Goal: Task Accomplishment & Management: Use online tool/utility

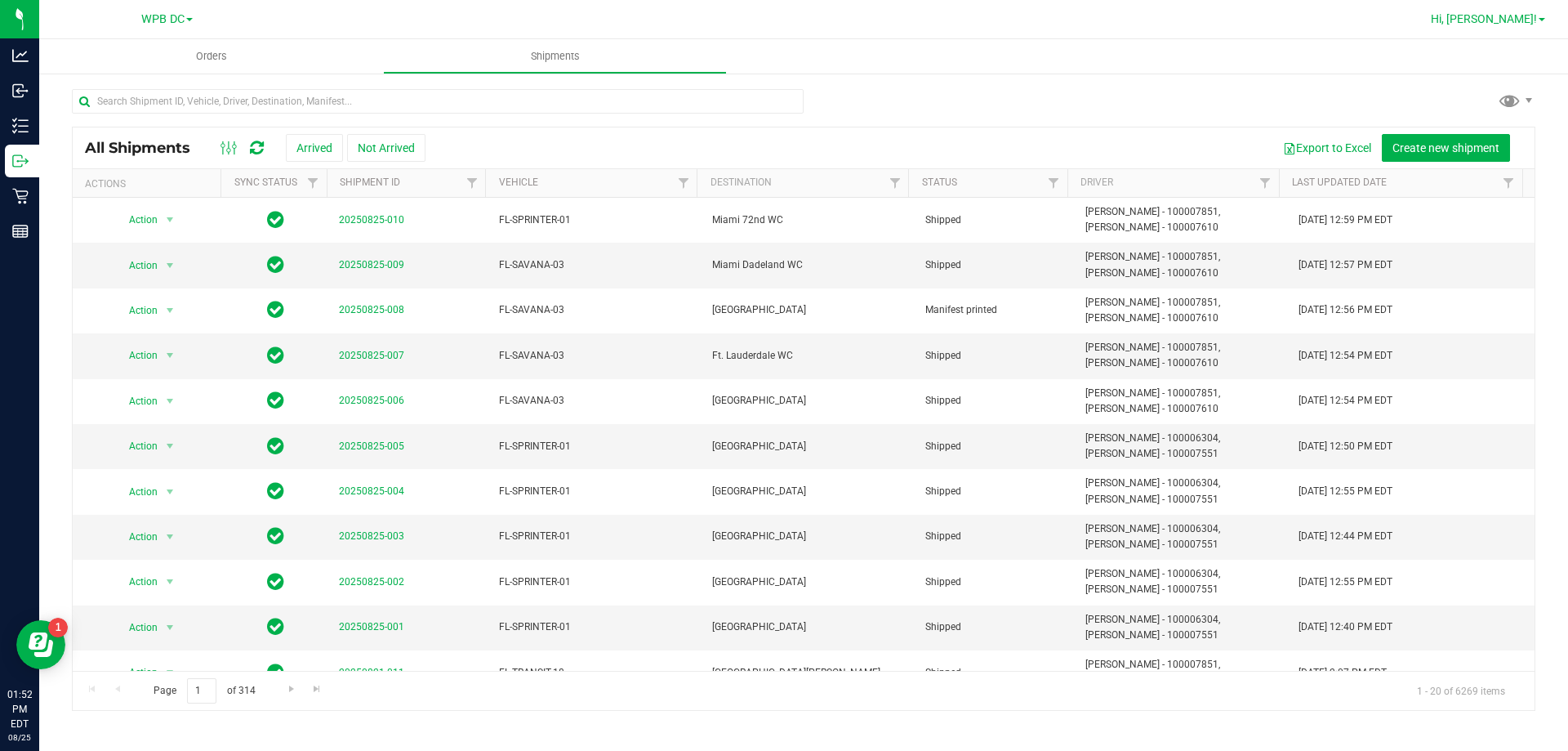
click at [1539, 19] on span at bounding box center [1541, 19] width 6 height 4
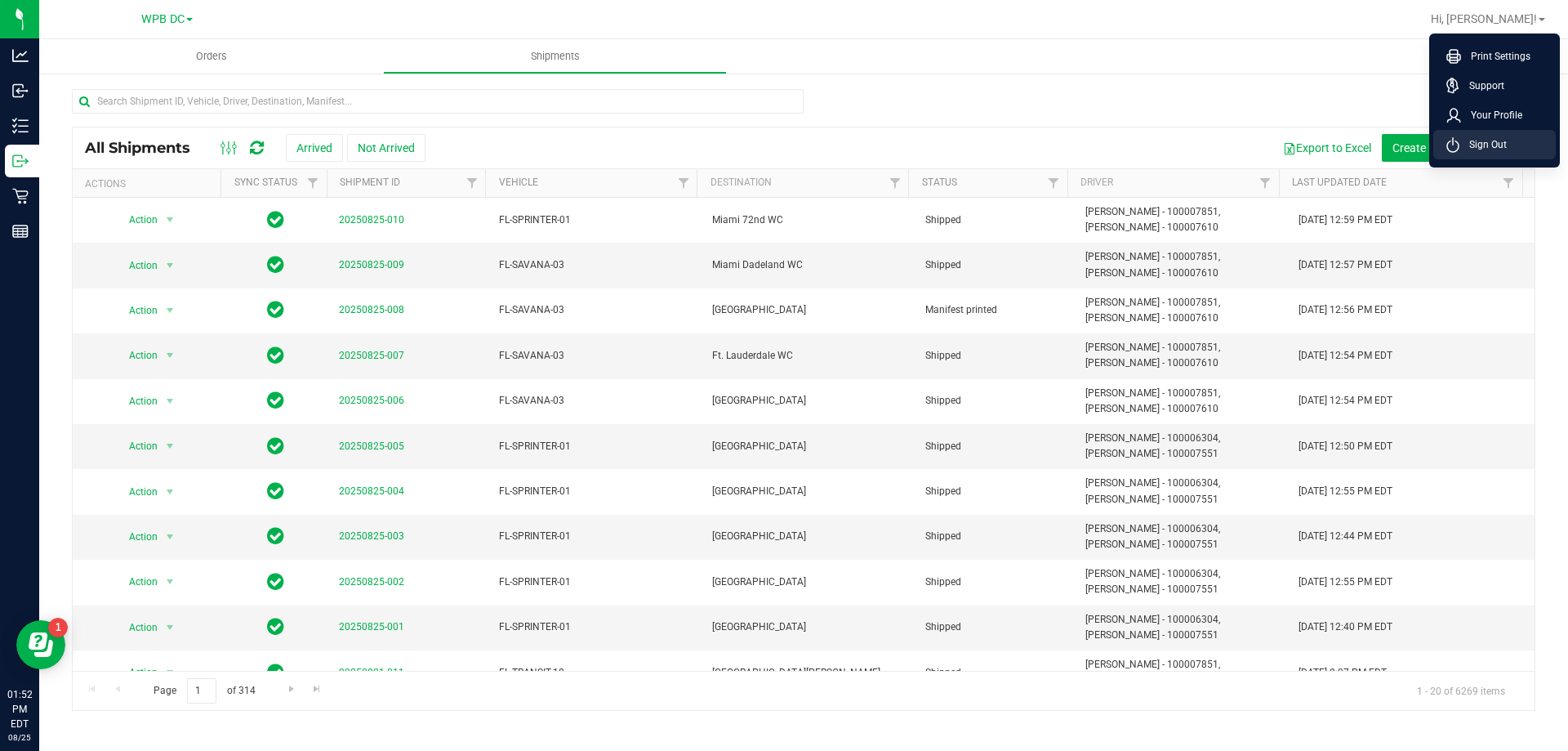
click at [1482, 142] on span "Sign Out" at bounding box center [1483, 144] width 48 height 16
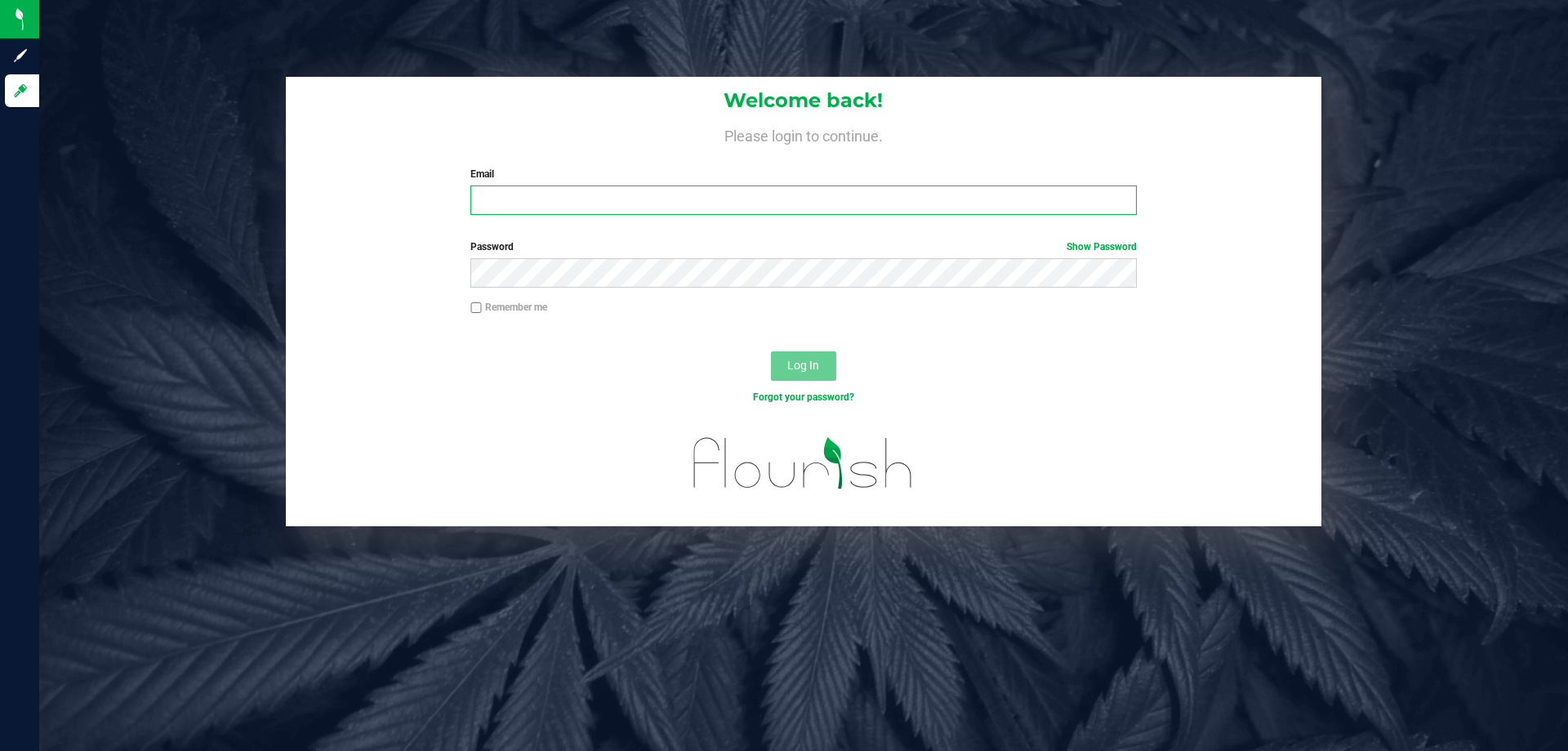
click at [496, 192] on input "Email" at bounding box center [803, 200] width 666 height 29
type input "Anaster@liveparallel.com"
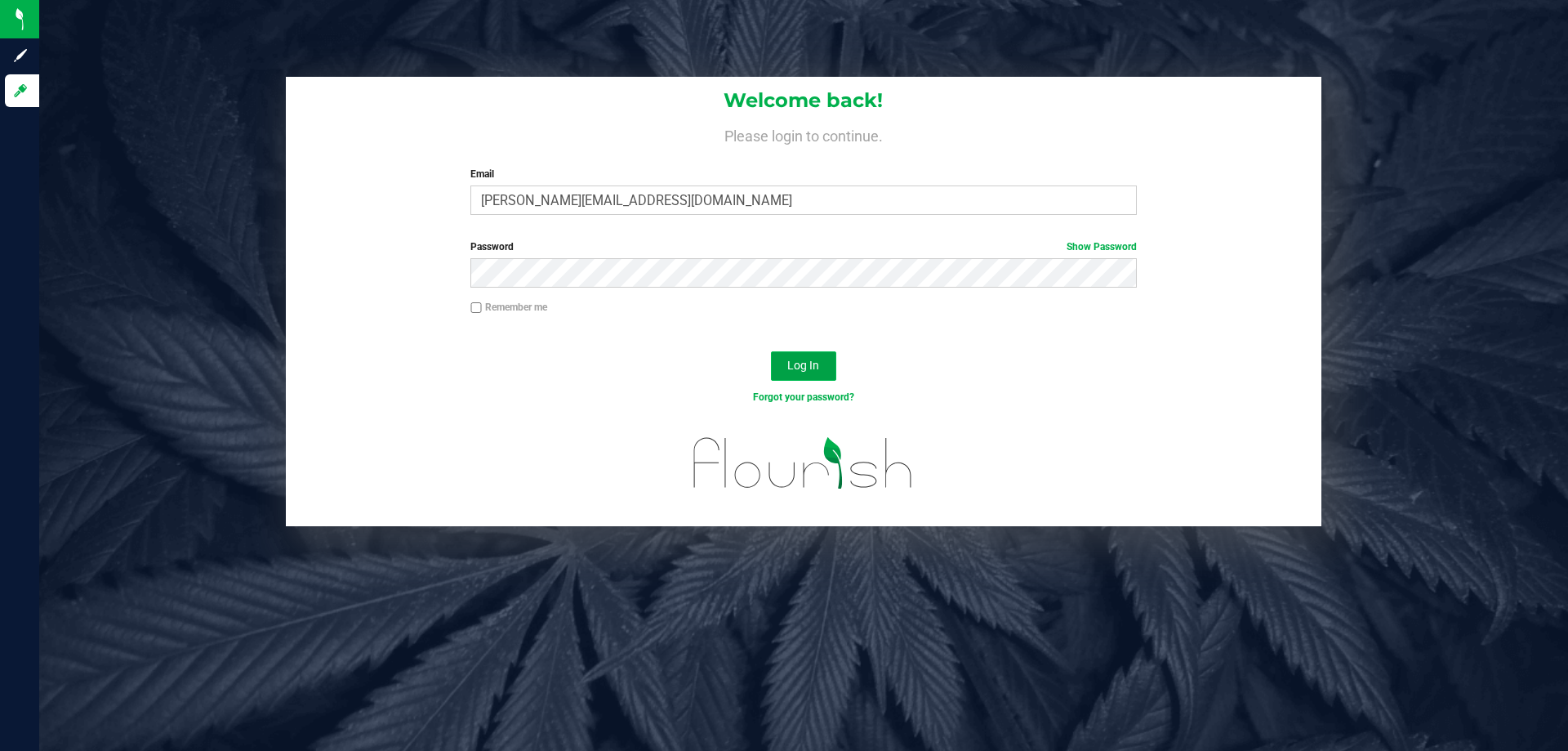
click at [787, 360] on span "Log In" at bounding box center [803, 364] width 32 height 13
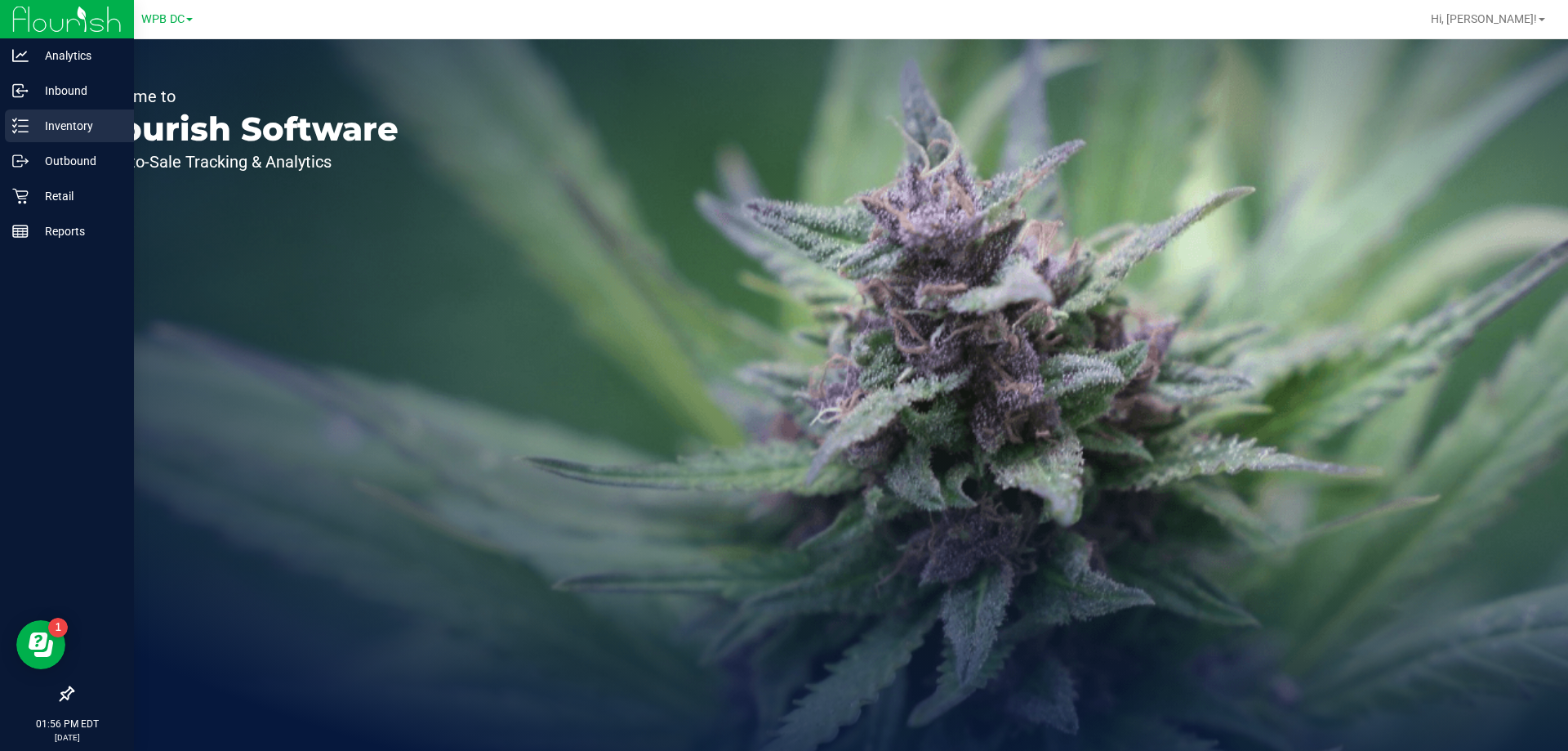
click at [69, 125] on p "Inventory" at bounding box center [77, 126] width 98 height 19
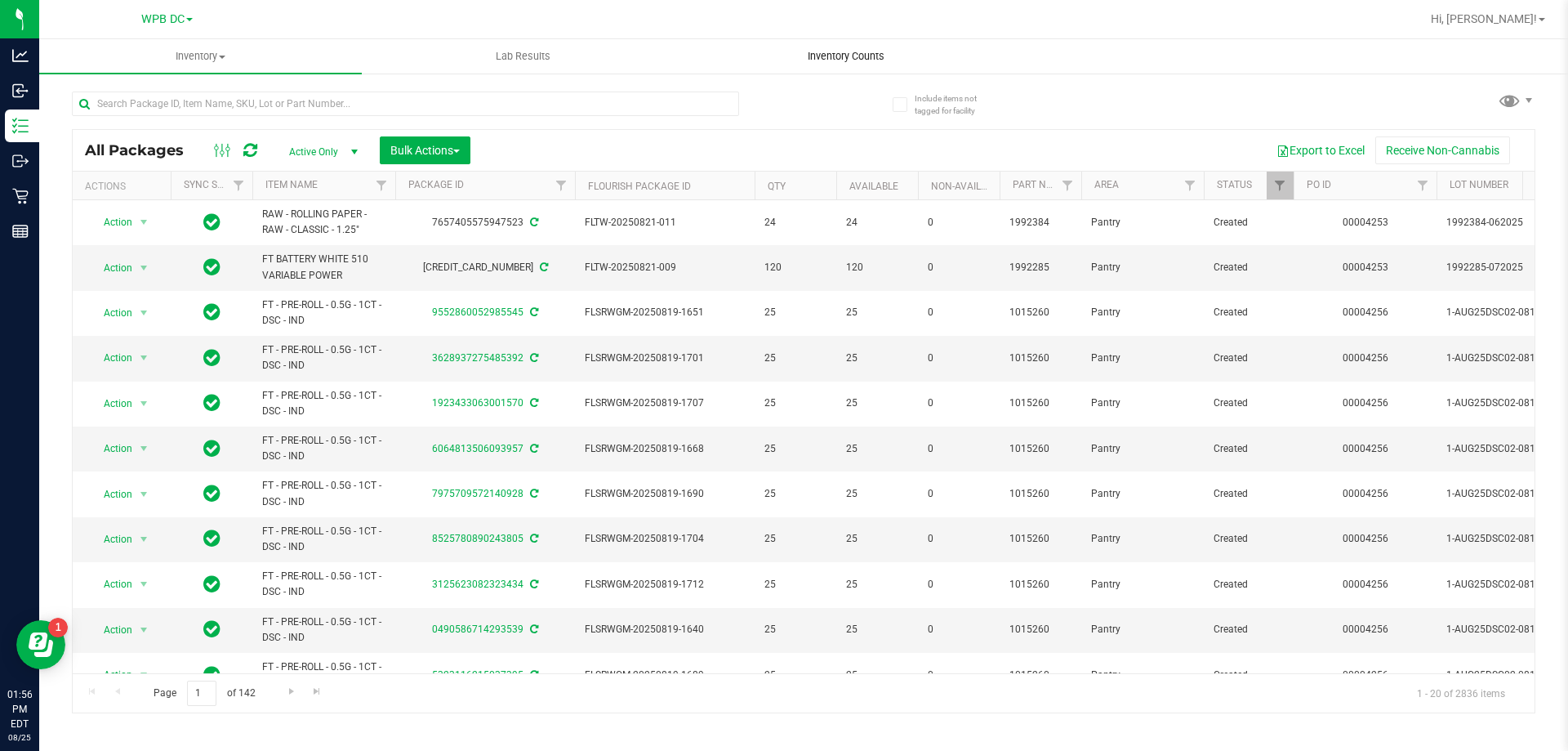
click at [822, 57] on span "Inventory Counts" at bounding box center [845, 56] width 121 height 15
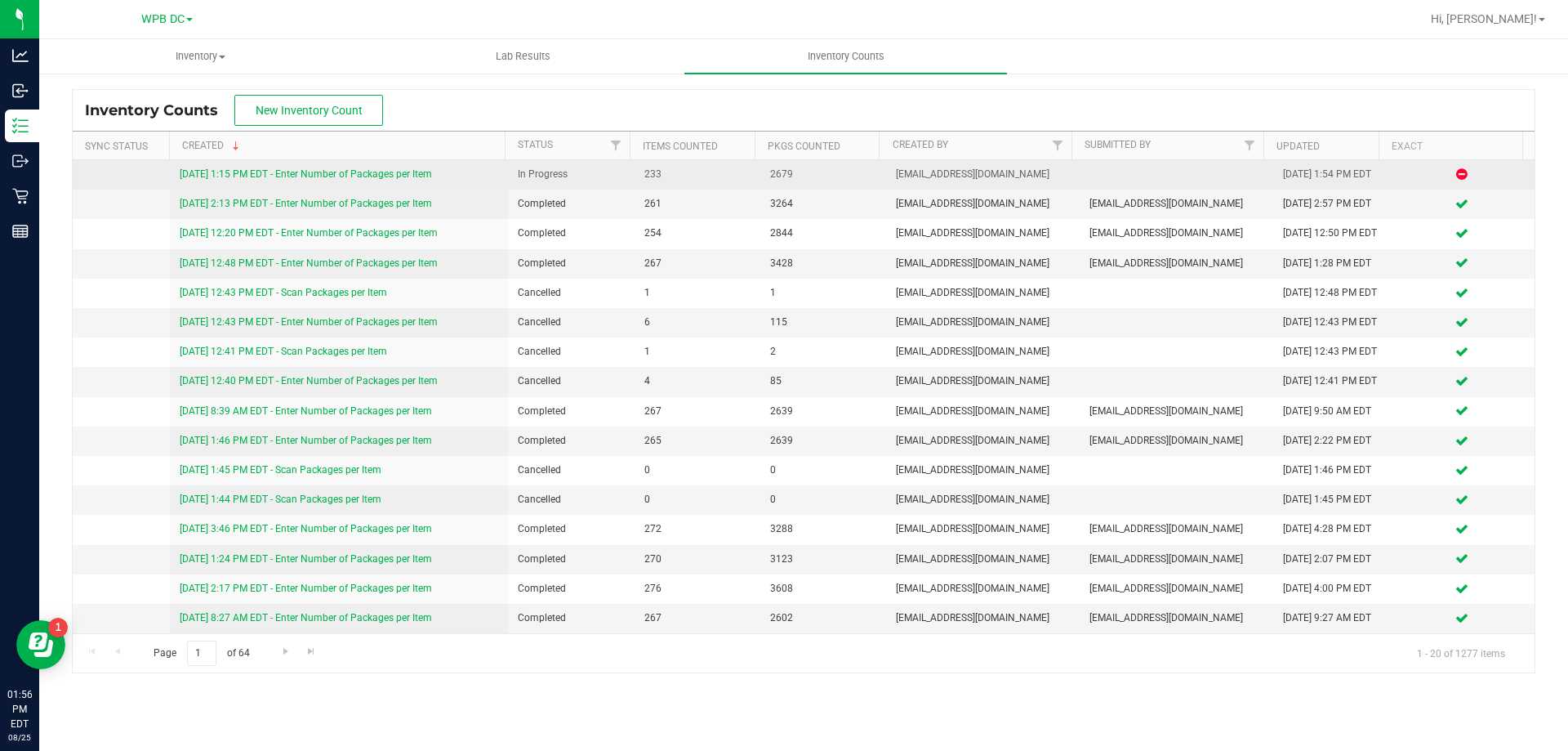
click at [344, 174] on link "[DATE] 1:15 PM EDT - Enter Number of Packages per Item" at bounding box center [305, 173] width 252 height 11
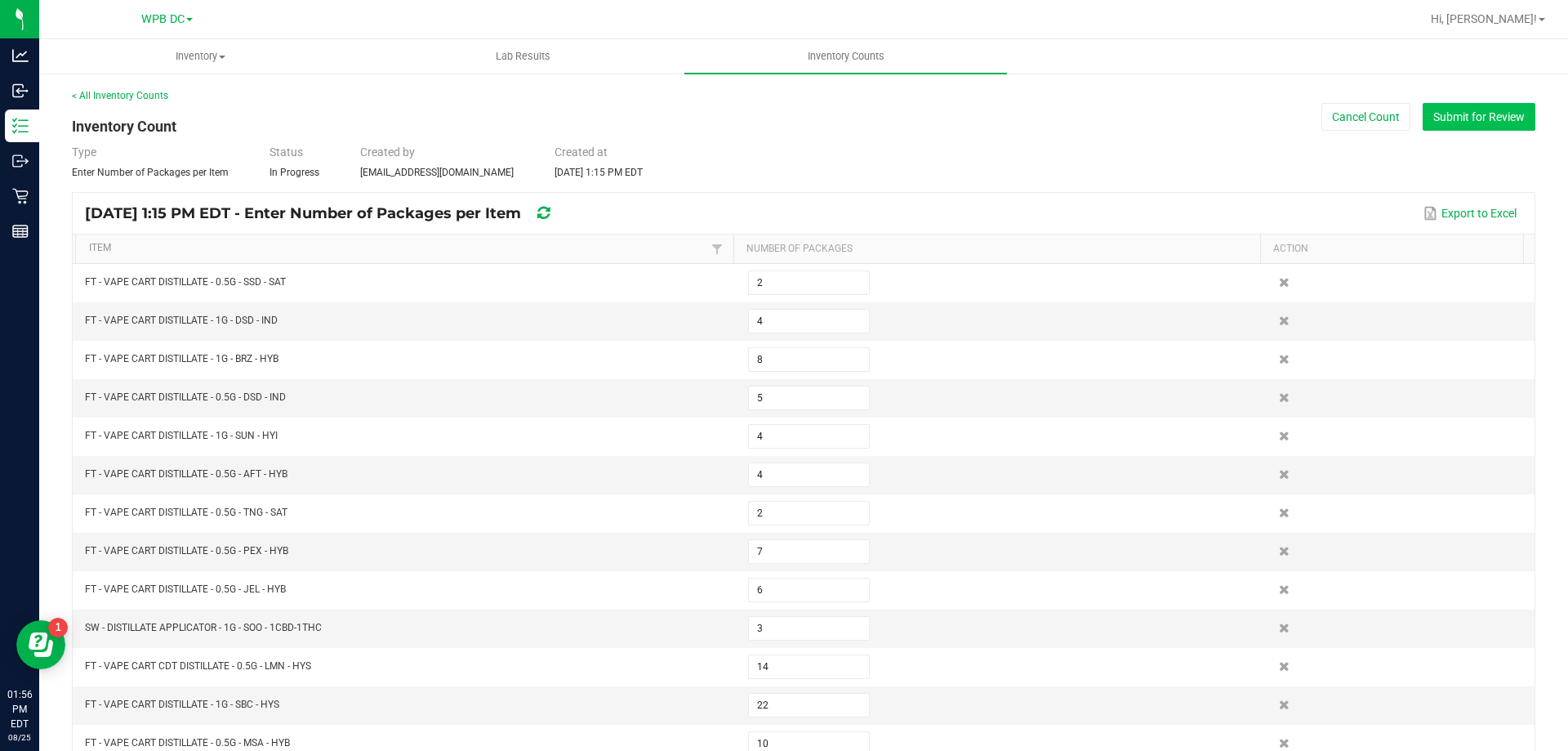
click at [1306, 120] on button "Submit for Review" at bounding box center [1479, 116] width 112 height 27
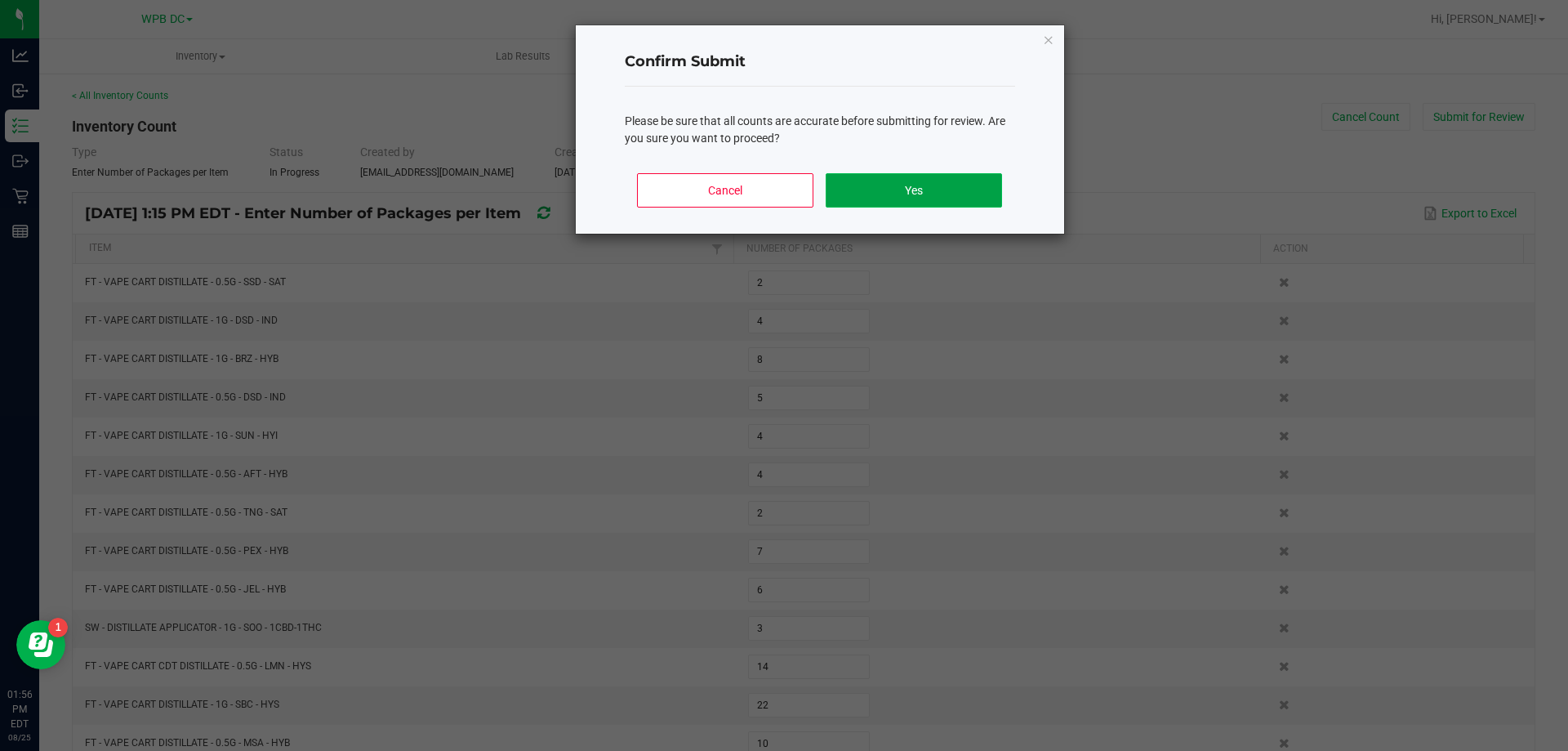
click at [908, 197] on button "Yes" at bounding box center [914, 190] width 176 height 34
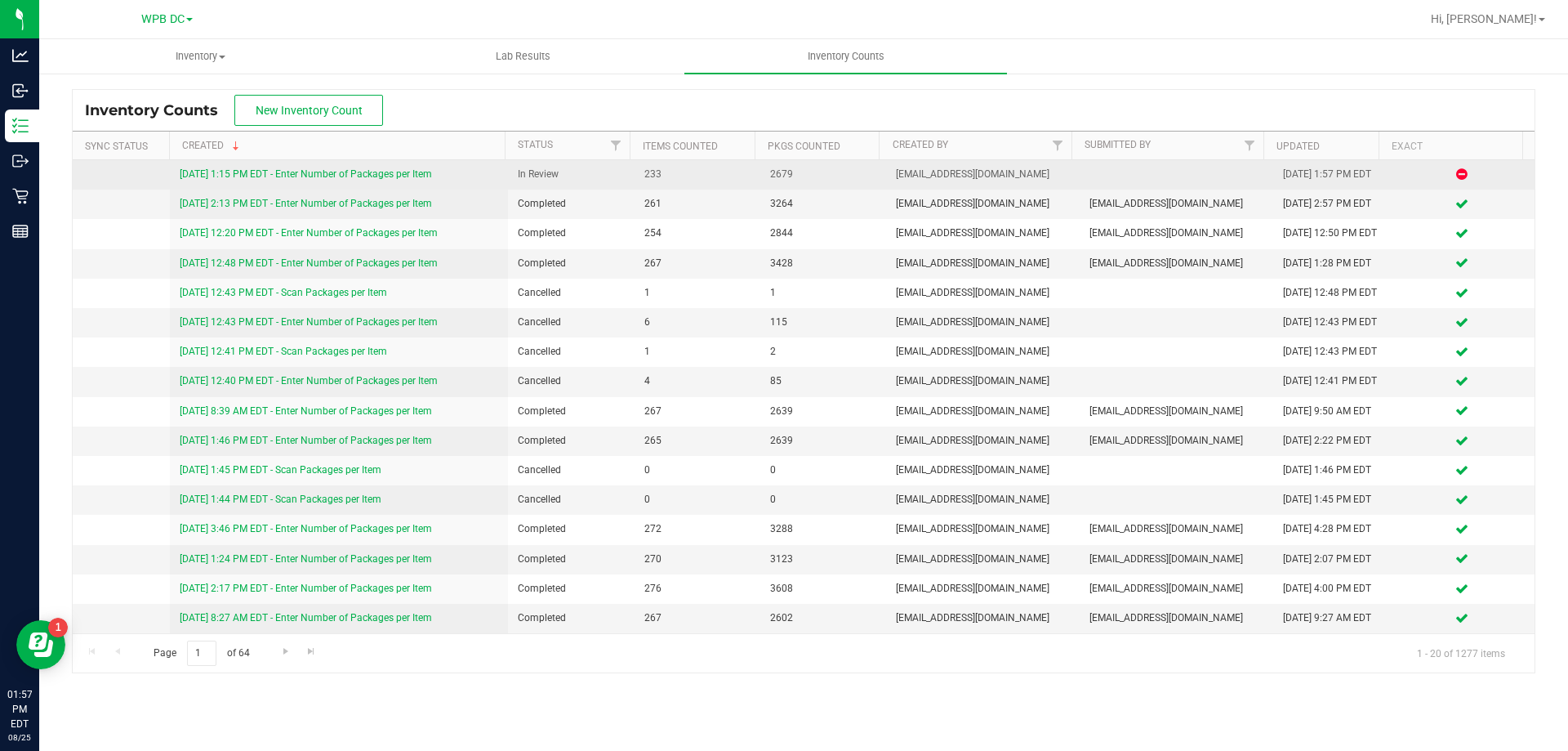
click at [344, 172] on link "[DATE] 1:15 PM EDT - Enter Number of Packages per Item" at bounding box center [305, 173] width 252 height 11
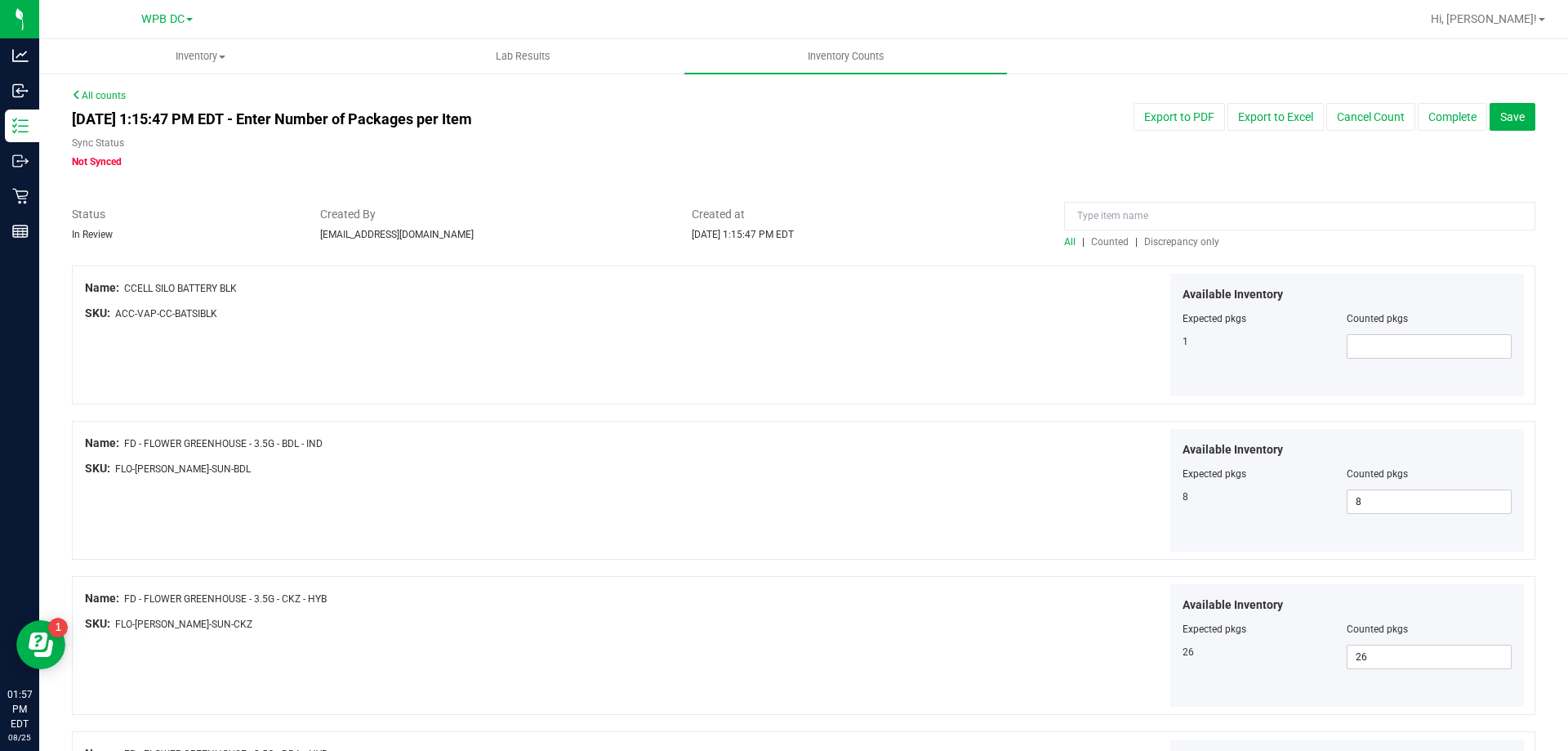
click at [1166, 241] on span "Discrepancy only" at bounding box center [1182, 241] width 75 height 11
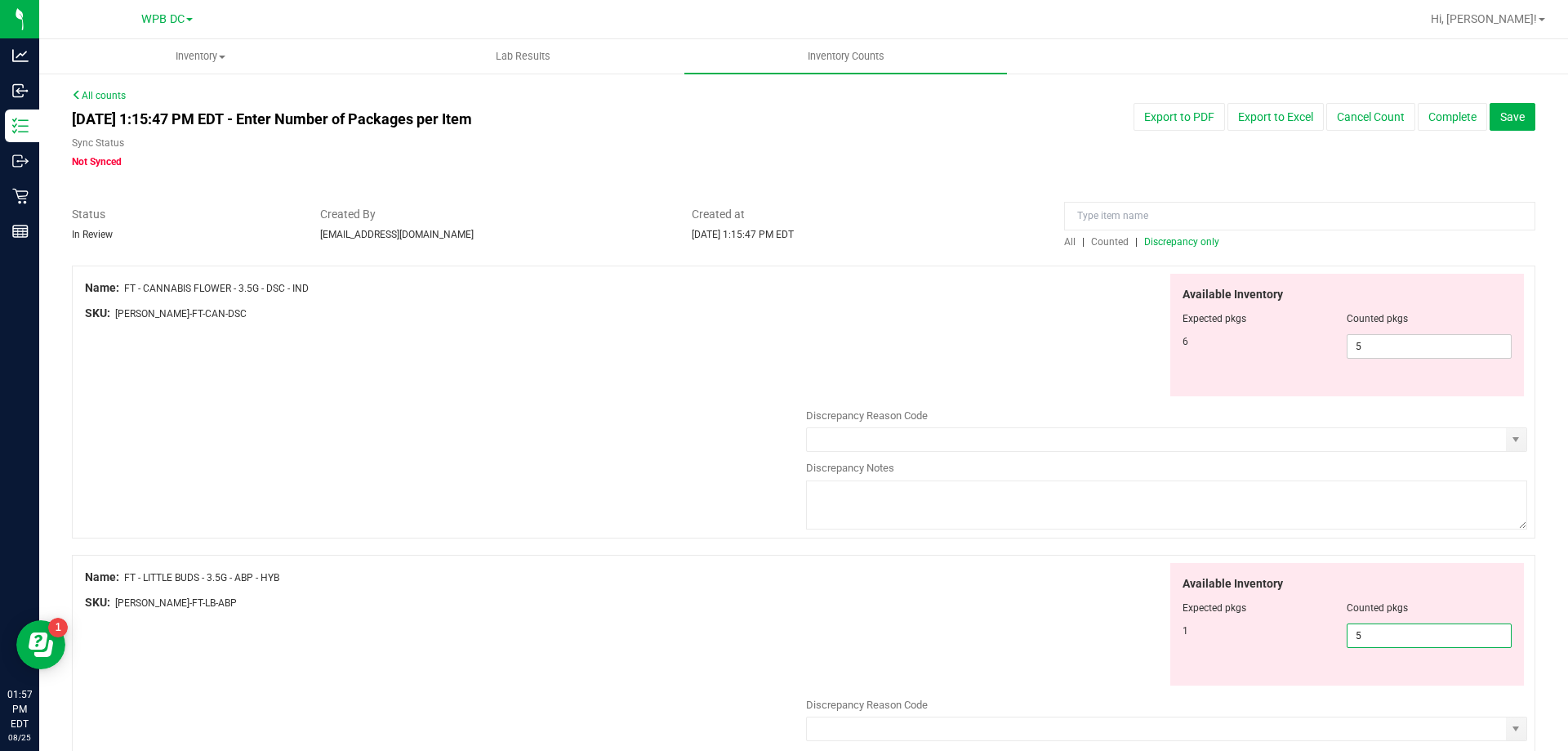
click at [1306, 603] on span "5 5" at bounding box center [1429, 636] width 165 height 25
type input "1"
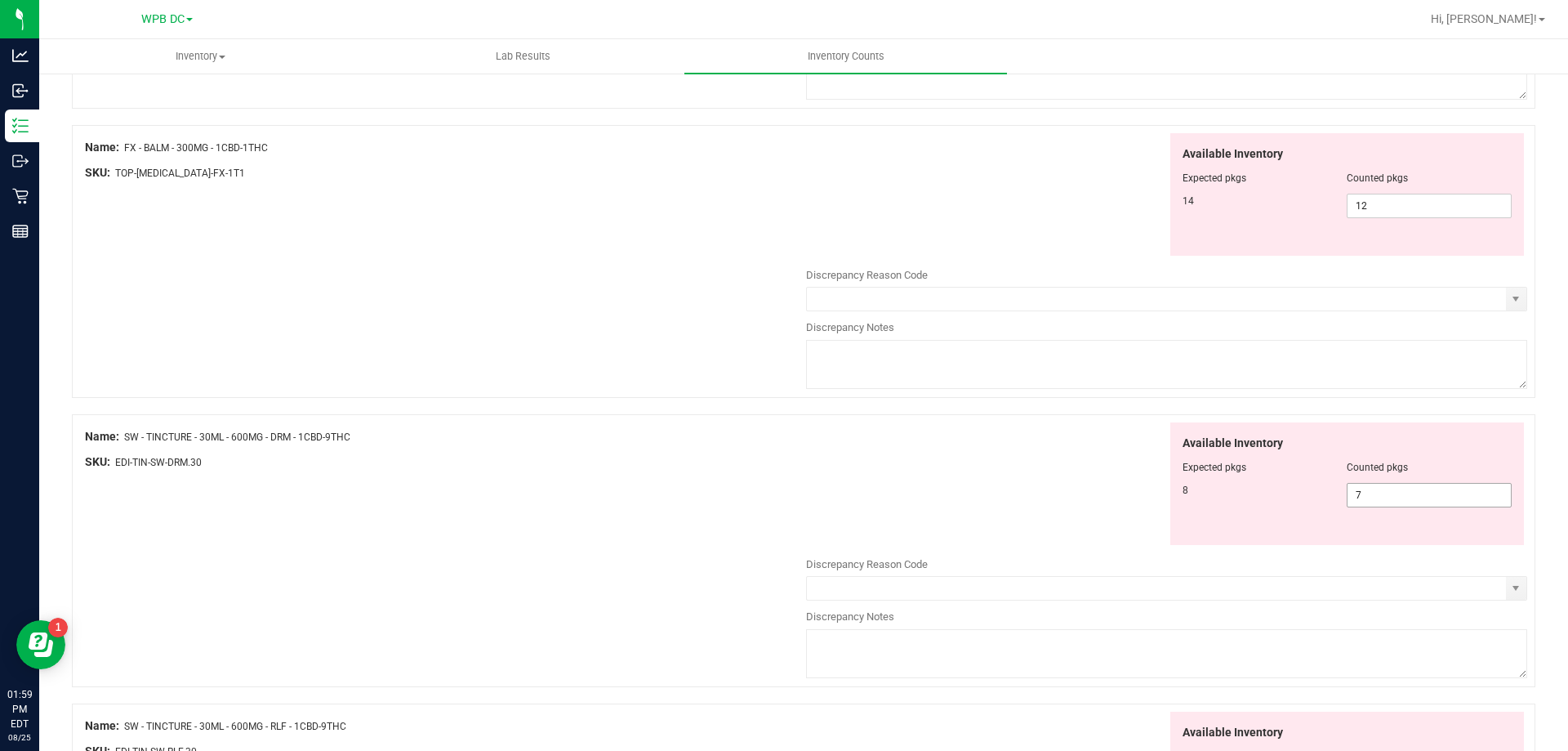
scroll to position [4026, 0]
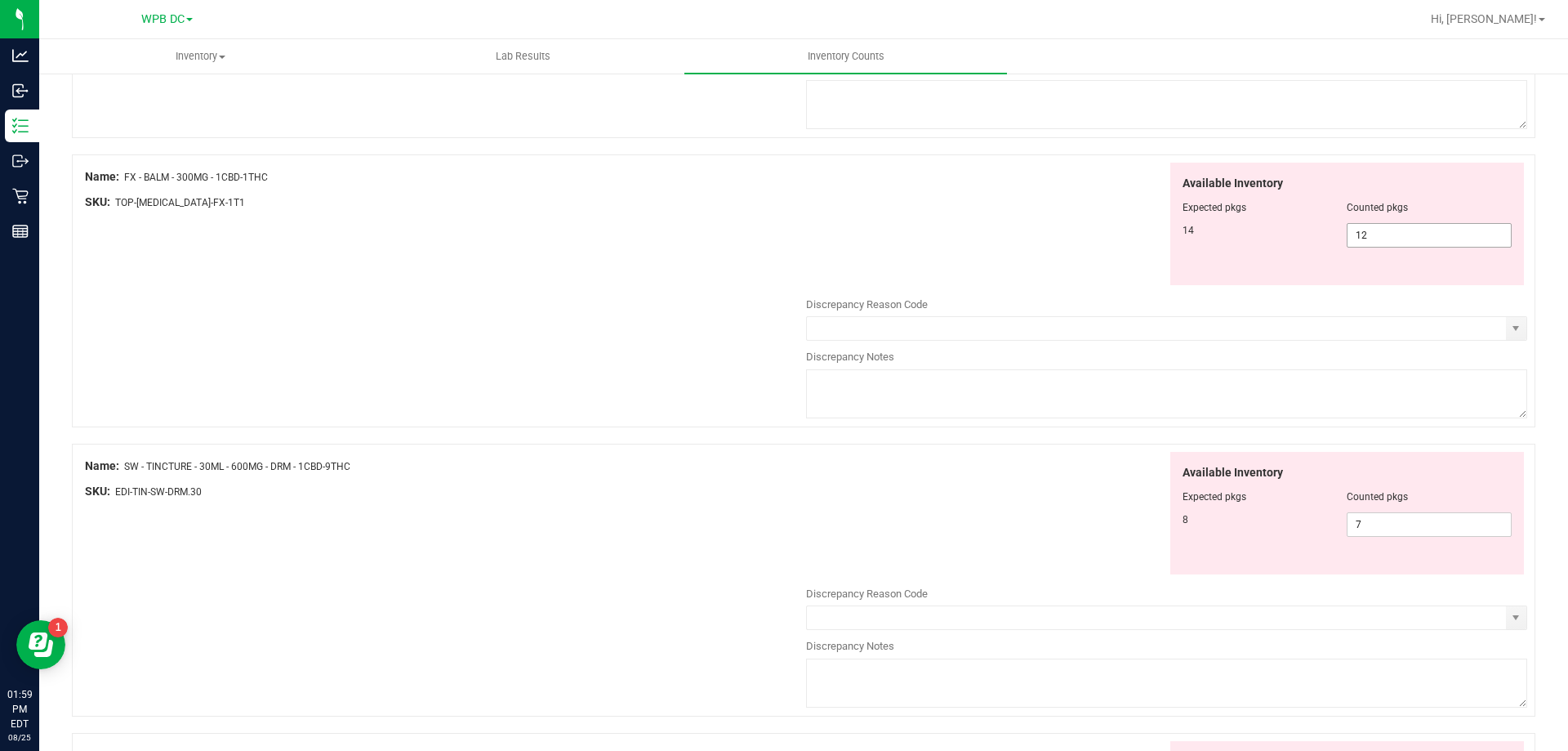
click at [1306, 231] on span "12 12" at bounding box center [1429, 235] width 165 height 25
type input "1"
type input "14"
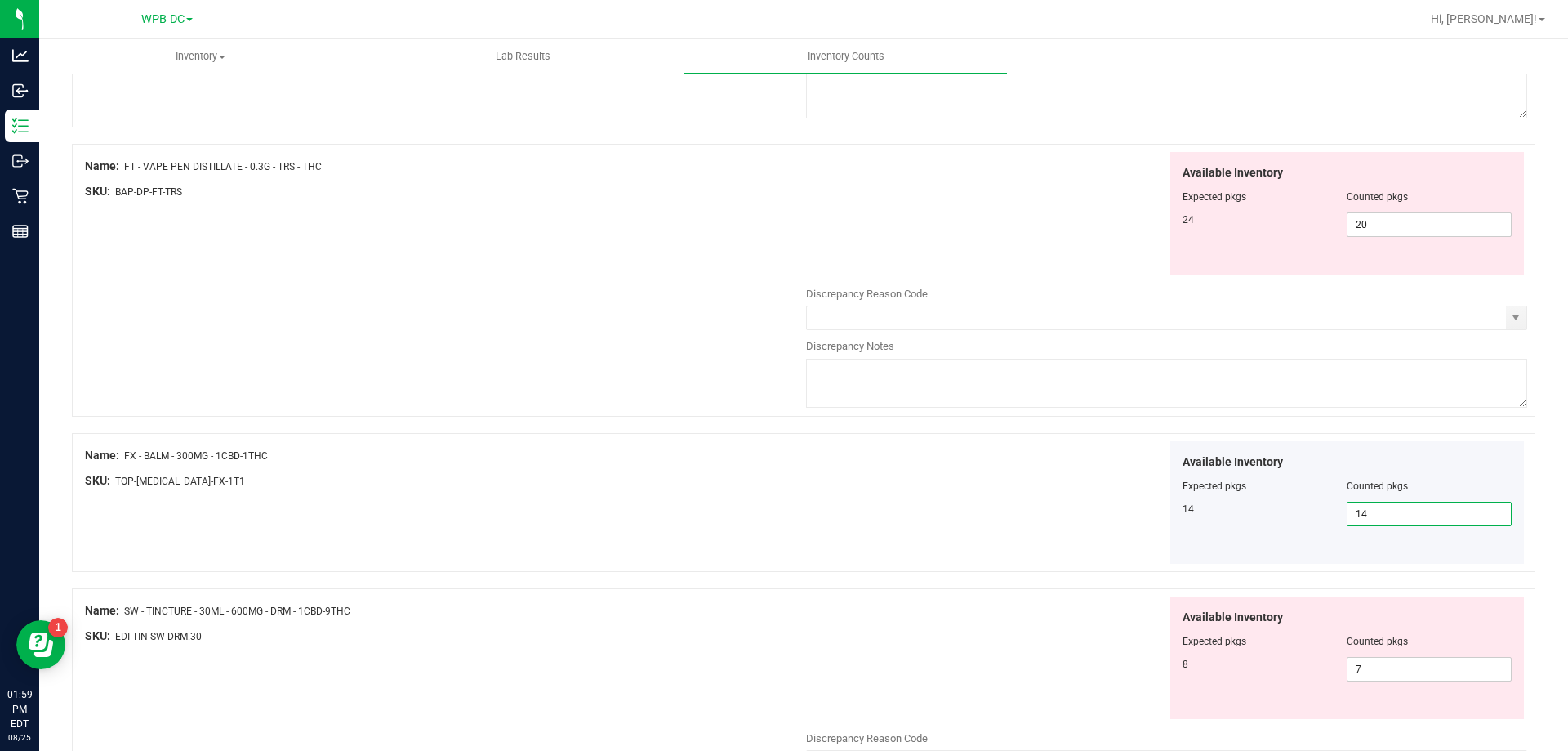
scroll to position [3728, 0]
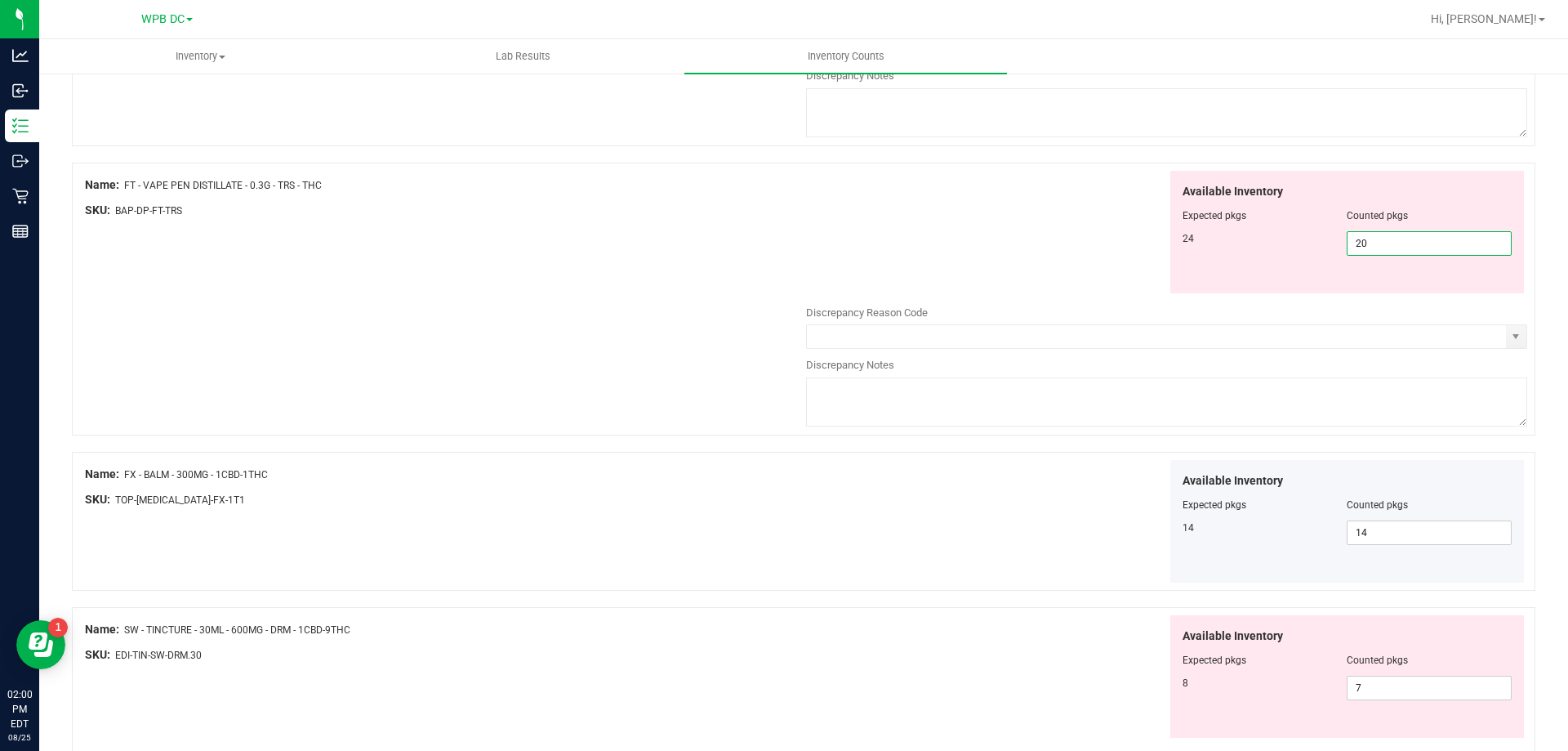
click at [1306, 244] on span "20 20" at bounding box center [1429, 243] width 165 height 25
type input "24"
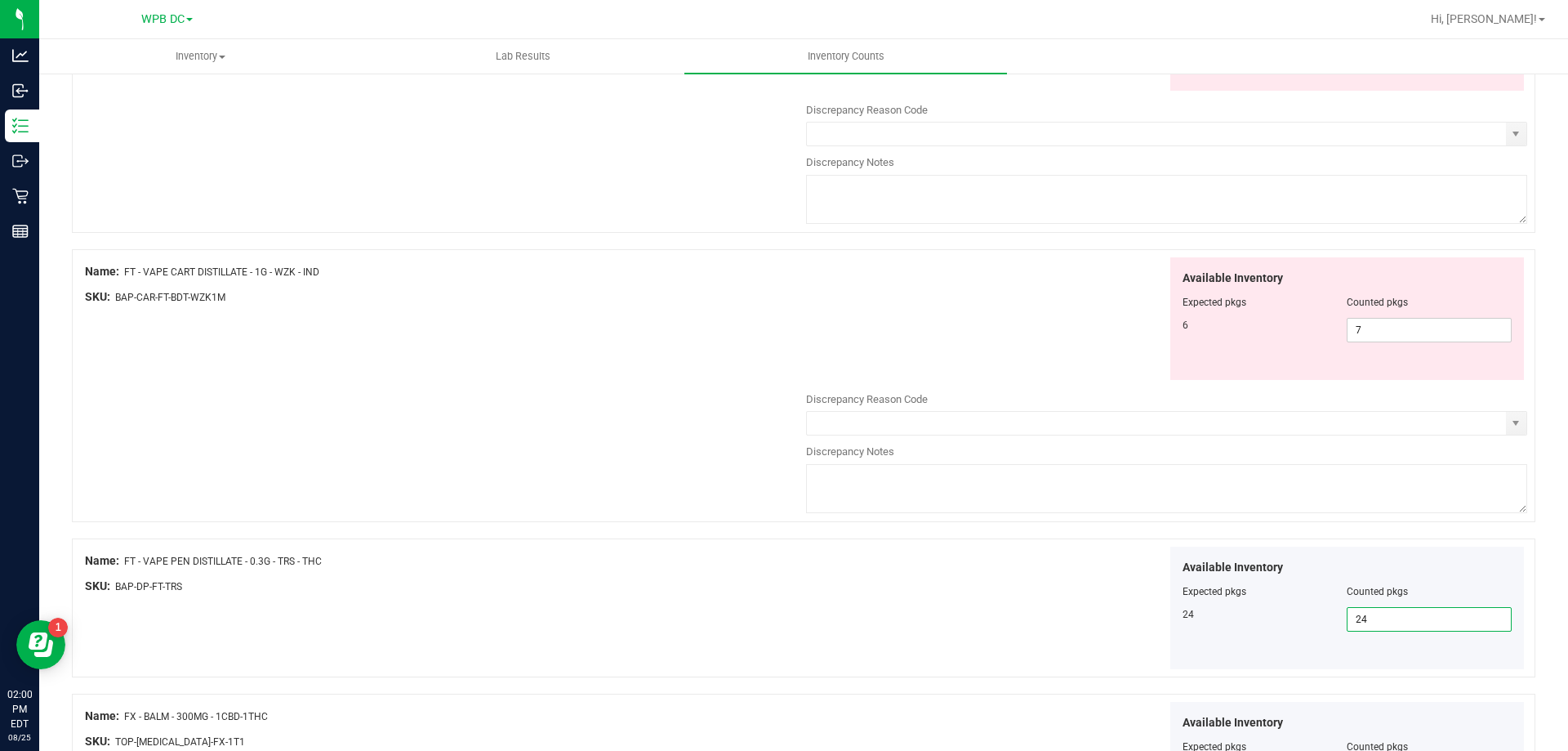
scroll to position [3350, 0]
click at [1306, 334] on span "7 7" at bounding box center [1429, 333] width 165 height 25
type input "6"
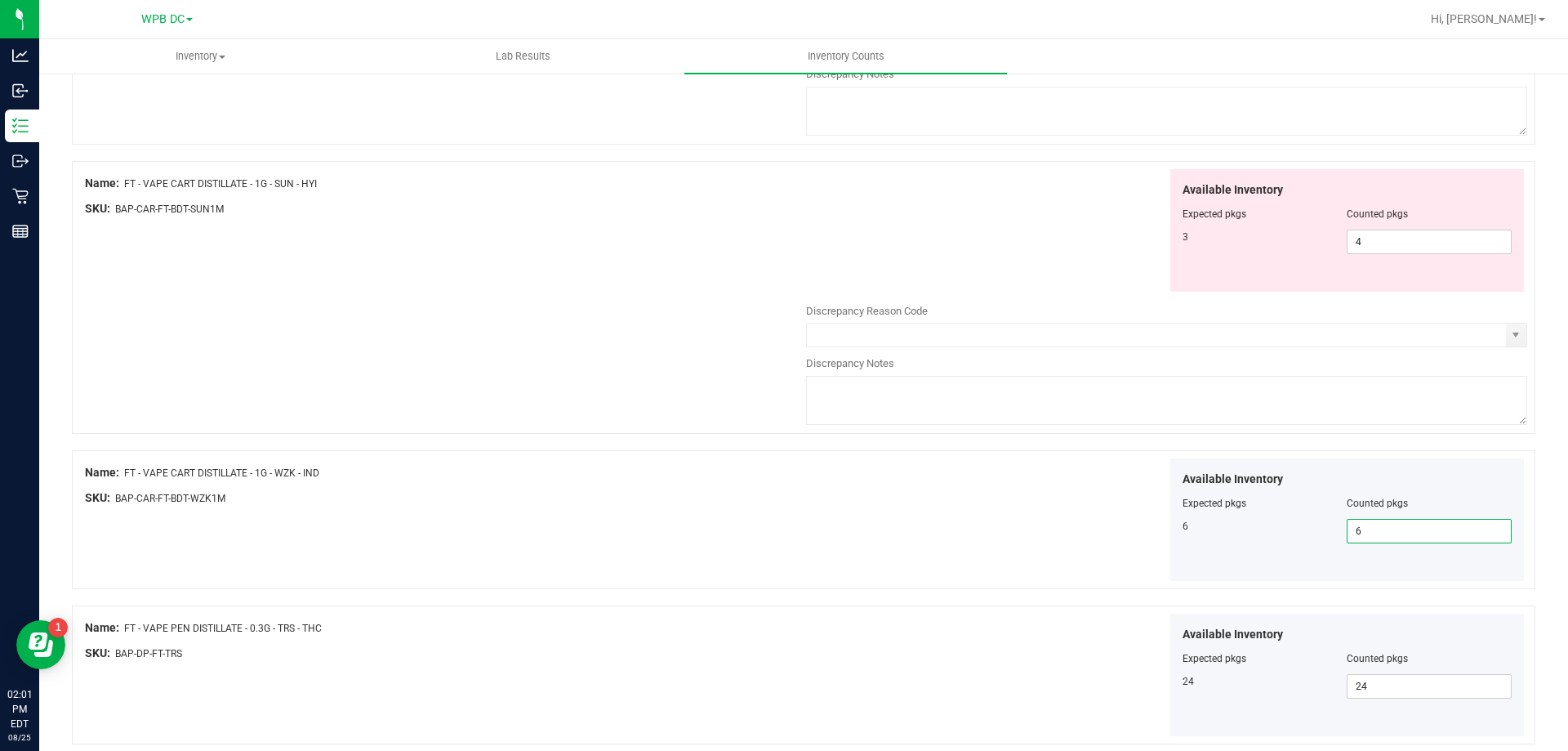
scroll to position [3105, 0]
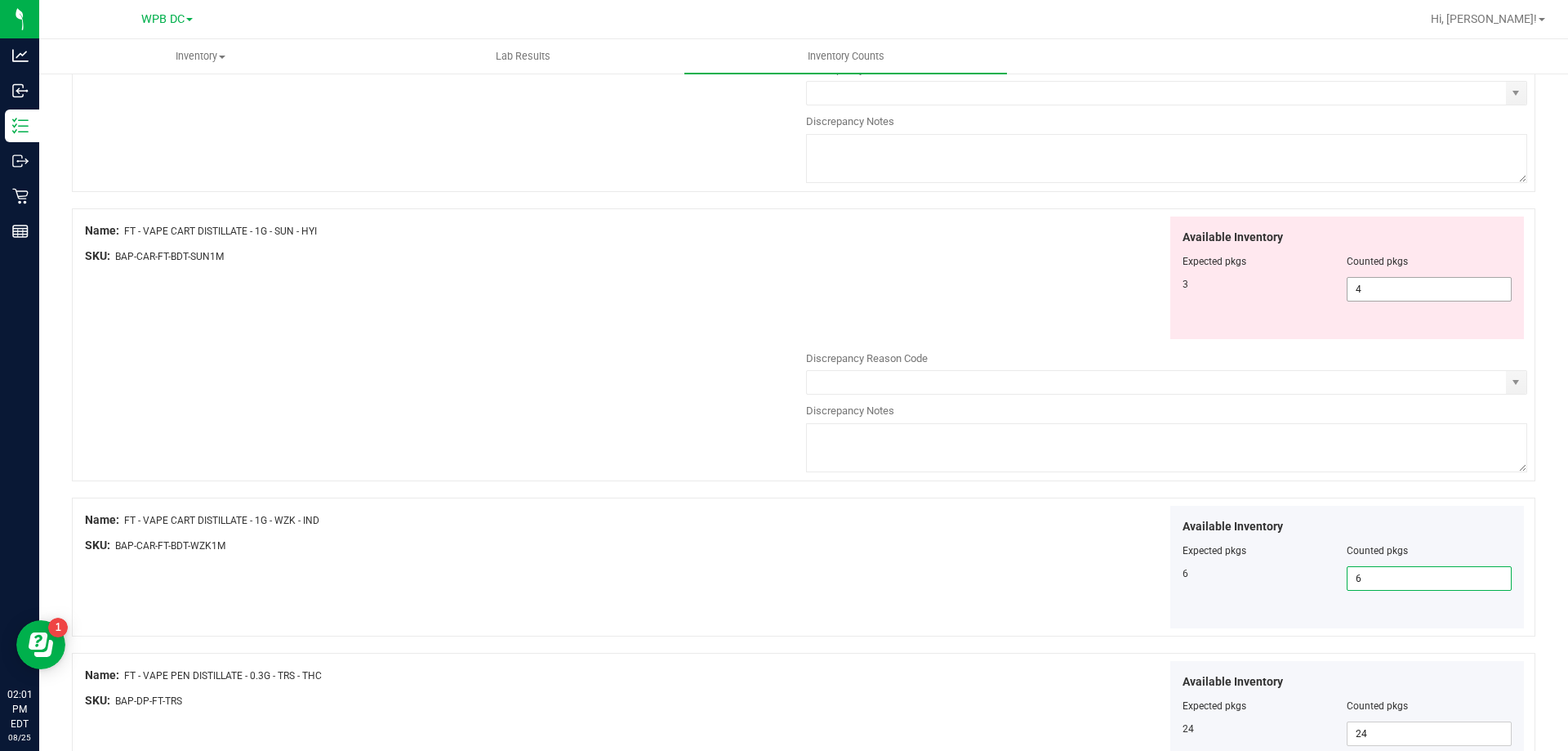
click at [1306, 288] on span "4 4" at bounding box center [1429, 289] width 165 height 25
type input "3"
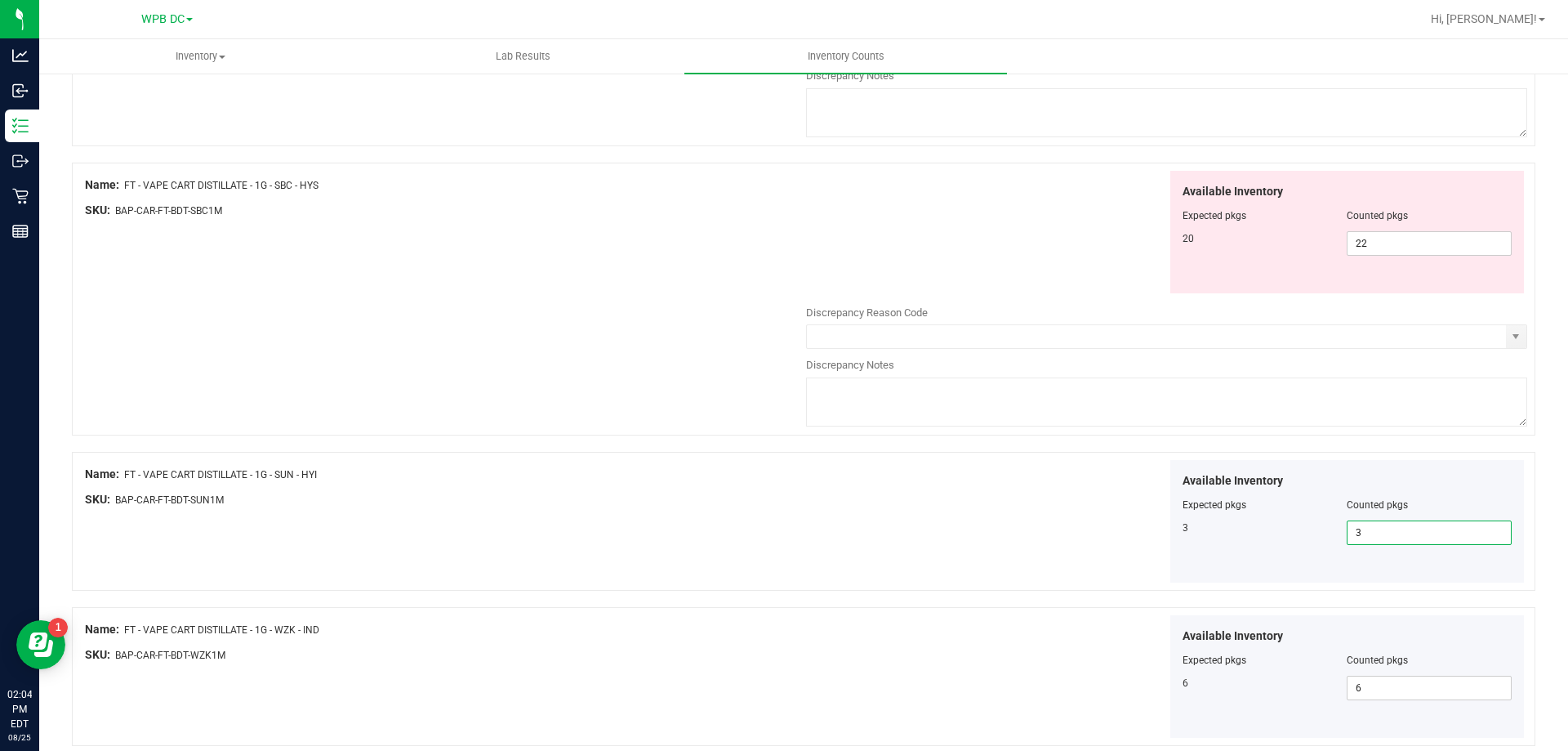
scroll to position [2860, 0]
click at [1306, 241] on span "22 22" at bounding box center [1429, 245] width 165 height 25
type input "2"
type input "20"
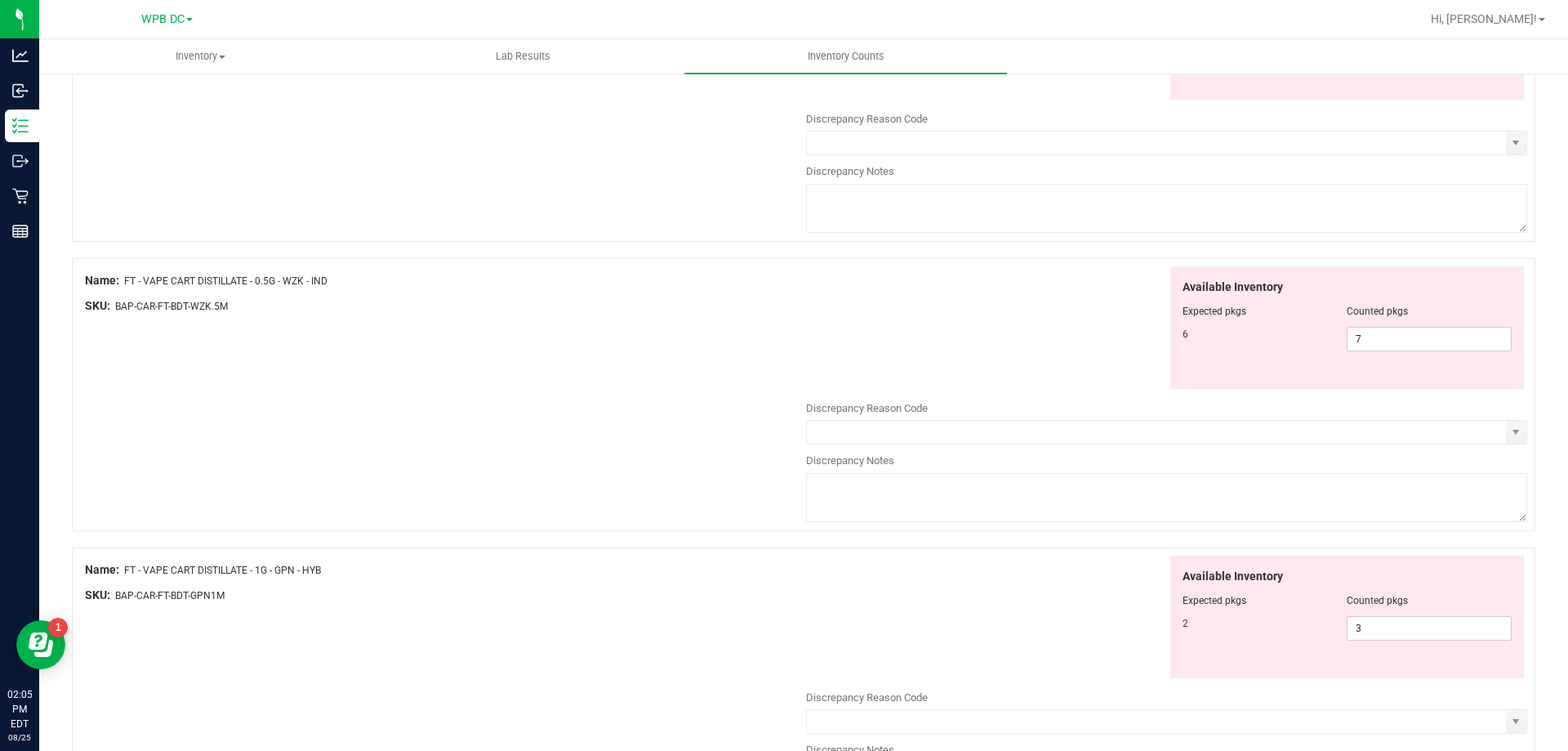
scroll to position [1879, 0]
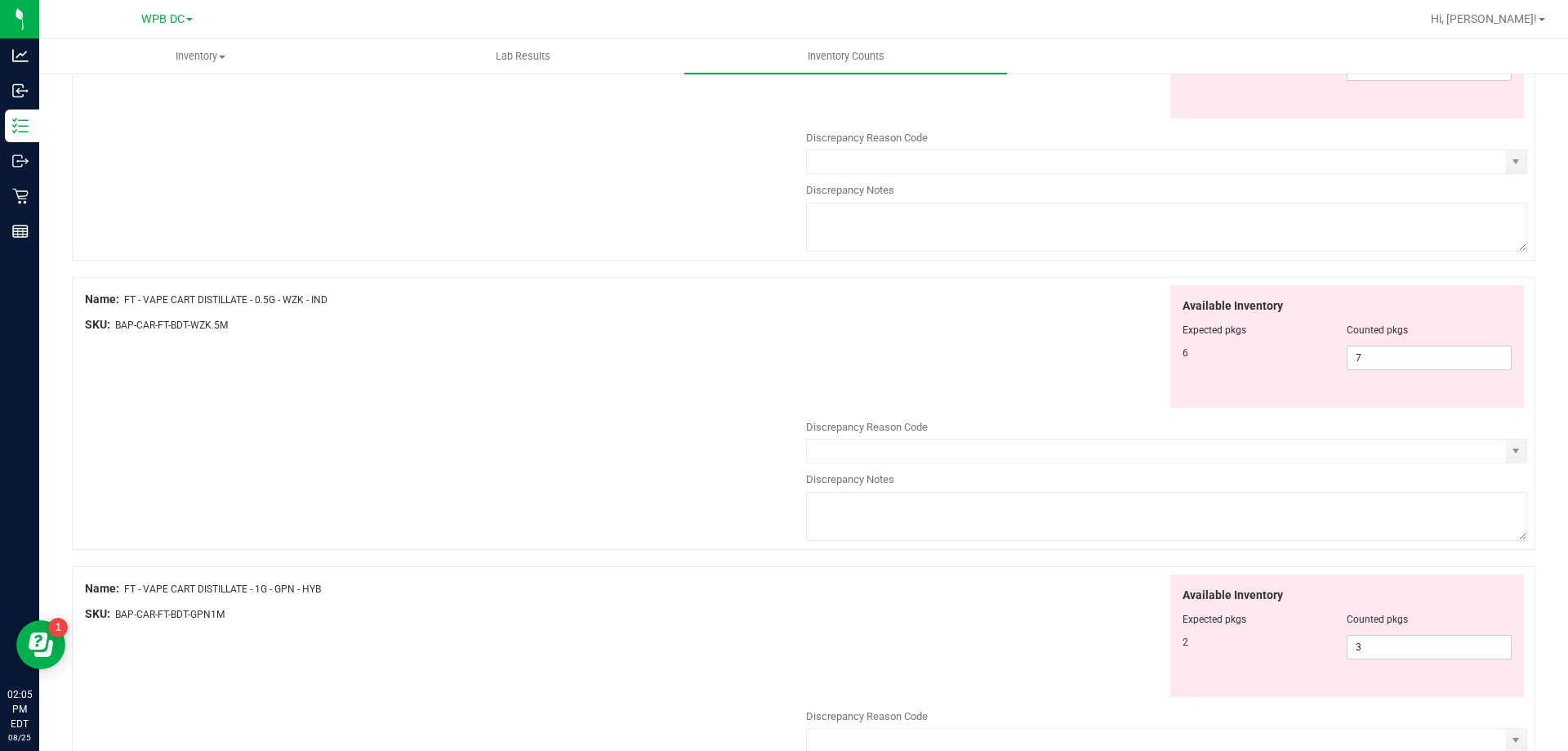
drag, startPoint x: 1179, startPoint y: 321, endPoint x: 969, endPoint y: 314, distance: 210.1
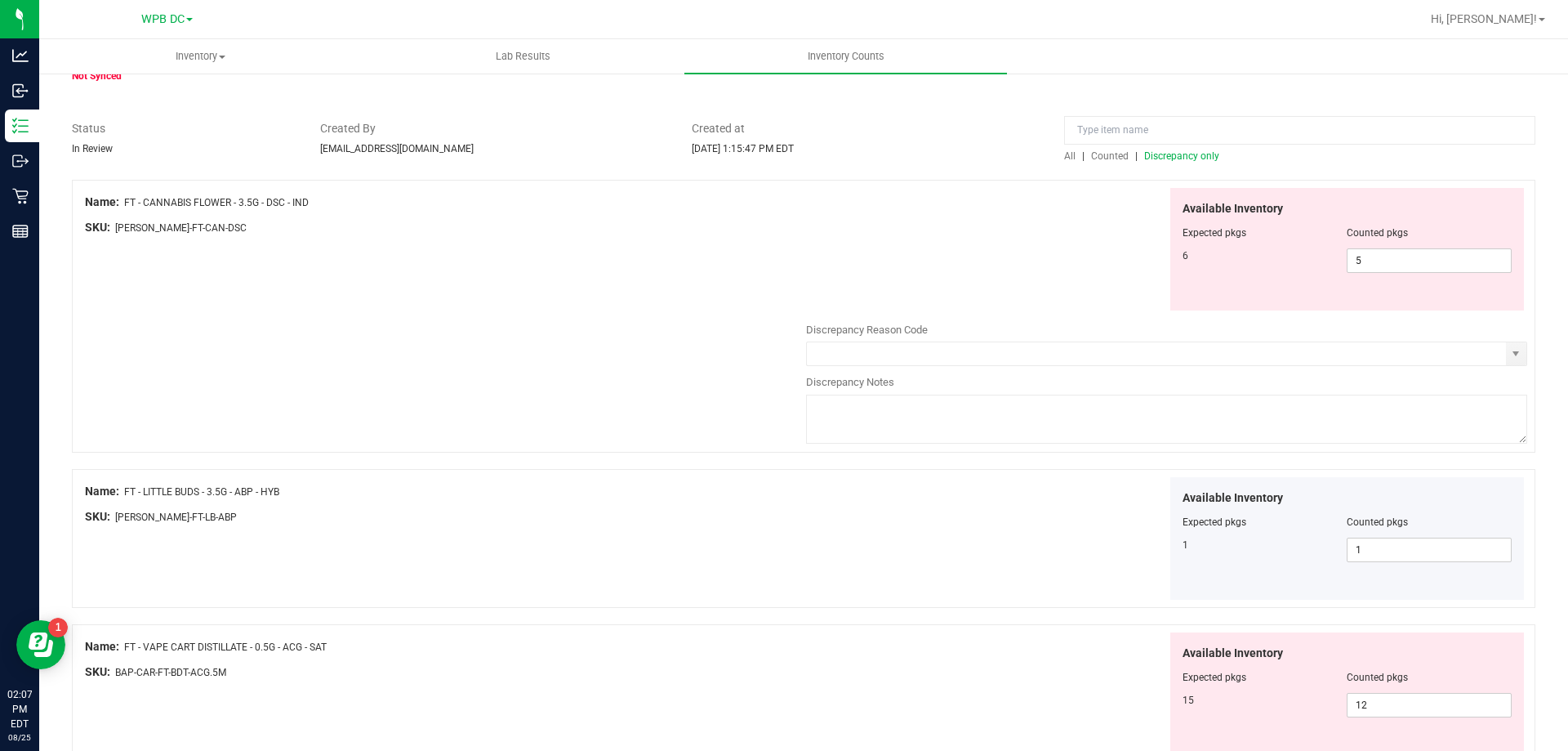
scroll to position [0, 0]
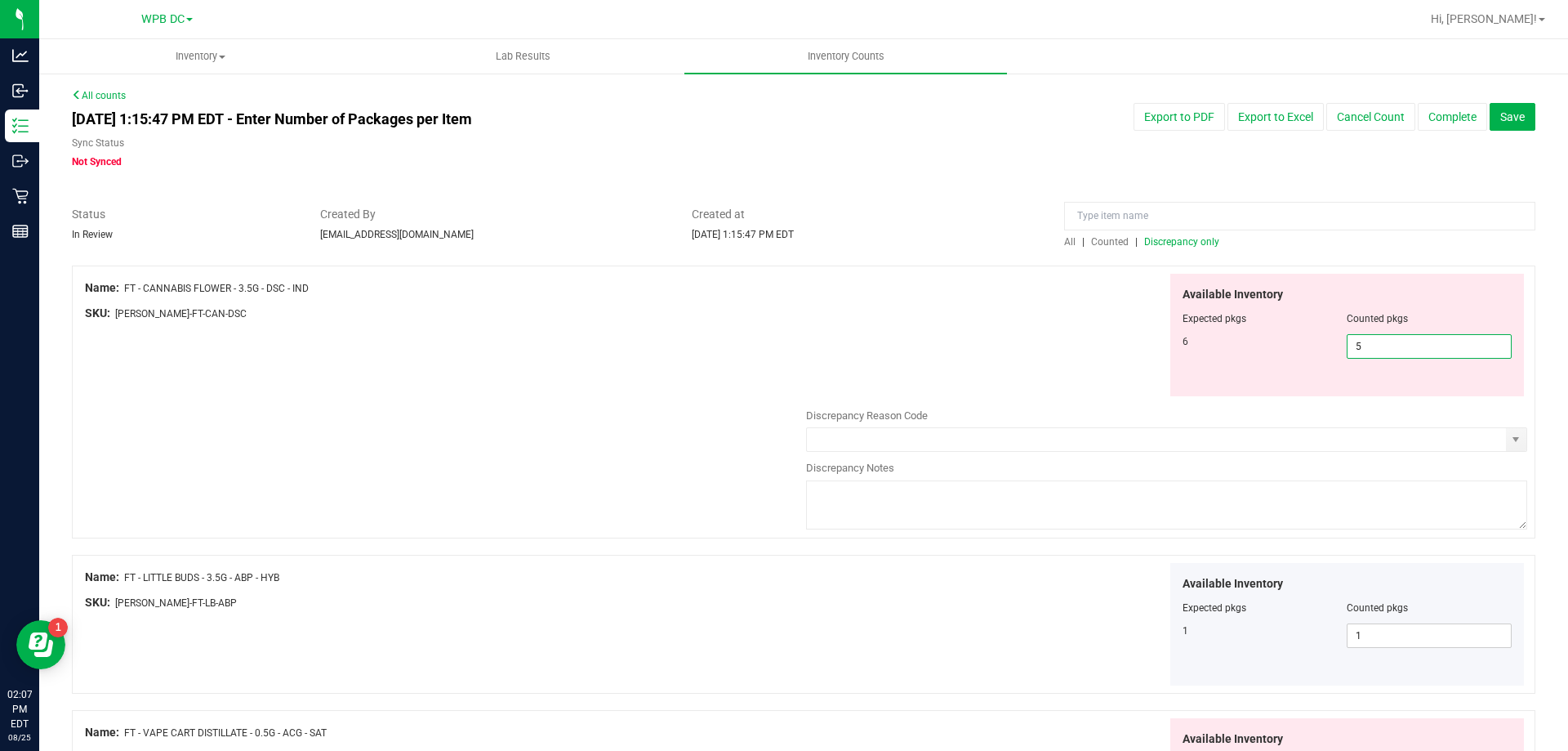
click at [1306, 348] on span "5 5" at bounding box center [1429, 347] width 165 height 25
type input "6"
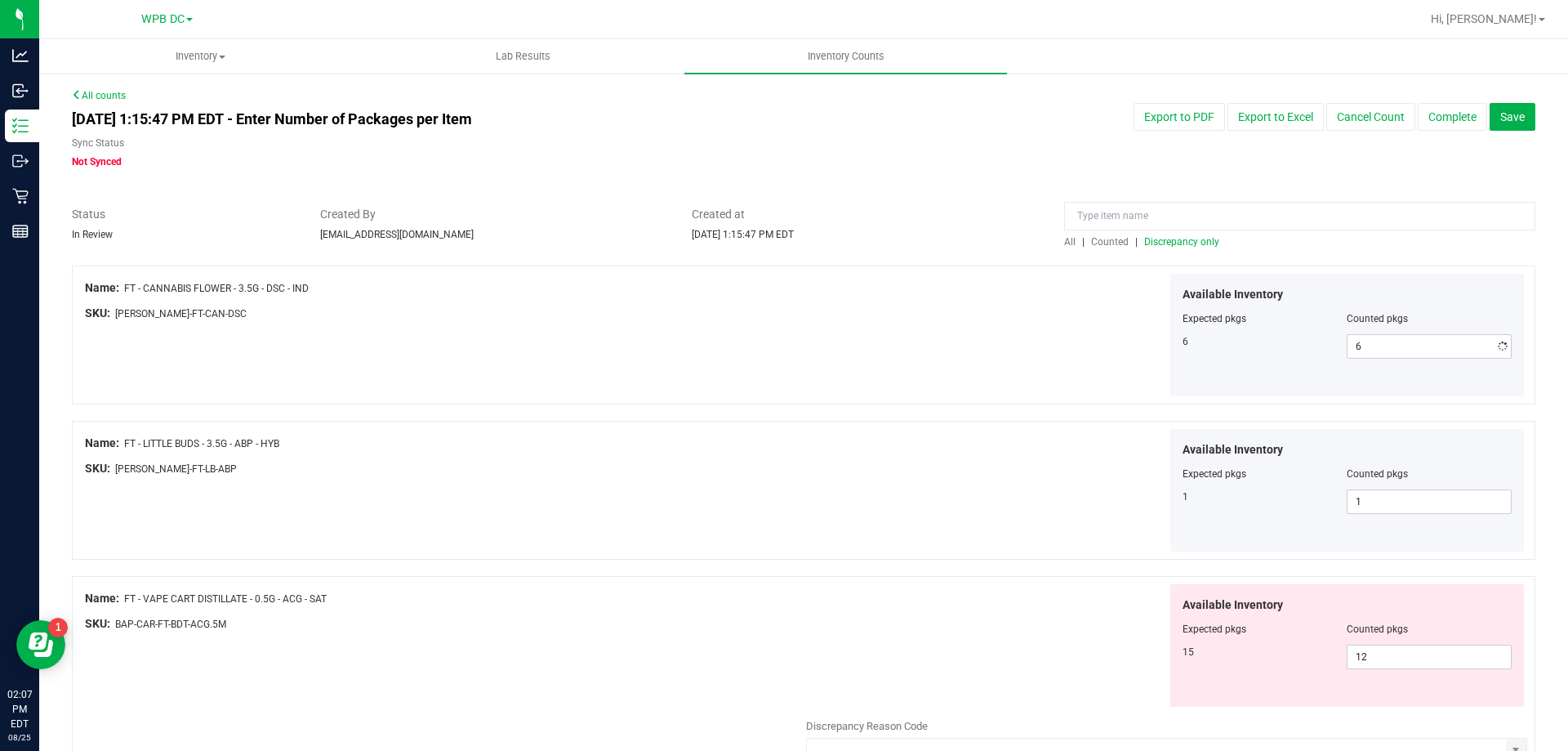
click at [1009, 341] on div "Available Inventory Expected pkgs Counted pkgs 6 6 6" at bounding box center [1167, 334] width 722 height 123
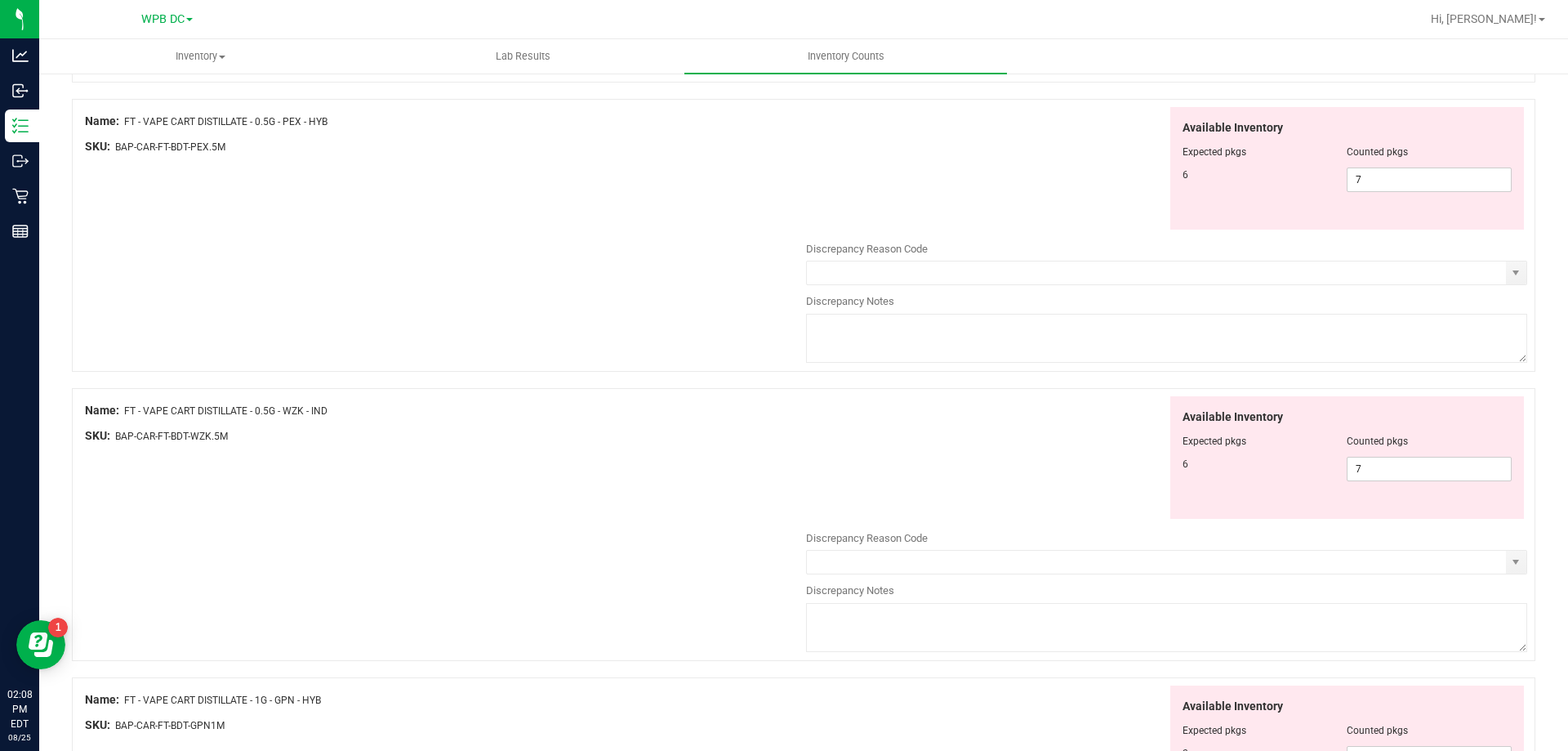
scroll to position [1879, 0]
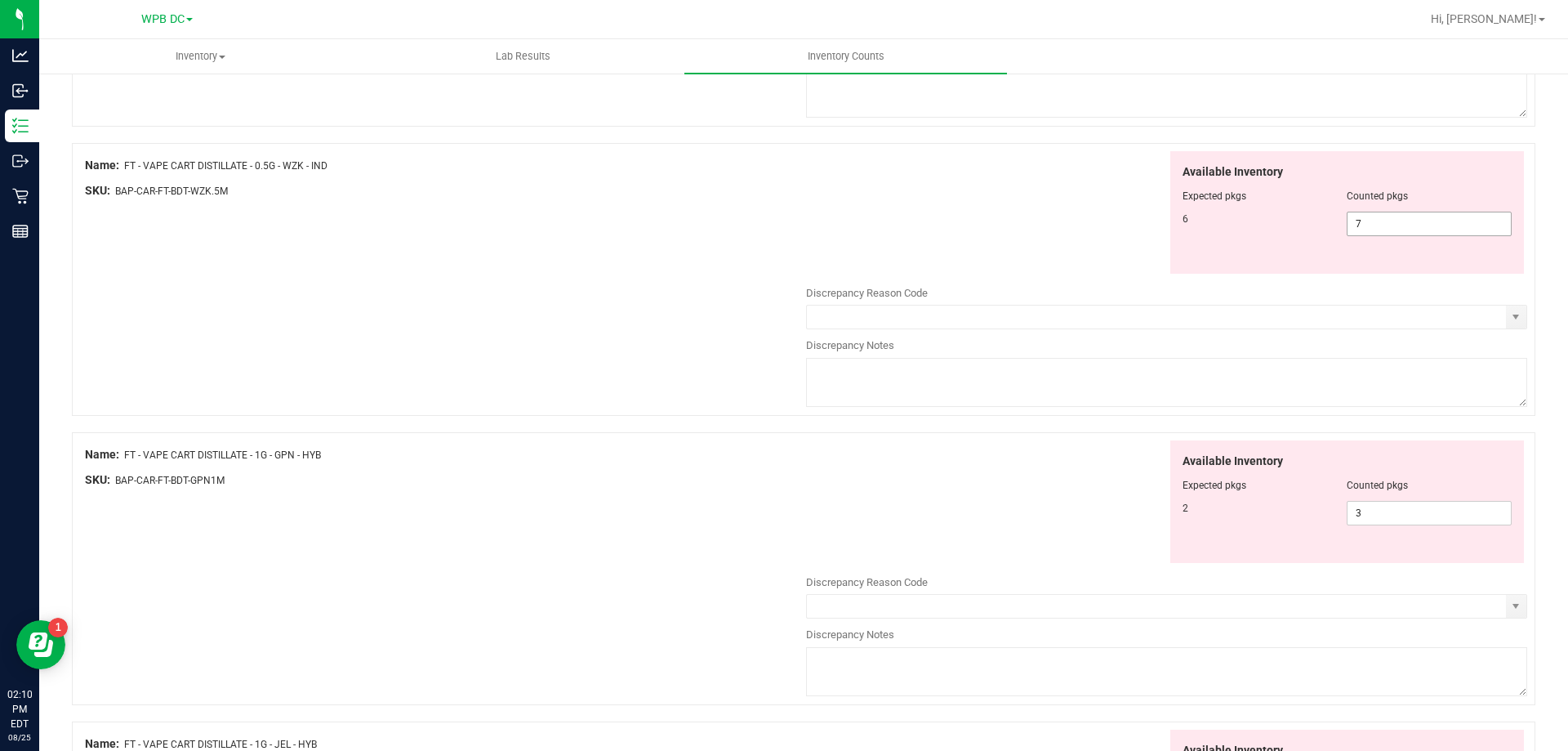
click at [1306, 225] on span "7 7" at bounding box center [1429, 224] width 165 height 25
type input "6"
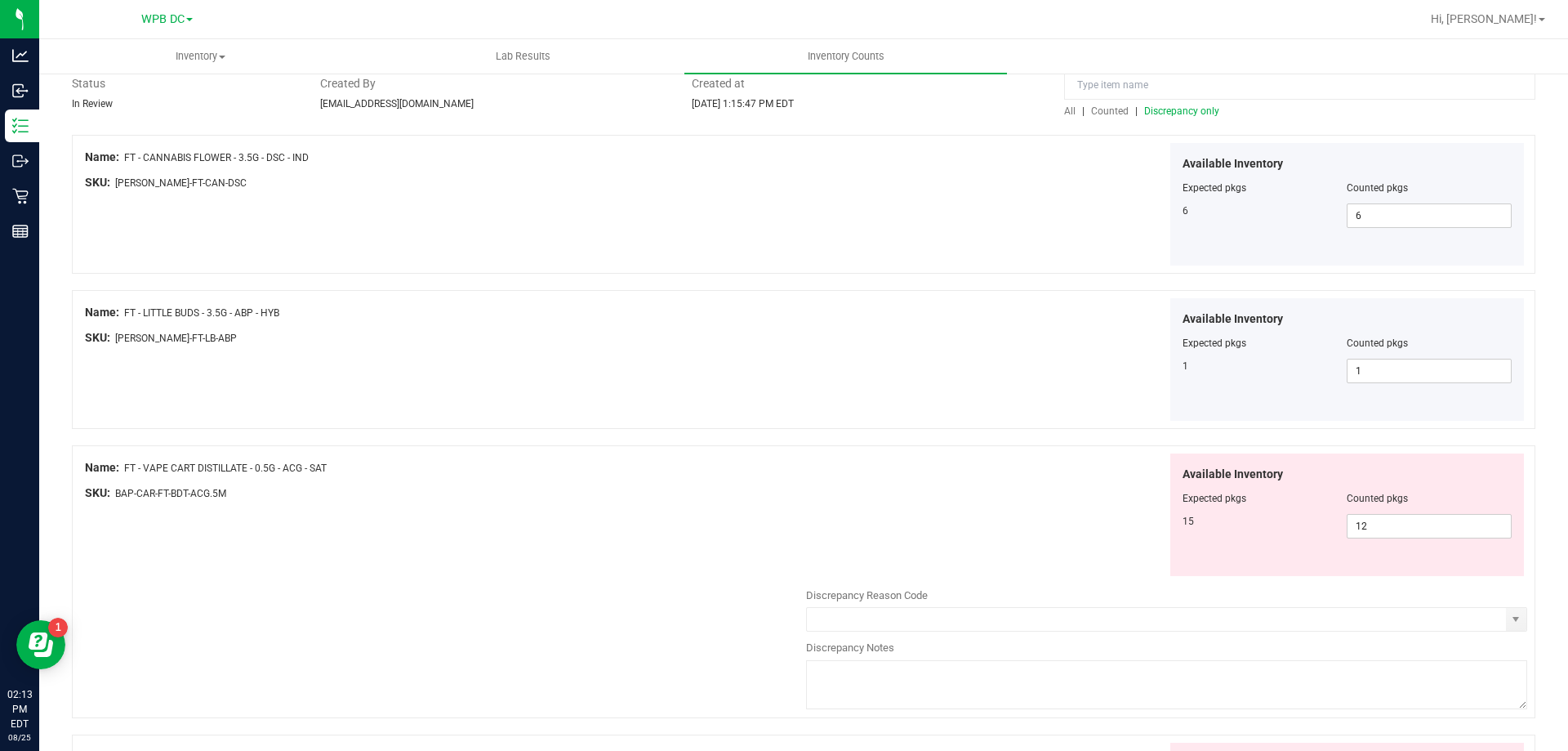
scroll to position [409, 0]
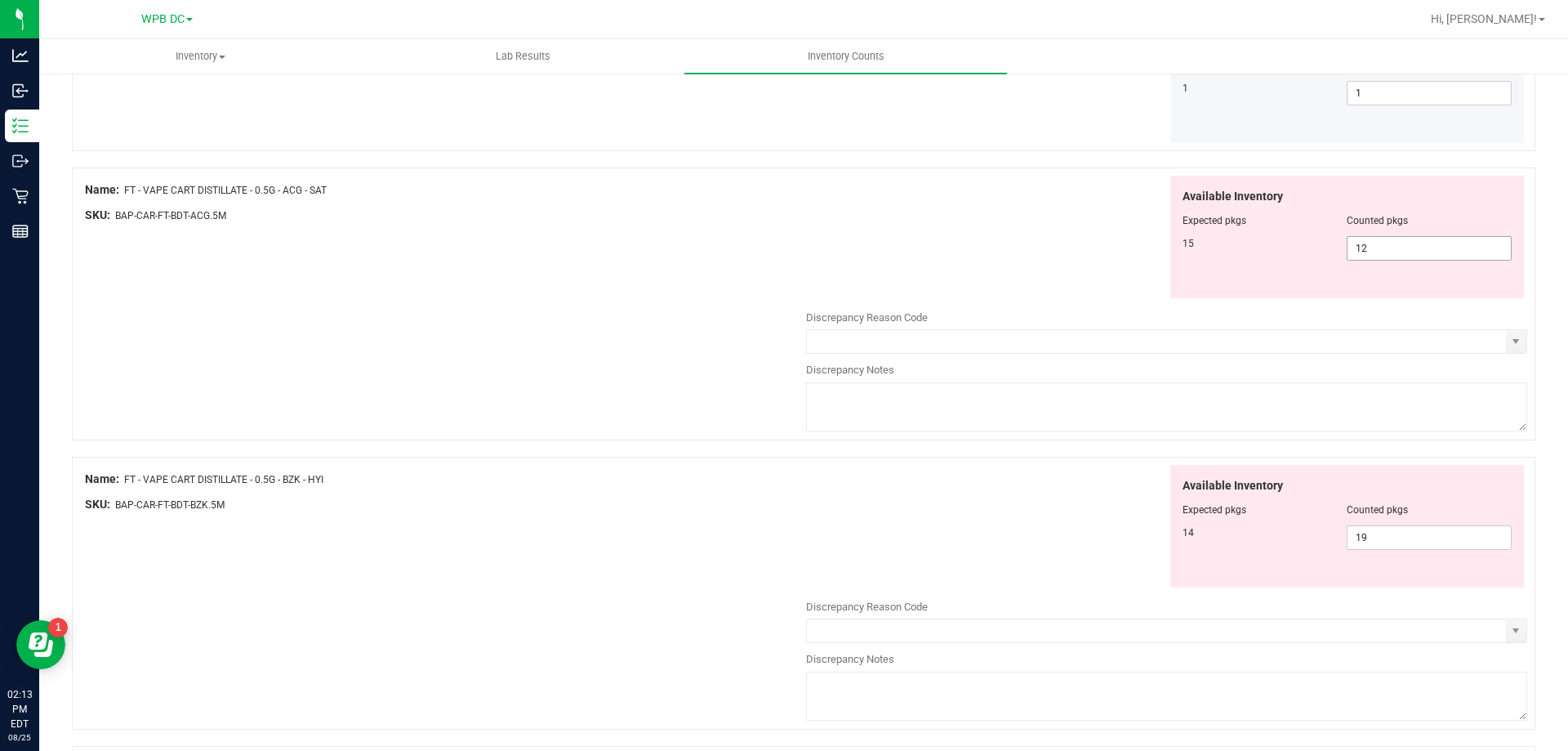
click at [1306, 246] on span "12 12" at bounding box center [1429, 249] width 165 height 25
type input "15"
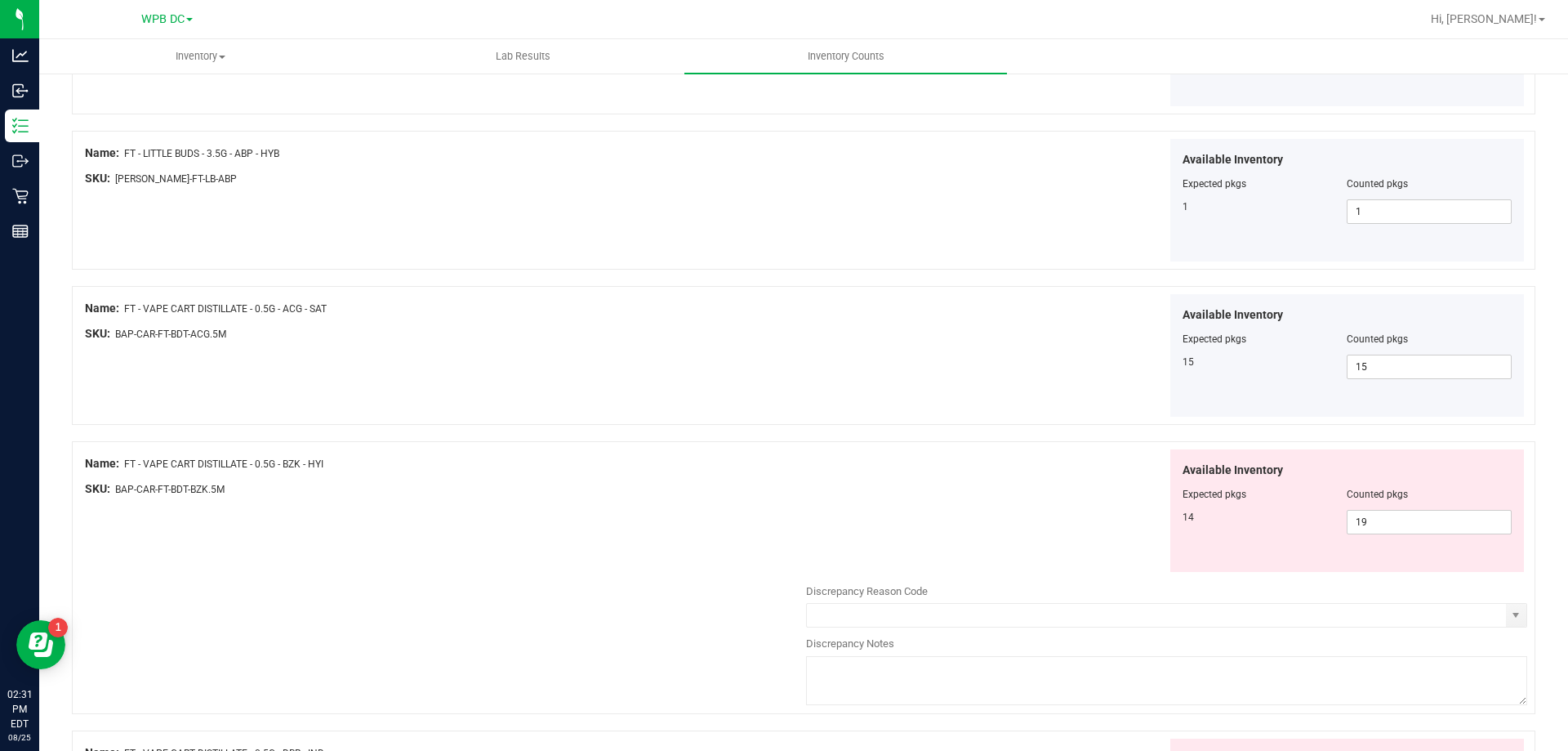
scroll to position [326, 0]
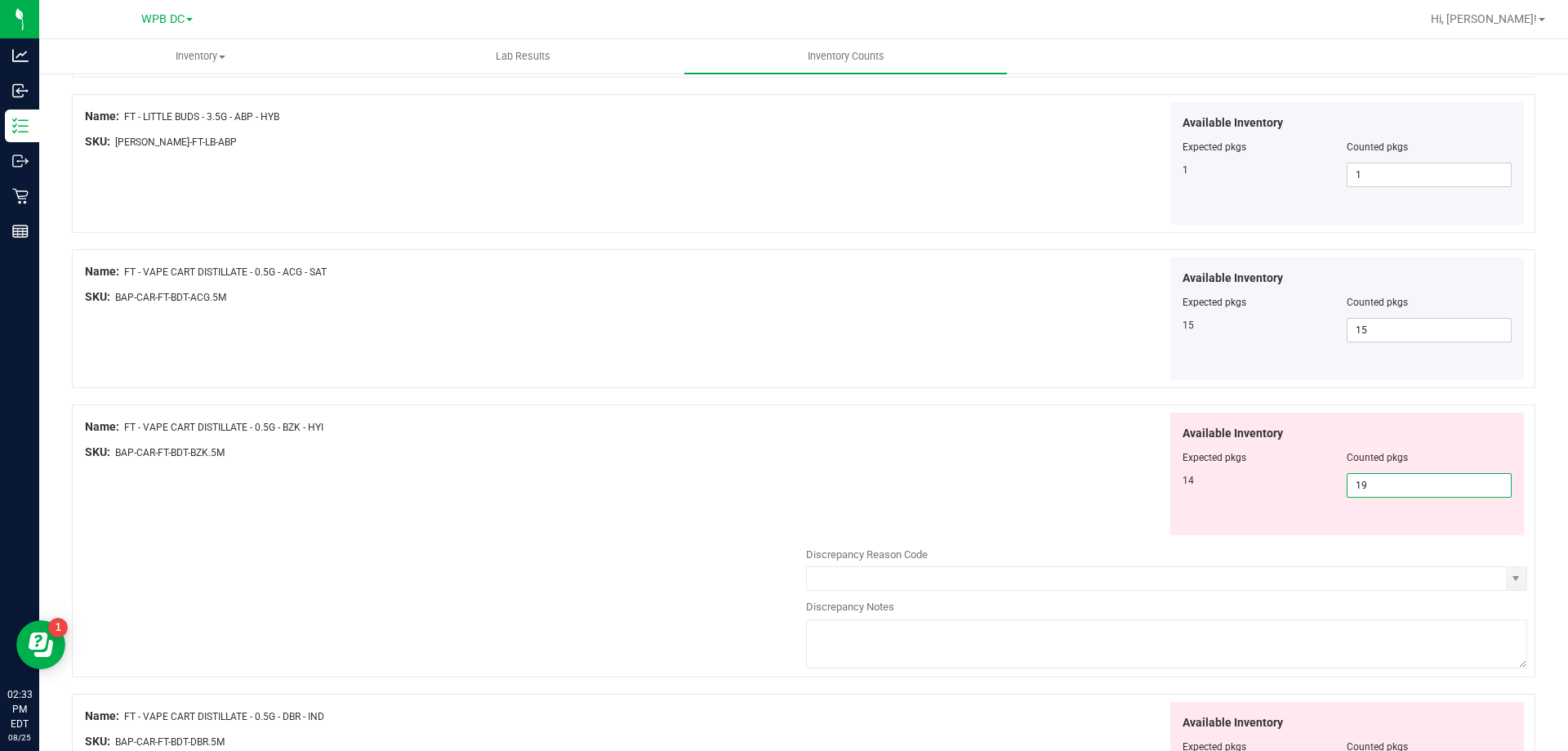
click at [1306, 487] on span "19 19" at bounding box center [1429, 486] width 165 height 25
type input "14"
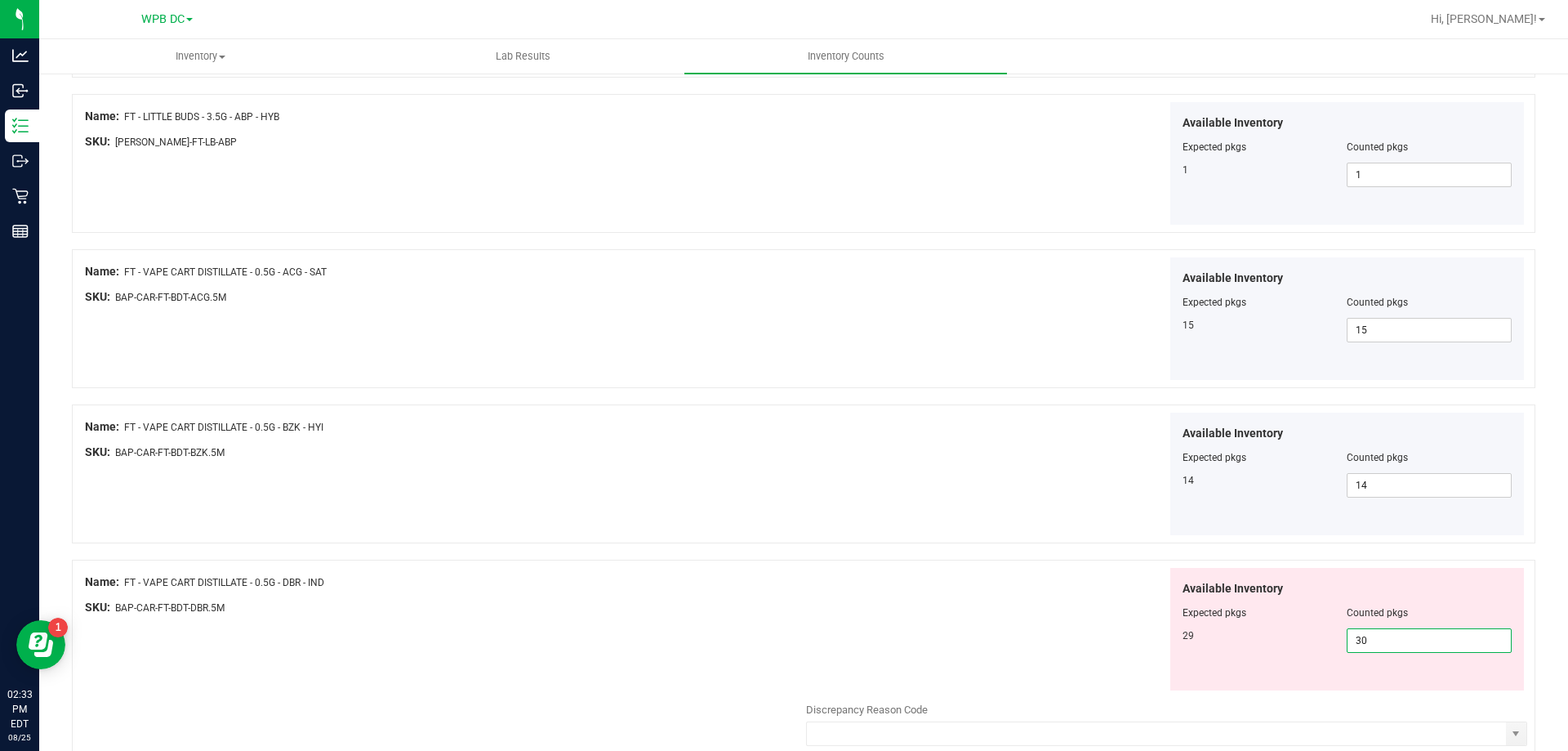
click at [1306, 603] on span "30 30" at bounding box center [1429, 640] width 165 height 25
type input "3"
type input "29"
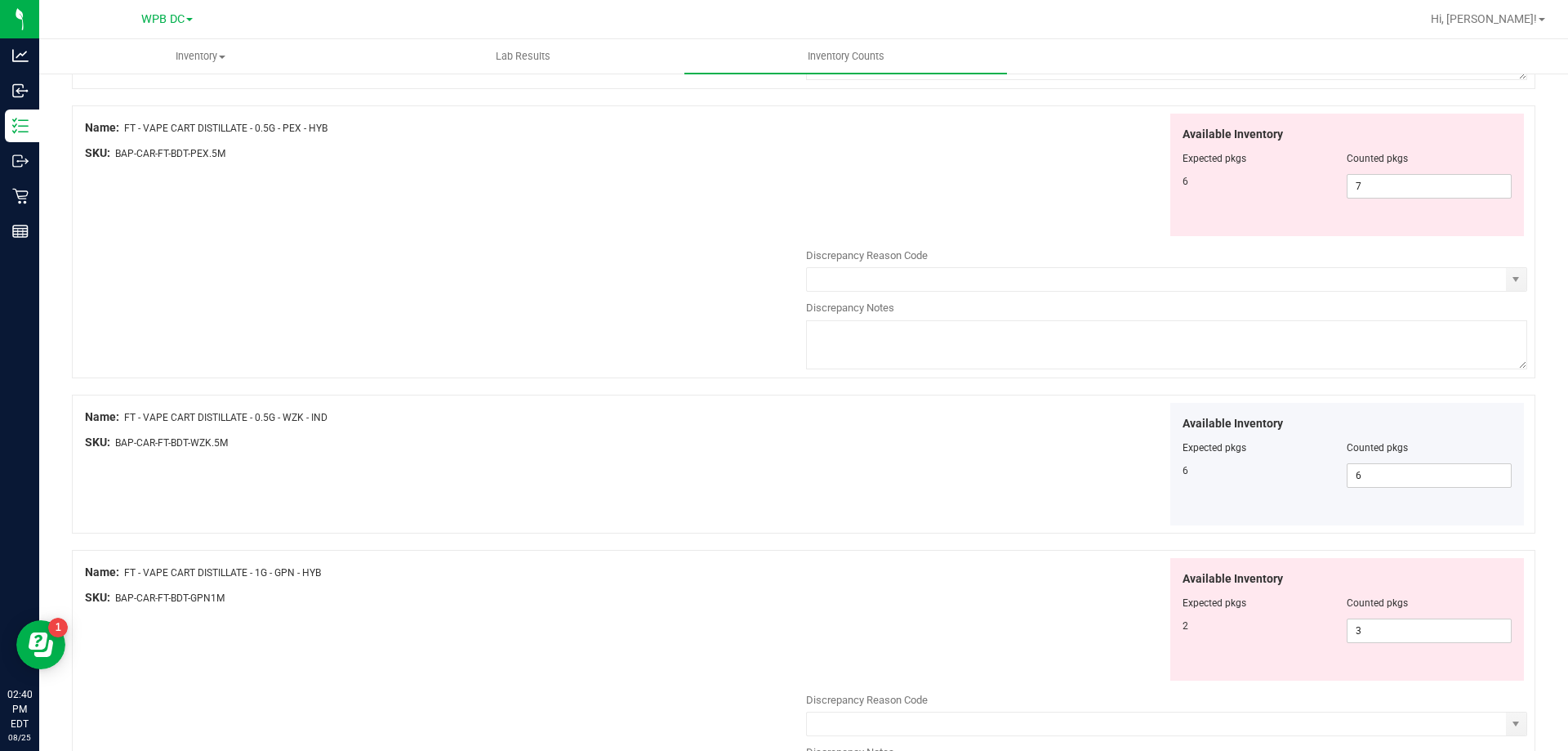
scroll to position [1307, 0]
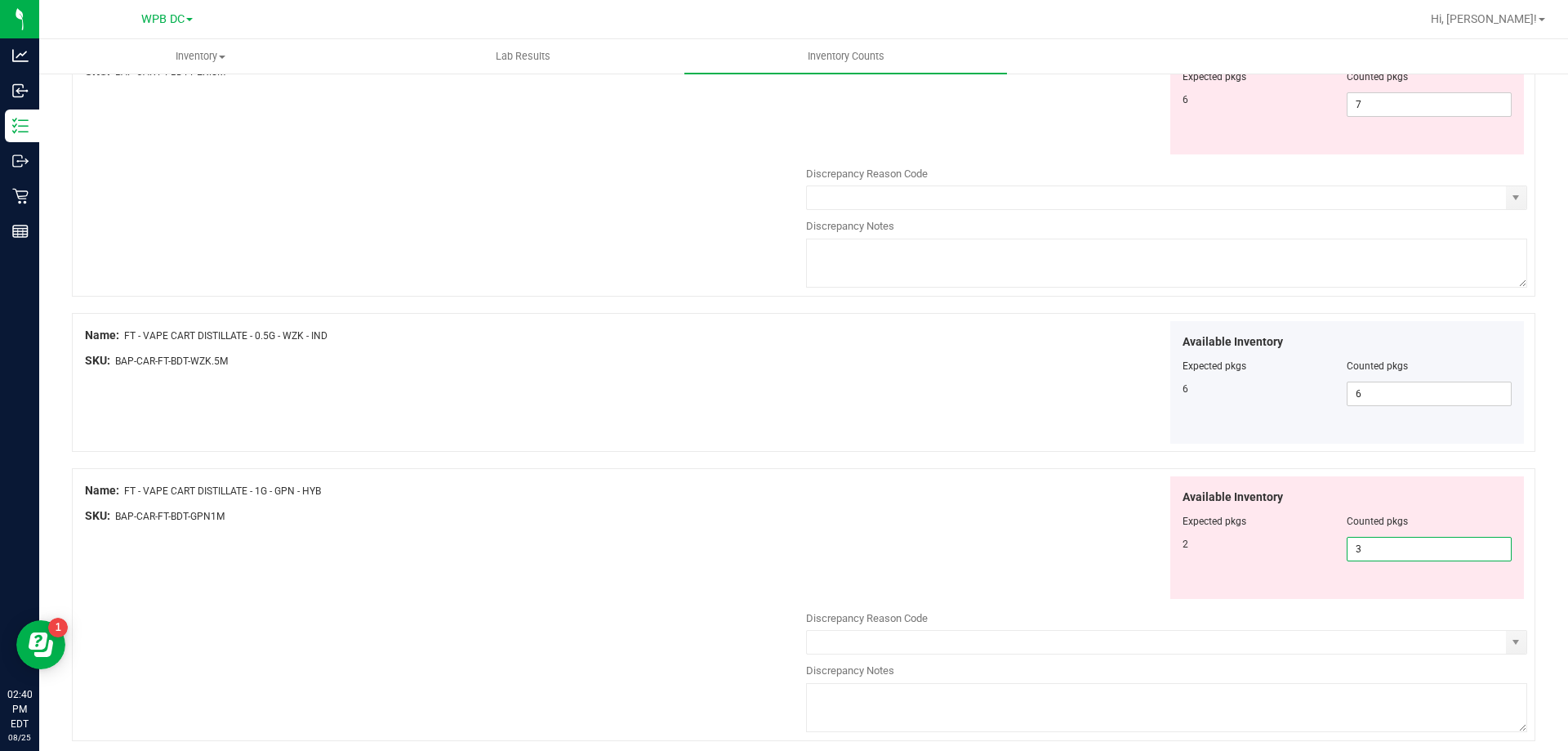
click at [1306, 550] on span "3 3" at bounding box center [1429, 549] width 165 height 25
type input "2"
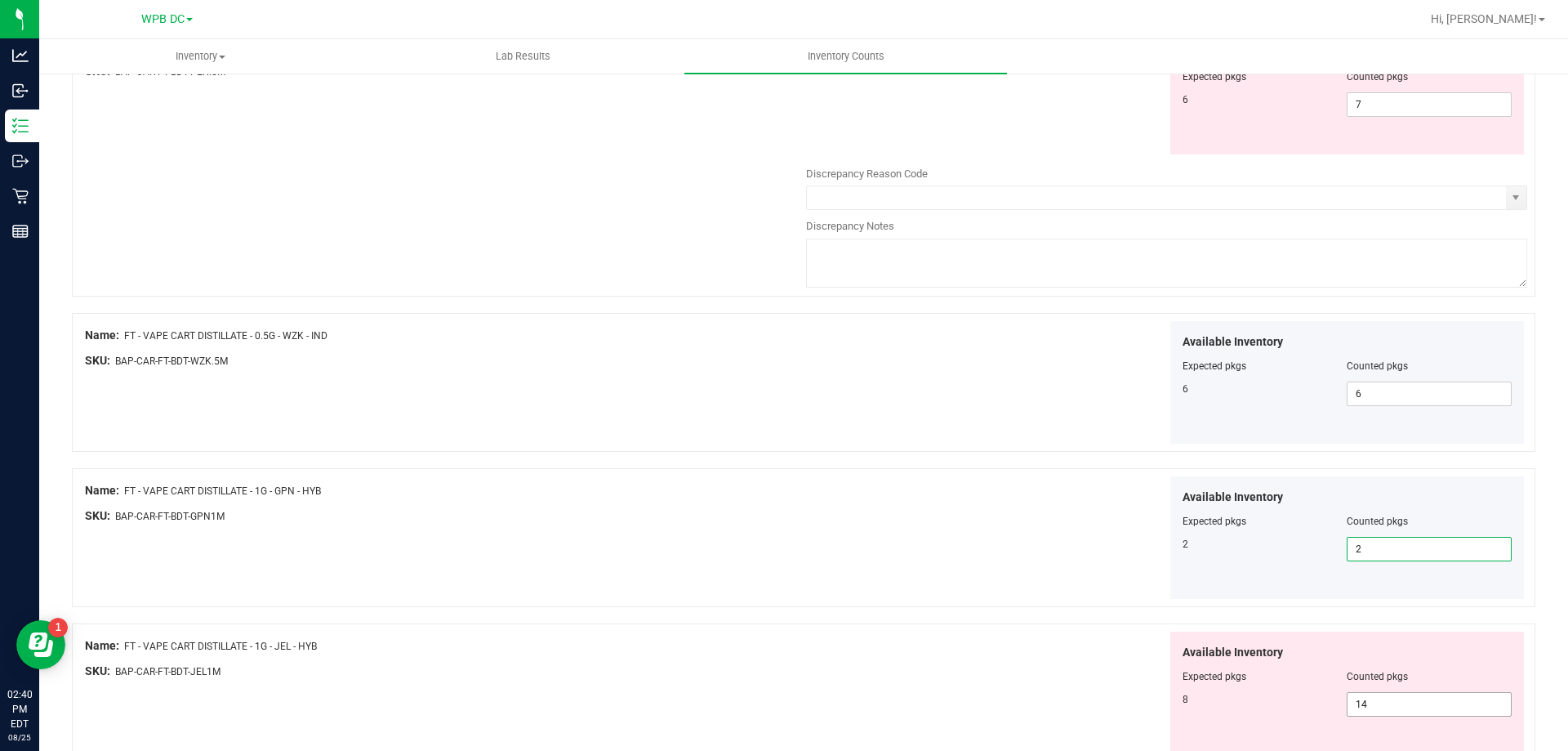
click at [1306, 603] on span "14 14" at bounding box center [1429, 704] width 165 height 25
type input "1"
type input "8"
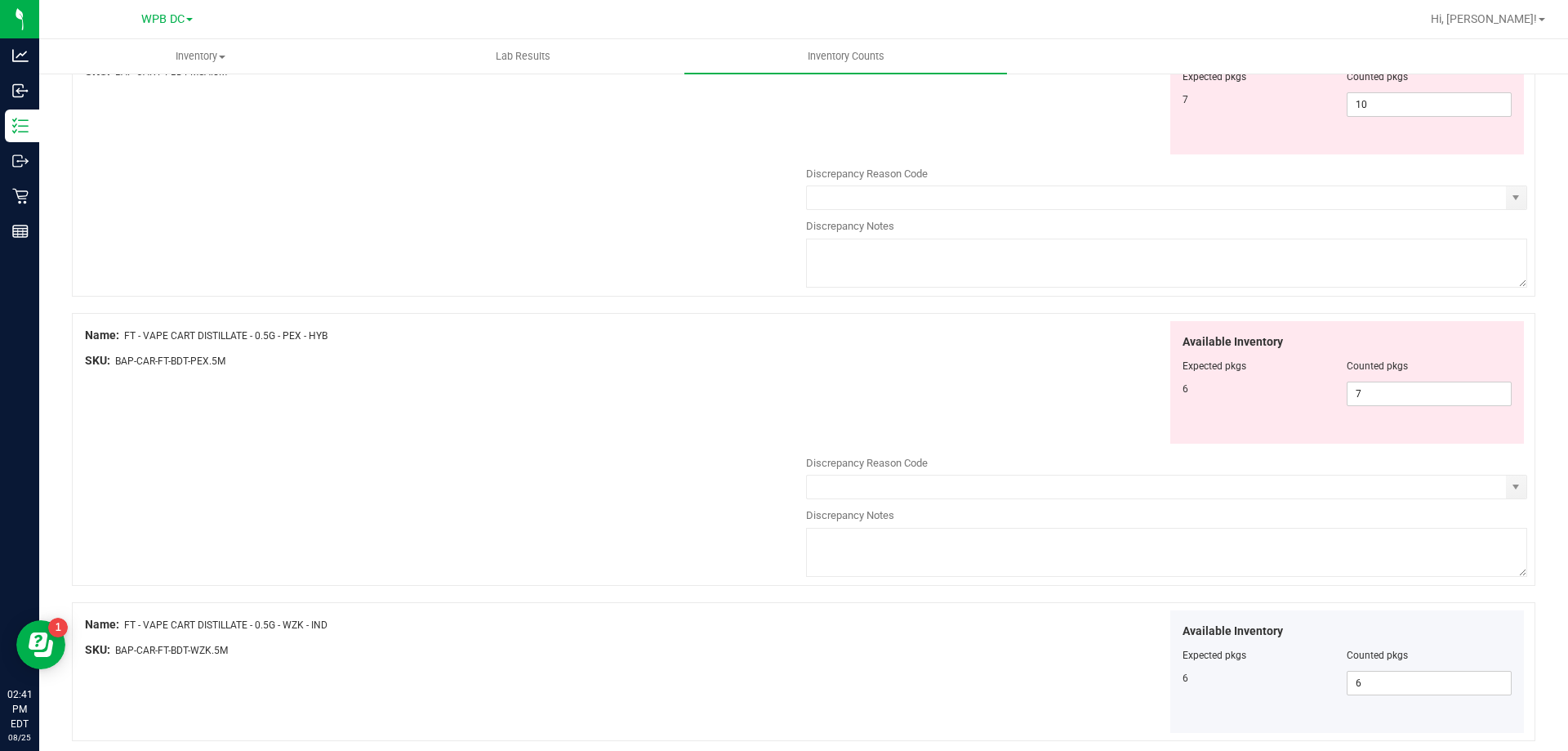
scroll to position [947, 0]
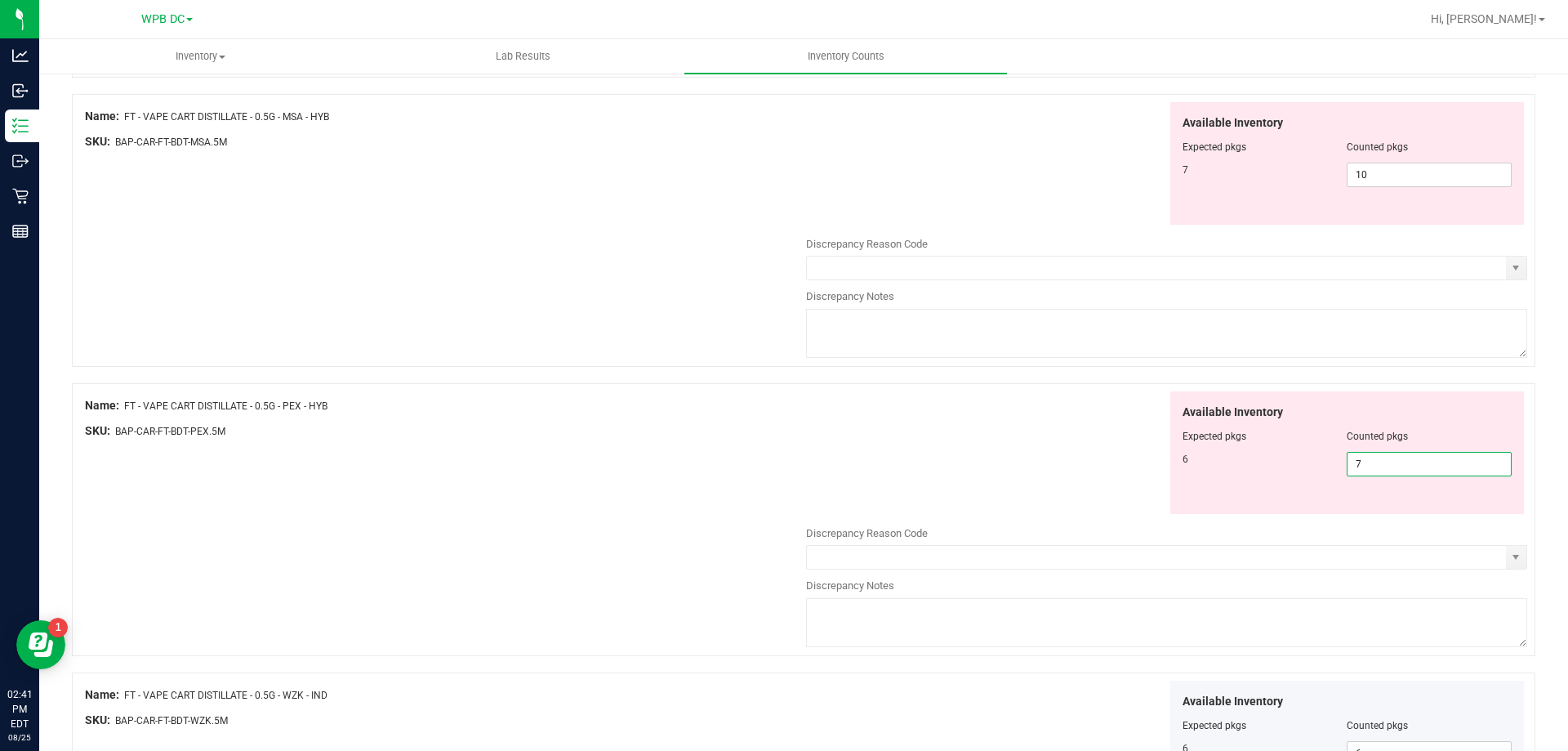
click at [1306, 465] on span "7 7" at bounding box center [1429, 464] width 165 height 25
type input "6"
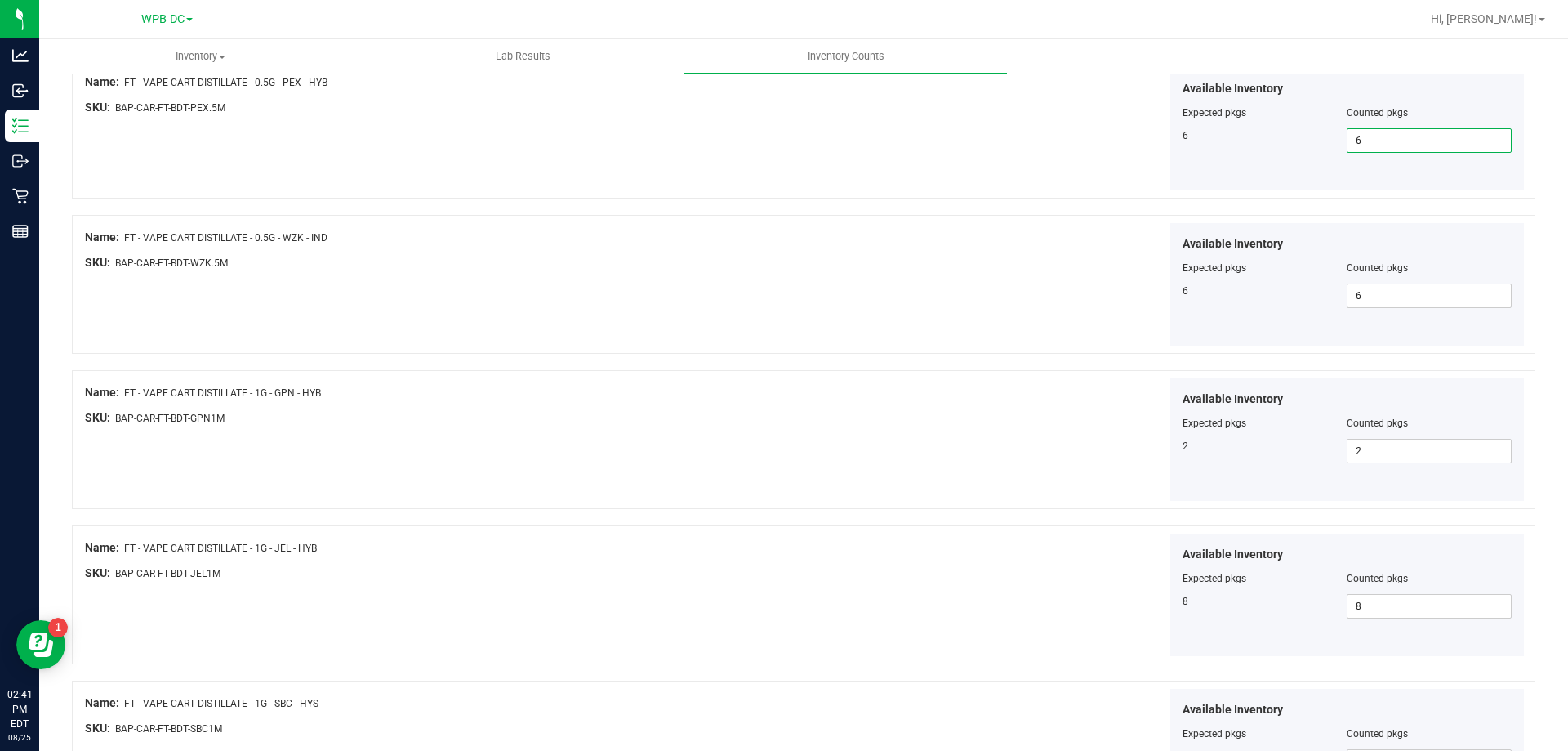
scroll to position [1275, 0]
click at [1306, 600] on span "8 8" at bounding box center [1429, 603] width 165 height 25
click at [1306, 601] on input "8" at bounding box center [1429, 603] width 164 height 23
type input "2"
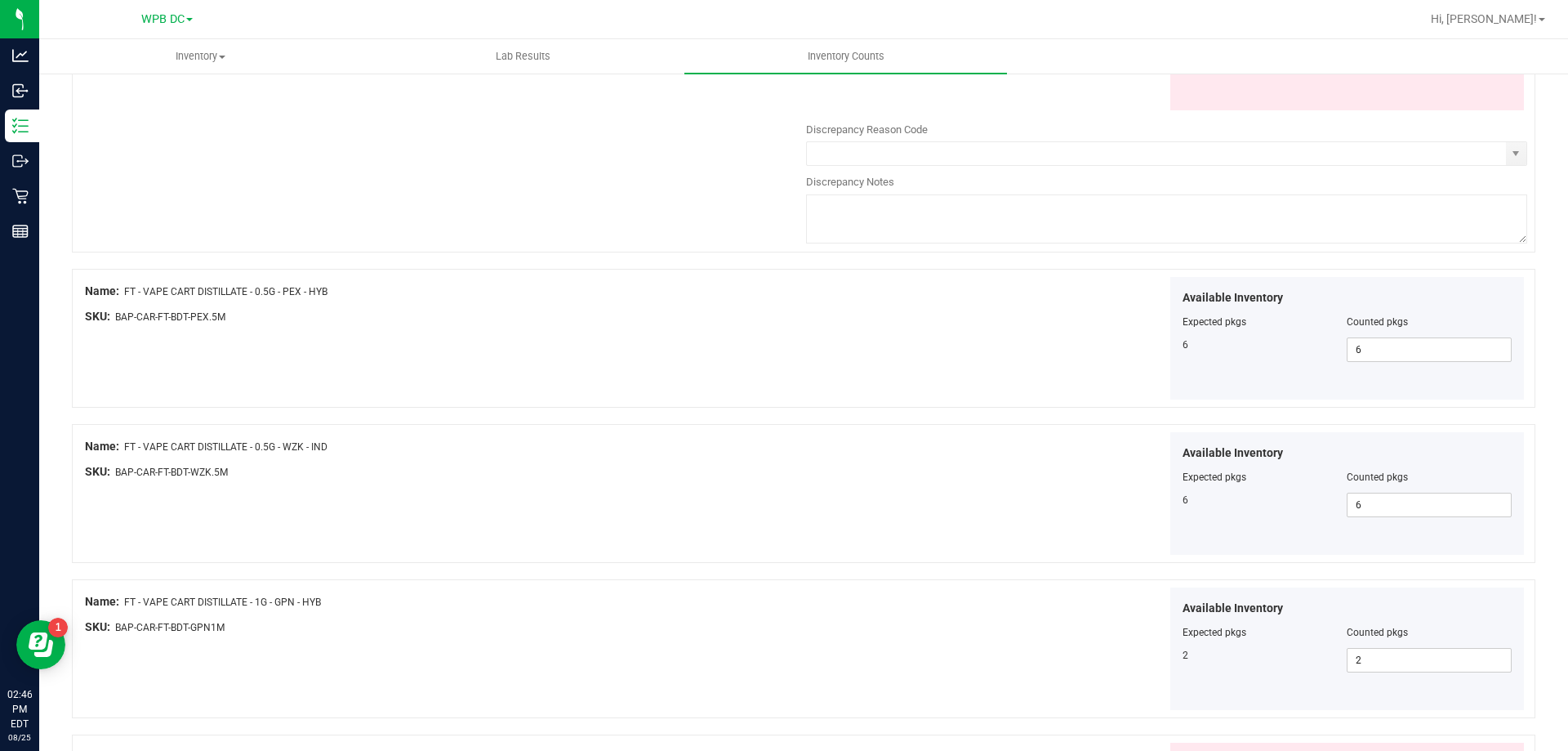
scroll to position [1307, 0]
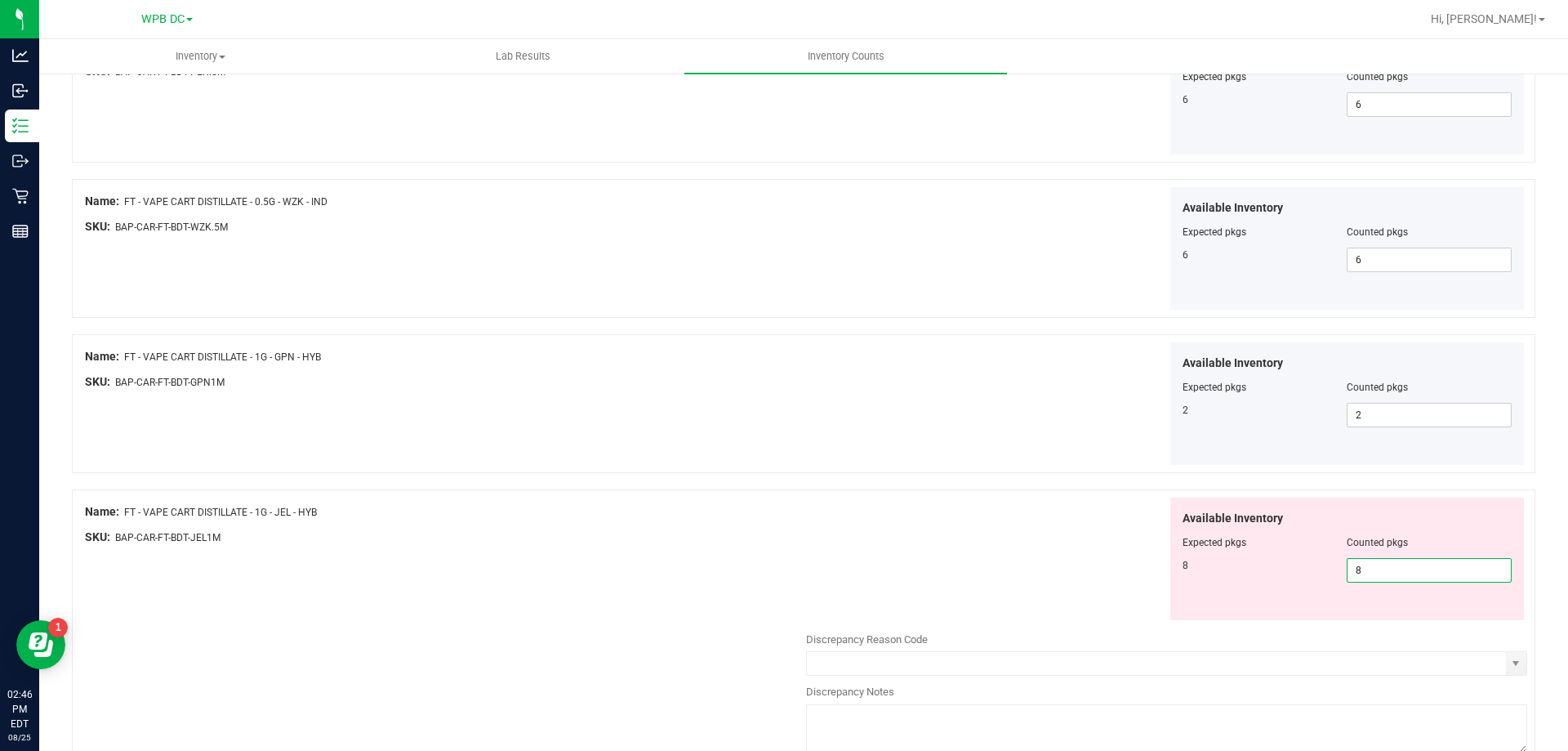
type input "8"
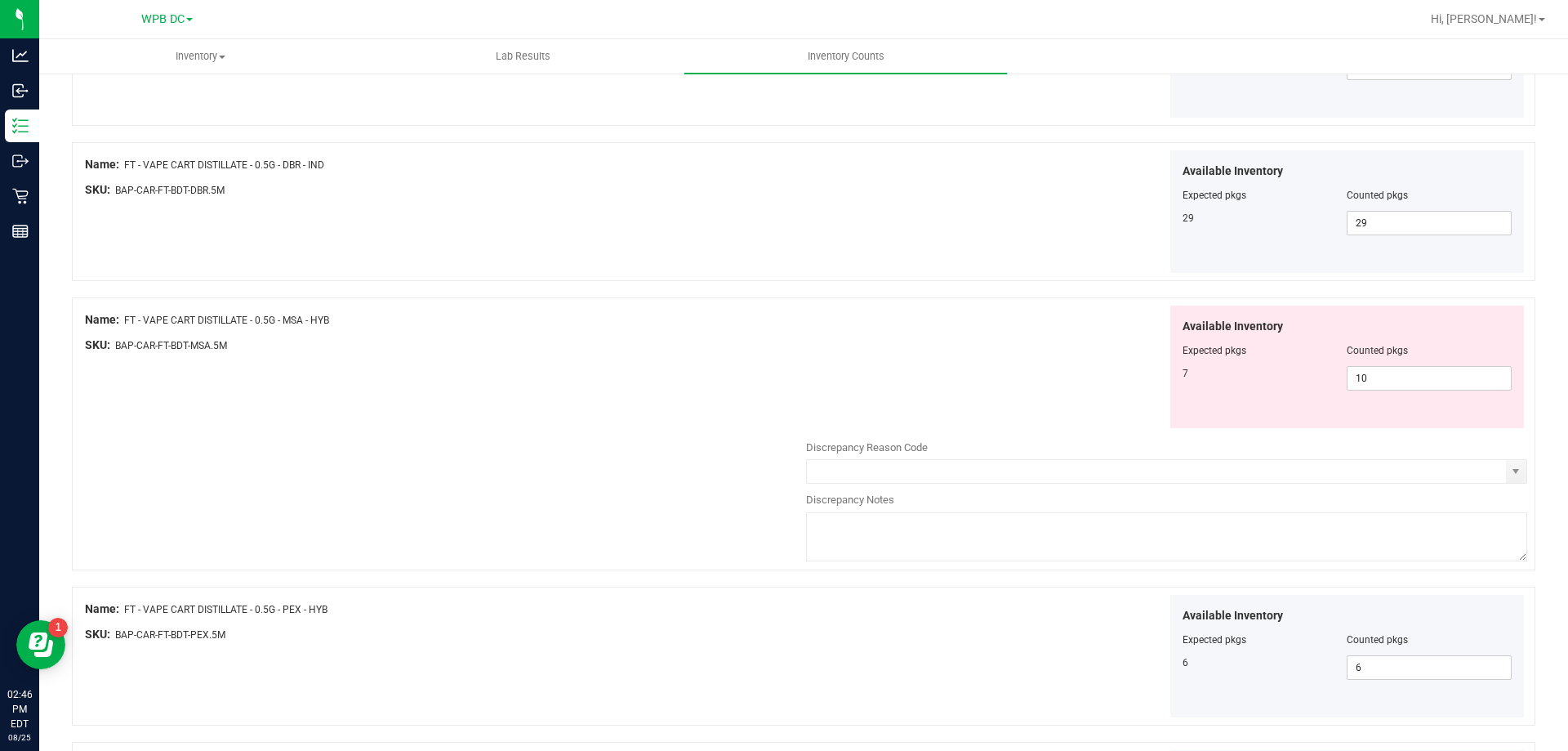
scroll to position [735, 0]
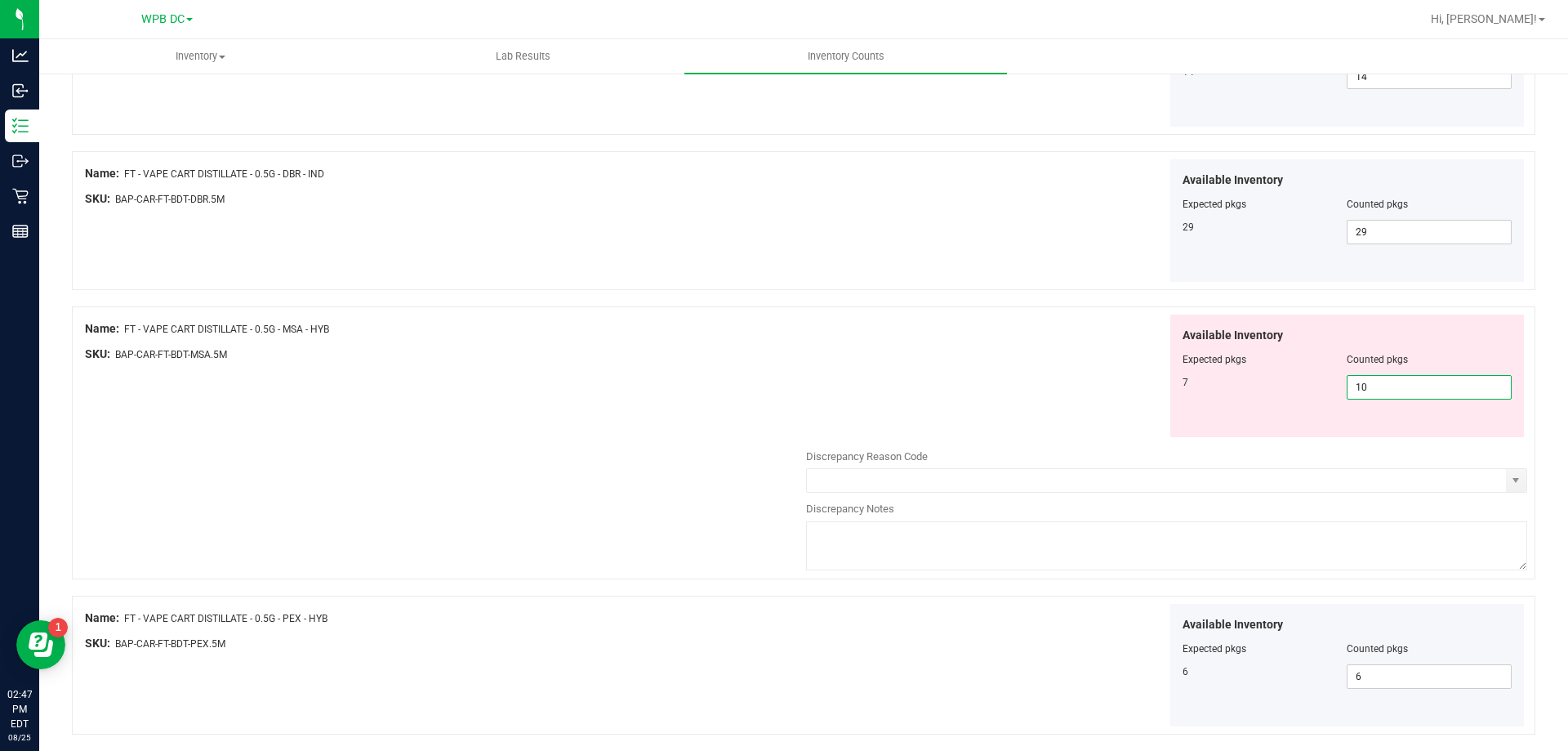
click at [1306, 386] on span "10 10" at bounding box center [1429, 387] width 165 height 25
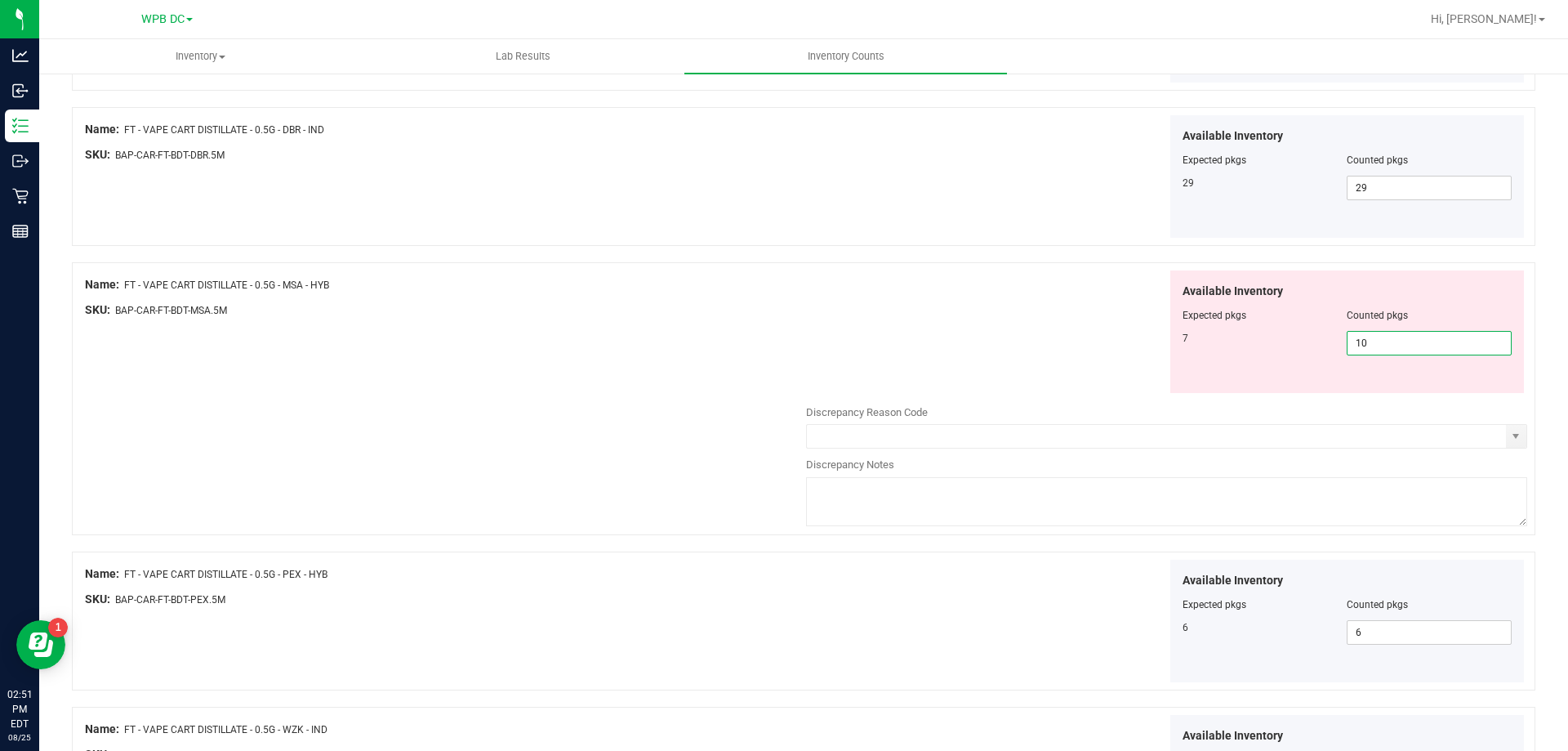
scroll to position [817, 0]
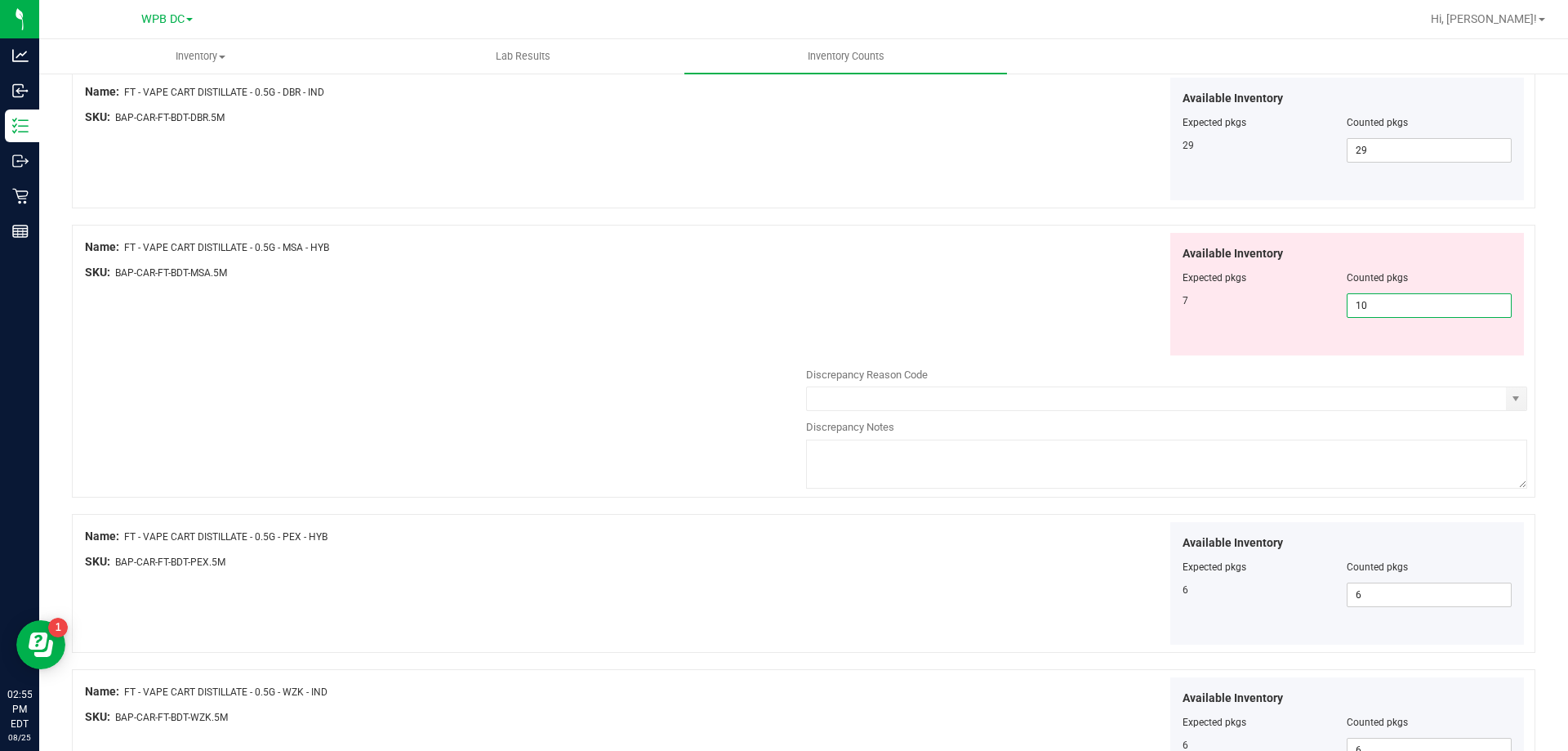
type input "1"
type input "7"
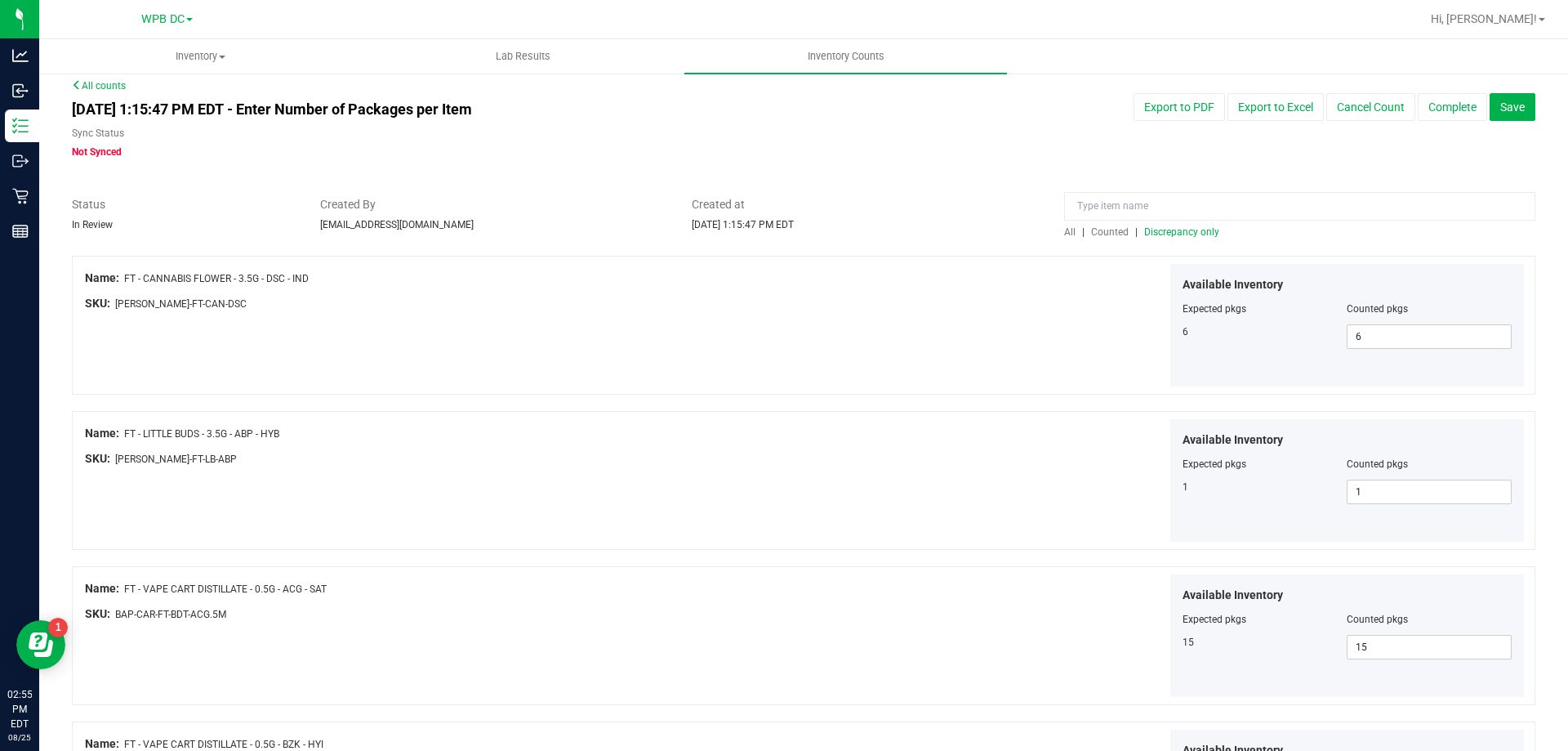
scroll to position [0, 0]
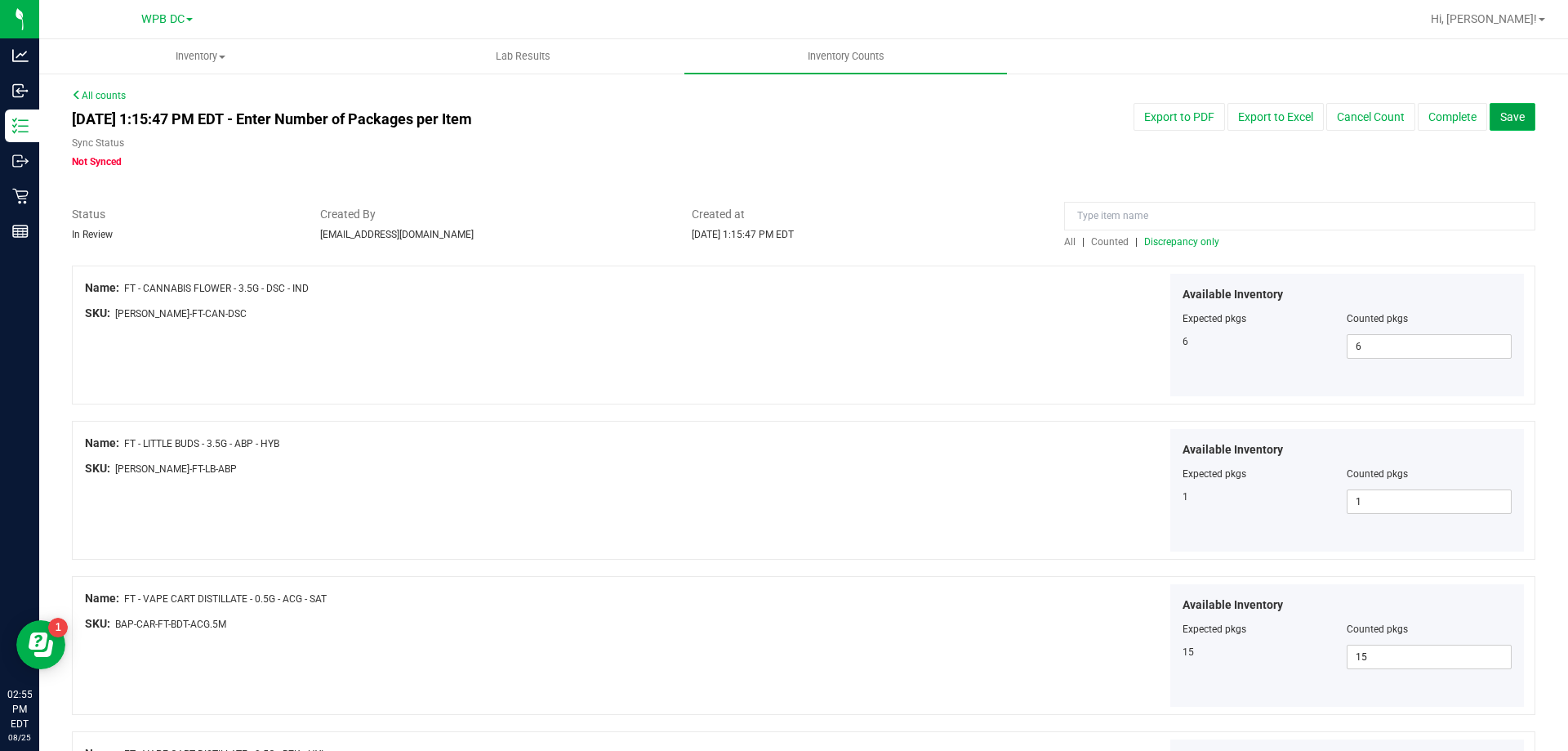
click at [1306, 121] on span "Save" at bounding box center [1513, 117] width 25 height 13
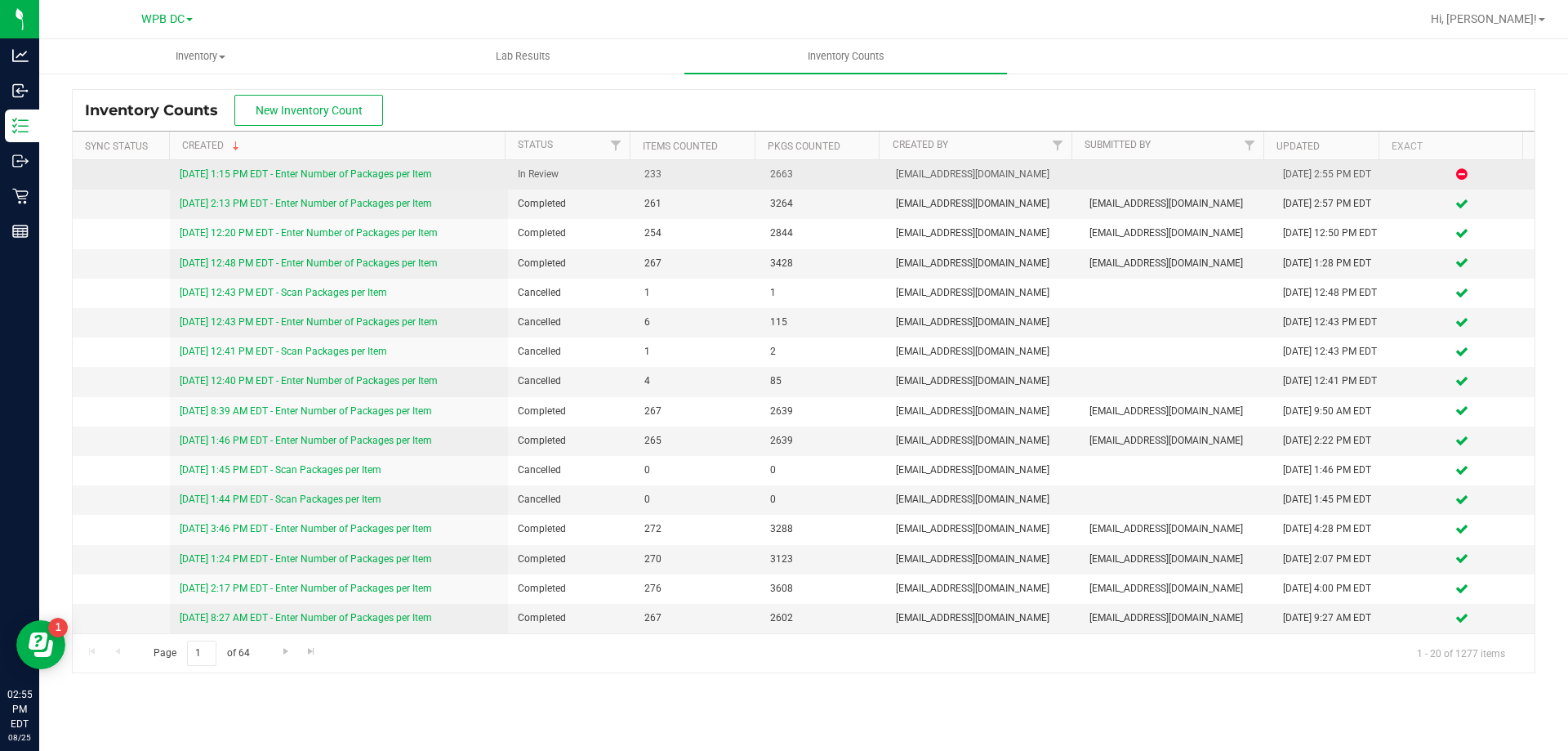
click at [351, 171] on link "8/25/25 1:15 PM EDT - Enter Number of Packages per Item" at bounding box center [305, 173] width 252 height 11
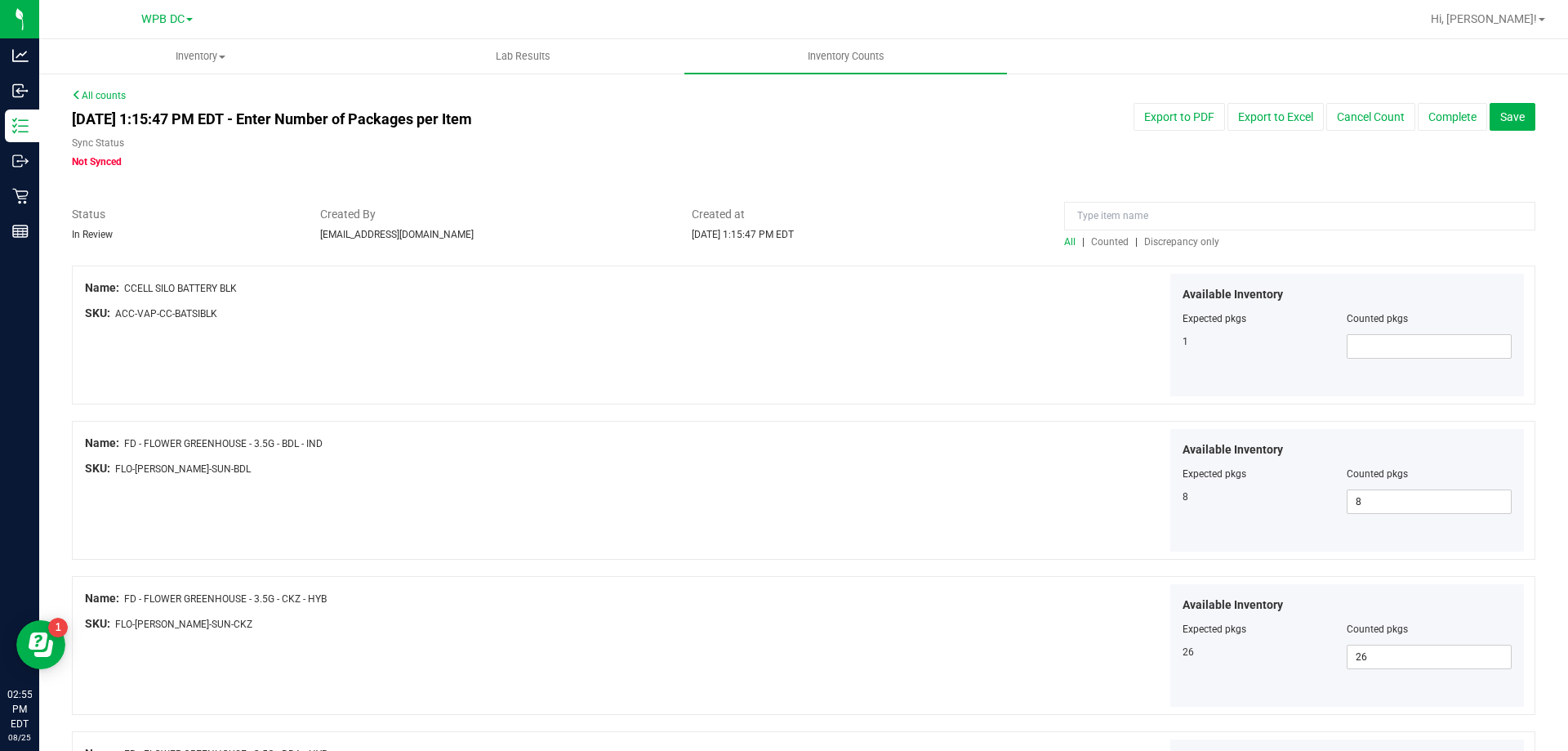
click at [1156, 241] on span "Discrepancy only" at bounding box center [1182, 241] width 75 height 11
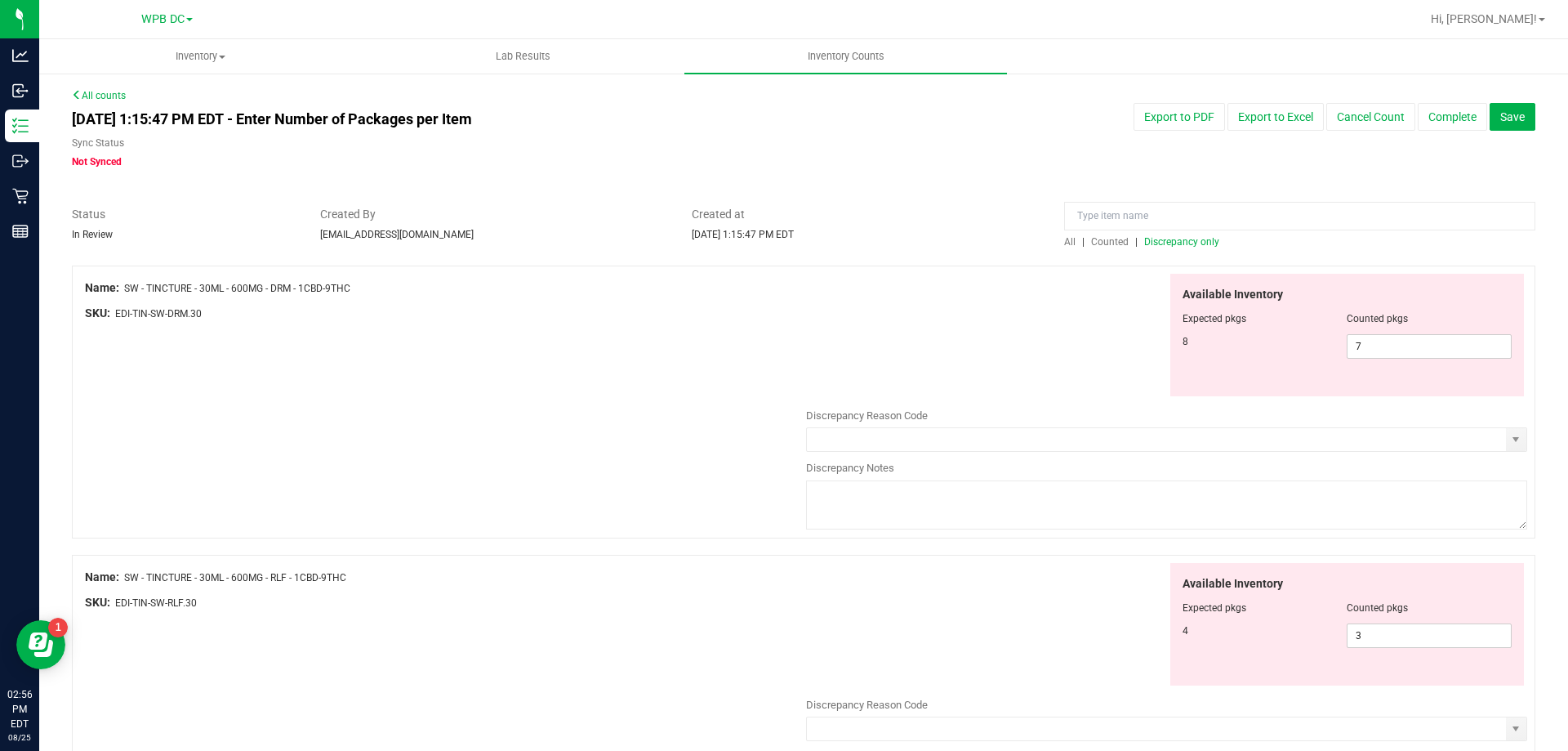
click at [1064, 237] on span "All" at bounding box center [1069, 241] width 11 height 11
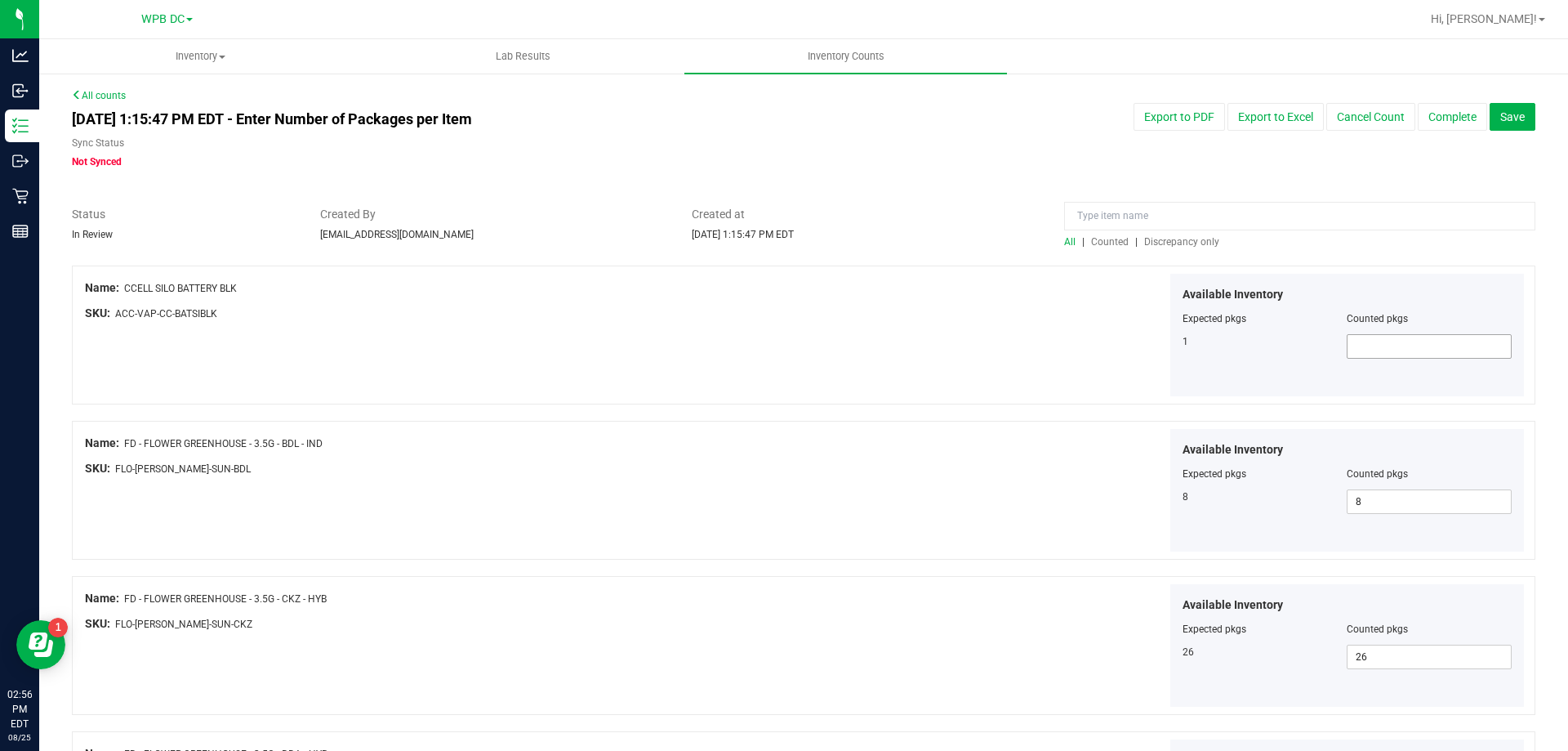
click at [1306, 344] on span at bounding box center [1429, 347] width 165 height 25
type input "1"
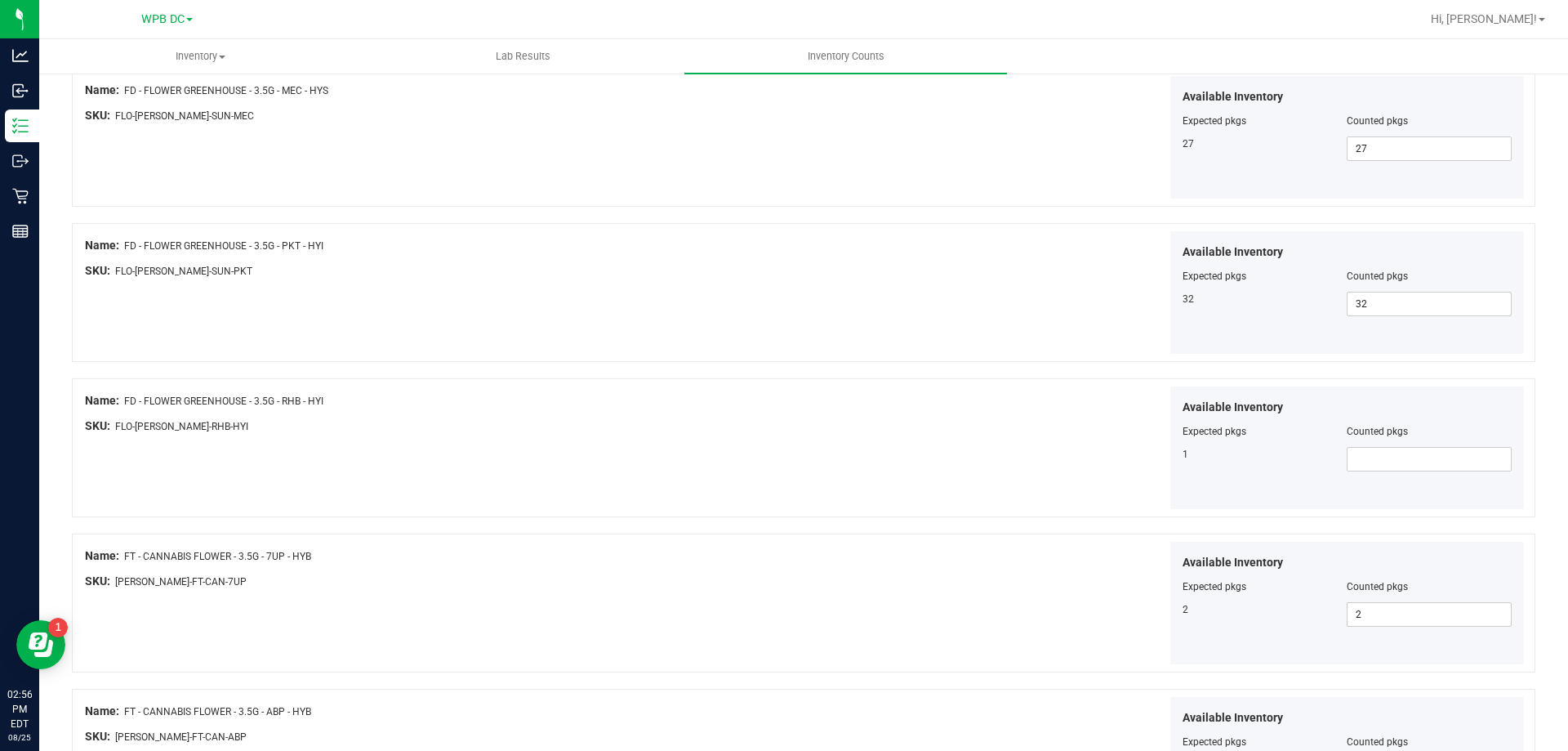
scroll to position [1144, 0]
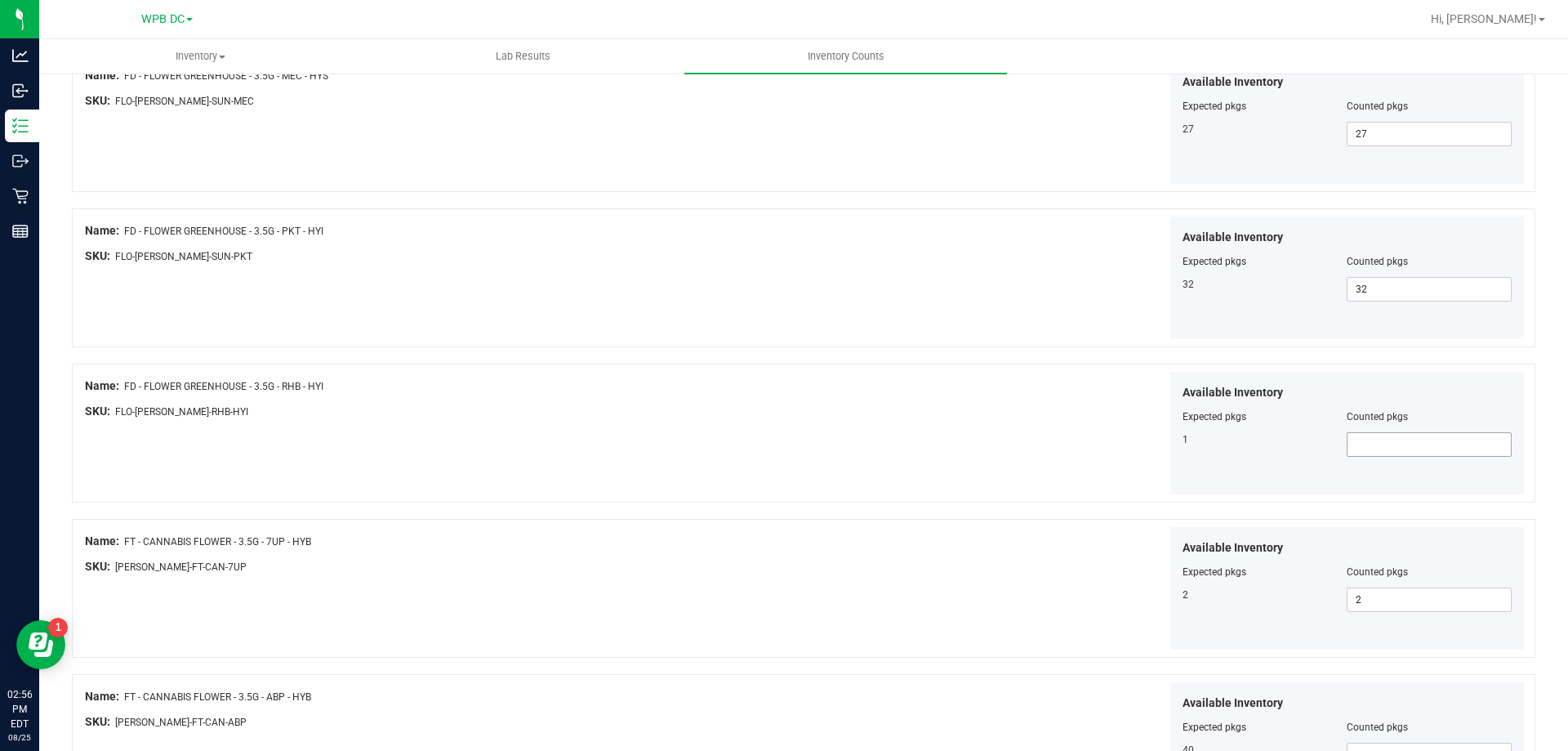
type input "1"
click at [1306, 444] on span at bounding box center [1429, 445] width 165 height 25
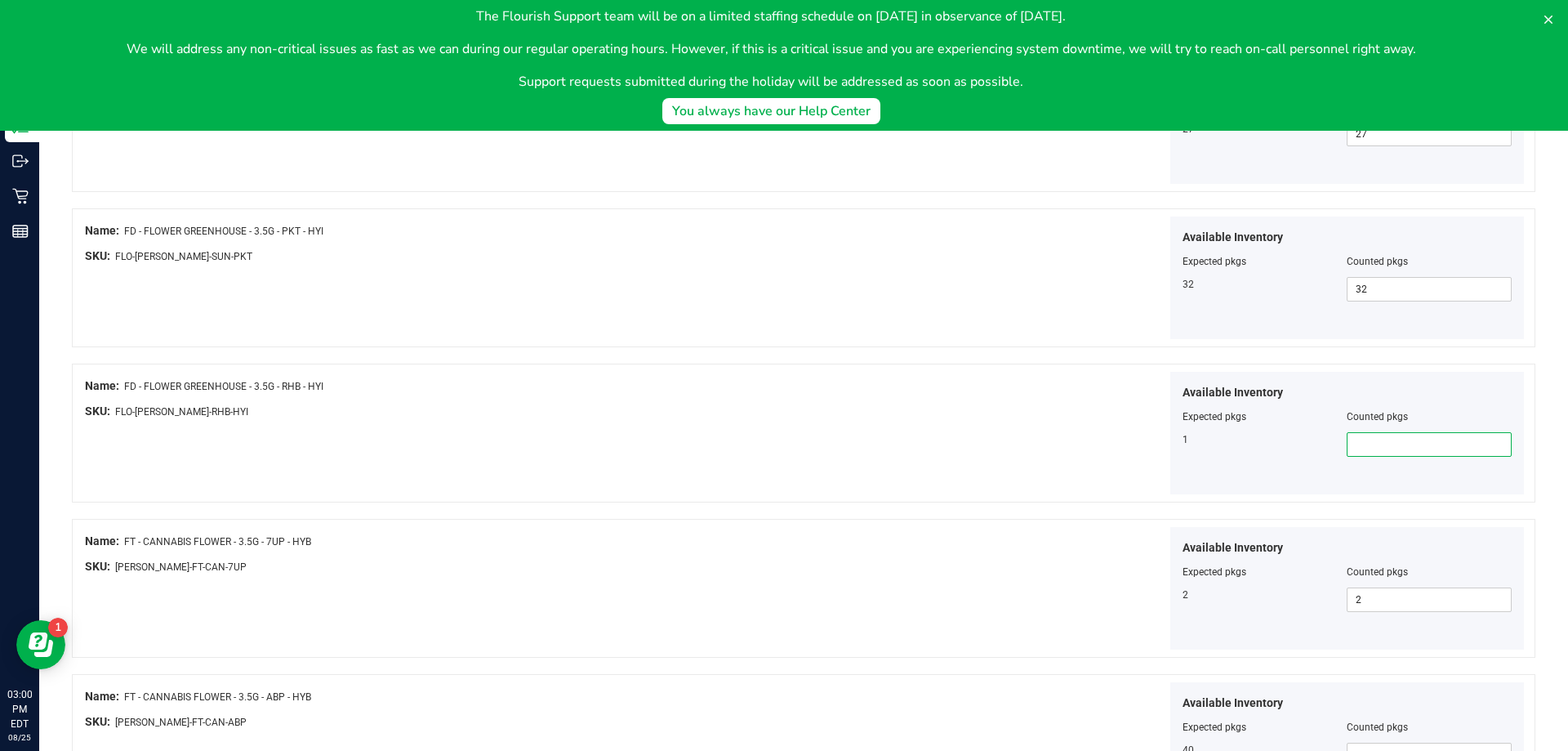
scroll to position [0, 0]
click at [1306, 19] on icon at bounding box center [1549, 19] width 8 height 8
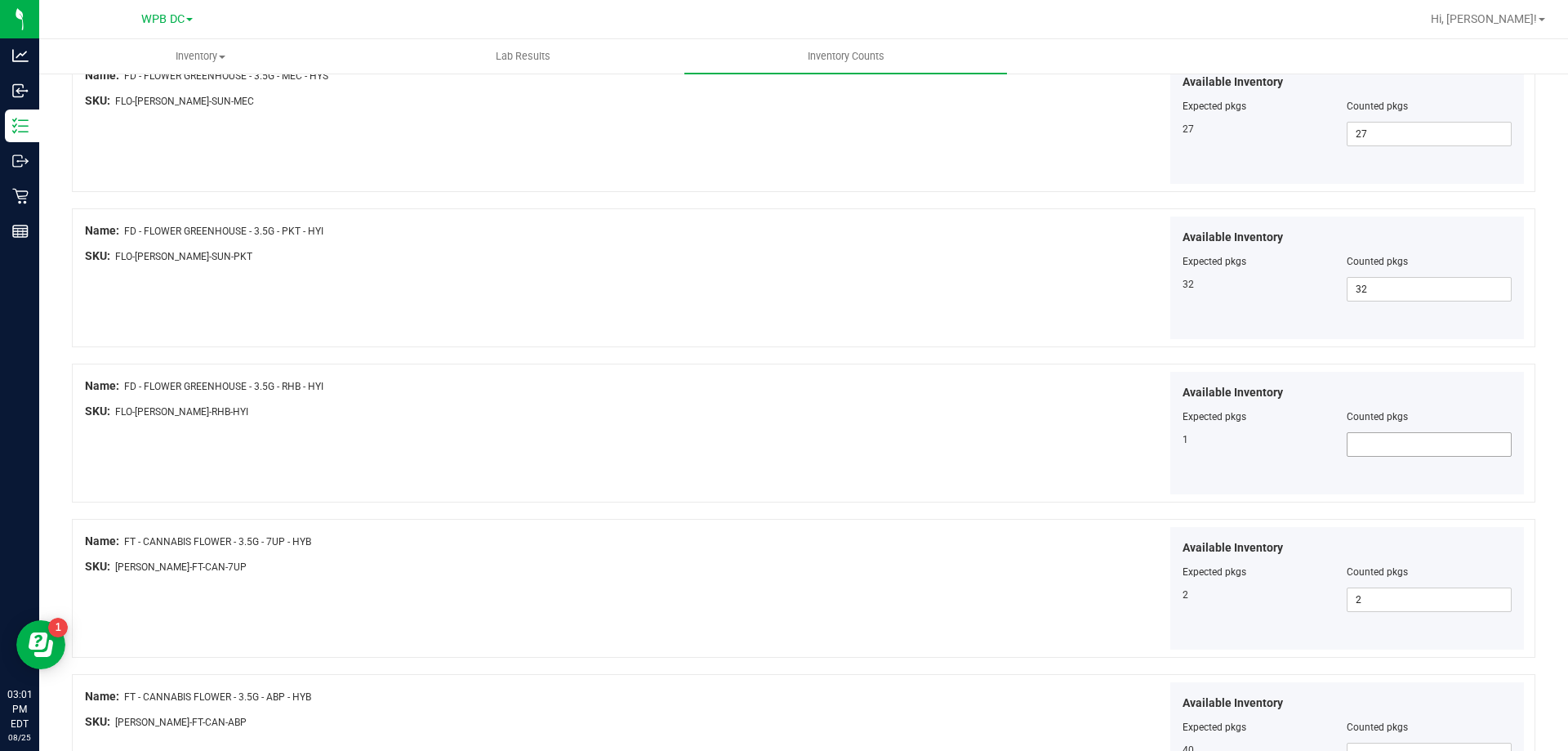
click at [1306, 444] on span at bounding box center [1429, 445] width 165 height 25
type input "1"
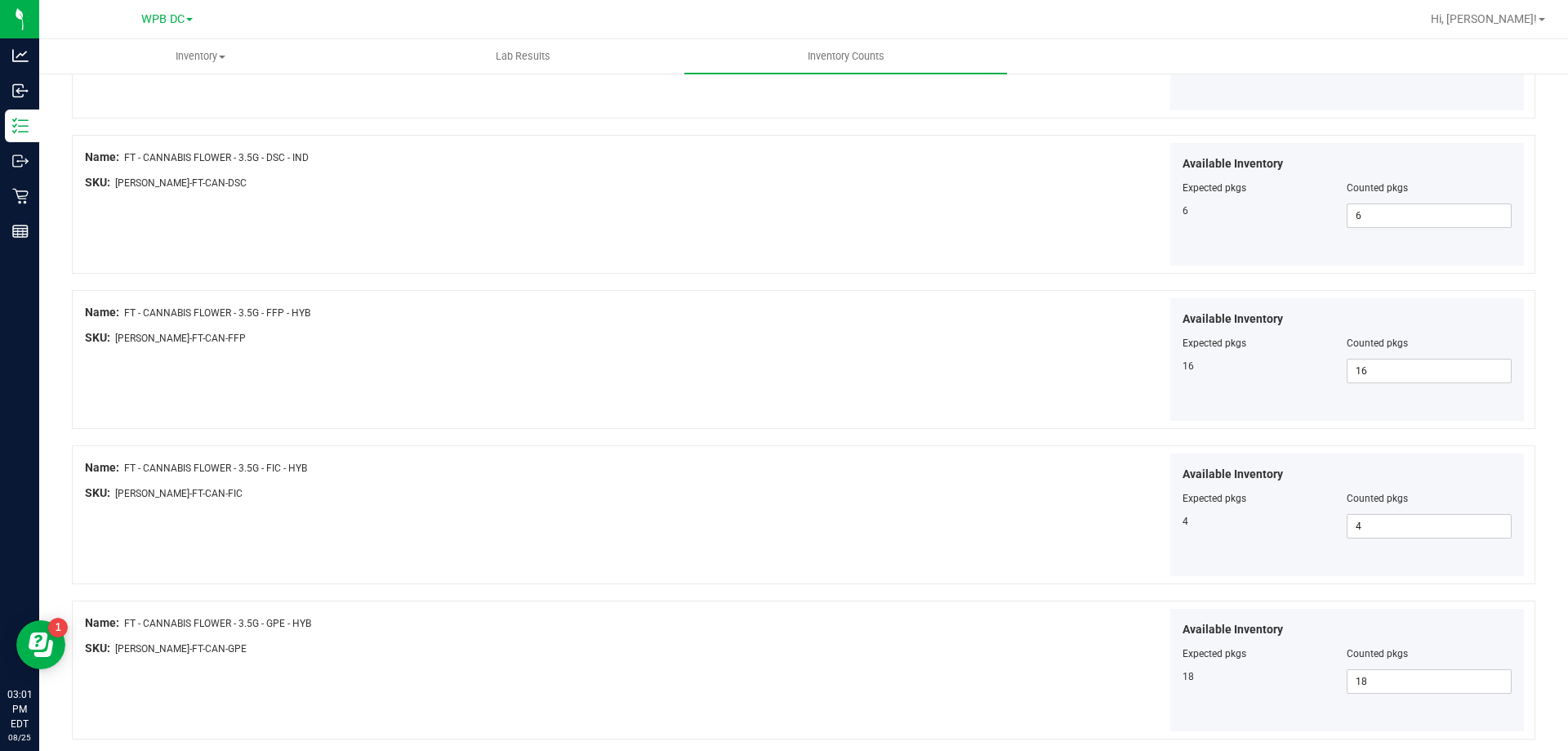
scroll to position [2675, 0]
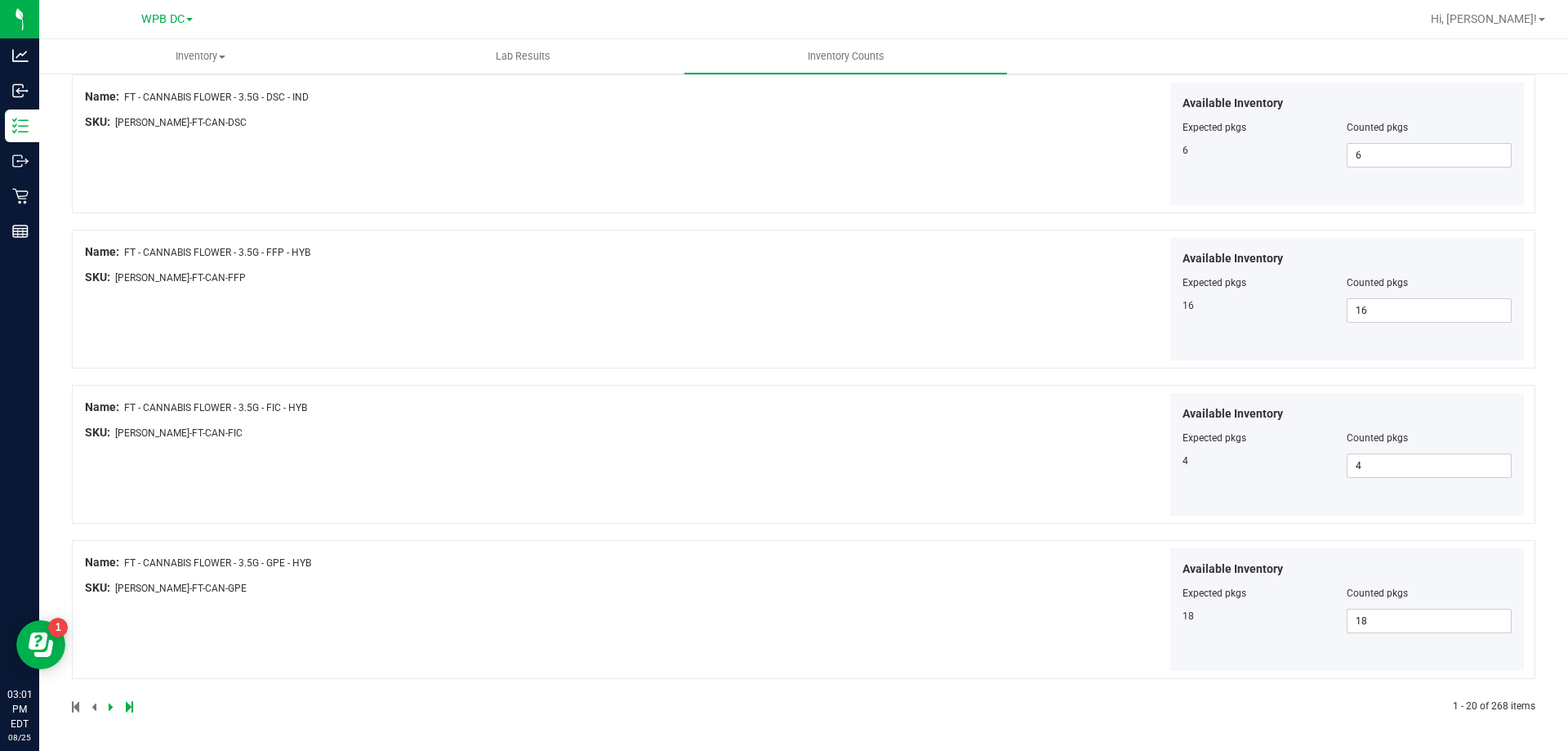
click at [112, 603] on icon at bounding box center [111, 706] width 5 height 10
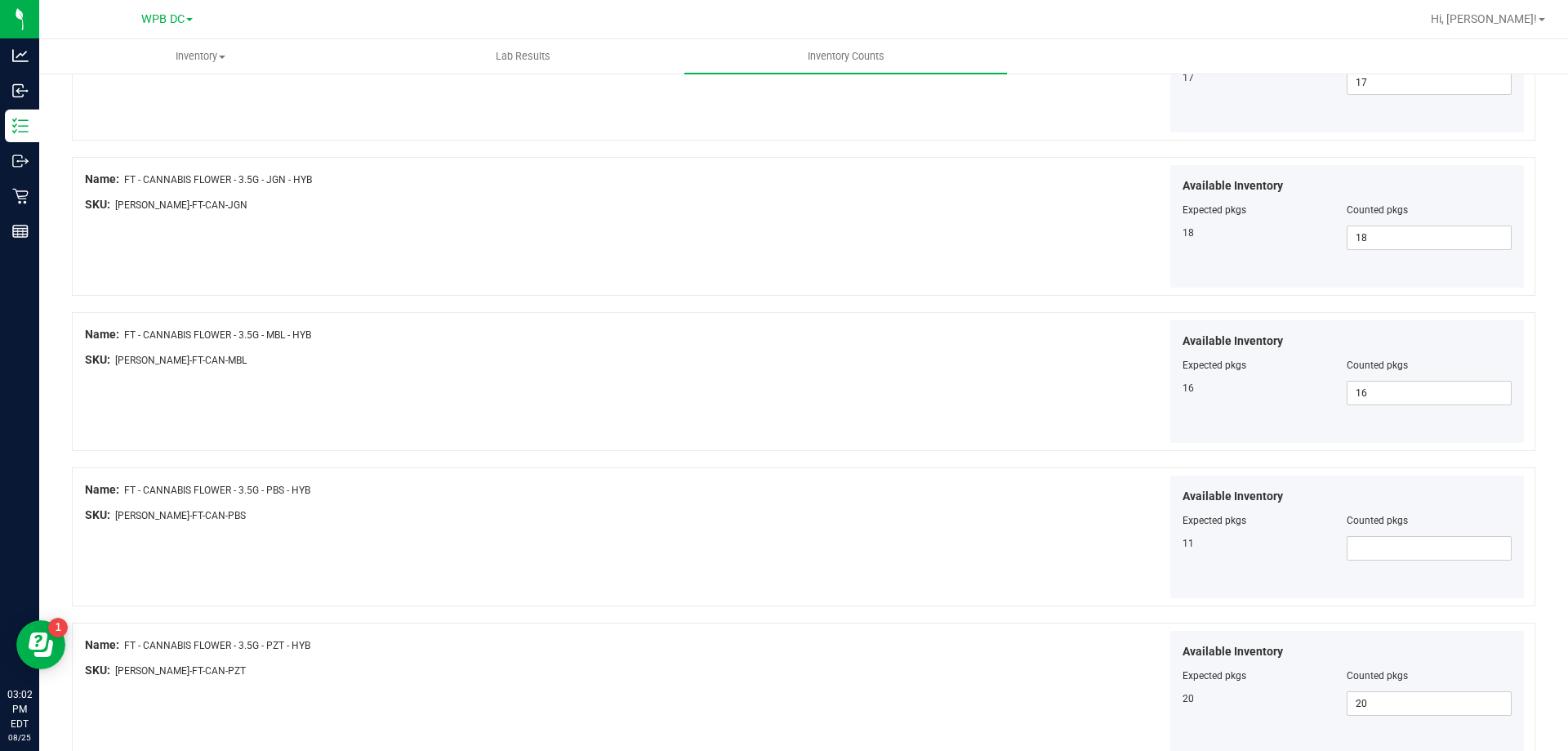
scroll to position [490, 0]
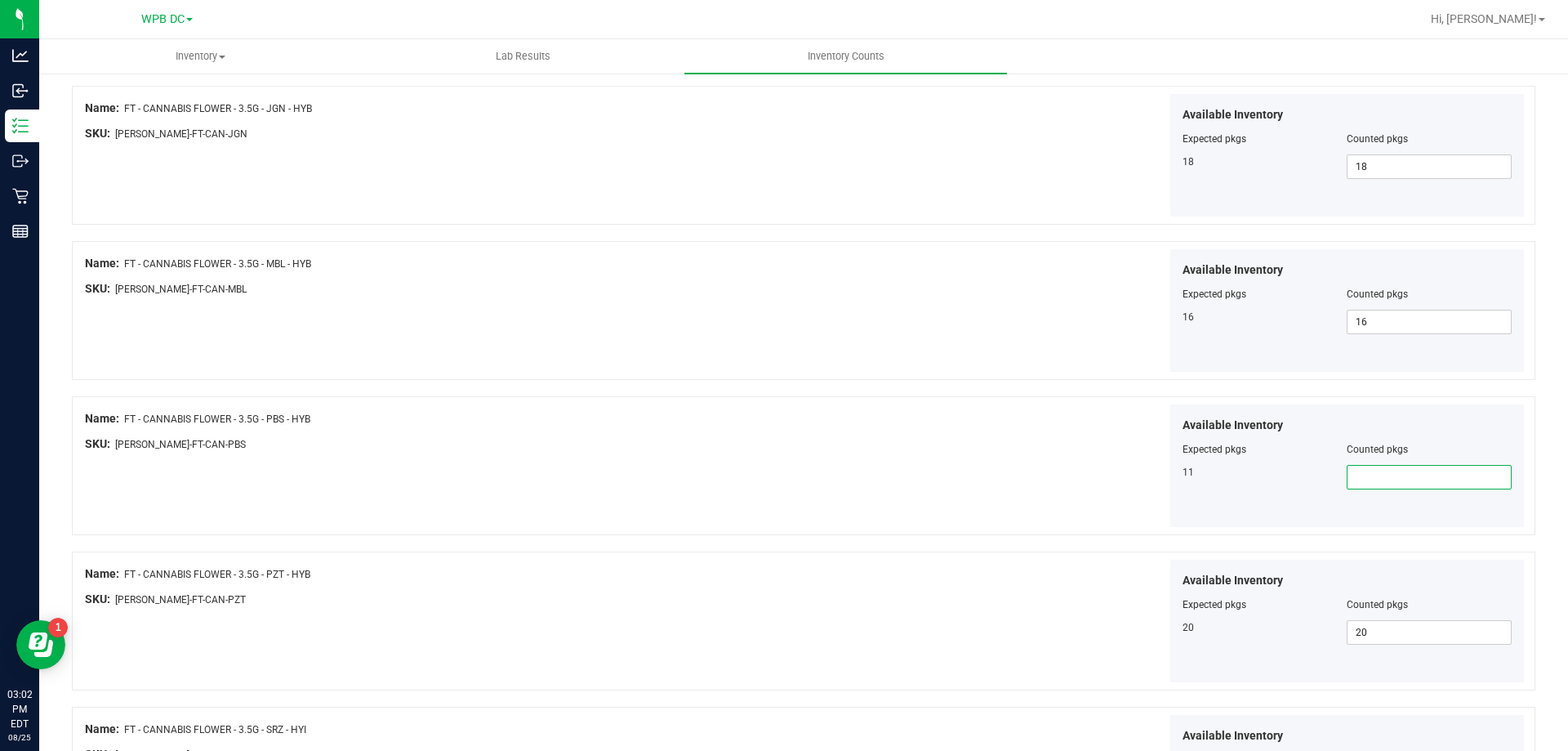
click at [1306, 479] on span at bounding box center [1429, 478] width 165 height 25
type input "11"
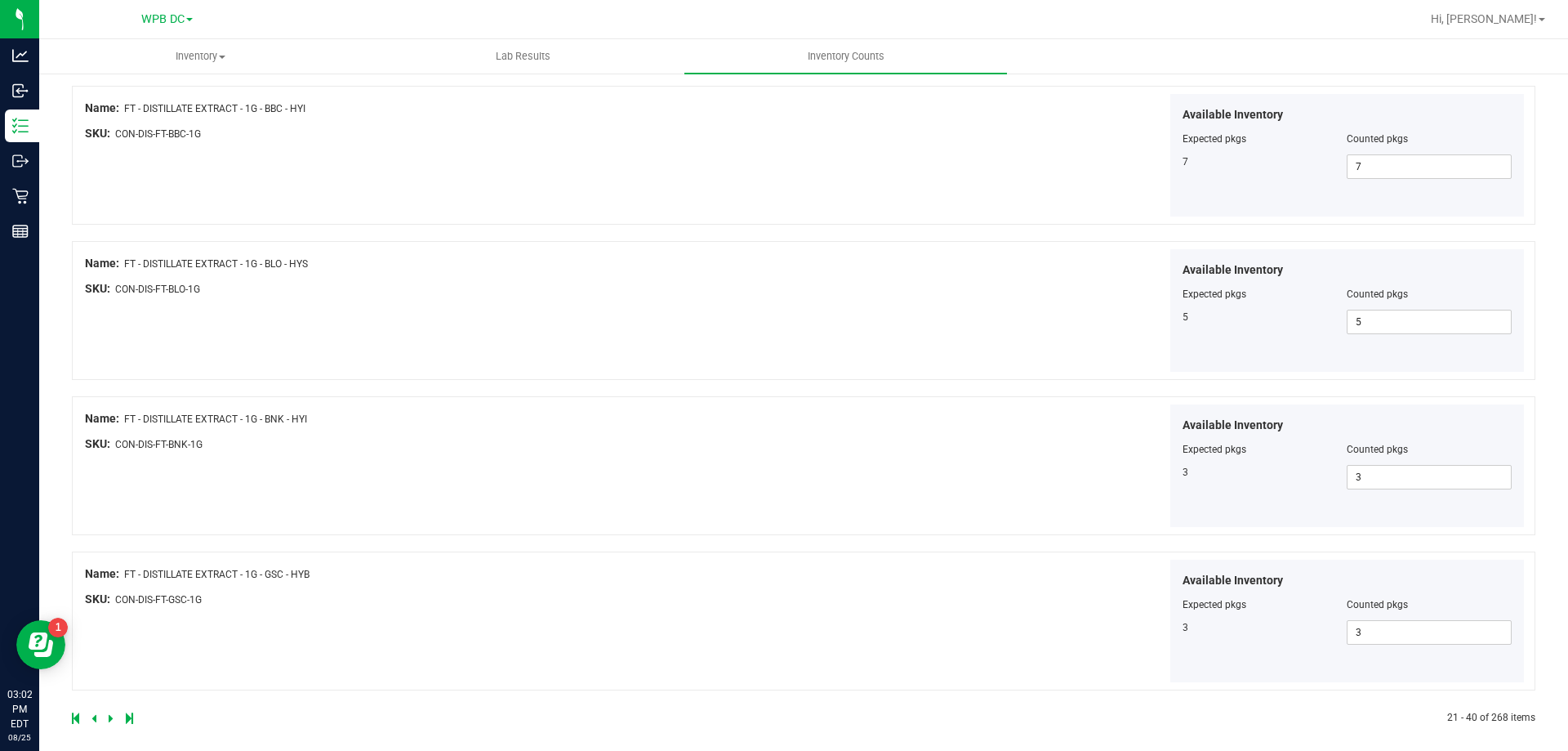
scroll to position [2675, 0]
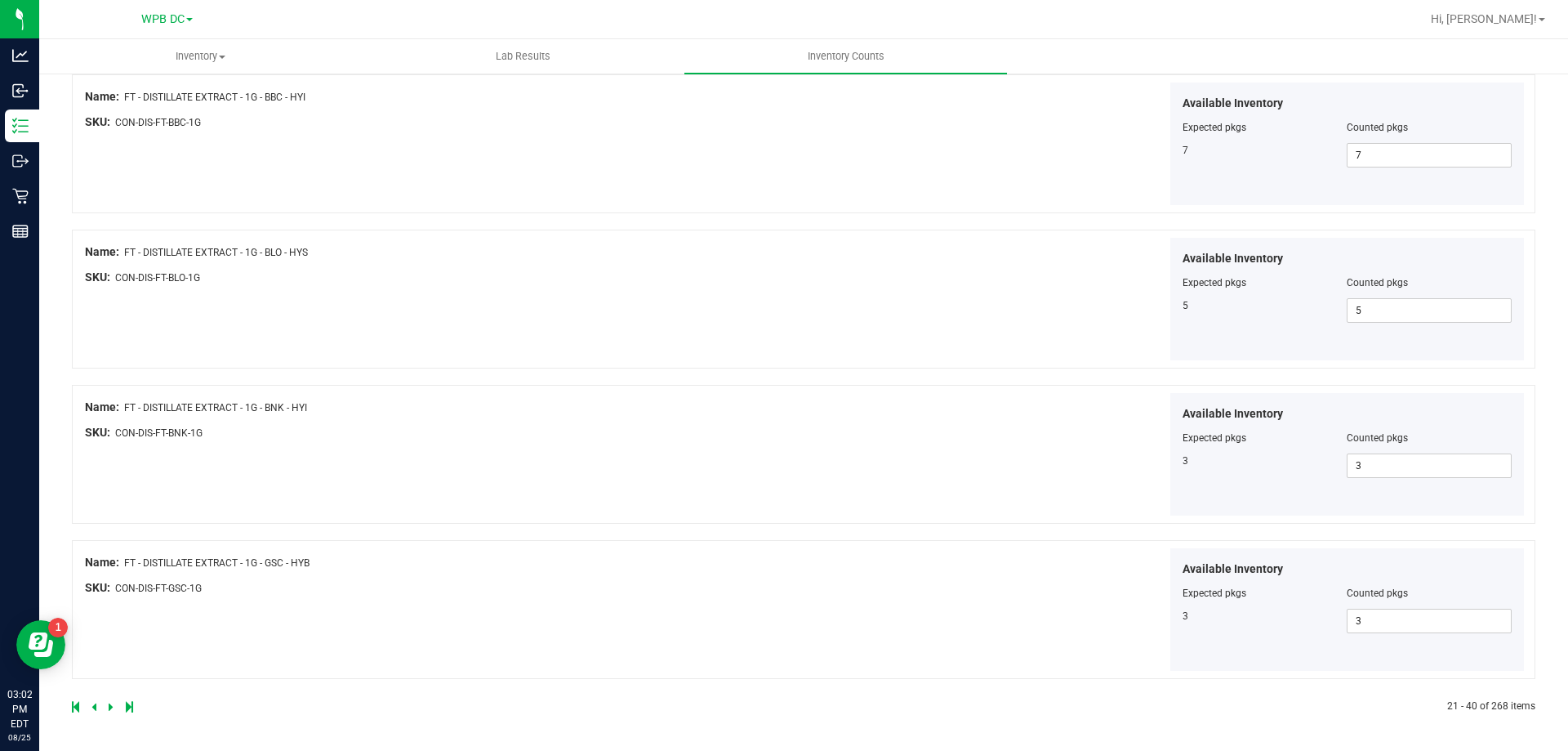
click at [110, 603] on icon at bounding box center [111, 706] width 5 height 10
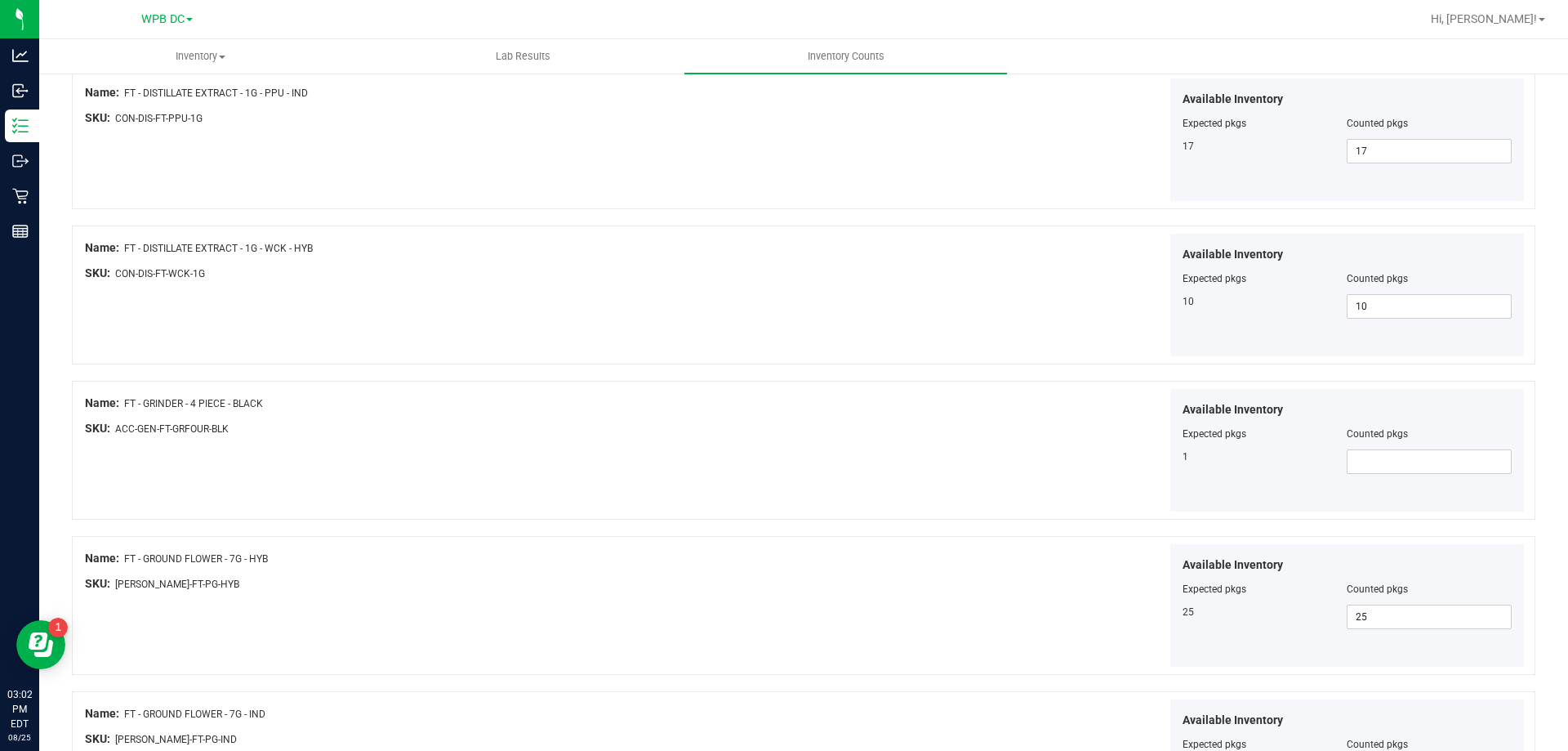
scroll to position [817, 0]
click at [1306, 463] on span at bounding box center [1429, 461] width 165 height 25
type input "1"
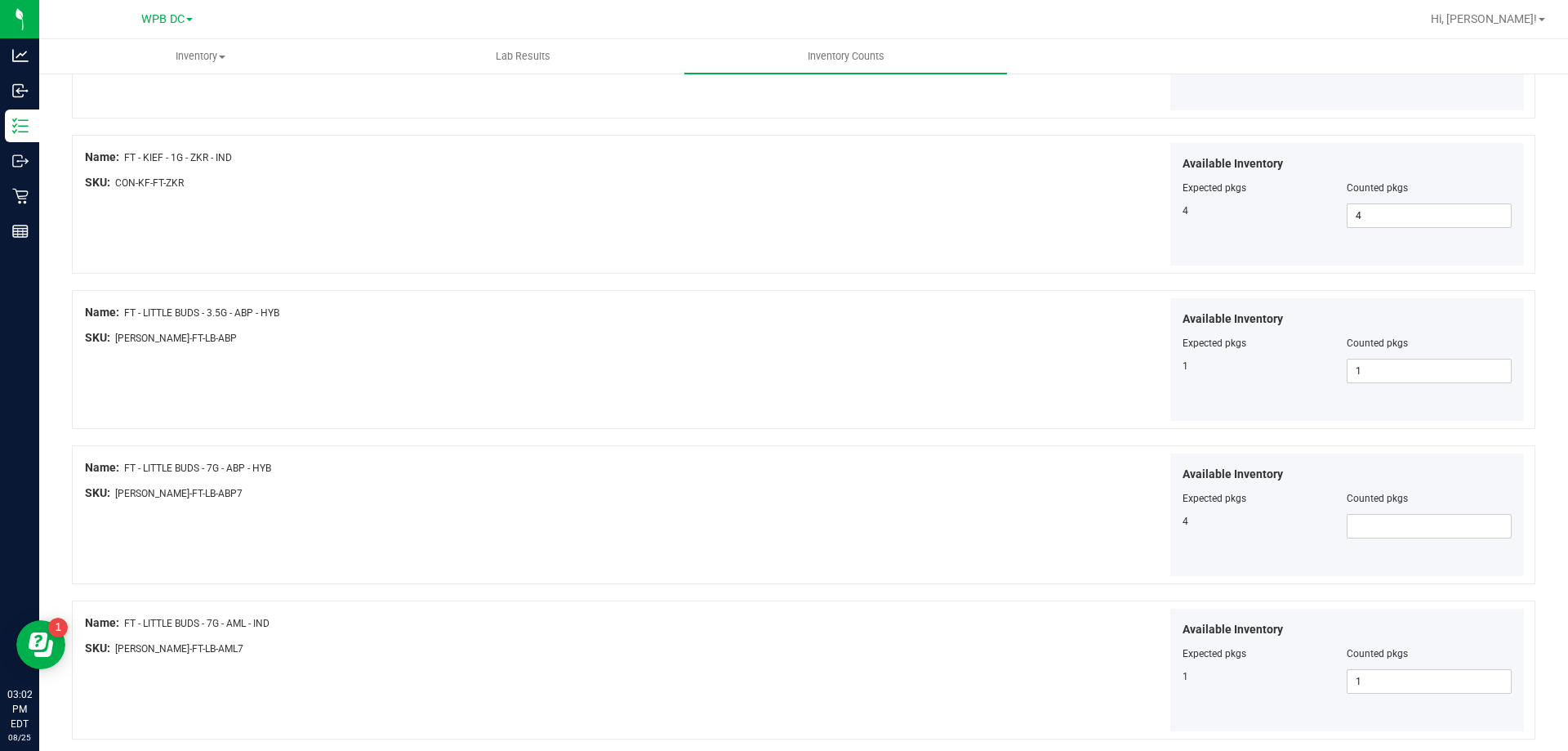
scroll to position [2675, 0]
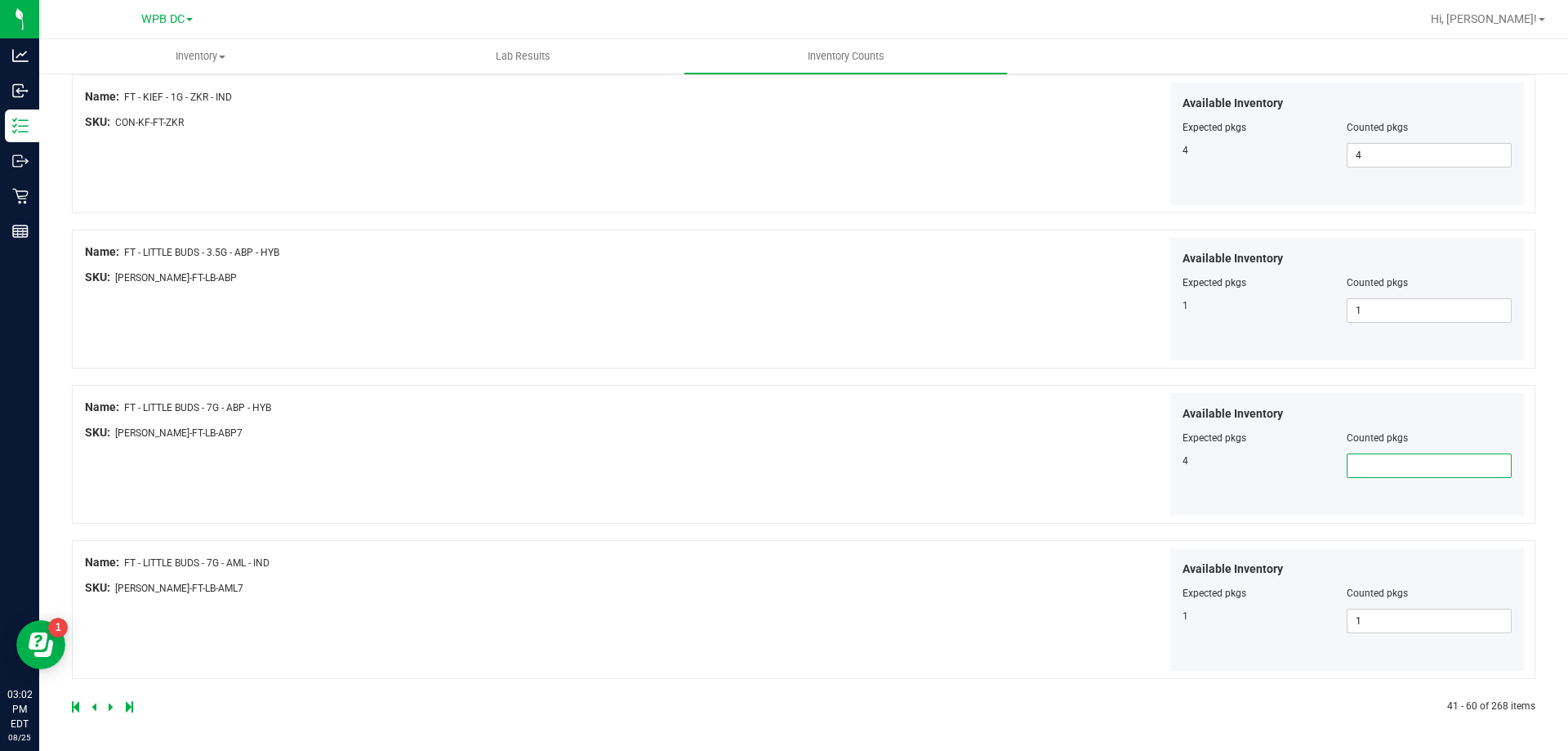
click at [1306, 467] on span at bounding box center [1429, 466] width 165 height 25
type input "4"
click at [111, 603] on icon at bounding box center [111, 706] width 5 height 10
click at [110, 603] on icon at bounding box center [111, 706] width 5 height 10
click at [111, 603] on icon at bounding box center [111, 706] width 5 height 10
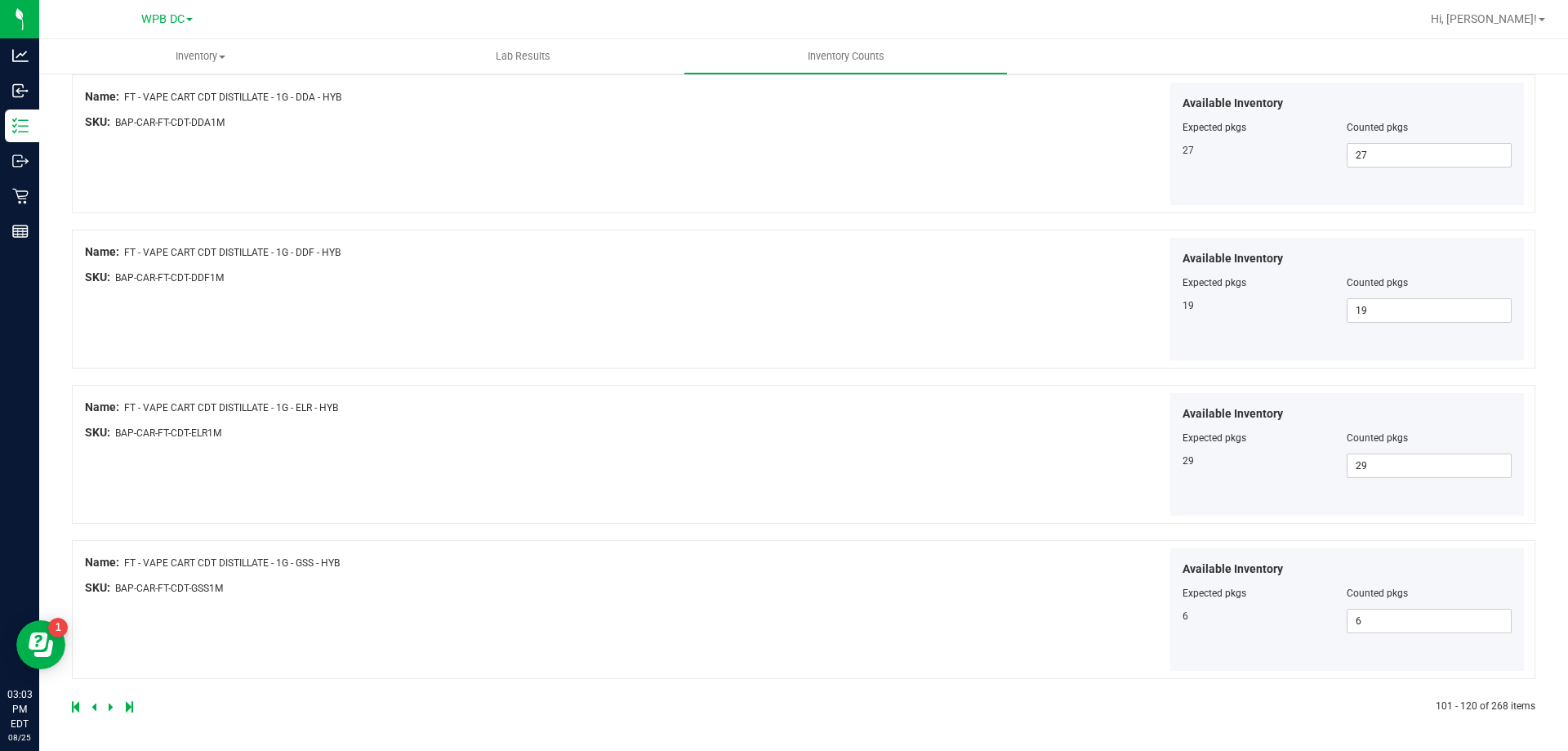
click at [109, 603] on icon at bounding box center [111, 706] width 5 height 10
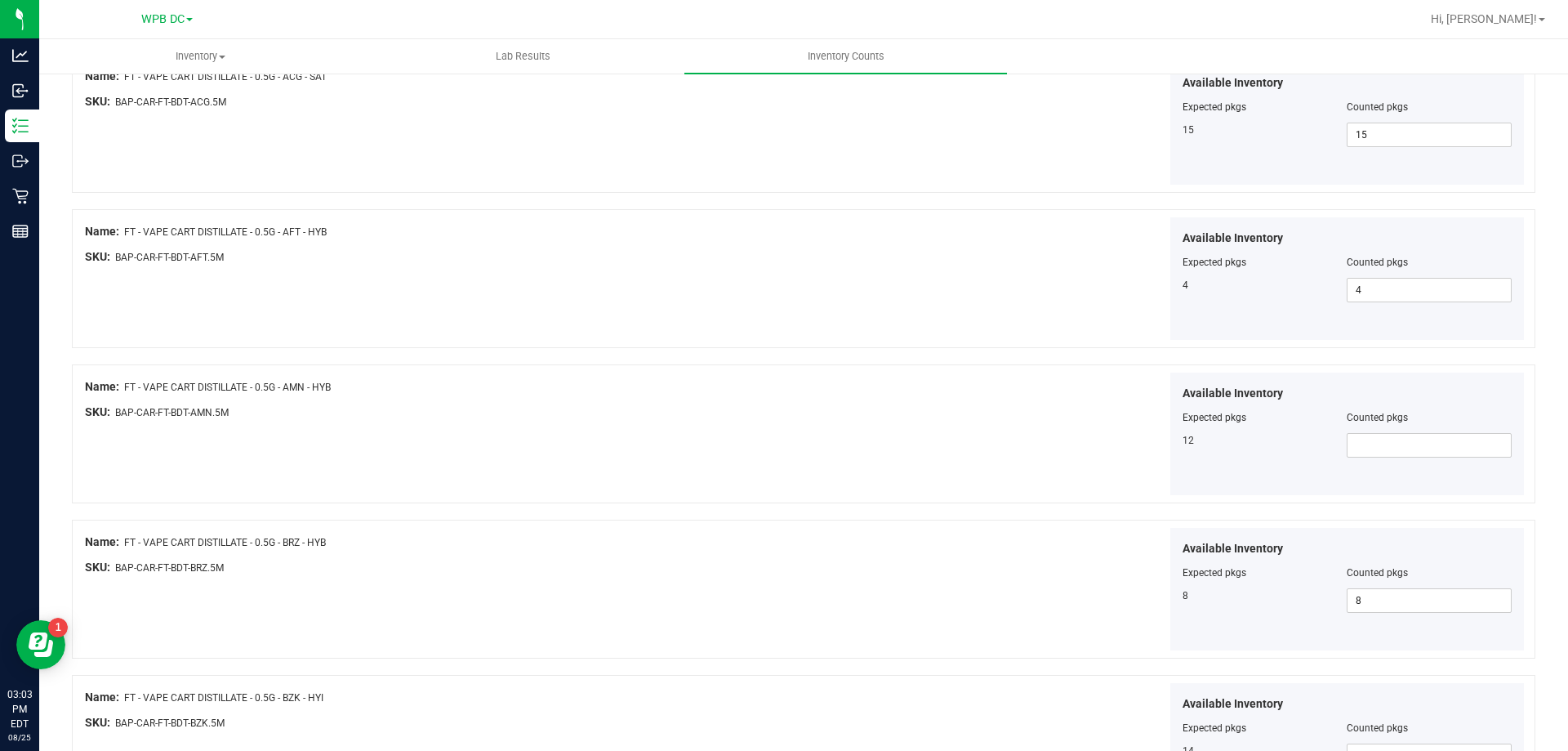
scroll to position [1144, 0]
click at [1306, 444] on span at bounding box center [1429, 445] width 165 height 25
type input "12"
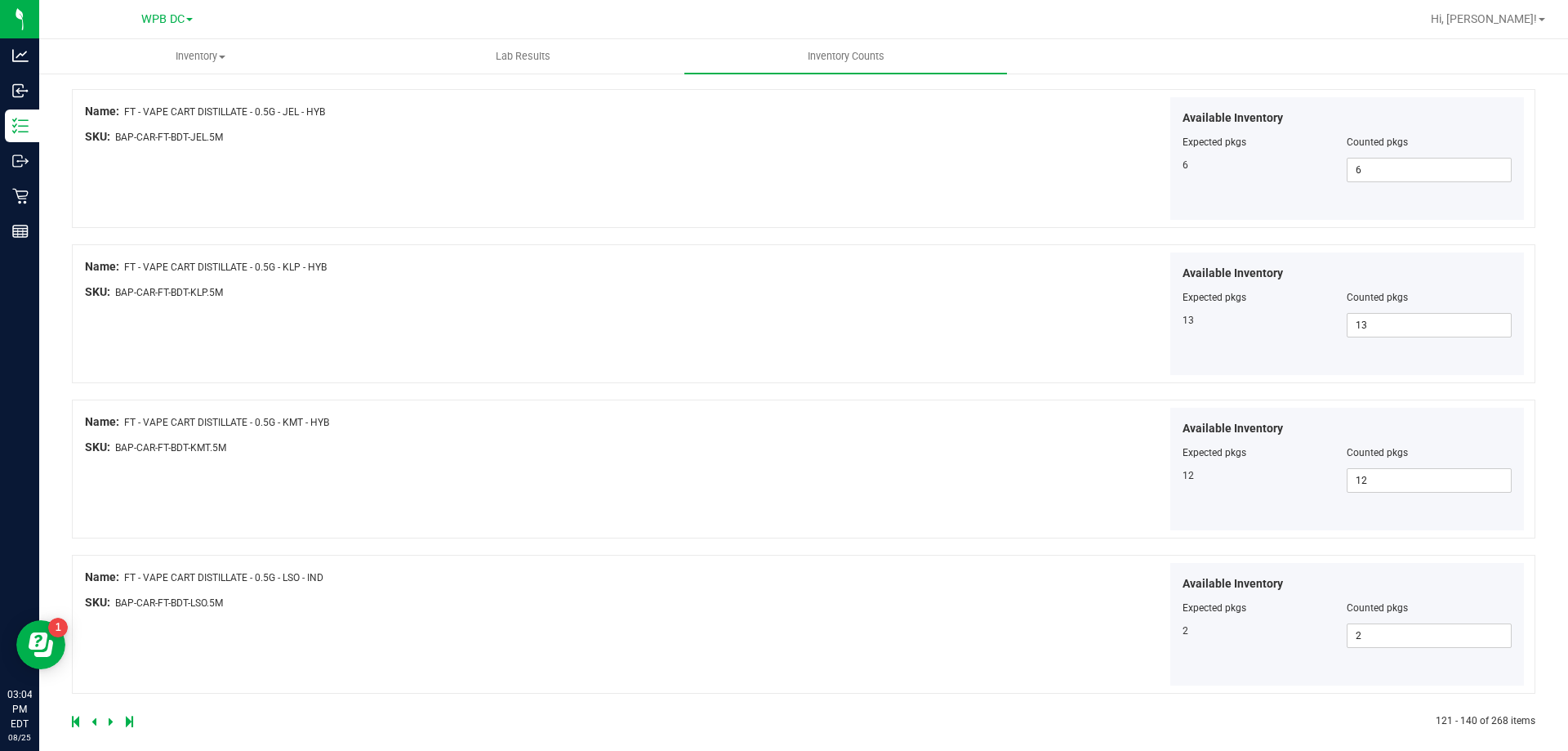
scroll to position [2675, 0]
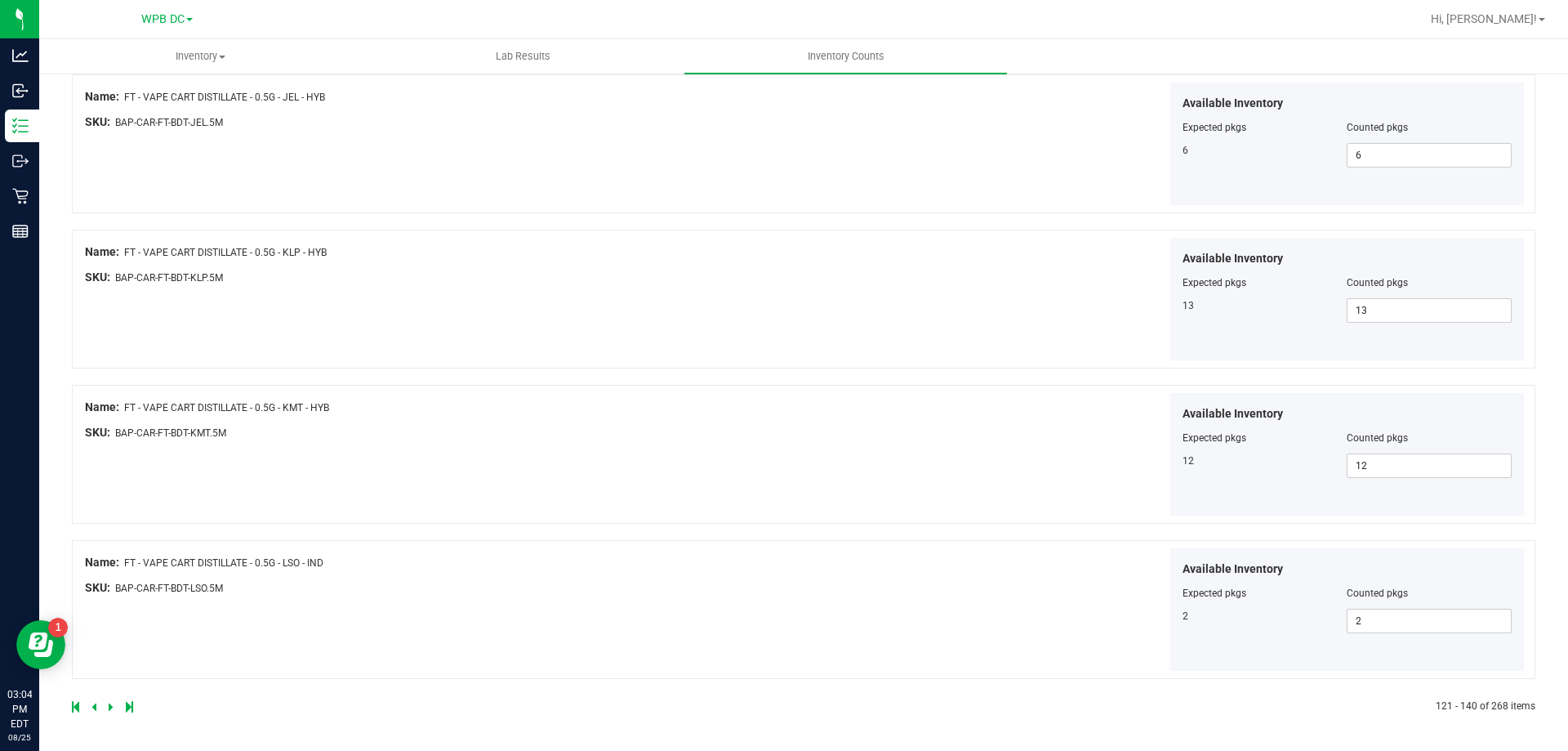
click at [111, 603] on icon at bounding box center [111, 706] width 5 height 10
click at [109, 603] on icon at bounding box center [111, 706] width 5 height 10
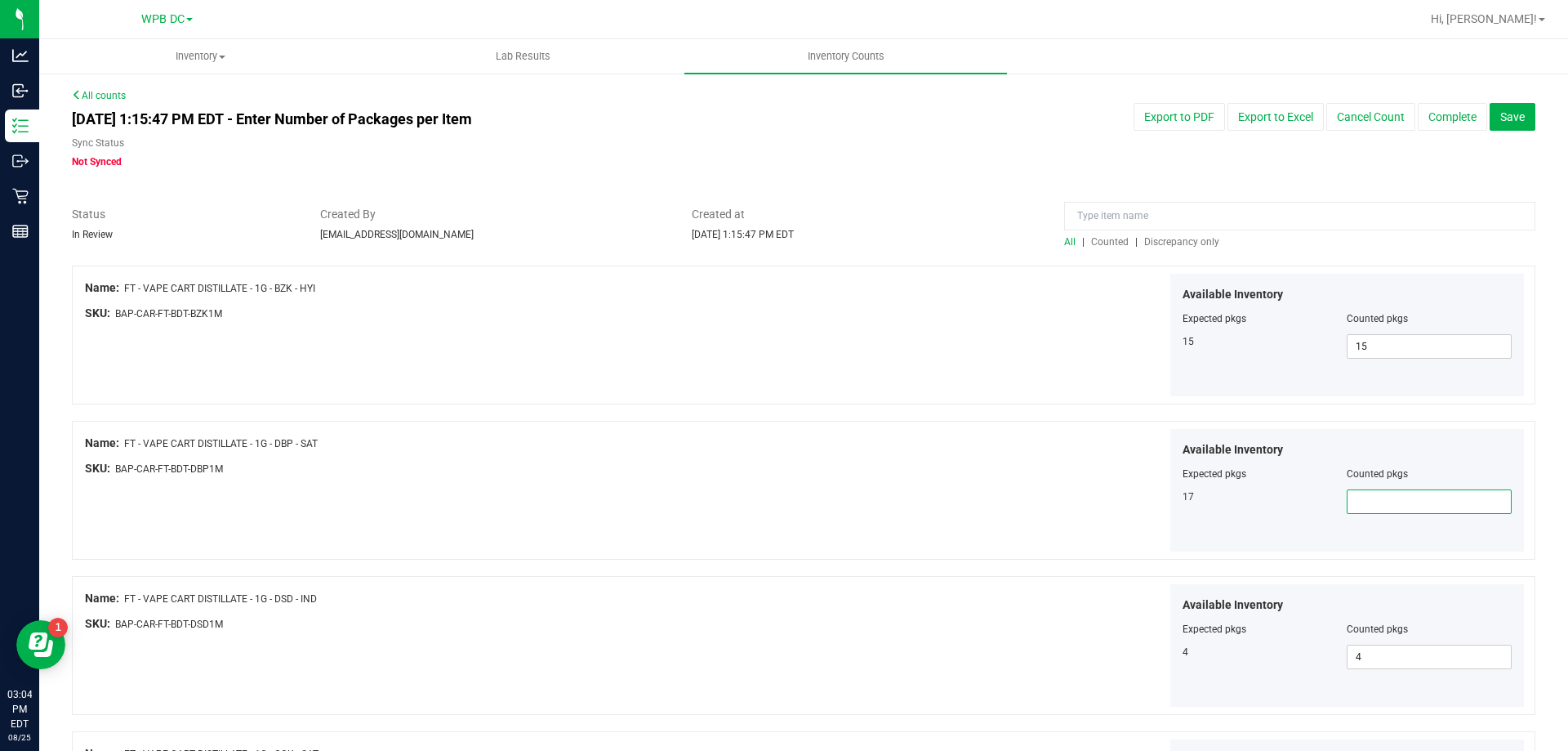
click at [1306, 502] on span at bounding box center [1429, 502] width 165 height 25
type input "17"
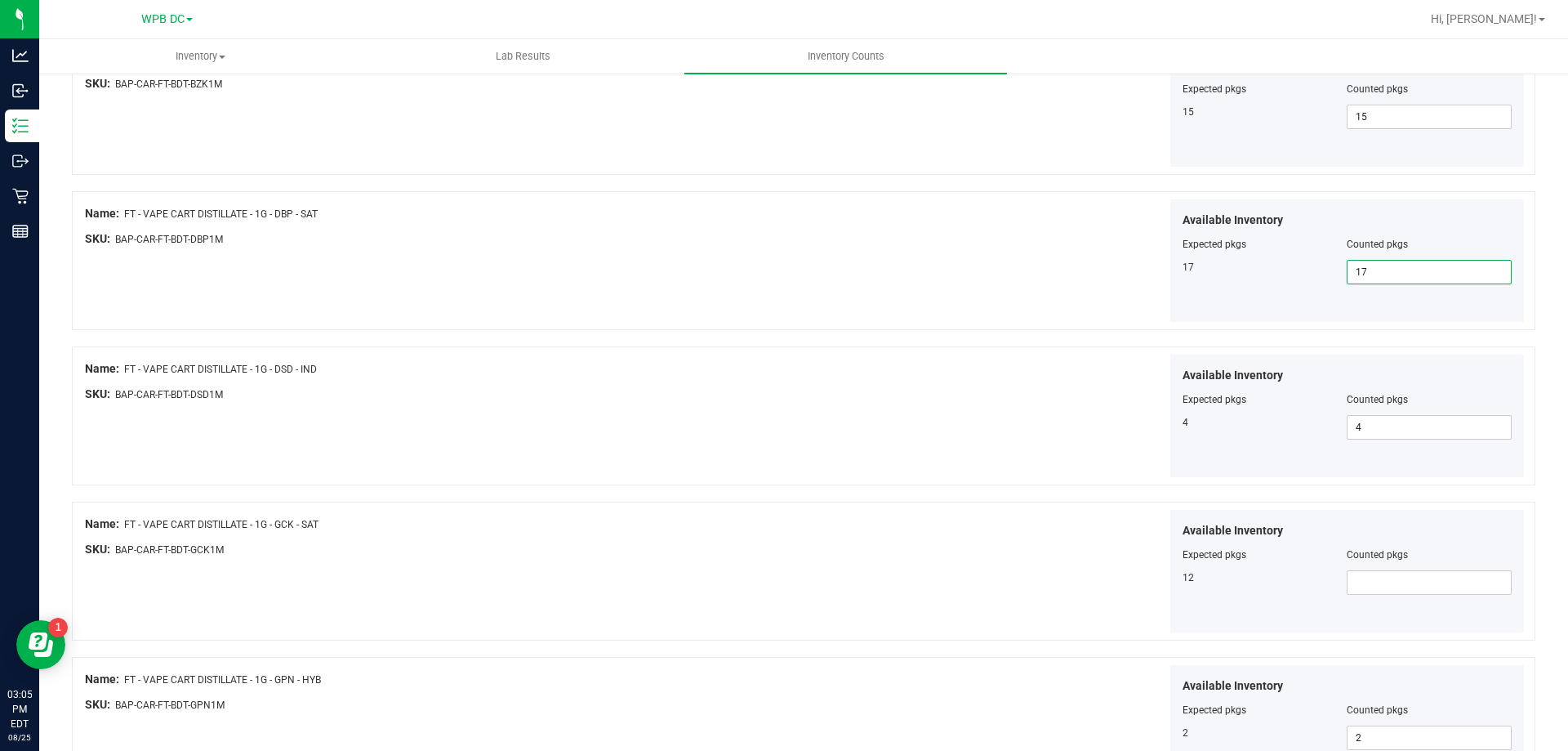
scroll to position [245, 0]
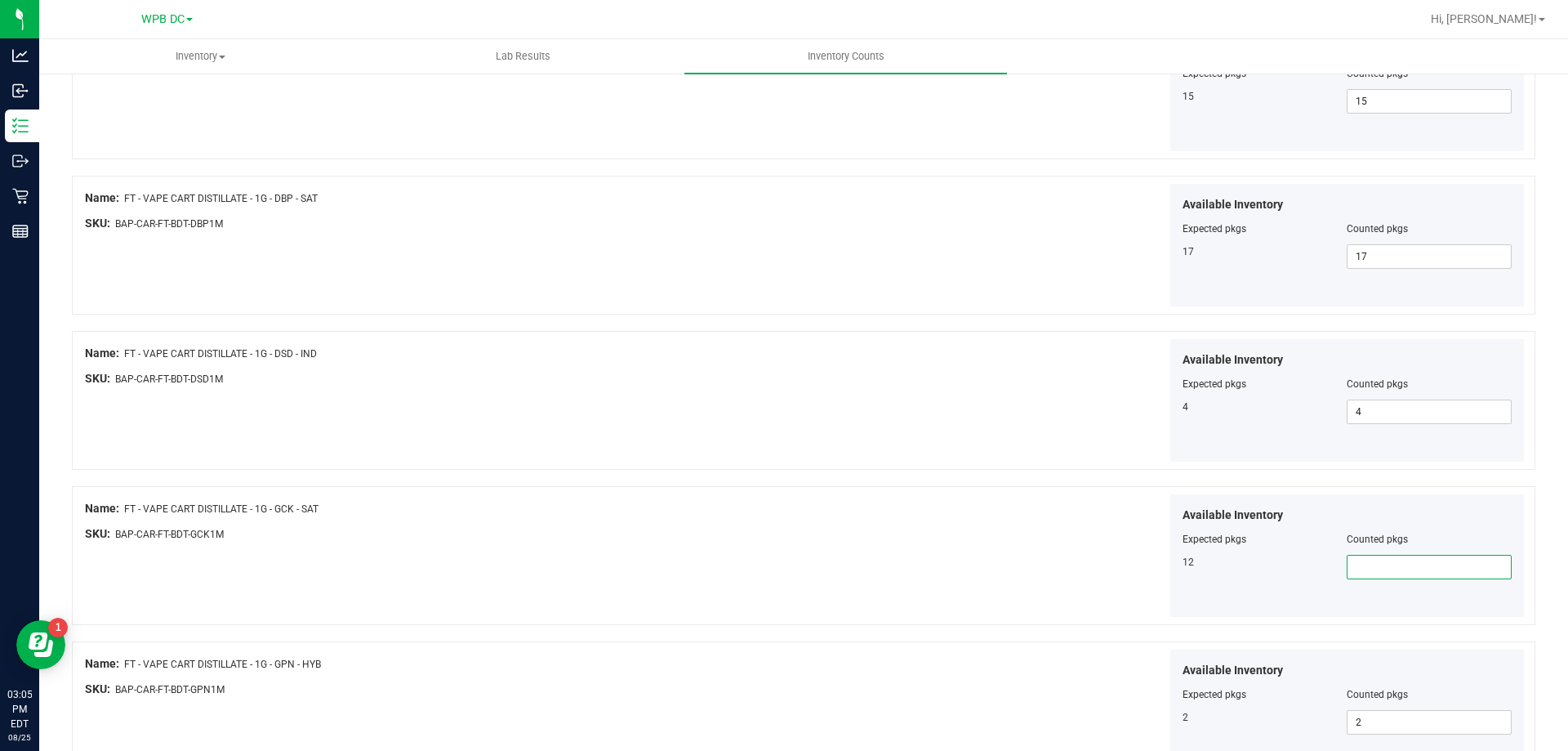
click at [1306, 571] on span at bounding box center [1429, 567] width 165 height 25
type input "12"
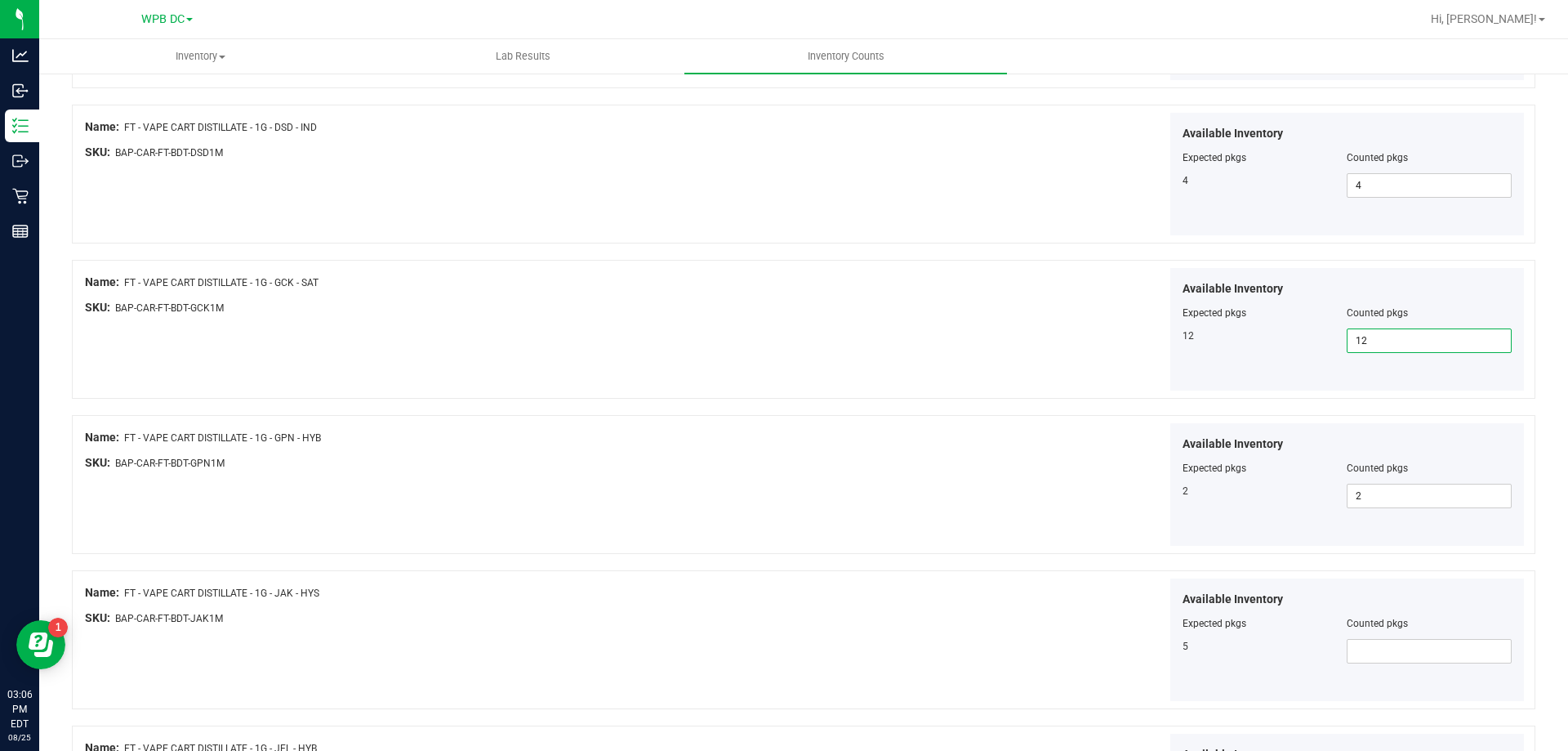
scroll to position [490, 0]
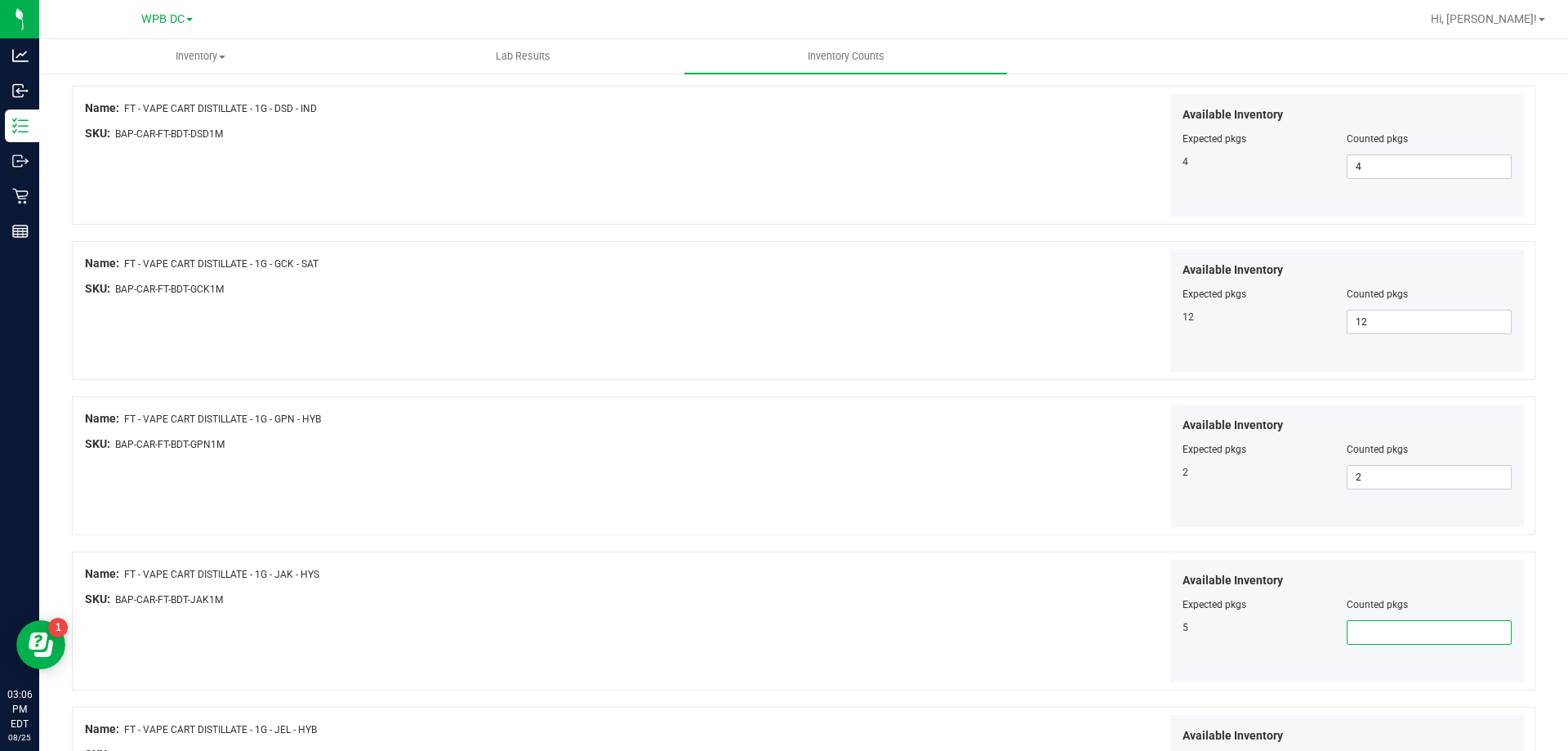
click at [1306, 603] on span at bounding box center [1429, 632] width 165 height 25
type input "5"
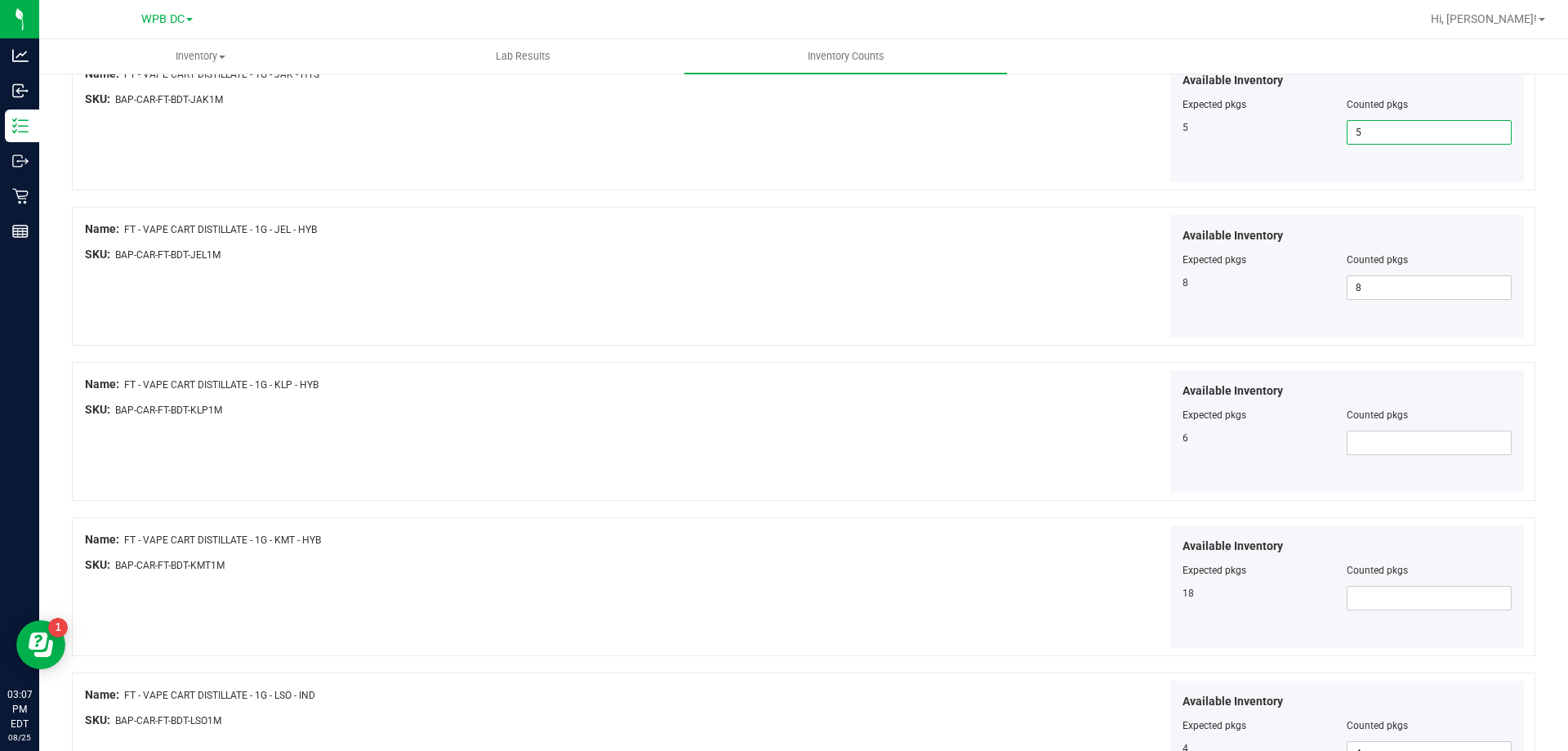
scroll to position [899, 0]
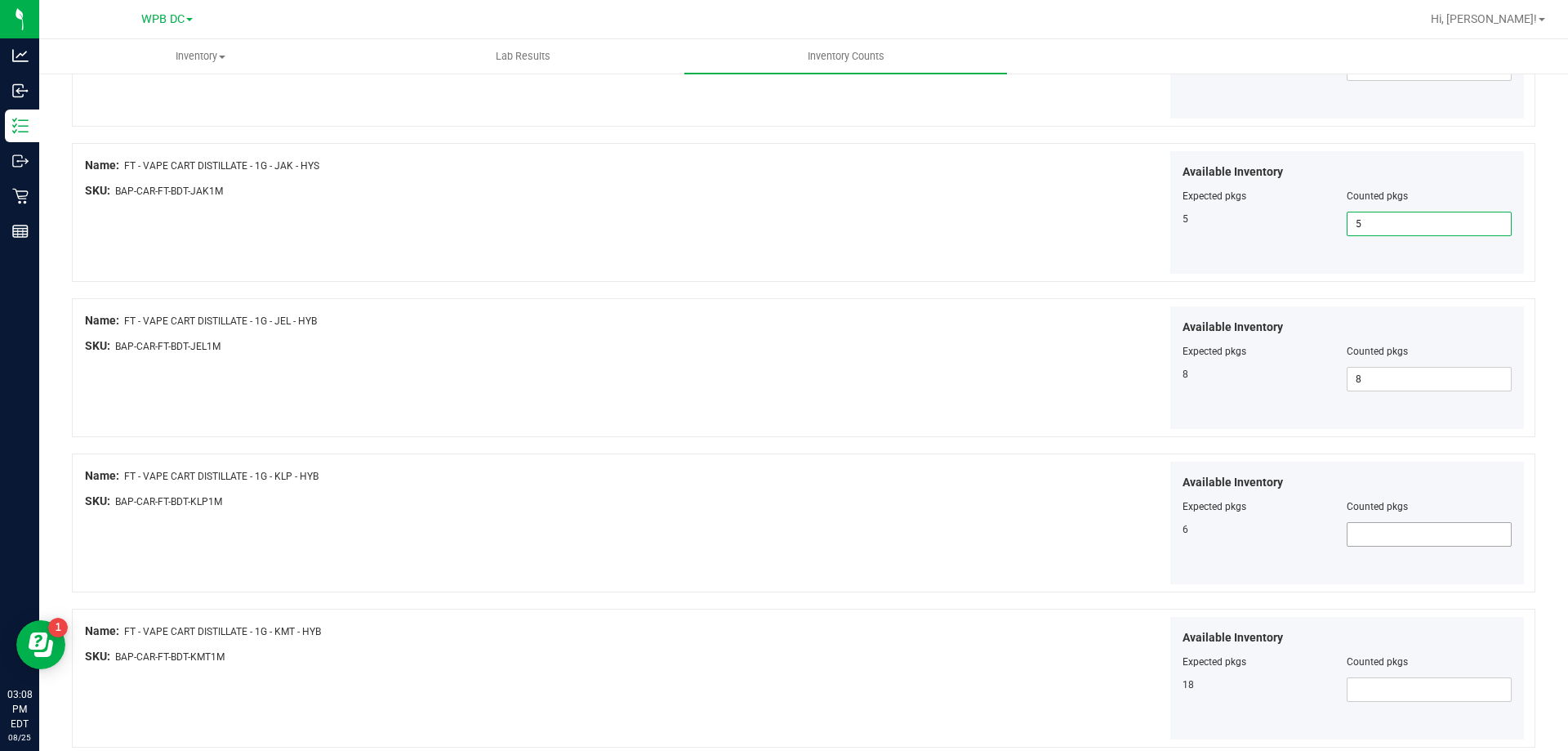
click at [1306, 534] on span at bounding box center [1429, 534] width 165 height 25
type input "6"
click at [1306, 603] on span at bounding box center [1429, 690] width 165 height 25
type input "18"
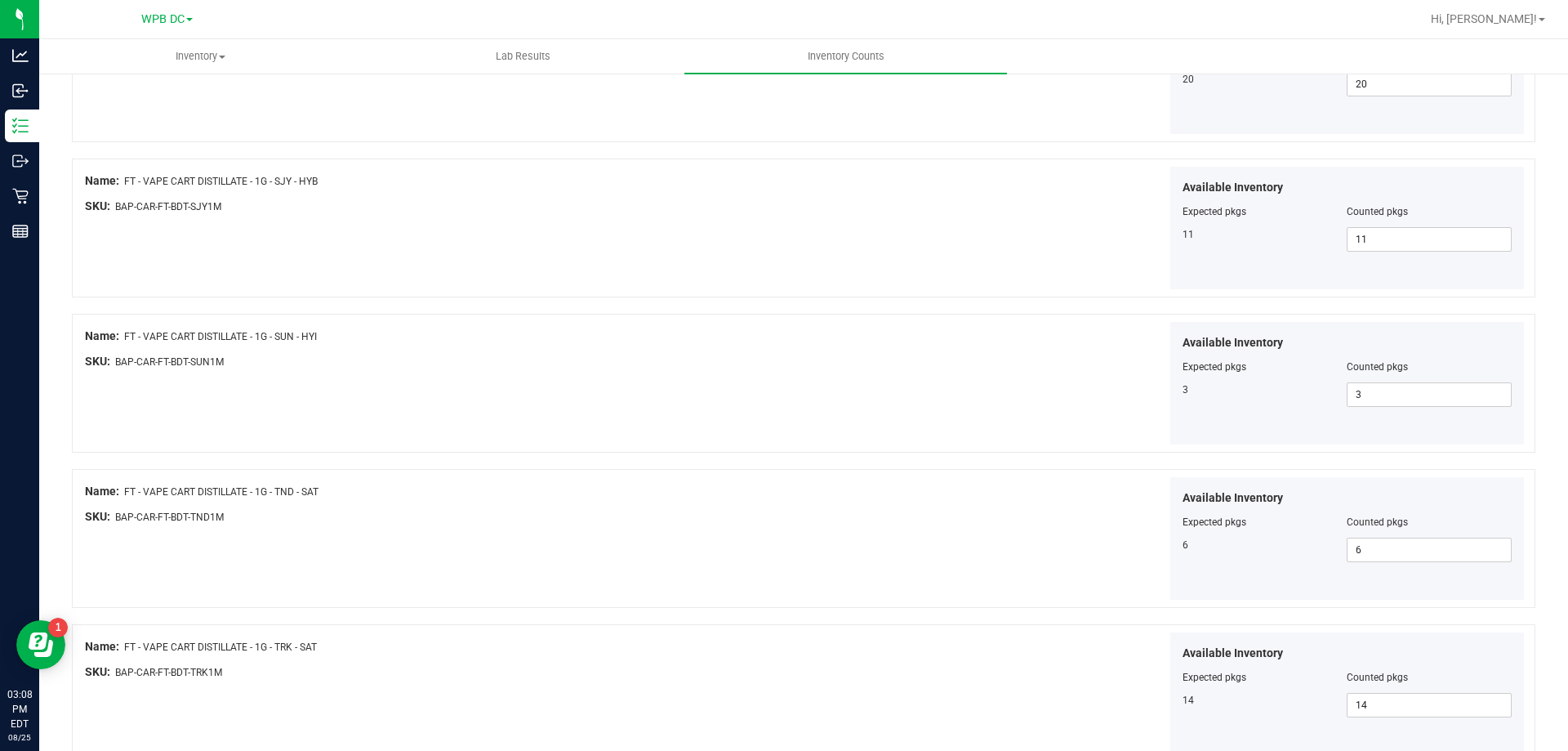
scroll to position [2675, 0]
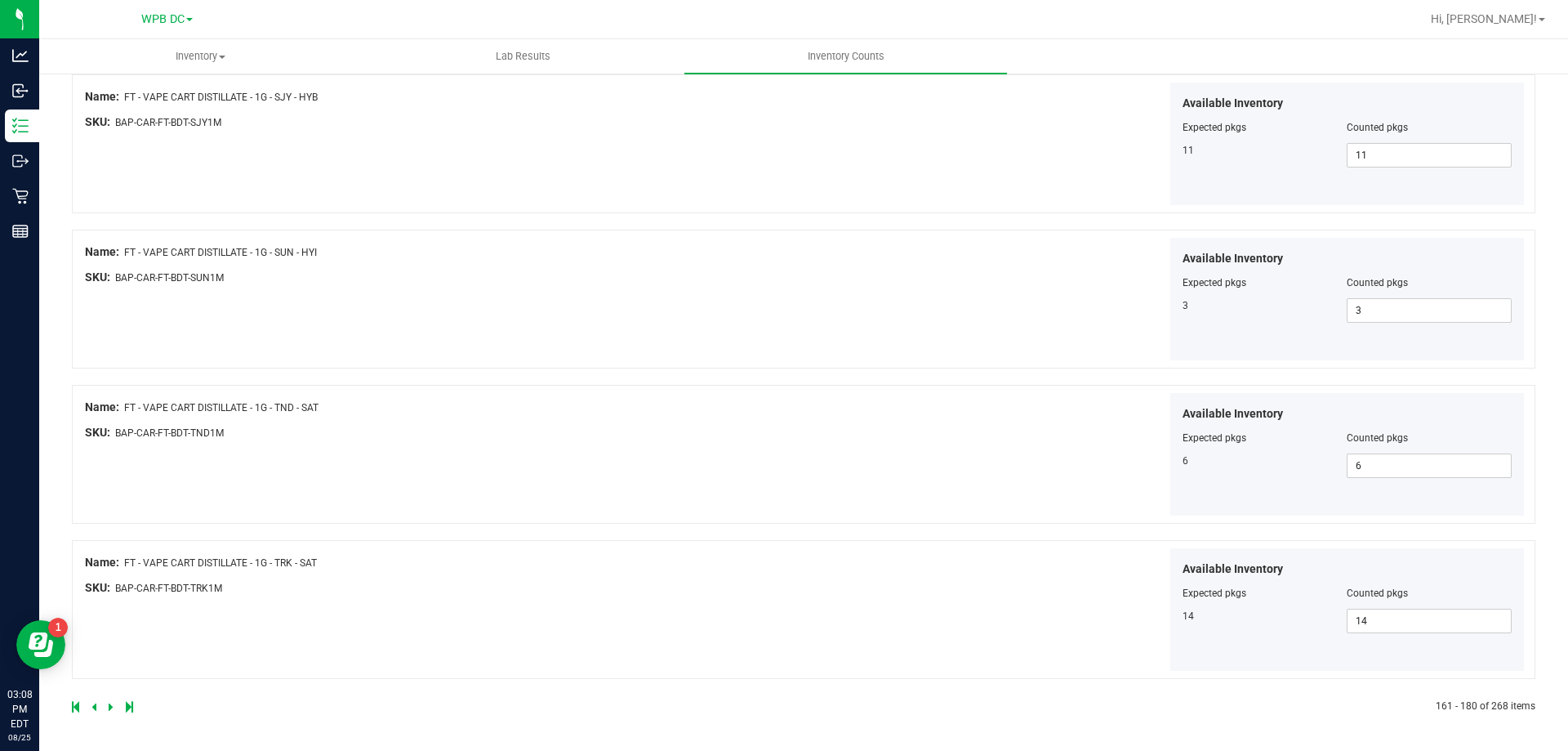
click at [109, 603] on icon at bounding box center [111, 706] width 5 height 10
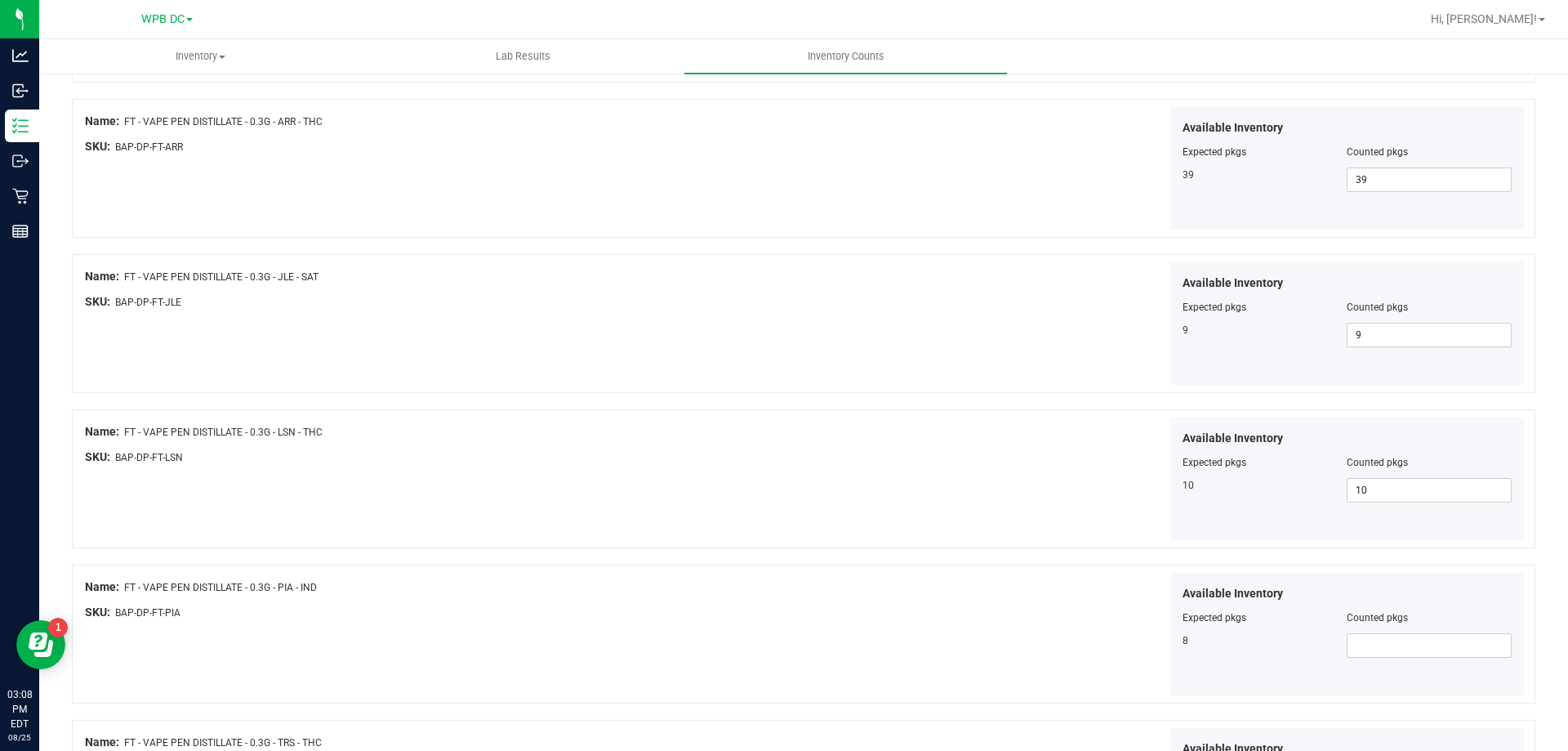
scroll to position [817, 0]
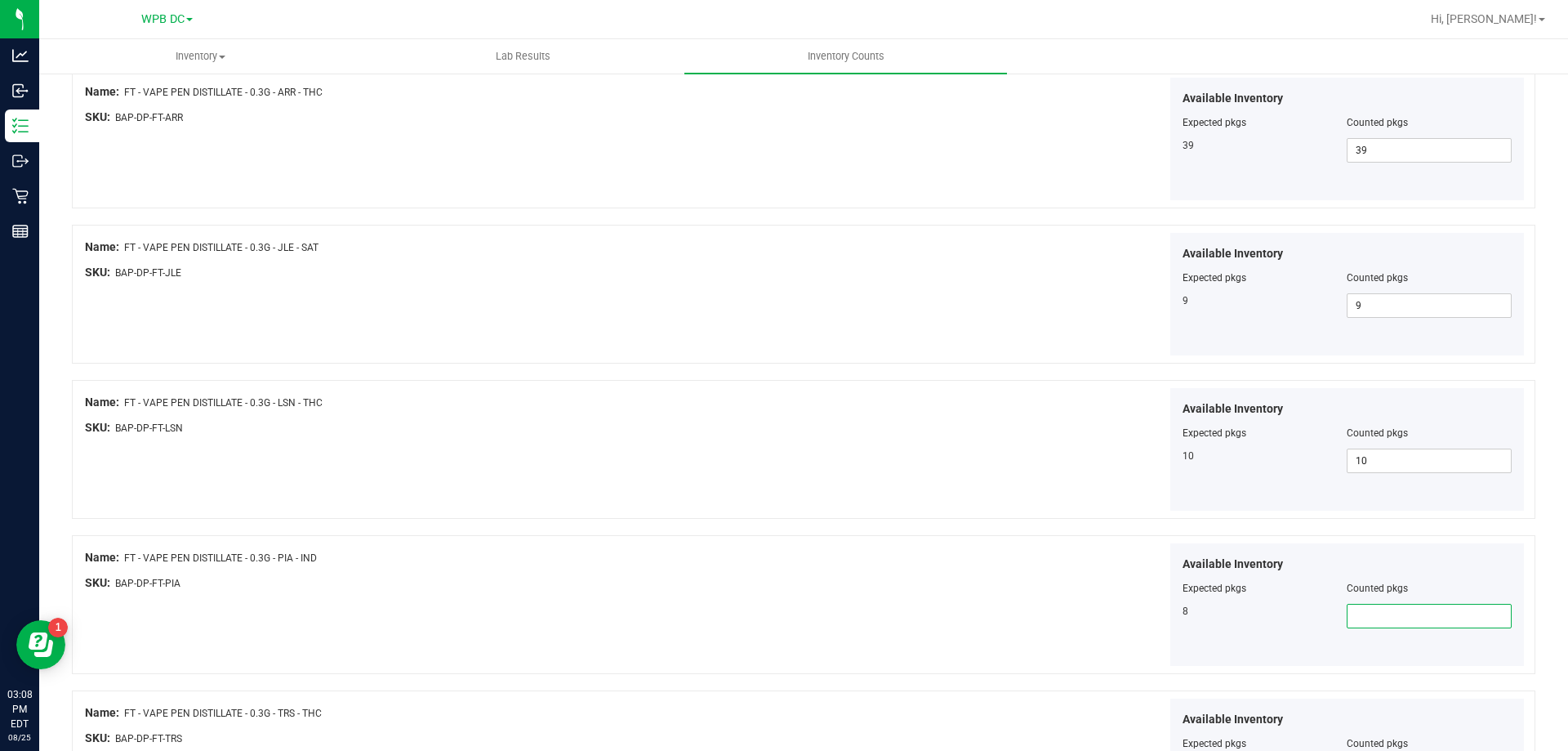
click at [1306, 603] on span at bounding box center [1429, 617] width 165 height 25
type input "8"
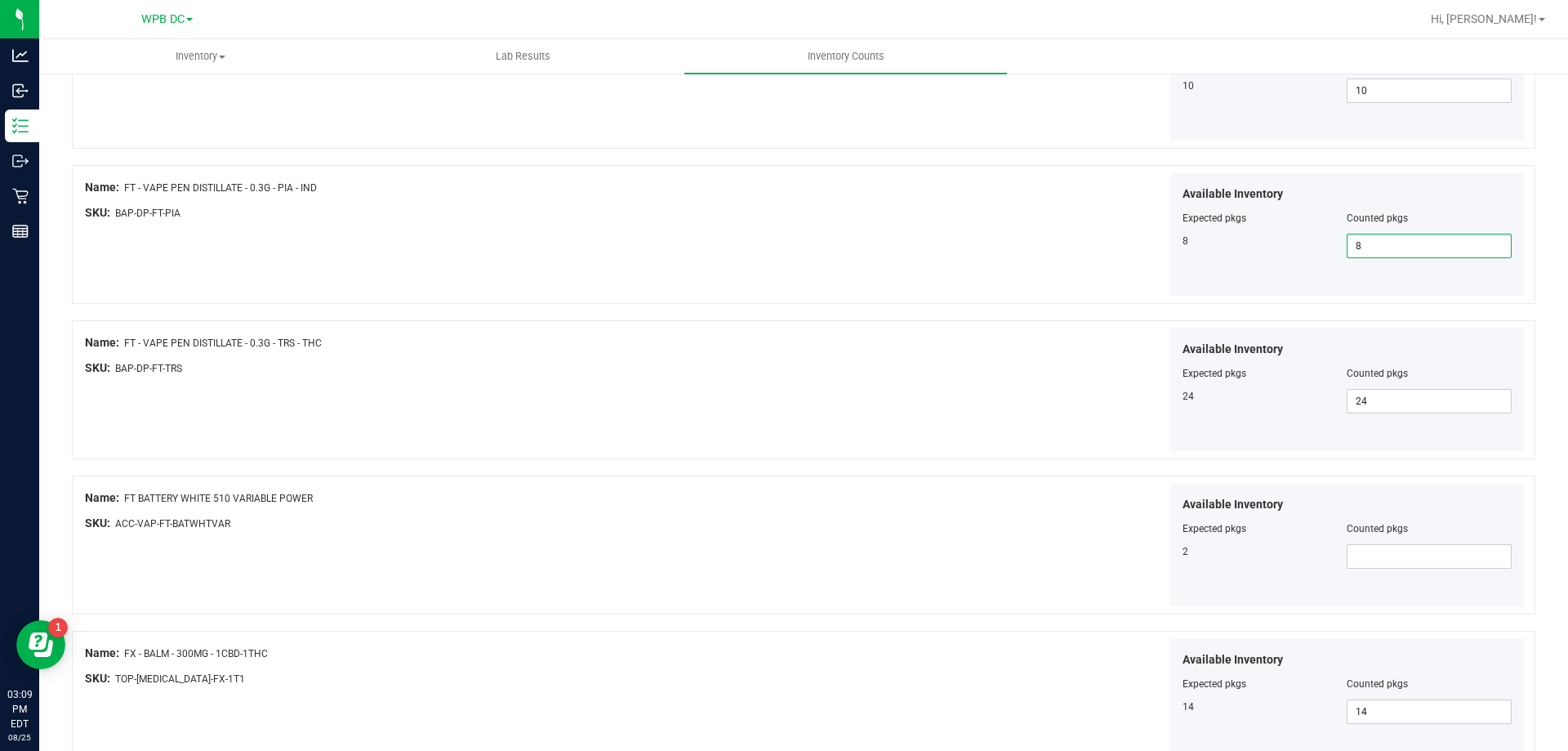
scroll to position [1225, 0]
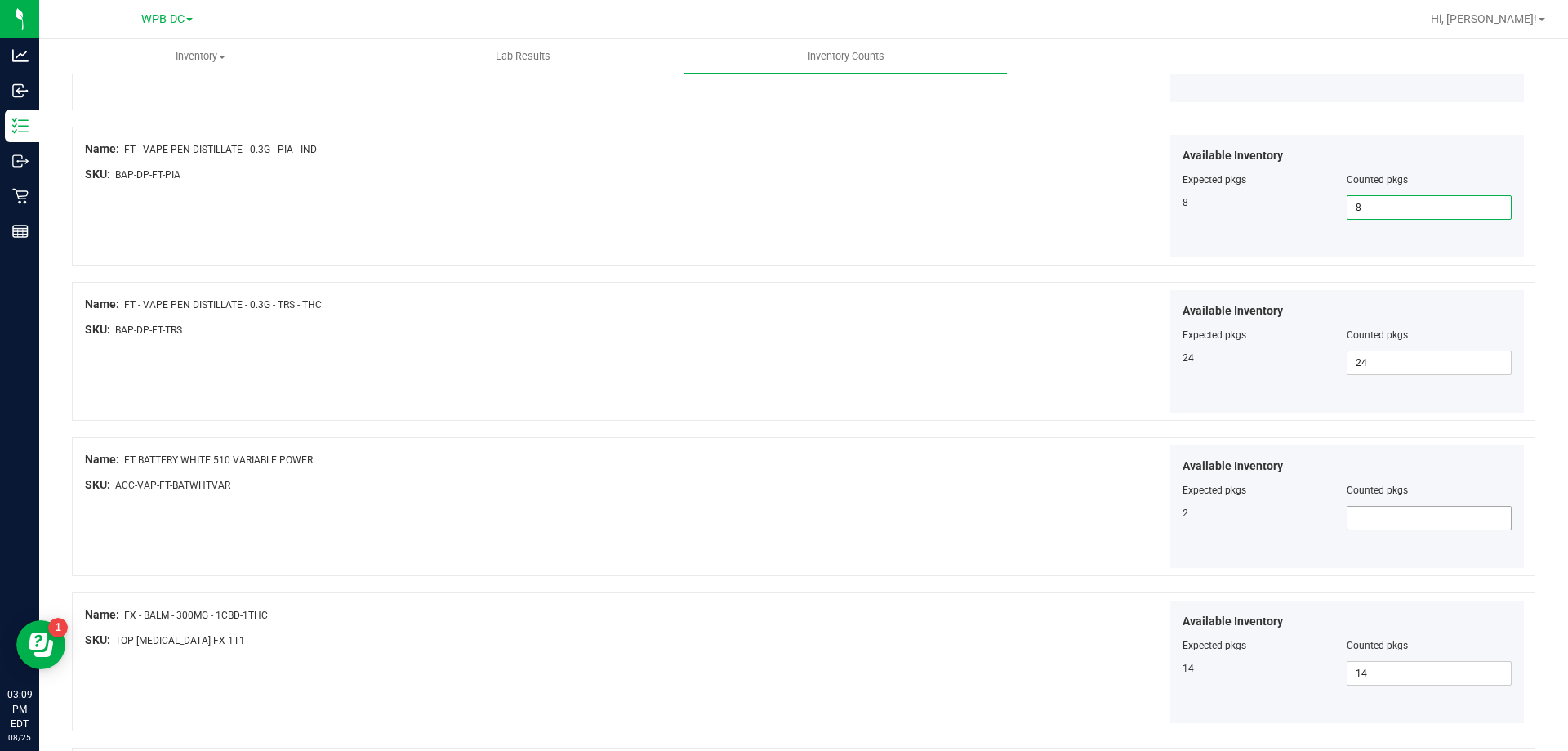
click at [1306, 520] on span at bounding box center [1429, 518] width 165 height 25
type input "2"
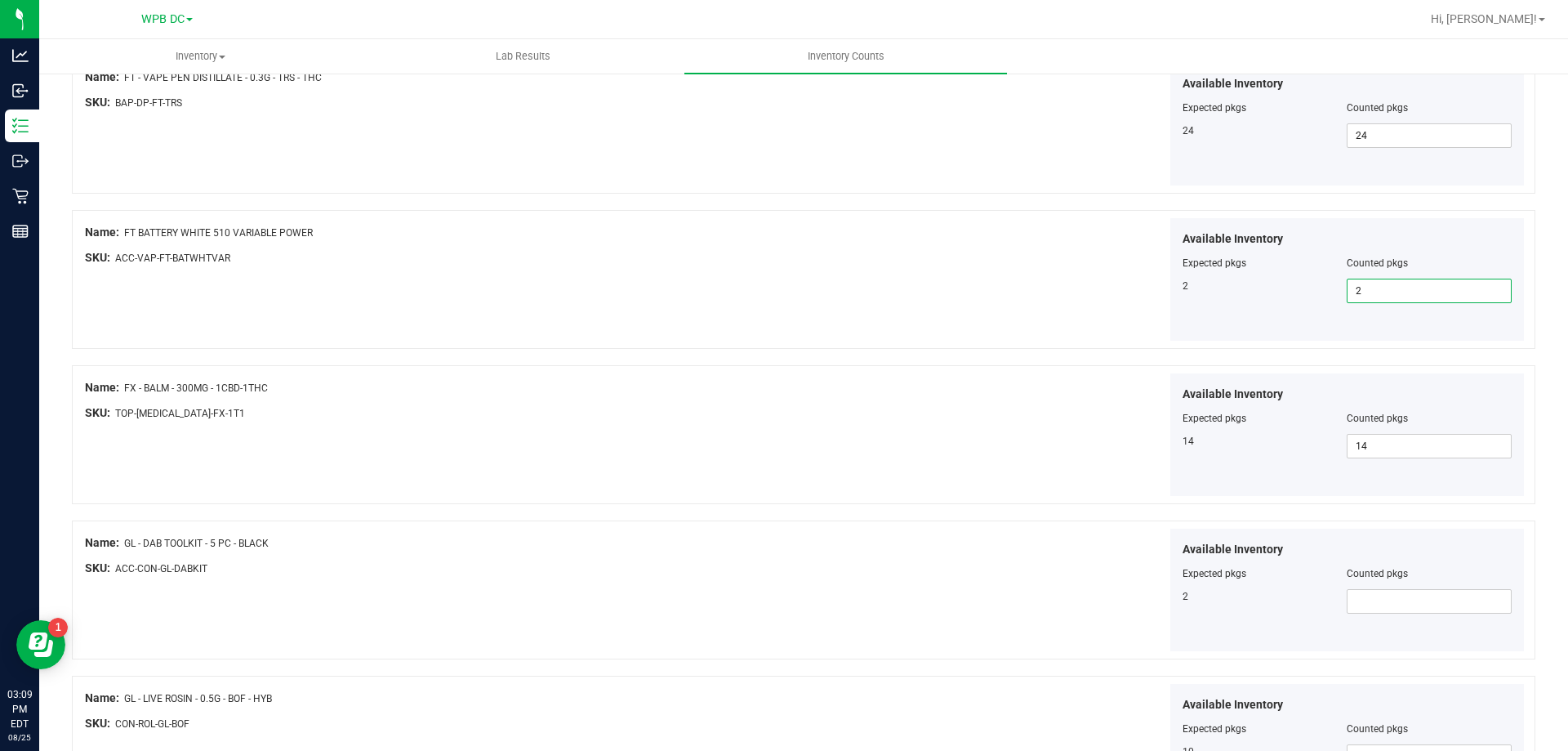
scroll to position [1470, 0]
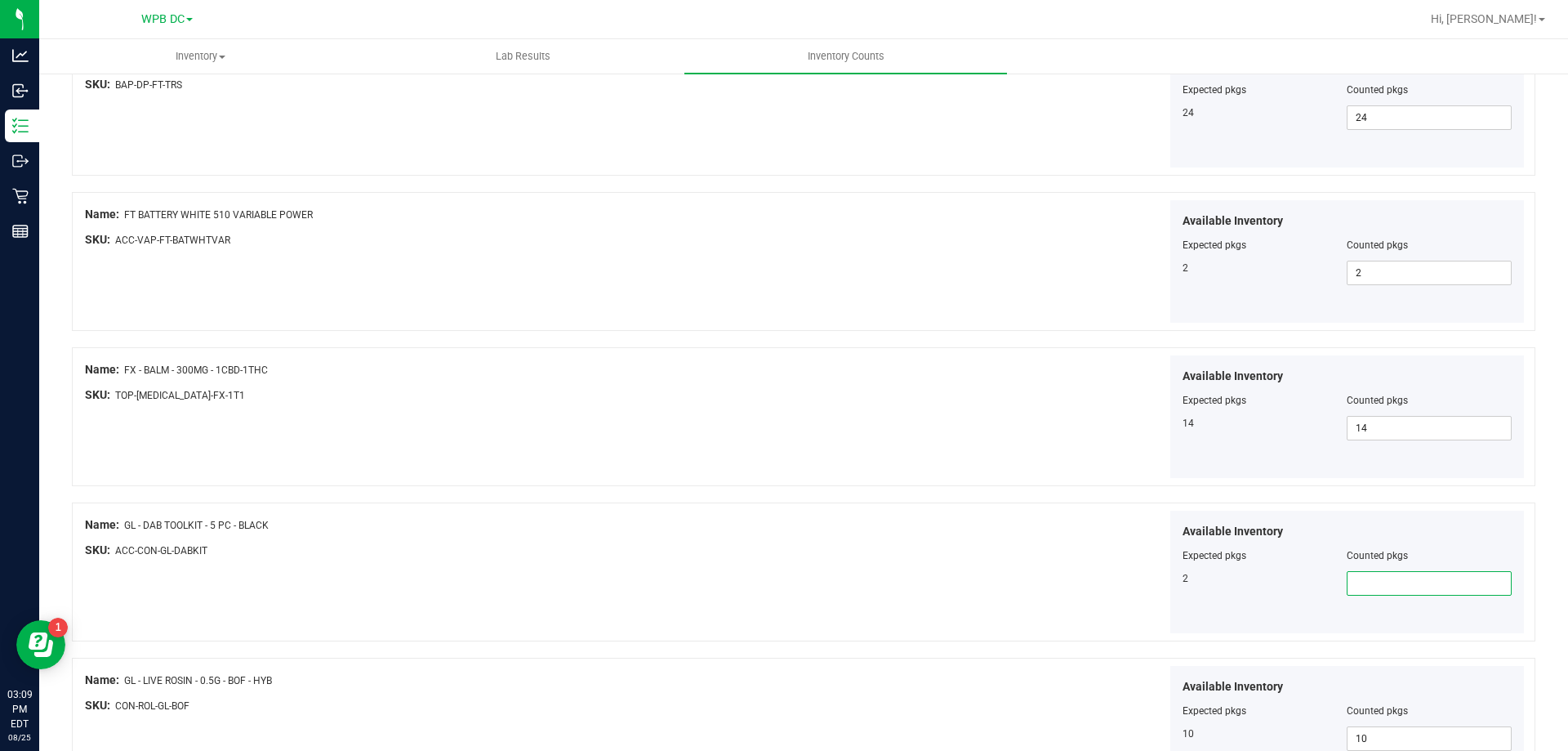
click at [1306, 586] on span at bounding box center [1429, 584] width 165 height 25
type input "2"
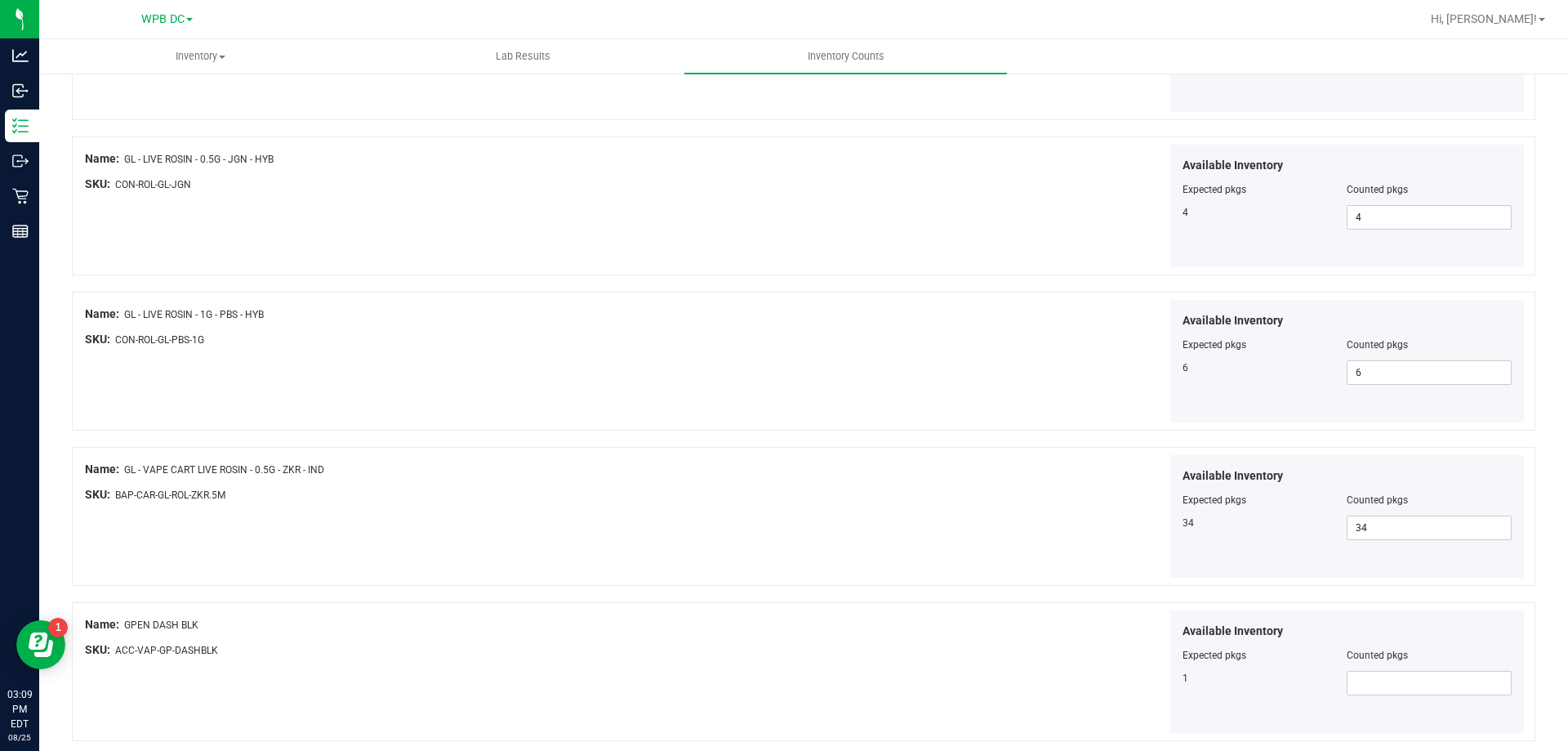
scroll to position [2675, 0]
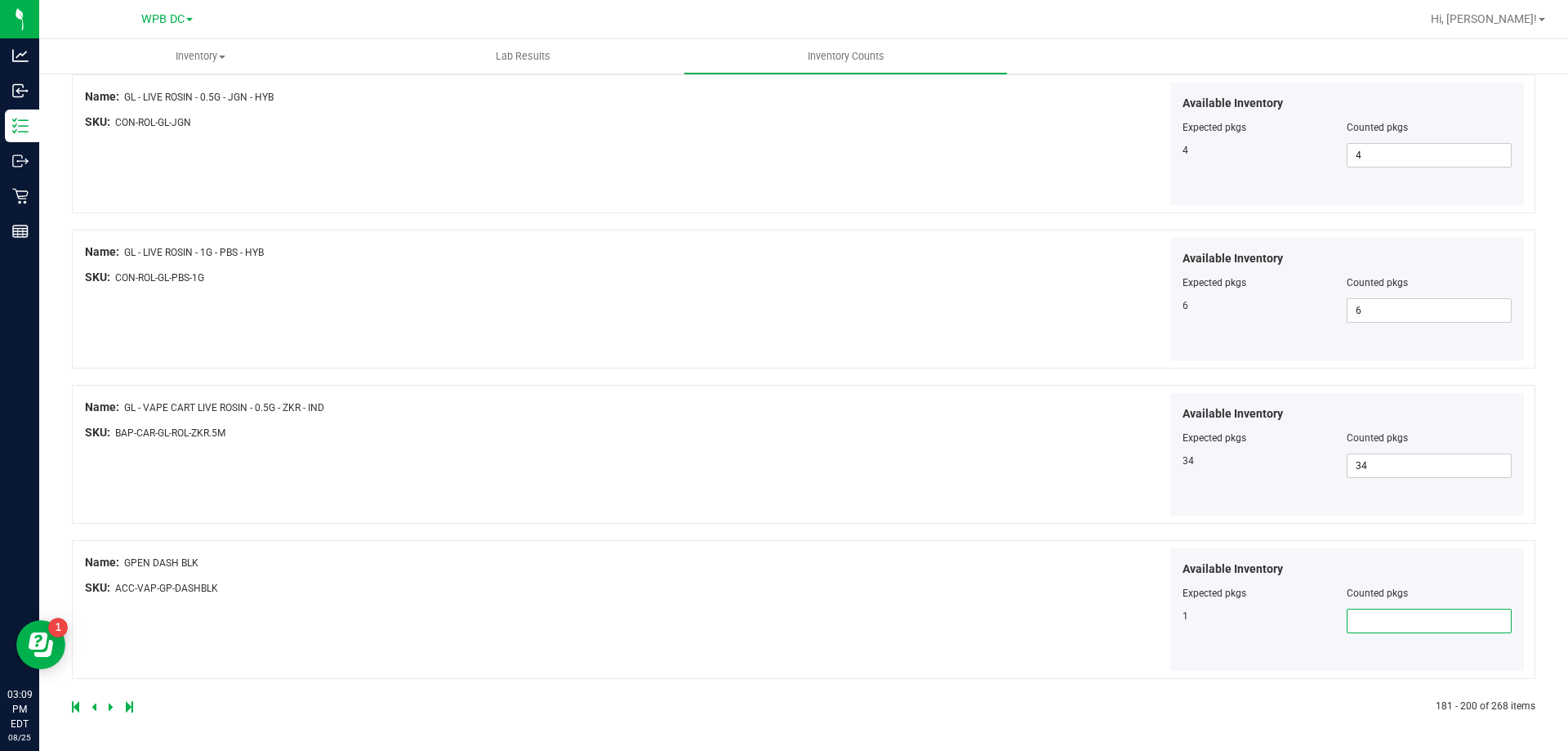
click at [1306, 603] on span at bounding box center [1429, 621] width 165 height 25
type input "1"
click at [109, 603] on icon at bounding box center [111, 706] width 5 height 10
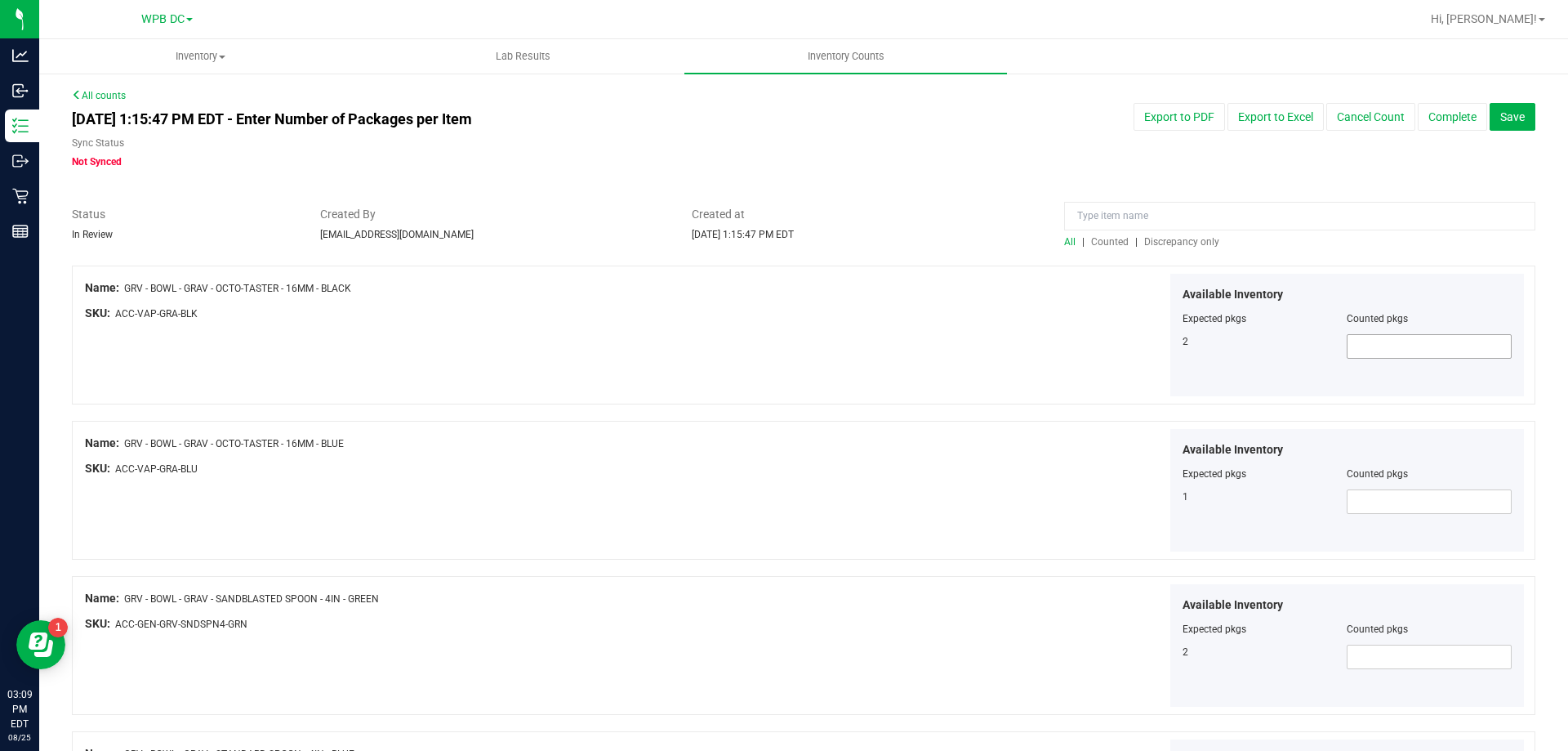
click at [1306, 348] on span at bounding box center [1429, 347] width 165 height 25
type input "2"
click at [1306, 502] on span at bounding box center [1429, 502] width 165 height 25
type input "1"
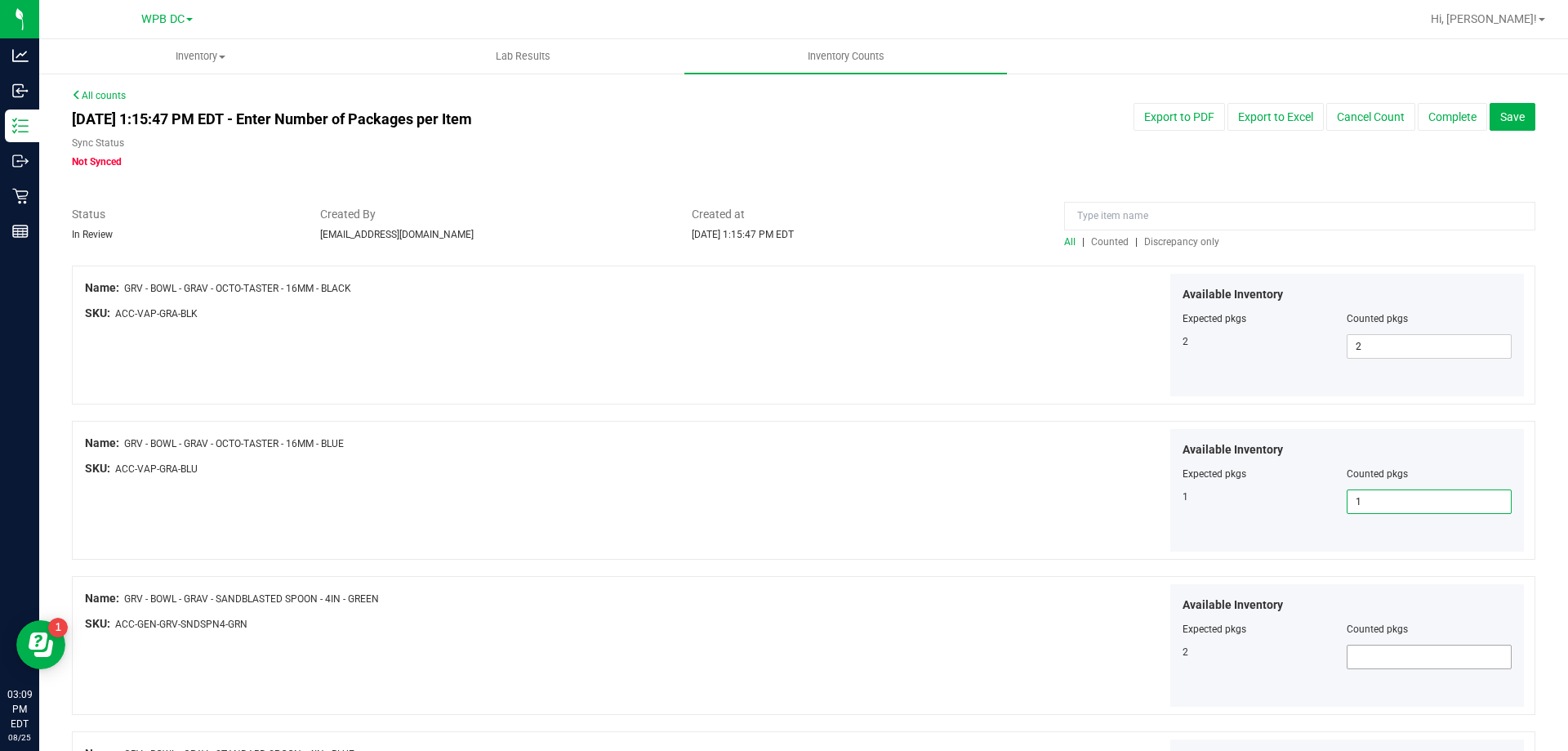
click at [1306, 603] on span at bounding box center [1429, 657] width 165 height 25
type input "2"
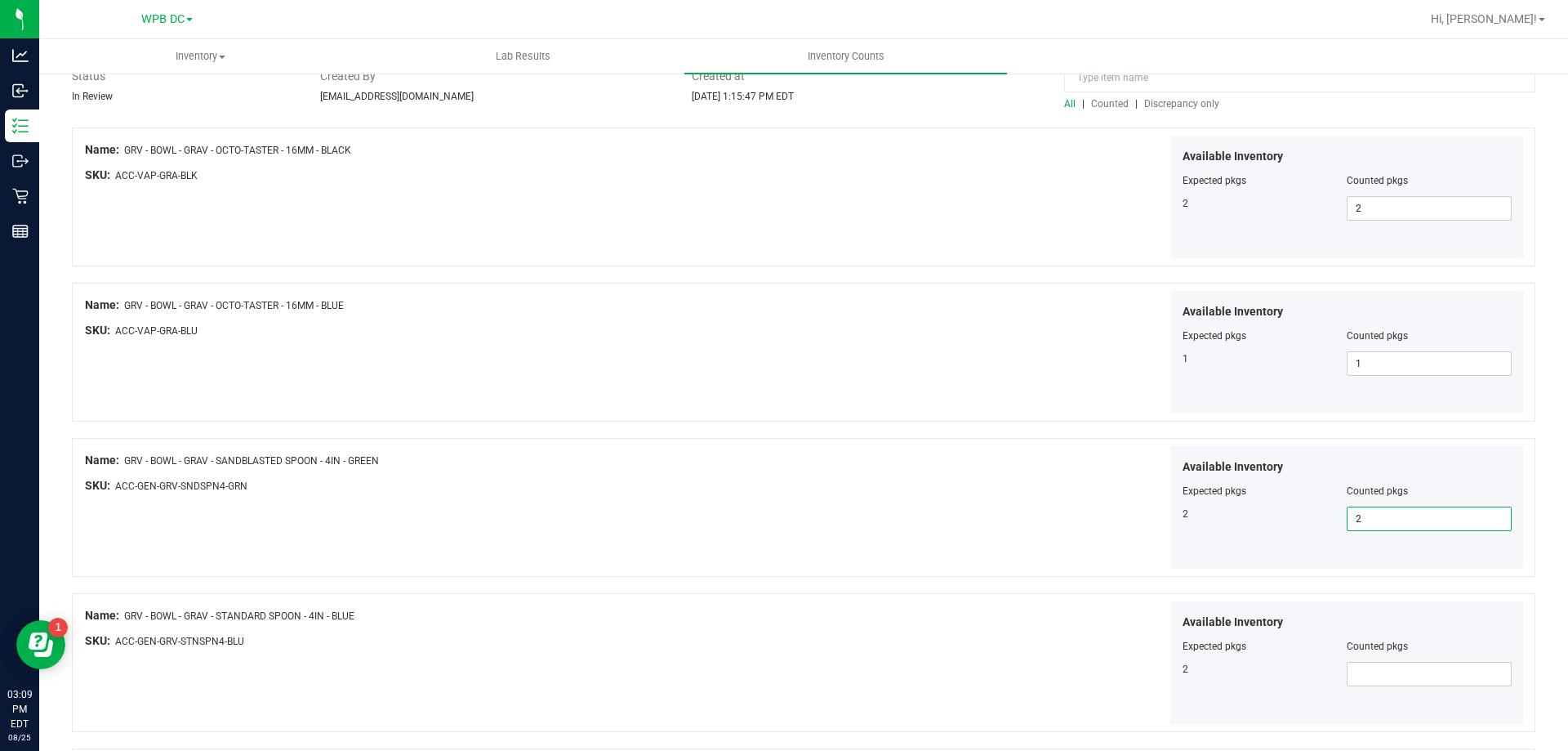
scroll to position [245, 0]
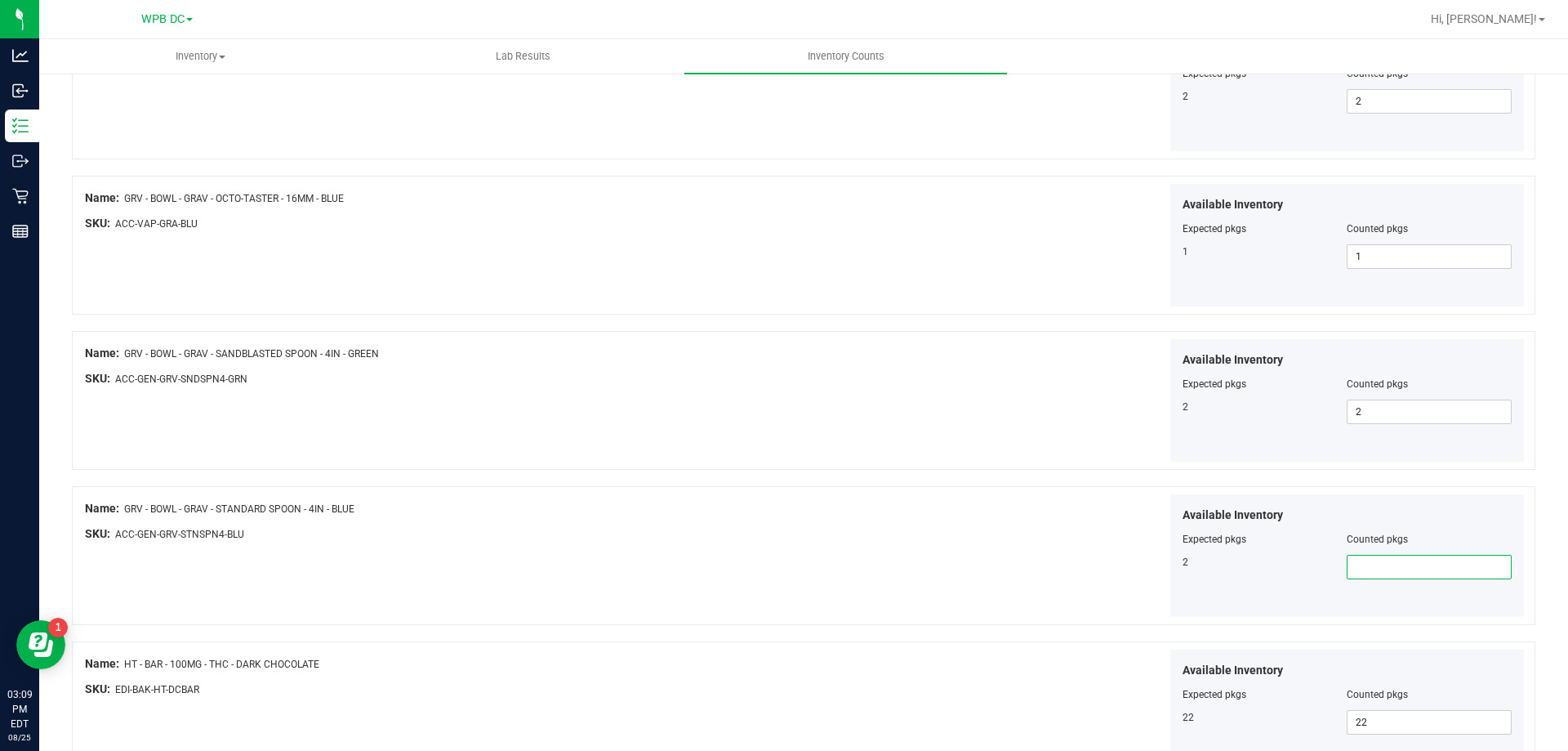
click at [1306, 565] on span at bounding box center [1429, 567] width 165 height 25
type input "2"
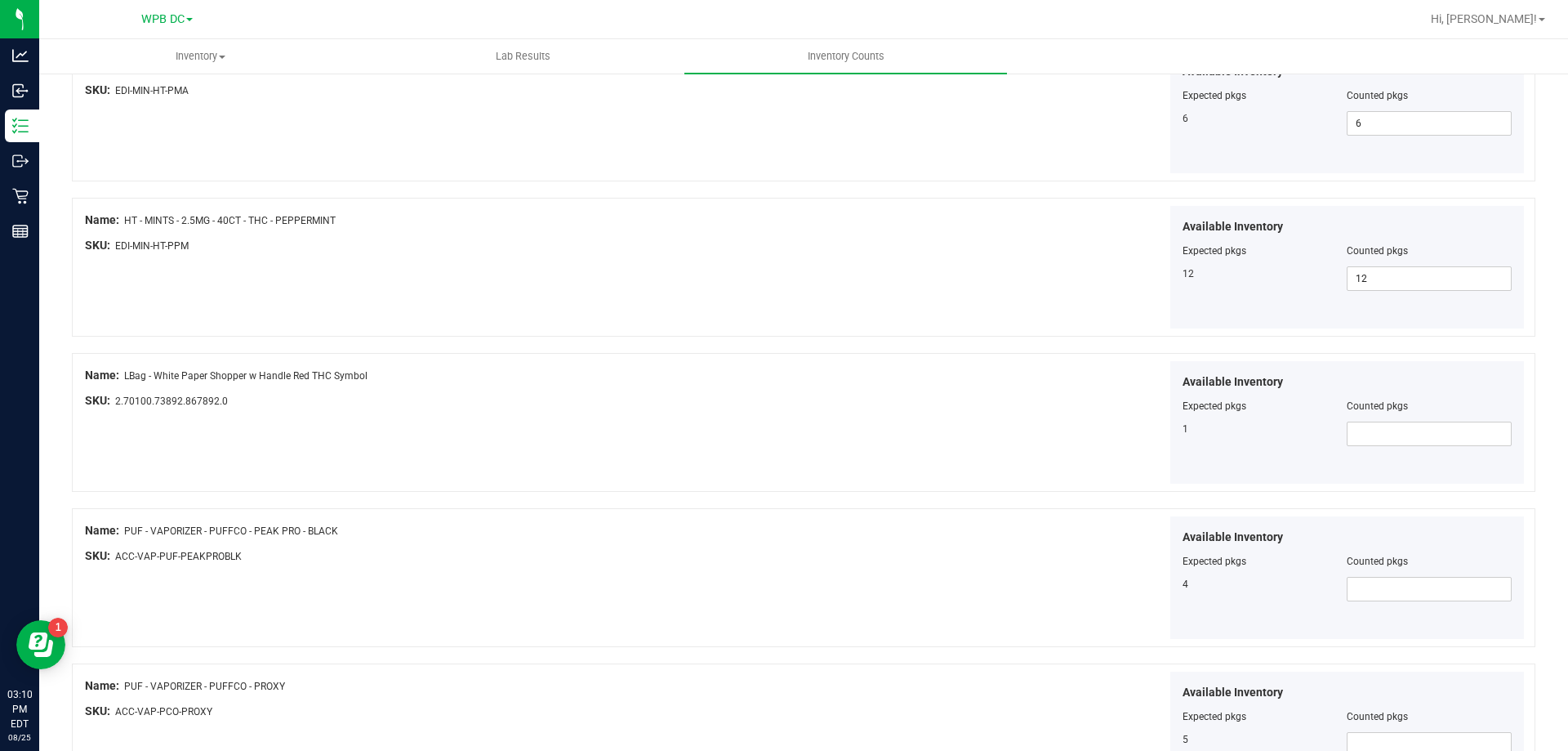
scroll to position [2124, 0]
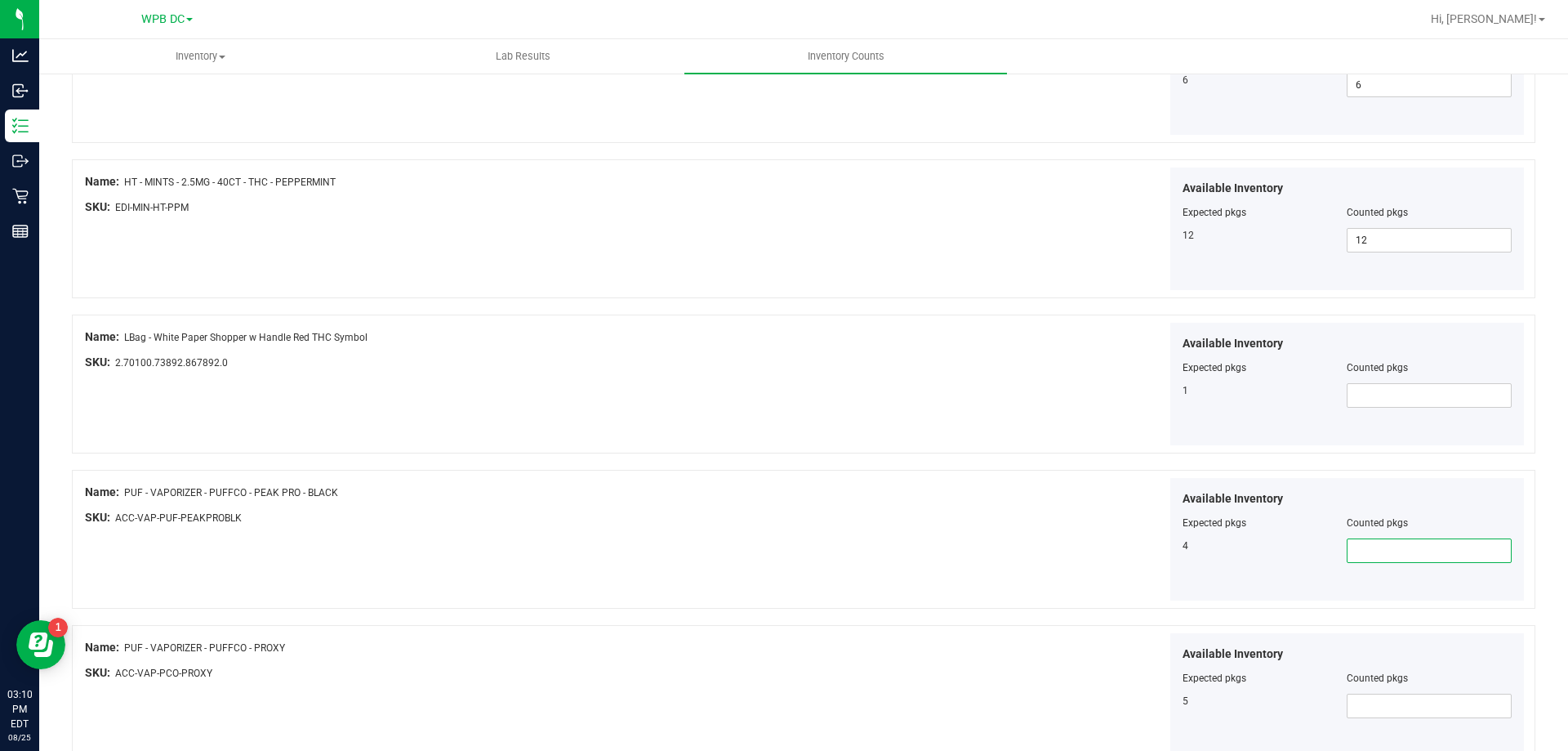
click at [1306, 553] on span at bounding box center [1429, 551] width 165 height 25
type input "4"
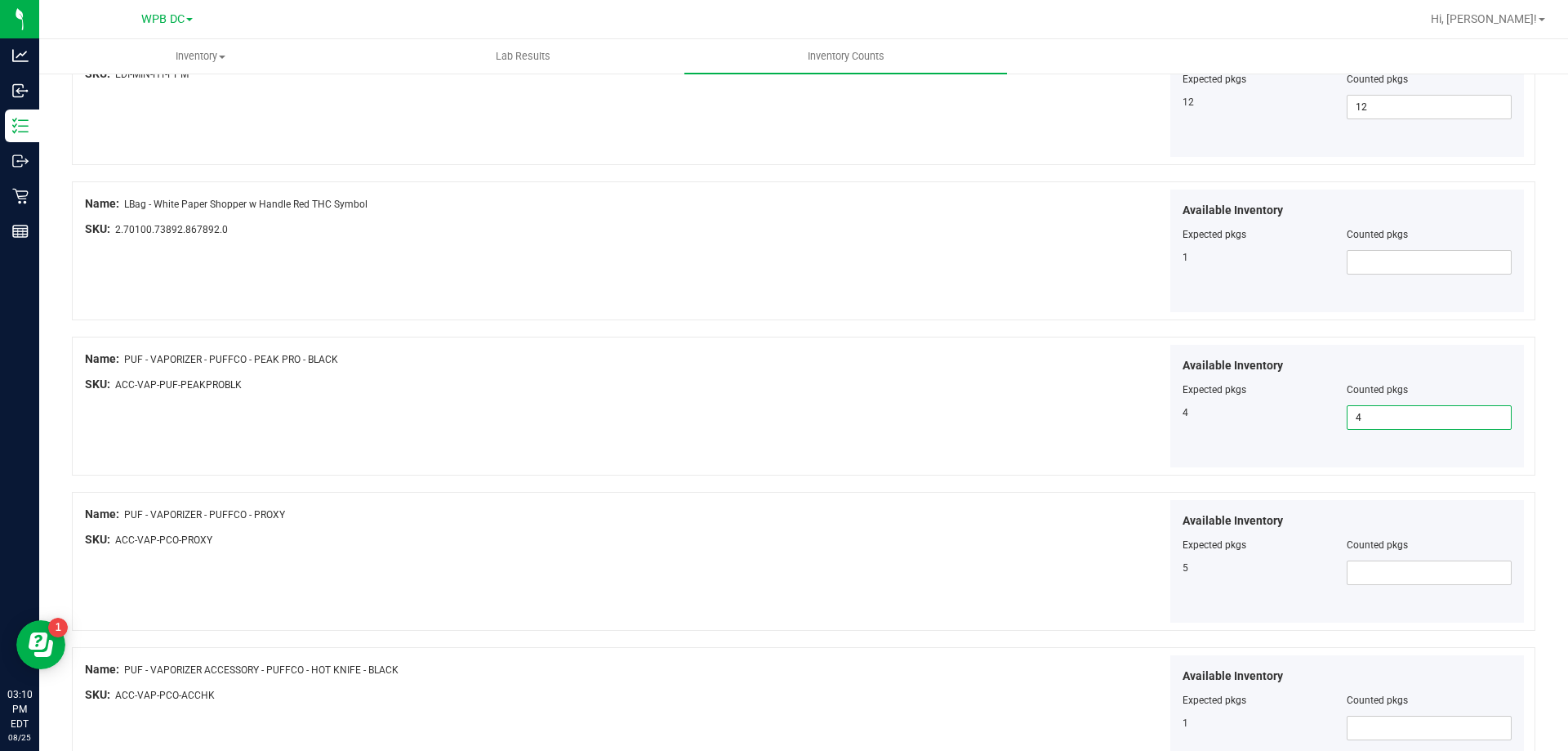
scroll to position [2287, 0]
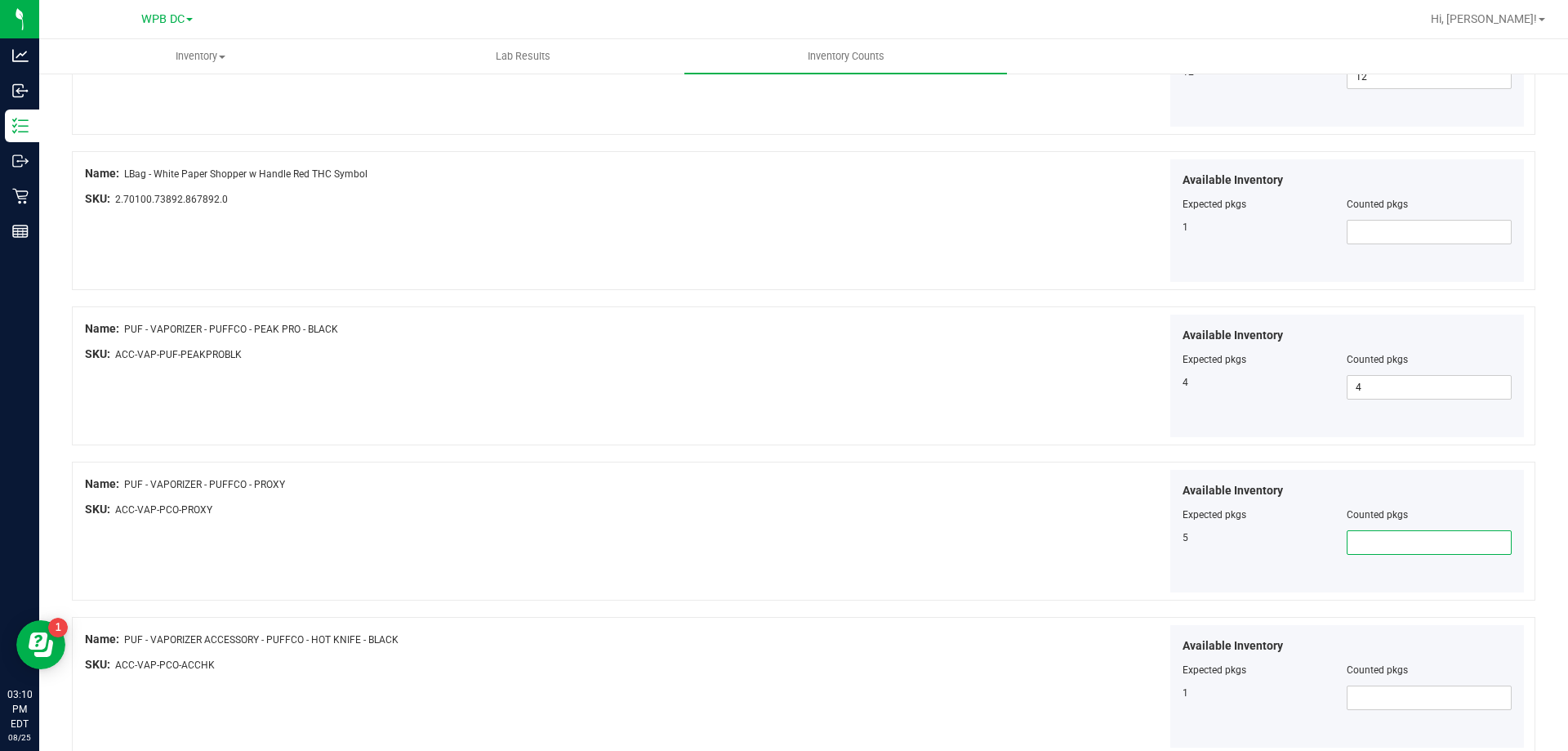
click at [1306, 547] on span at bounding box center [1429, 542] width 165 height 25
type input "5"
click at [1306, 603] on span at bounding box center [1429, 698] width 165 height 25
type input "1"
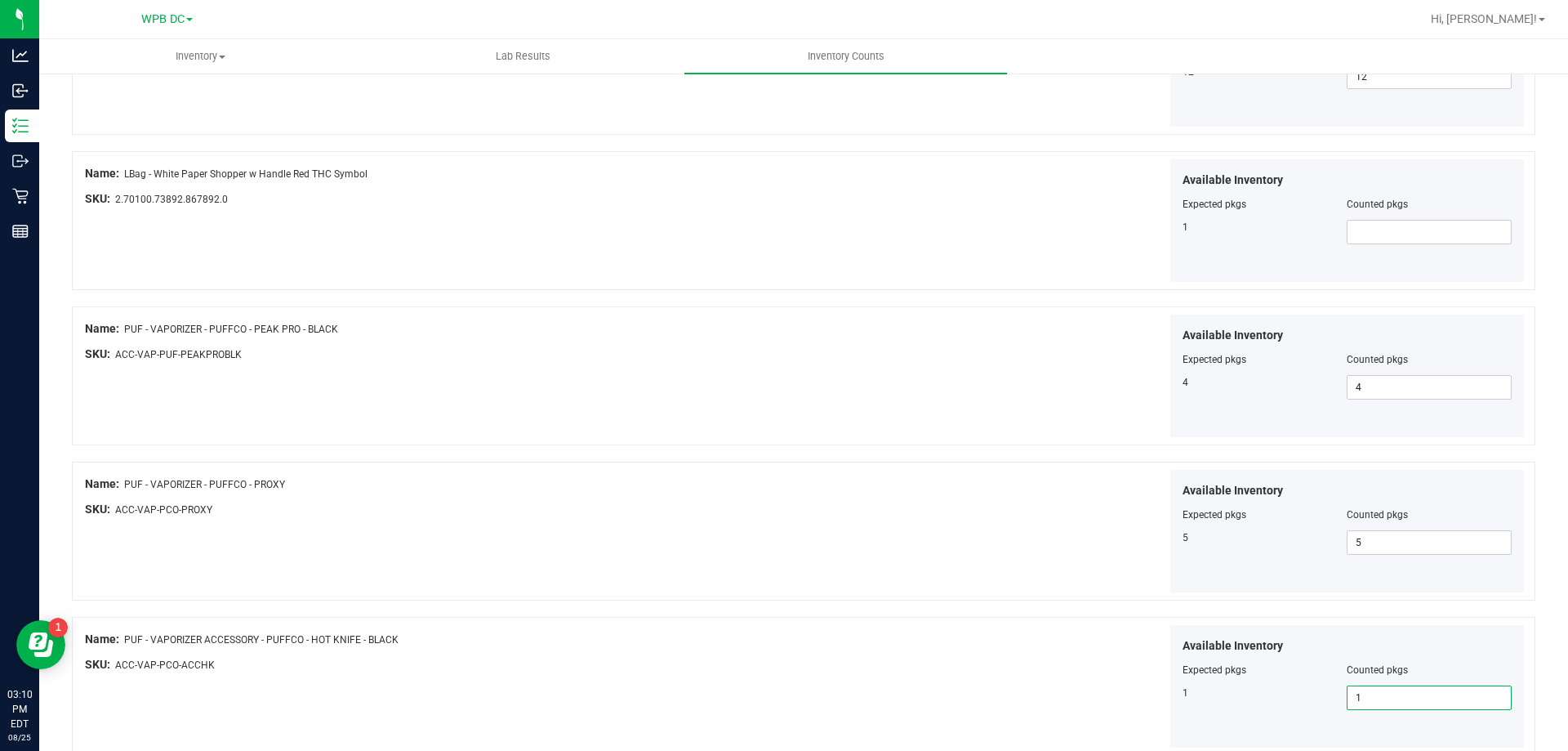
type input "1"
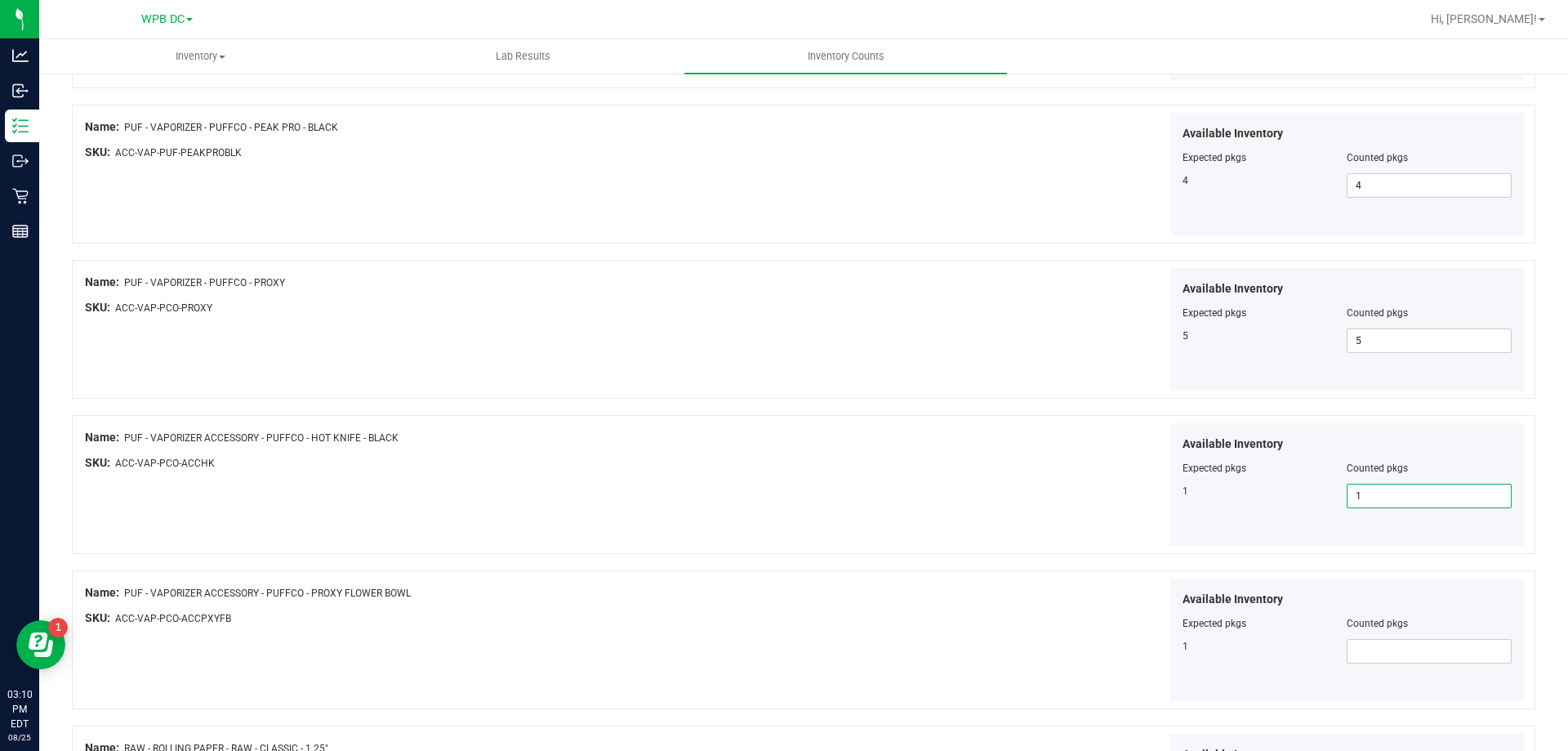
scroll to position [2533, 0]
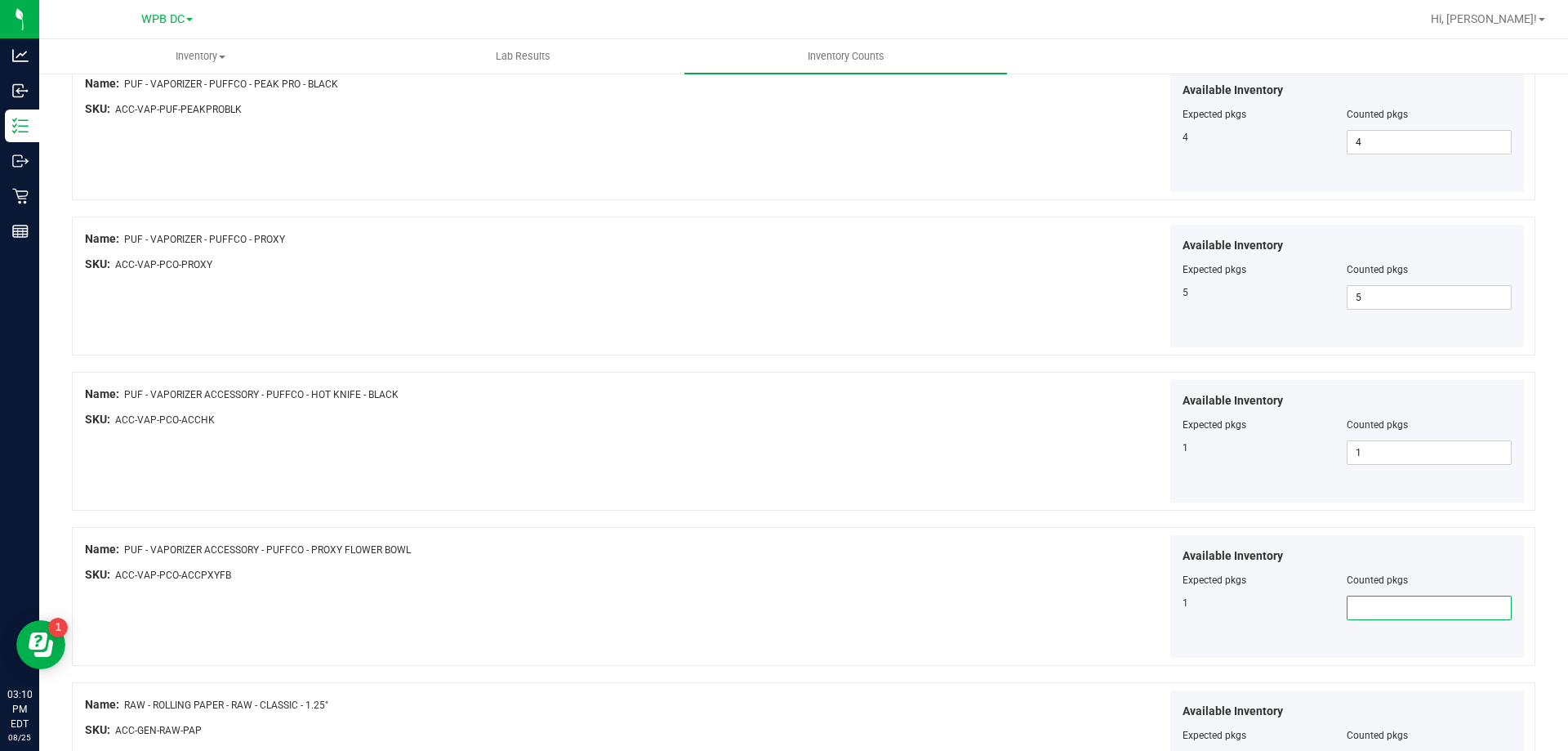
click at [1306, 603] on span at bounding box center [1429, 608] width 165 height 25
type input "1"
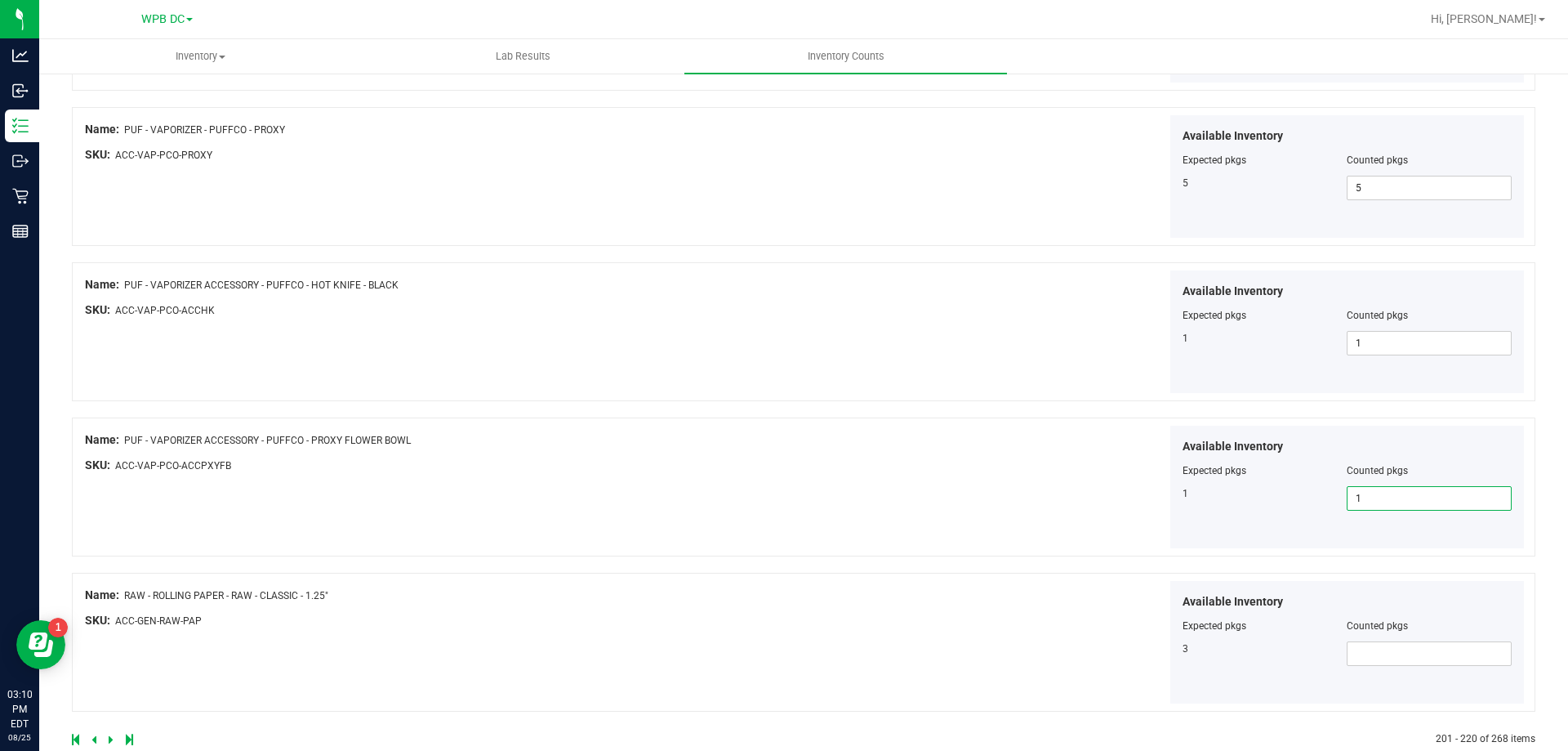
scroll to position [2675, 0]
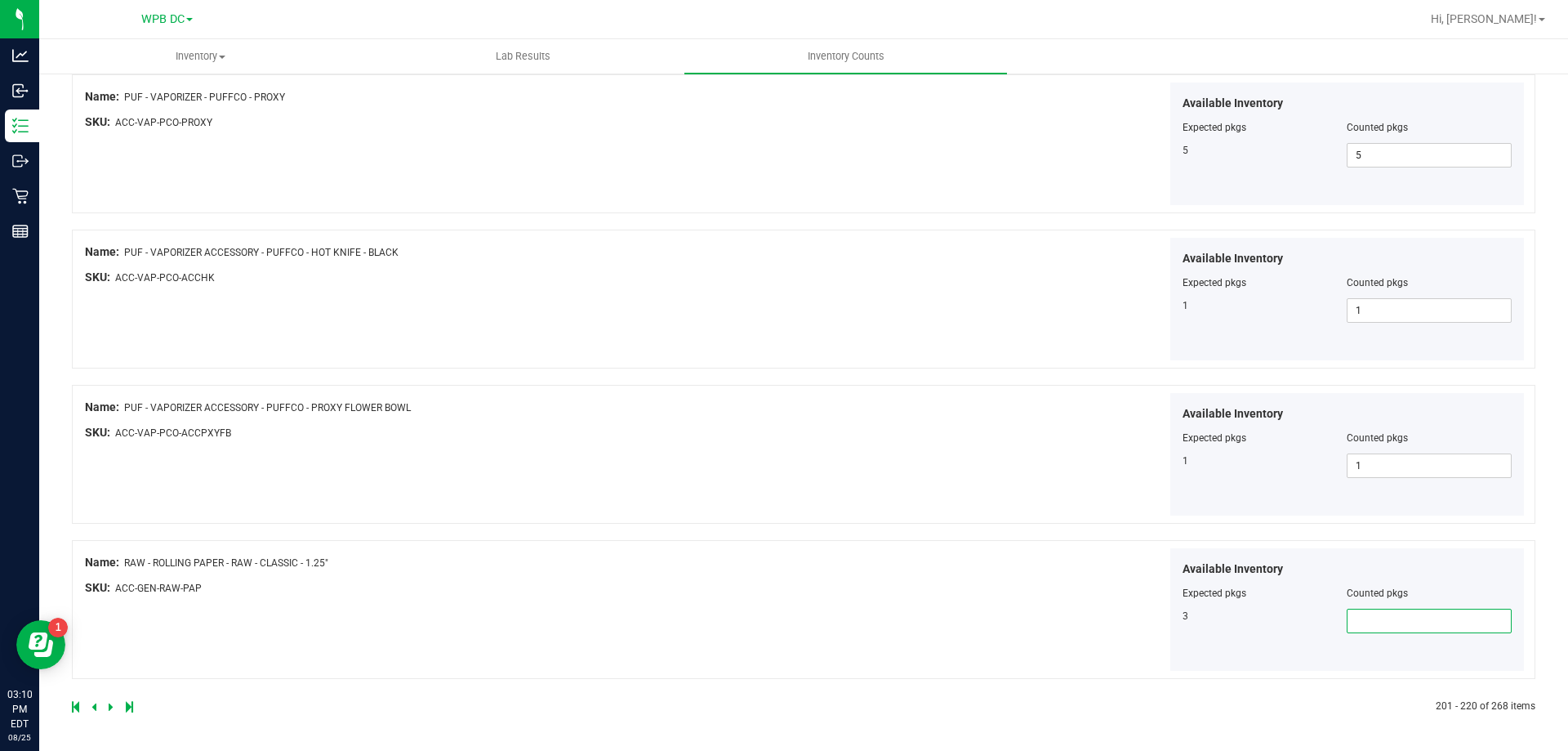
click at [1306, 603] on span at bounding box center [1429, 621] width 165 height 25
type input "3"
click at [109, 603] on icon at bounding box center [111, 706] width 5 height 10
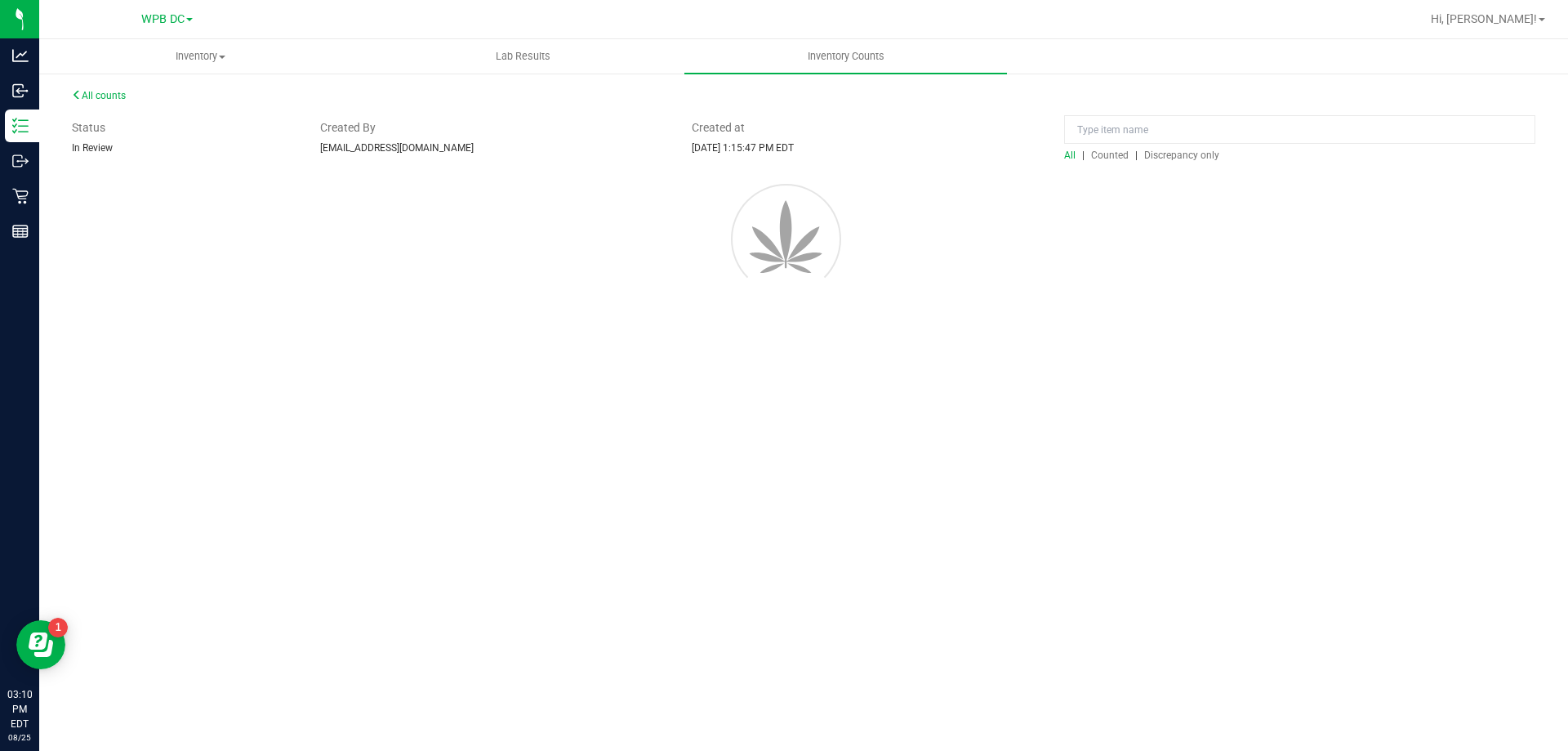
scroll to position [0, 0]
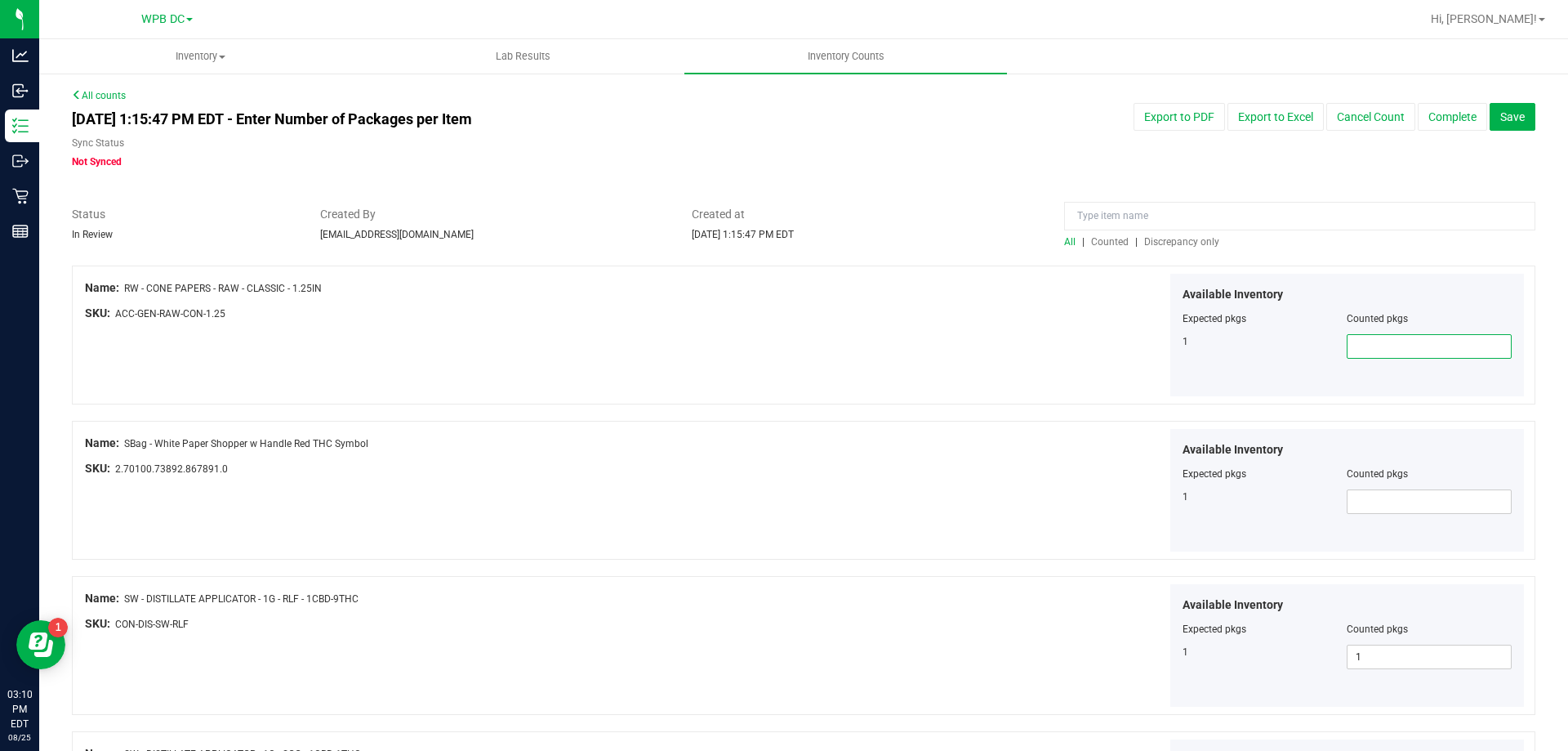
click at [1306, 344] on span at bounding box center [1429, 347] width 165 height 25
type input "1"
click at [1306, 499] on span at bounding box center [1429, 502] width 165 height 25
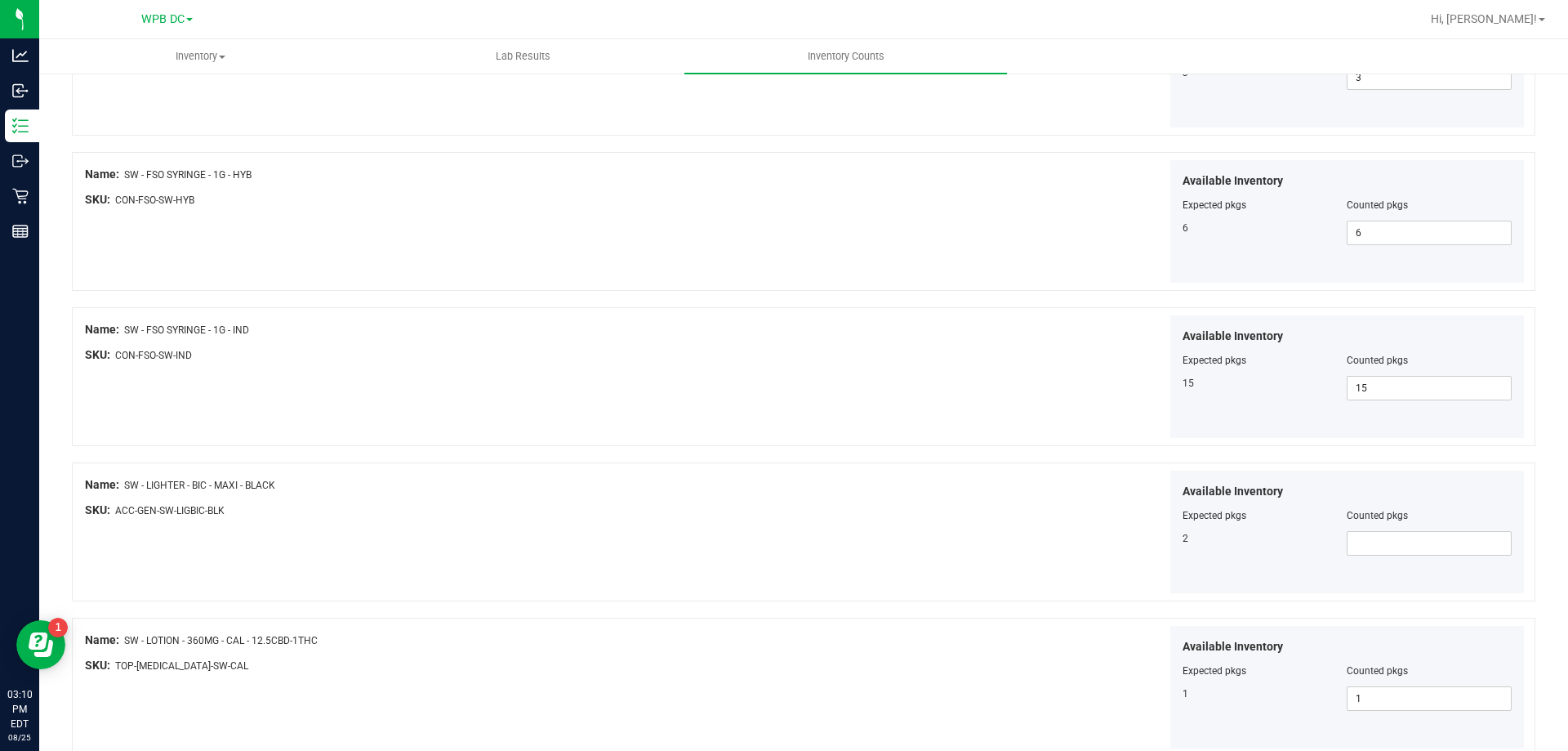
scroll to position [735, 0]
click at [1306, 539] on span at bounding box center [1429, 542] width 165 height 25
type input "2"
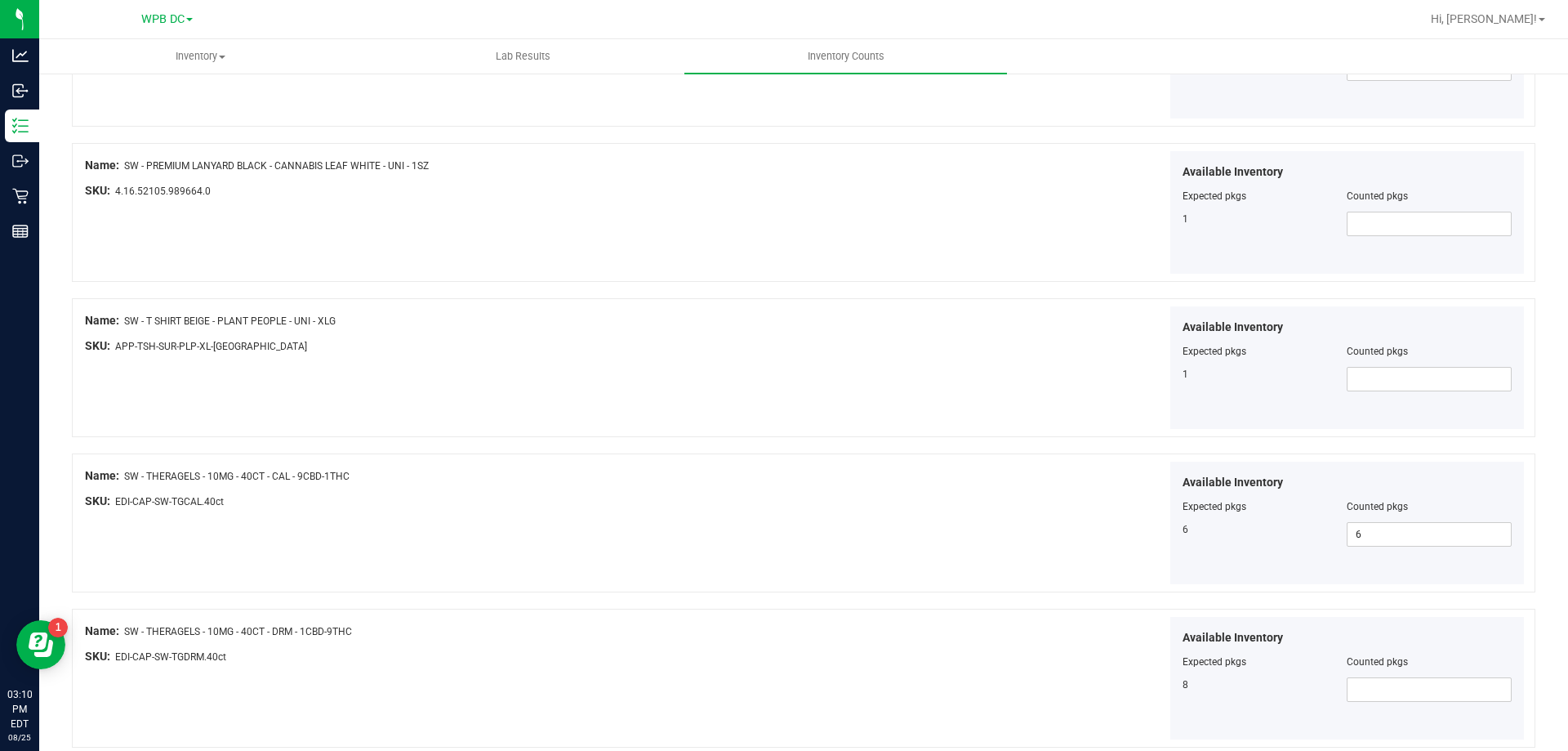
scroll to position [2533, 0]
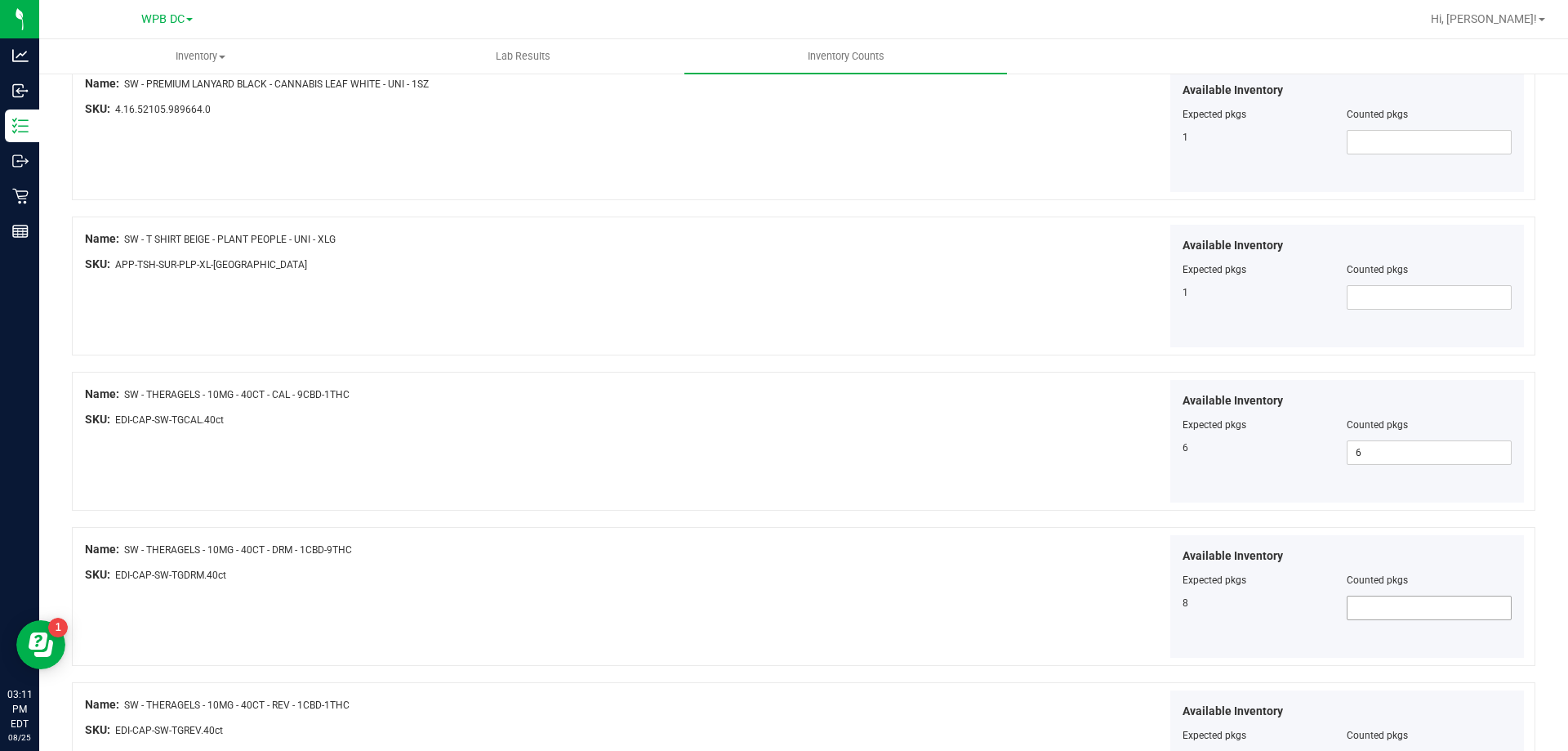
click at [1306, 602] on span at bounding box center [1429, 608] width 165 height 25
type input "8"
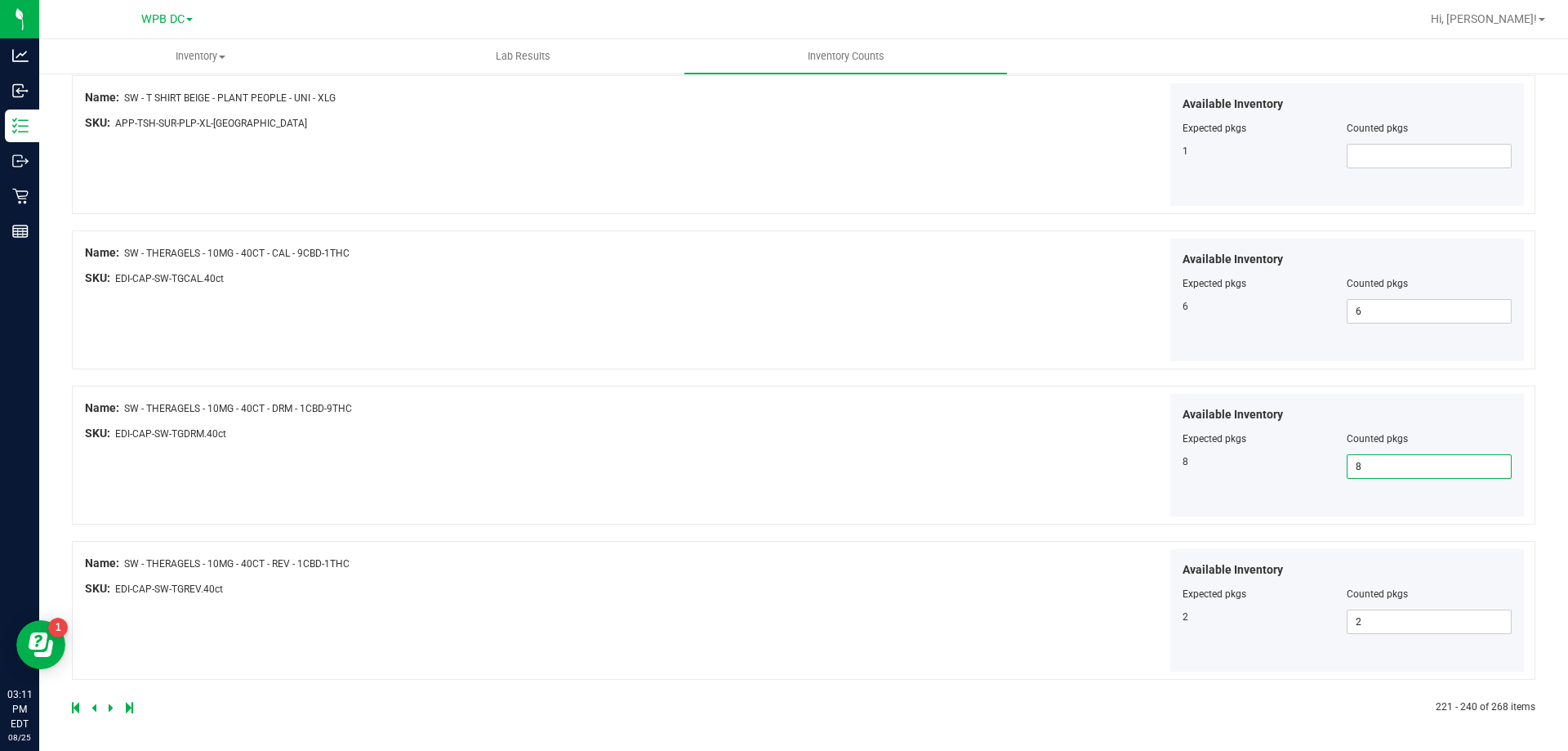
scroll to position [2675, 0]
click at [110, 603] on icon at bounding box center [111, 706] width 5 height 10
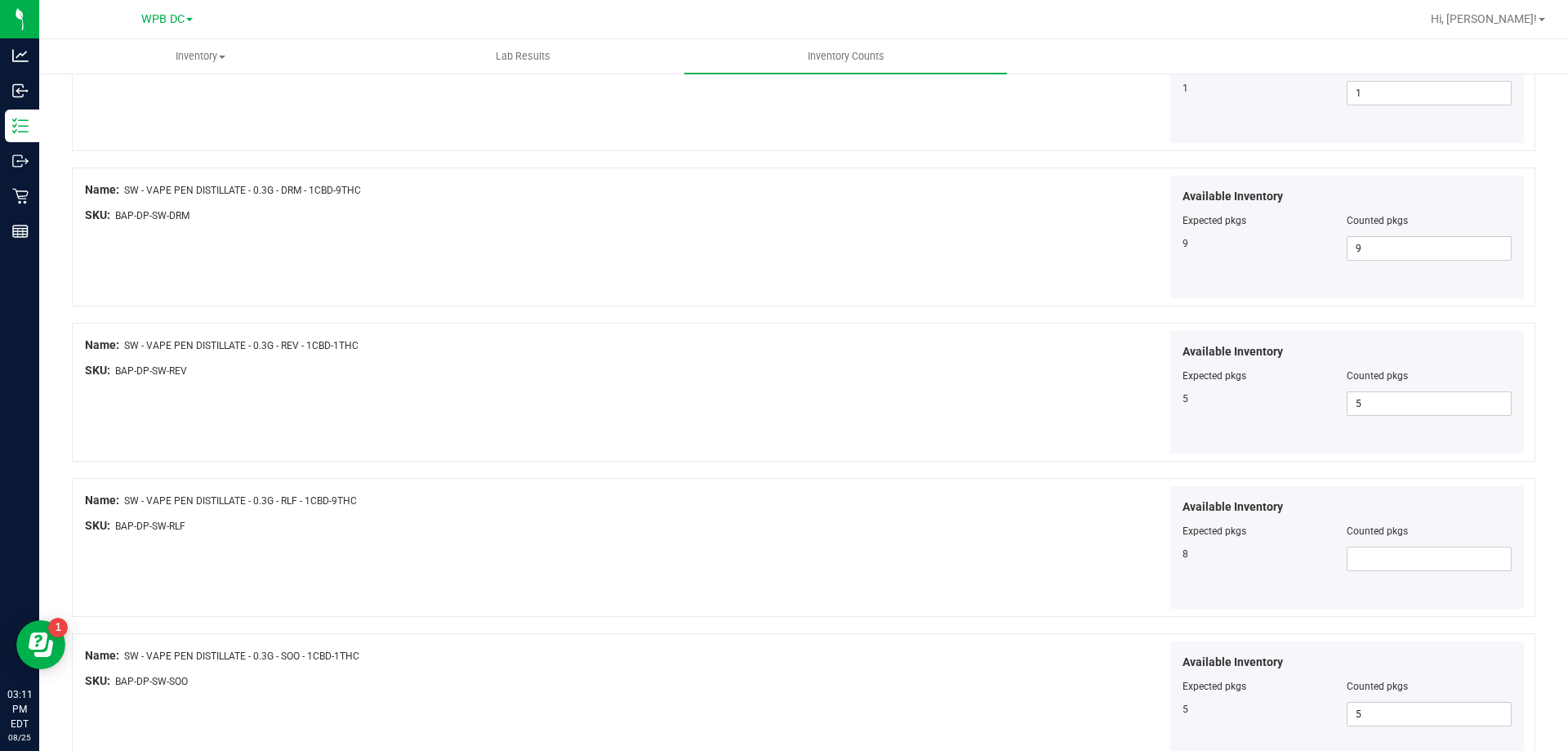
scroll to position [2287, 0]
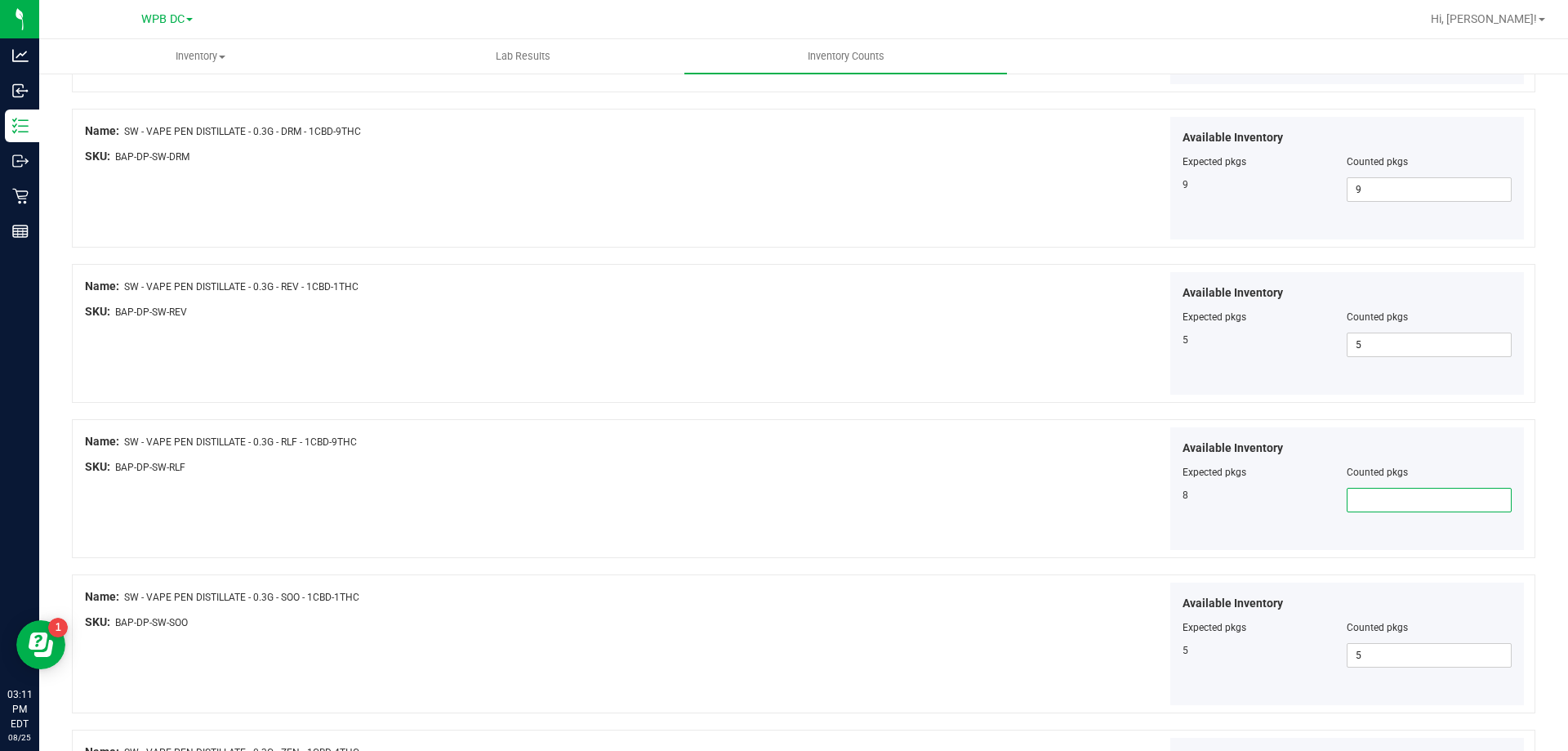
click at [1306, 497] on span at bounding box center [1429, 500] width 165 height 25
type input "8"
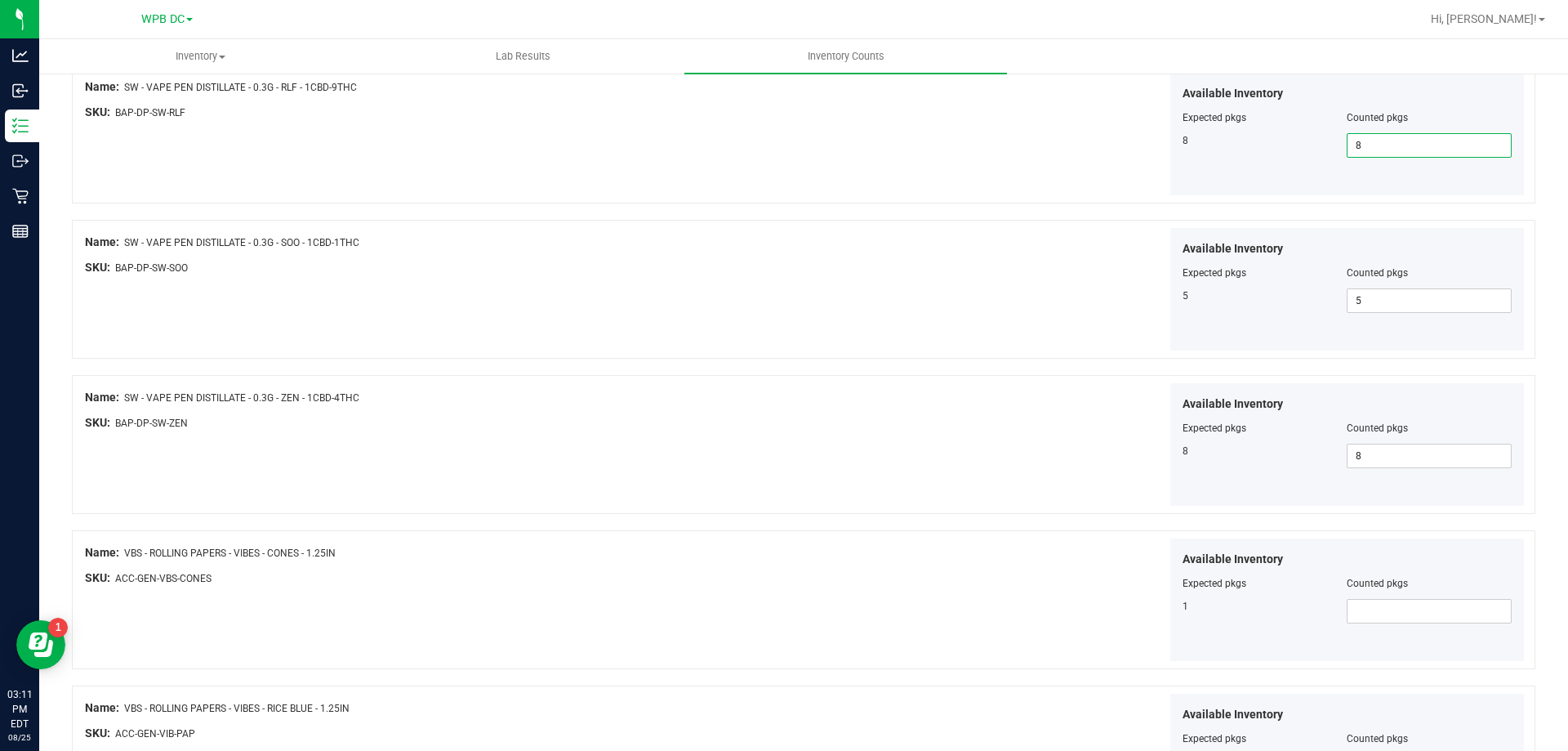
scroll to position [2778, 0]
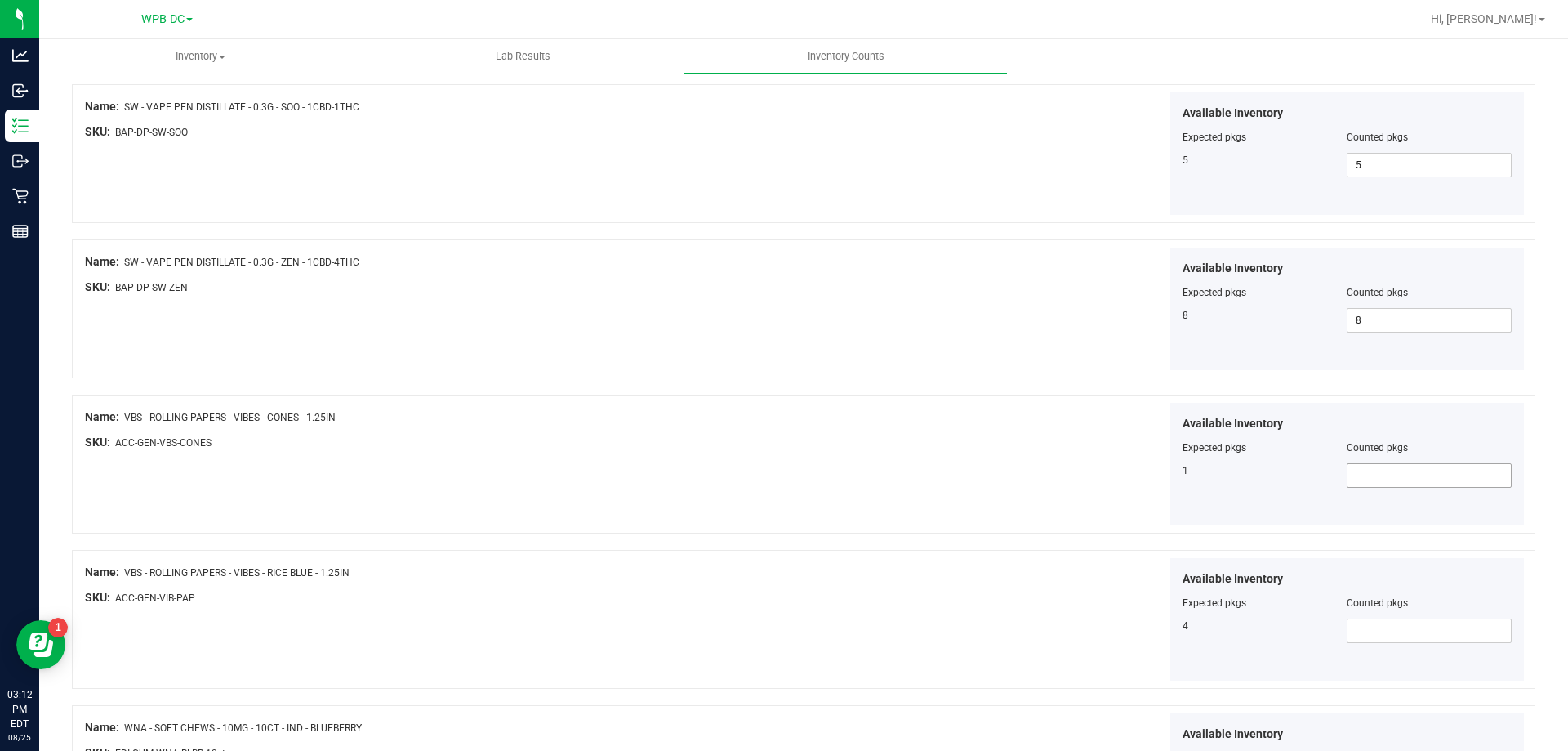
drag, startPoint x: 1347, startPoint y: 477, endPoint x: 1342, endPoint y: 487, distance: 11.2
click at [1306, 487] on span at bounding box center [1429, 476] width 165 height 25
type input "1"
click at [1306, 603] on span at bounding box center [1429, 631] width 165 height 25
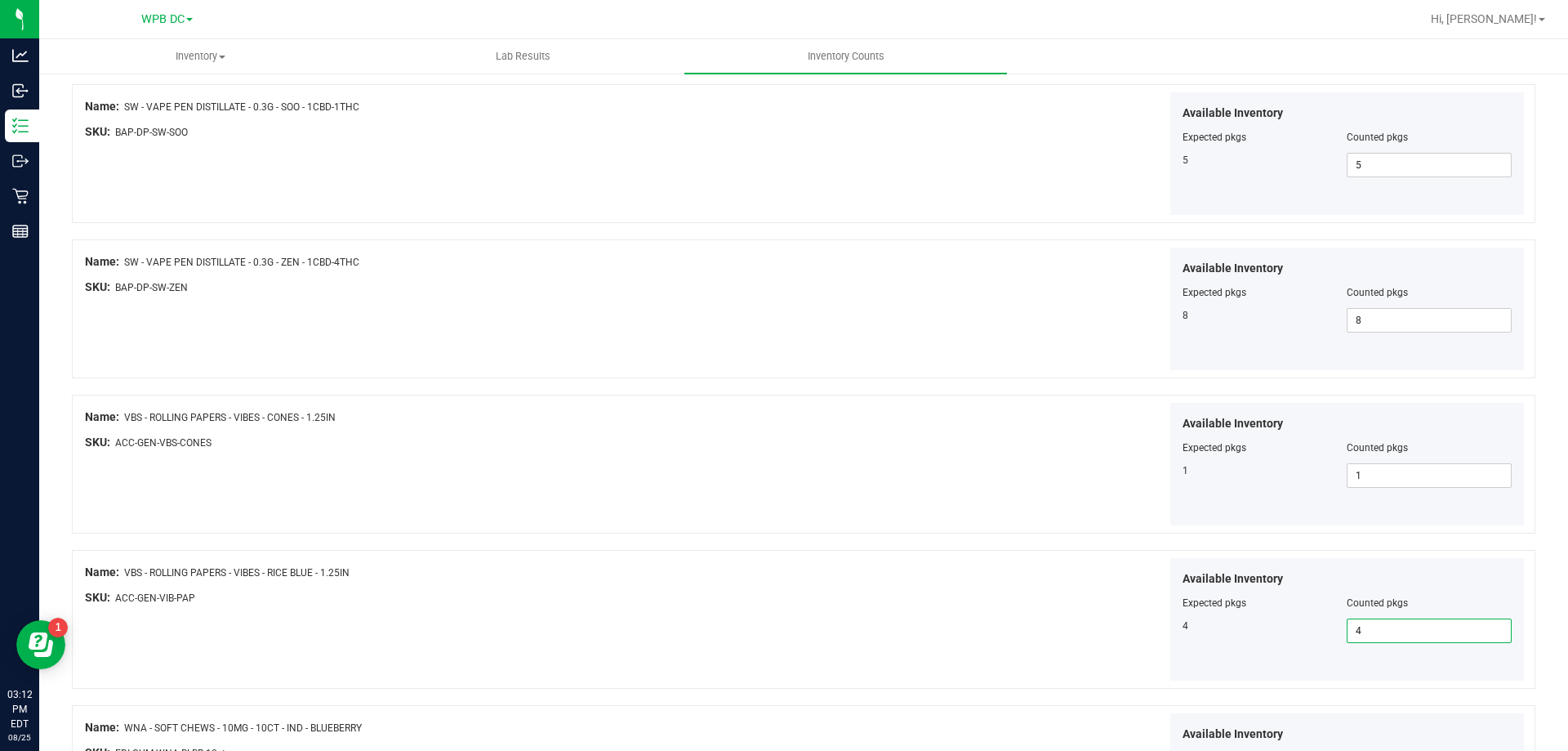
type input "4"
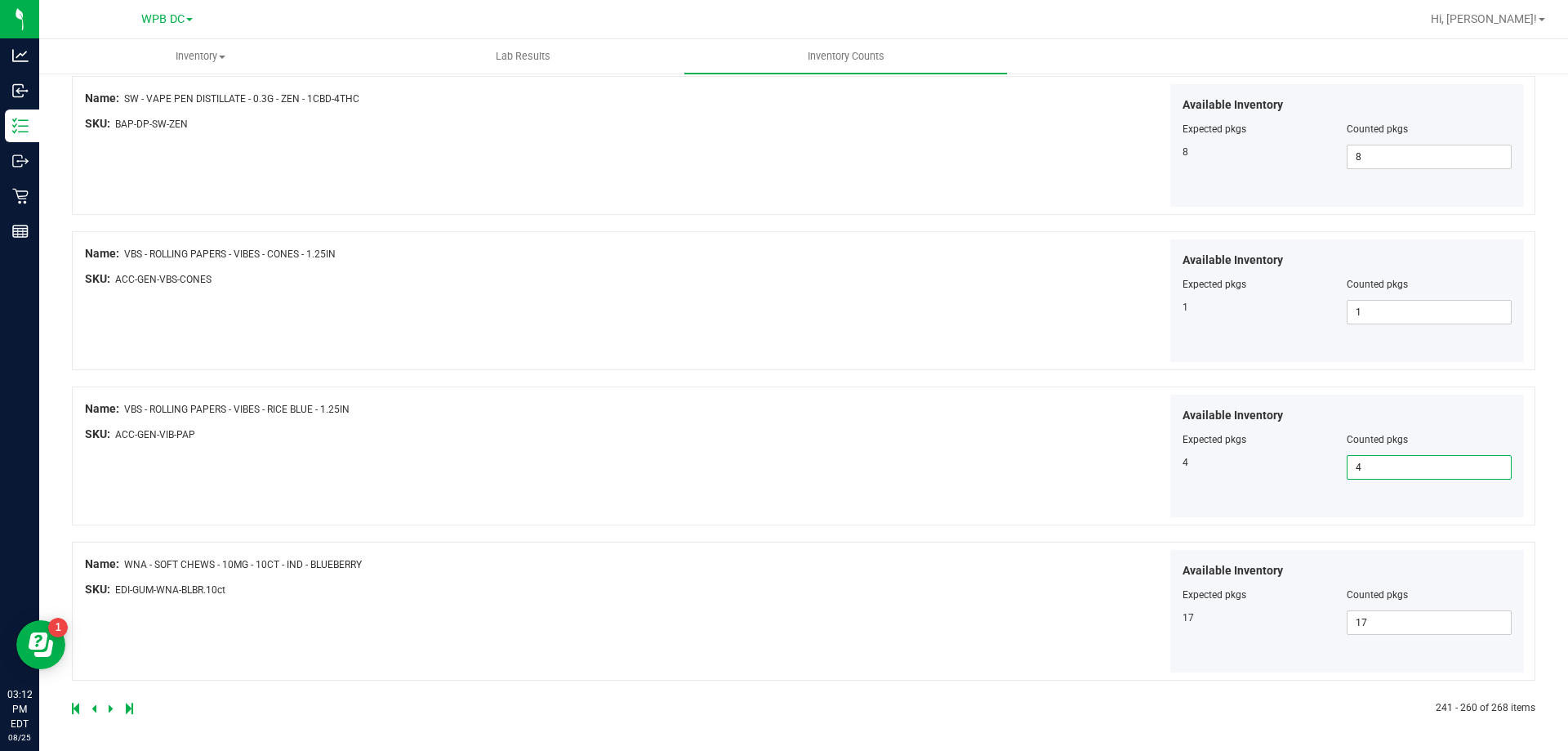
scroll to position [2943, 0]
click at [110, 603] on icon at bounding box center [111, 706] width 5 height 10
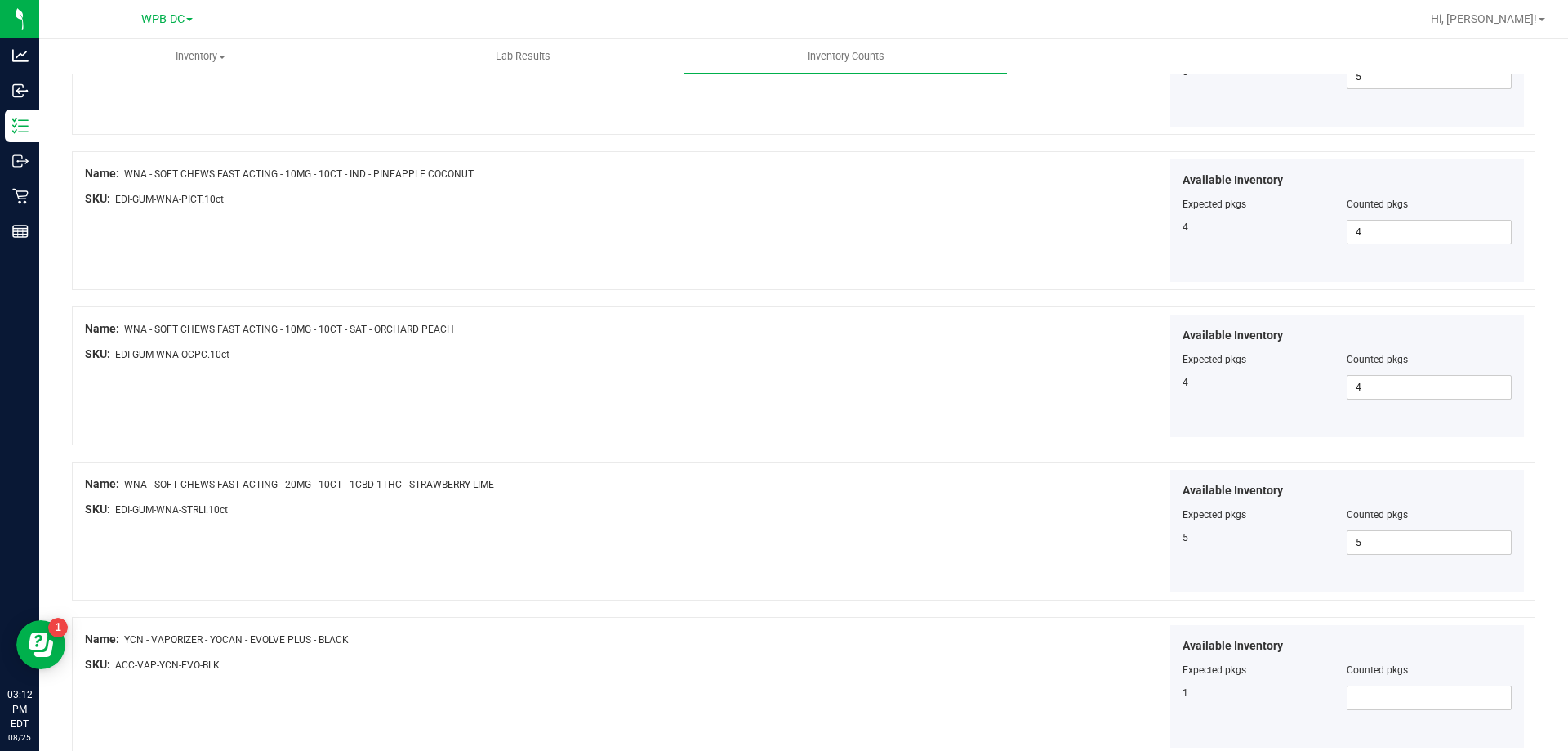
scroll to position [812, 0]
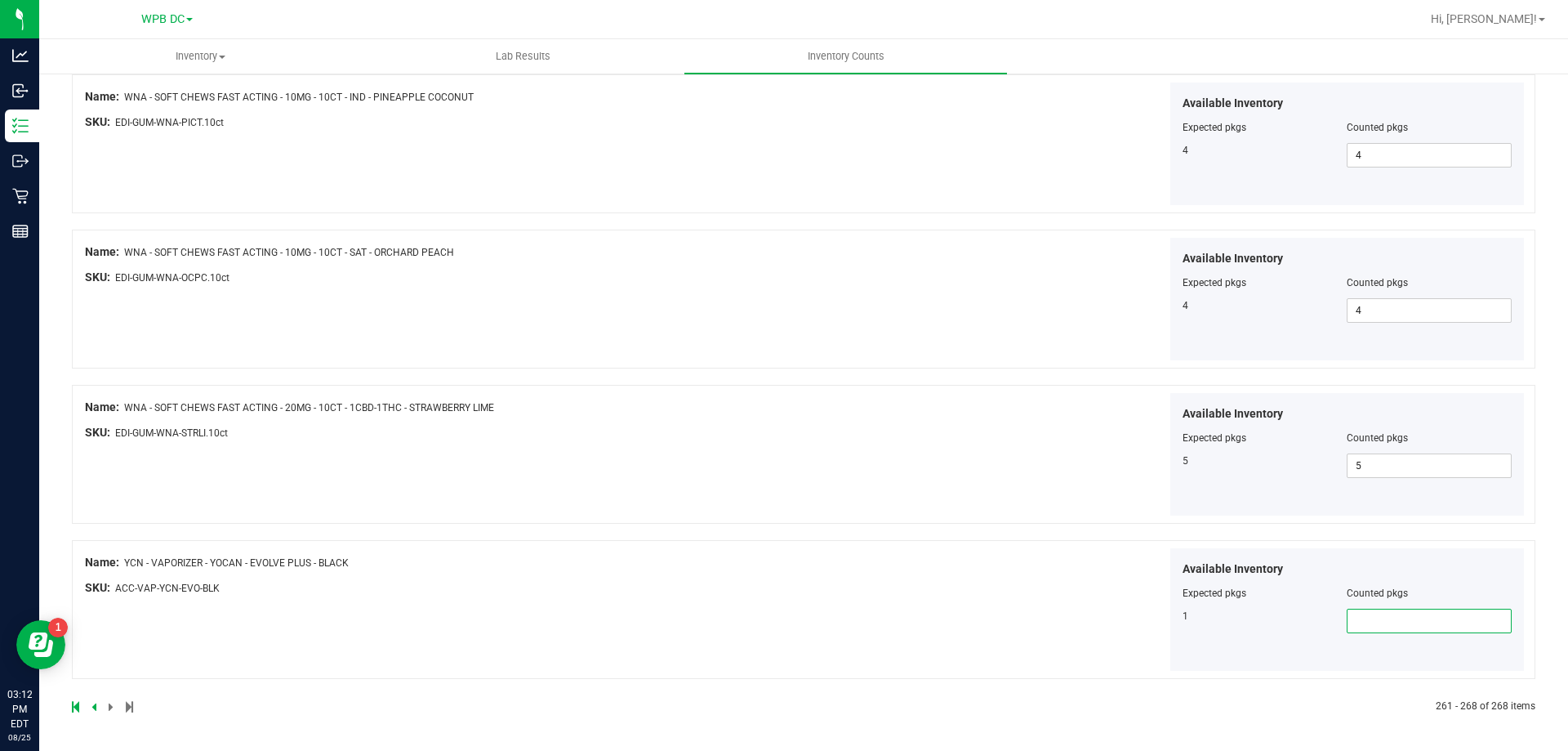
click at [1306, 603] on span at bounding box center [1429, 621] width 165 height 25
type input "1"
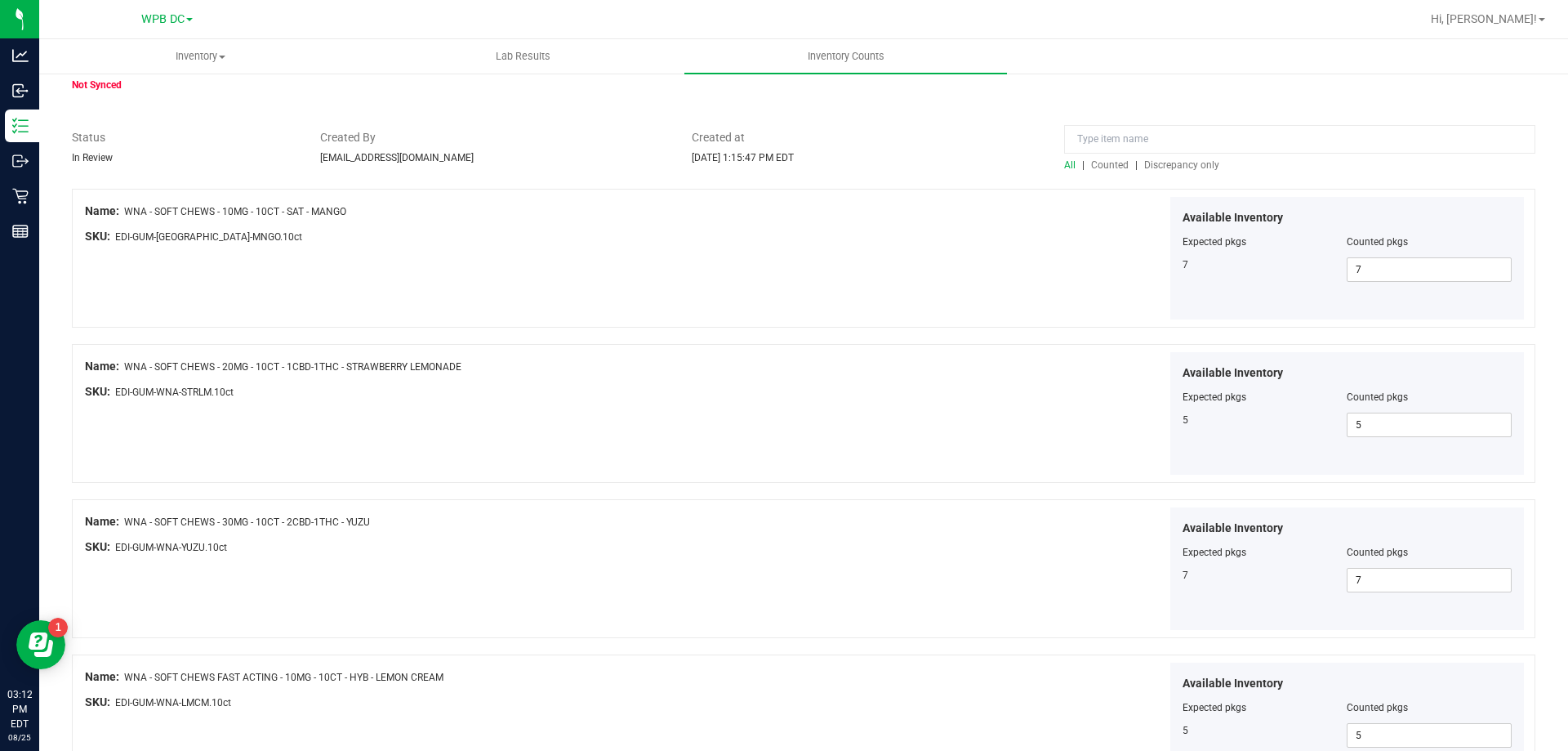
scroll to position [0, 0]
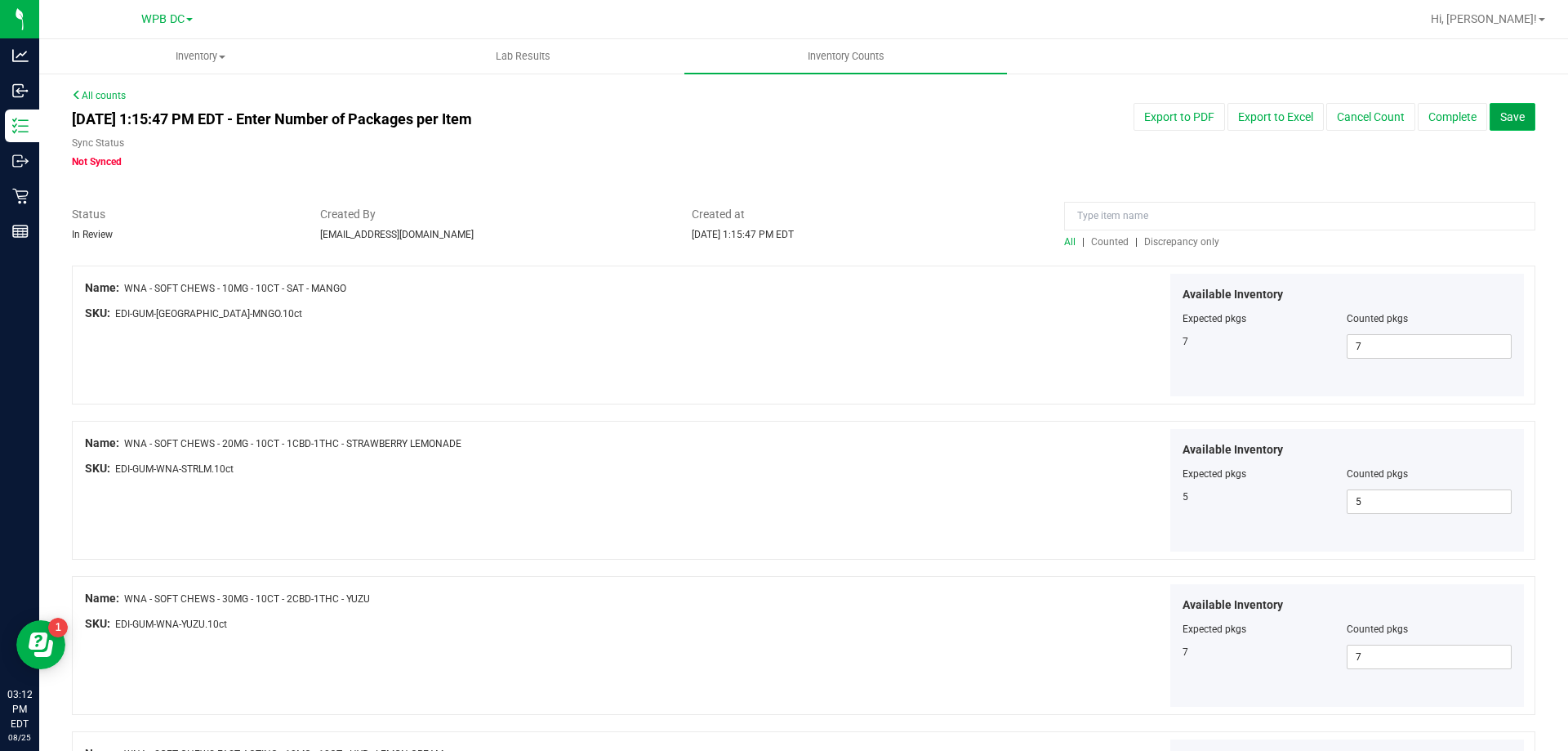
type input "1"
click at [1306, 115] on span "Save" at bounding box center [1513, 117] width 25 height 13
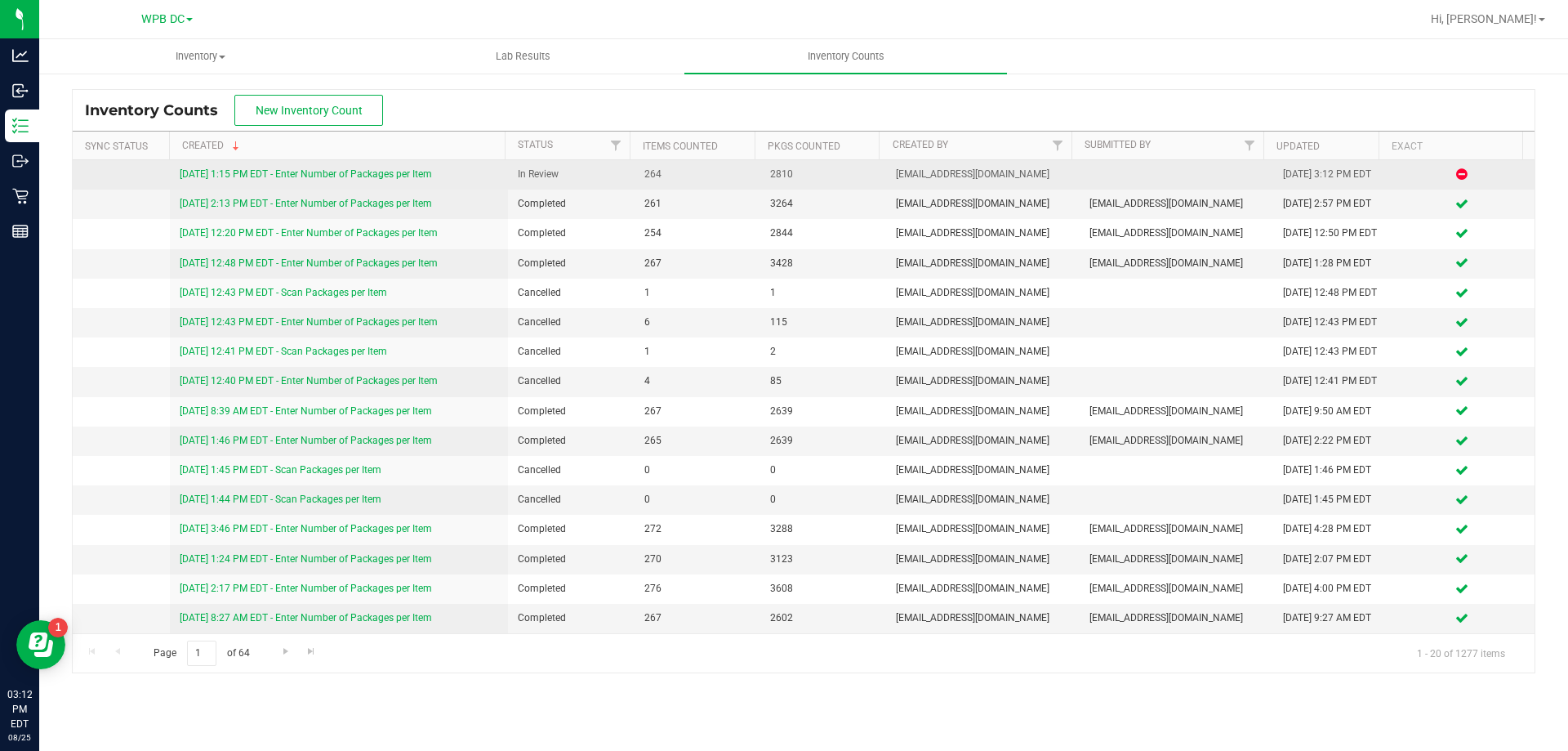
click at [361, 176] on link "8/25/25 1:15 PM EDT - Enter Number of Packages per Item" at bounding box center [305, 173] width 252 height 11
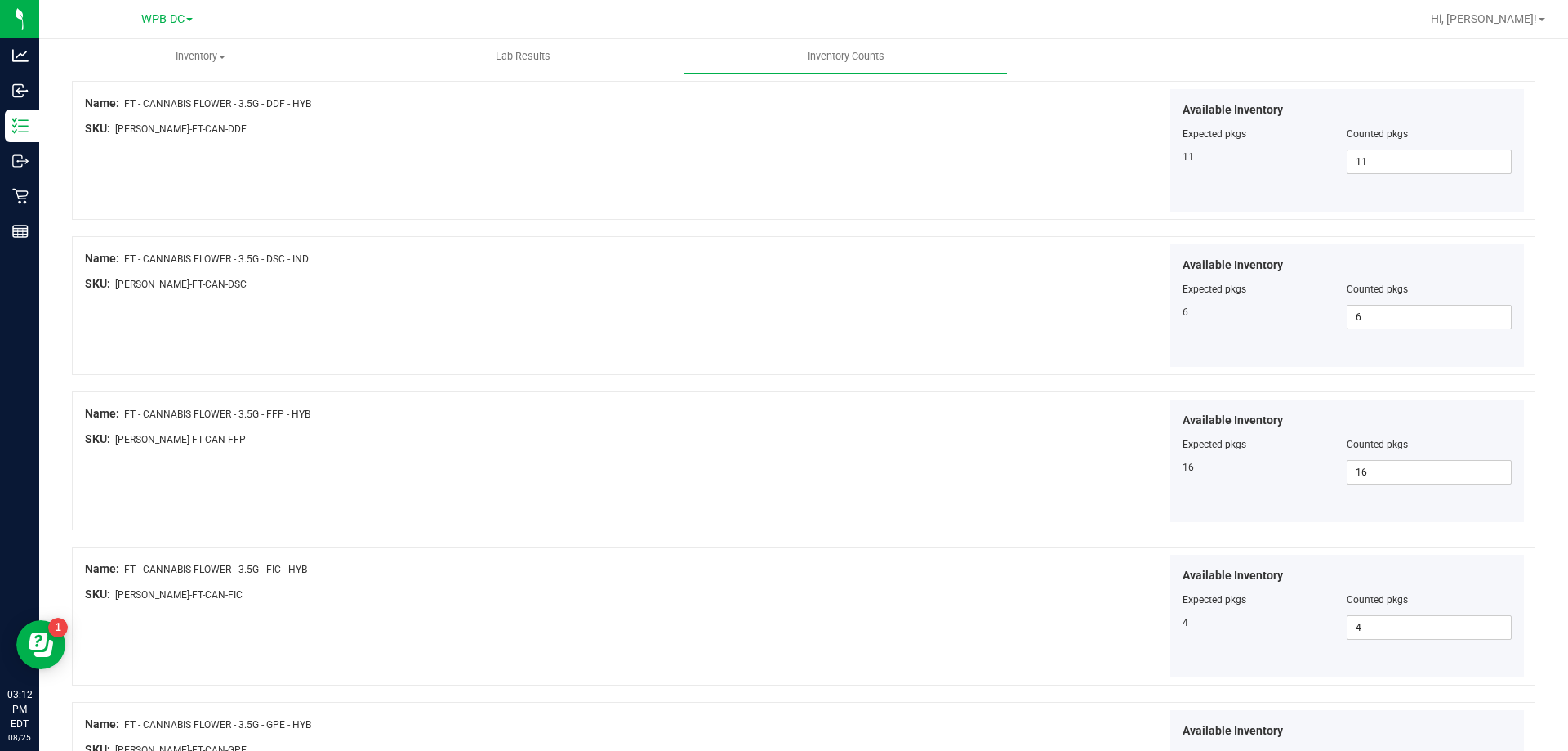
scroll to position [2675, 0]
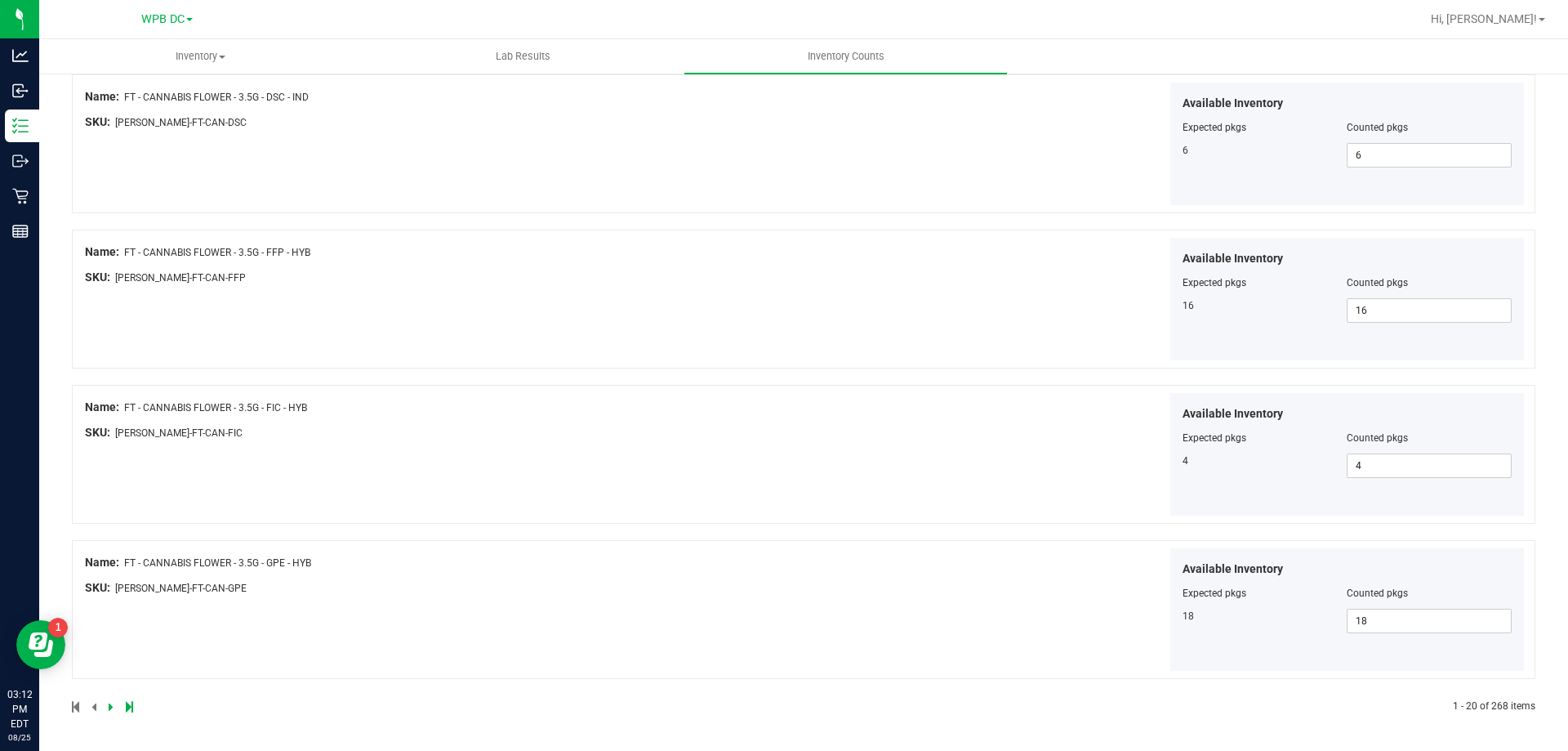
click at [112, 603] on icon at bounding box center [111, 706] width 5 height 10
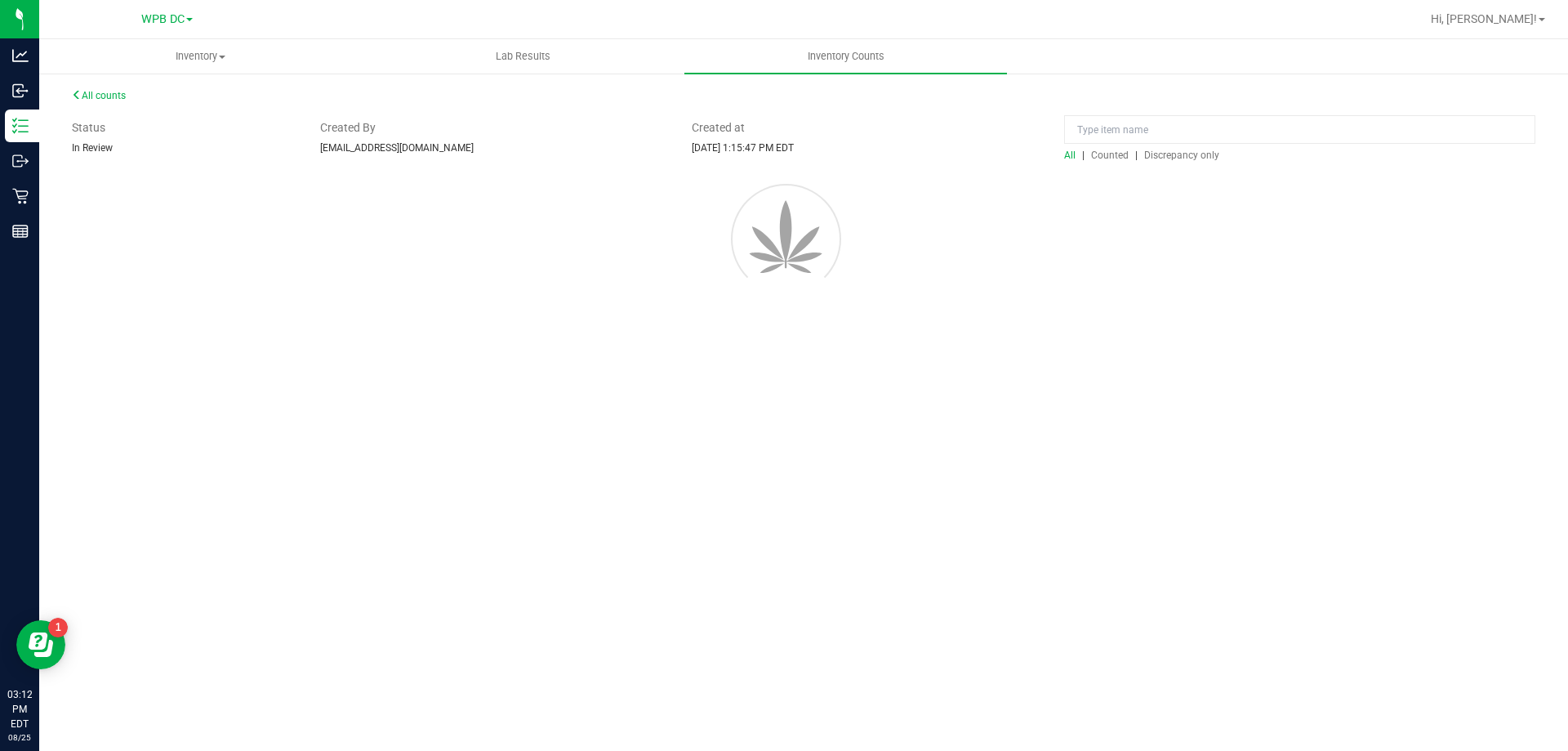
scroll to position [0, 0]
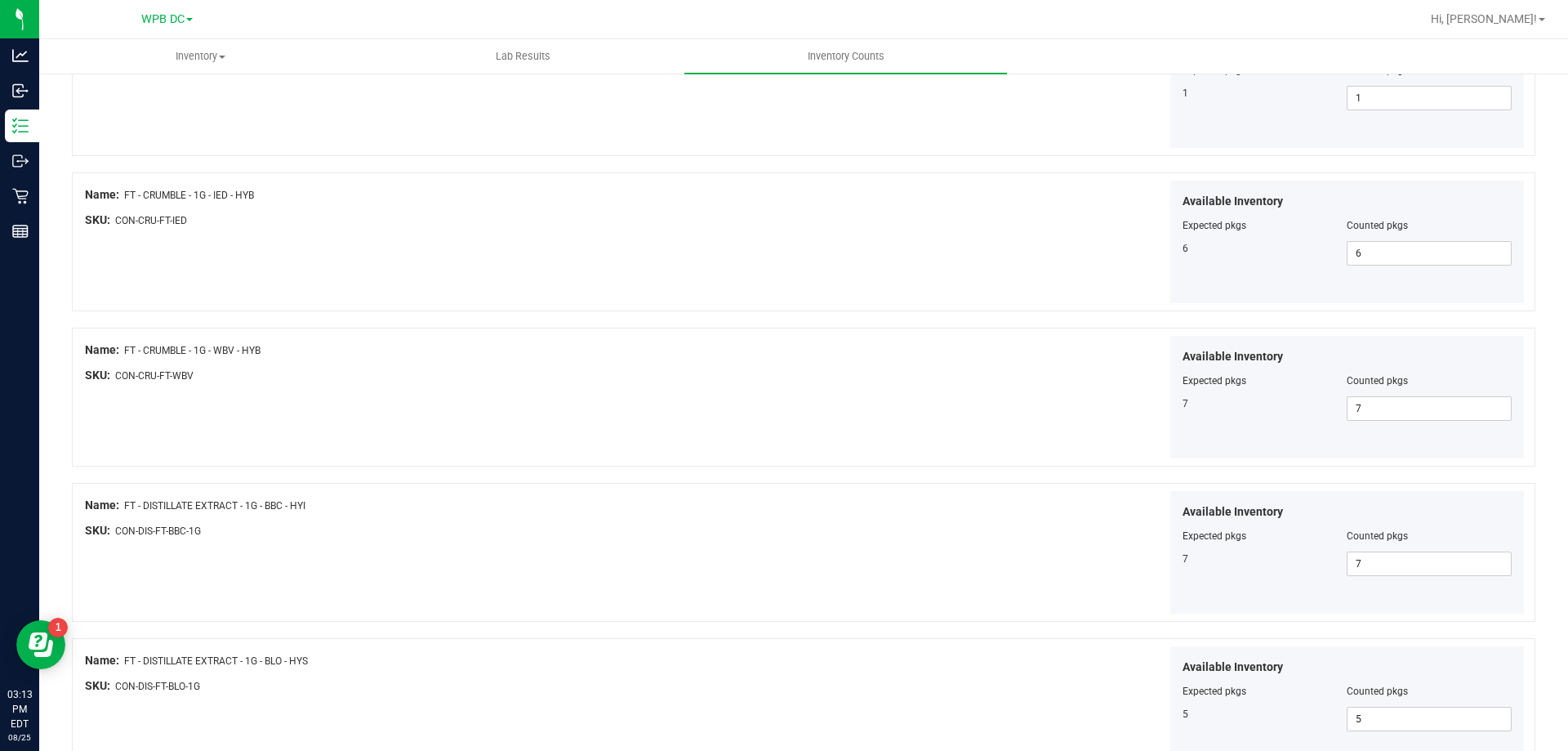
drag, startPoint x: 792, startPoint y: 401, endPoint x: 797, endPoint y: 380, distance: 21.6
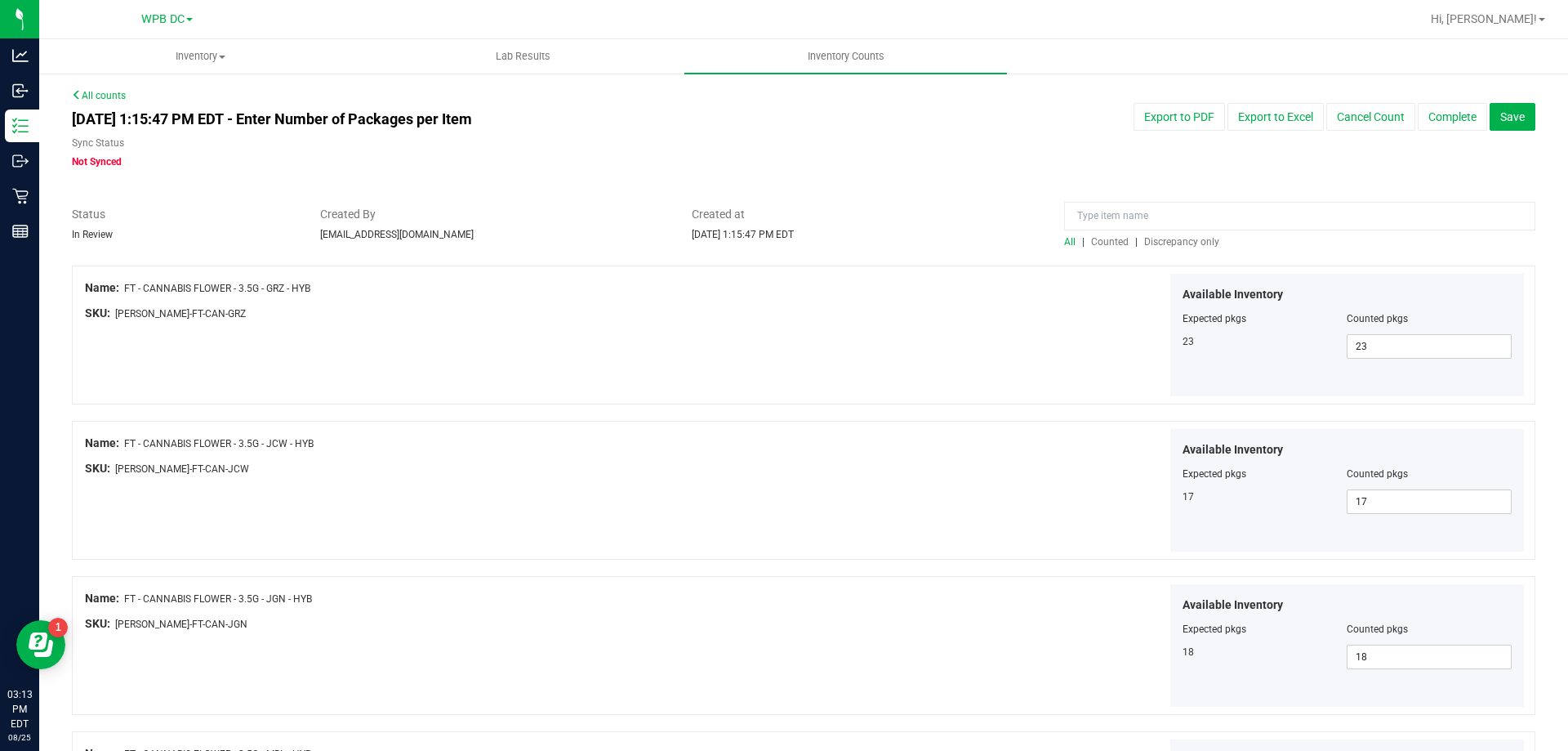
click at [1164, 237] on span "Discrepancy only" at bounding box center [1182, 241] width 75 height 11
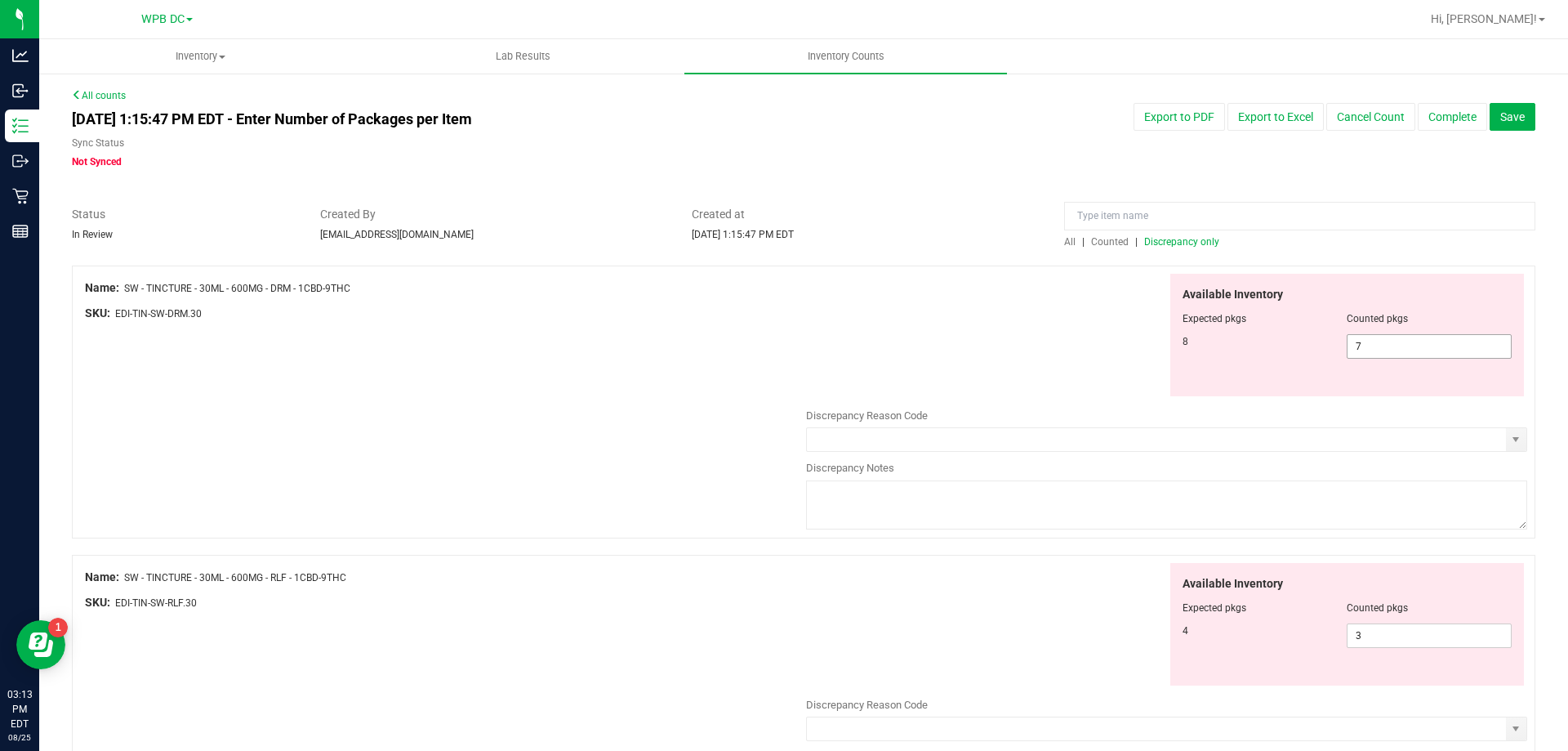
click at [1306, 347] on span "7 7" at bounding box center [1429, 347] width 165 height 25
type input "8"
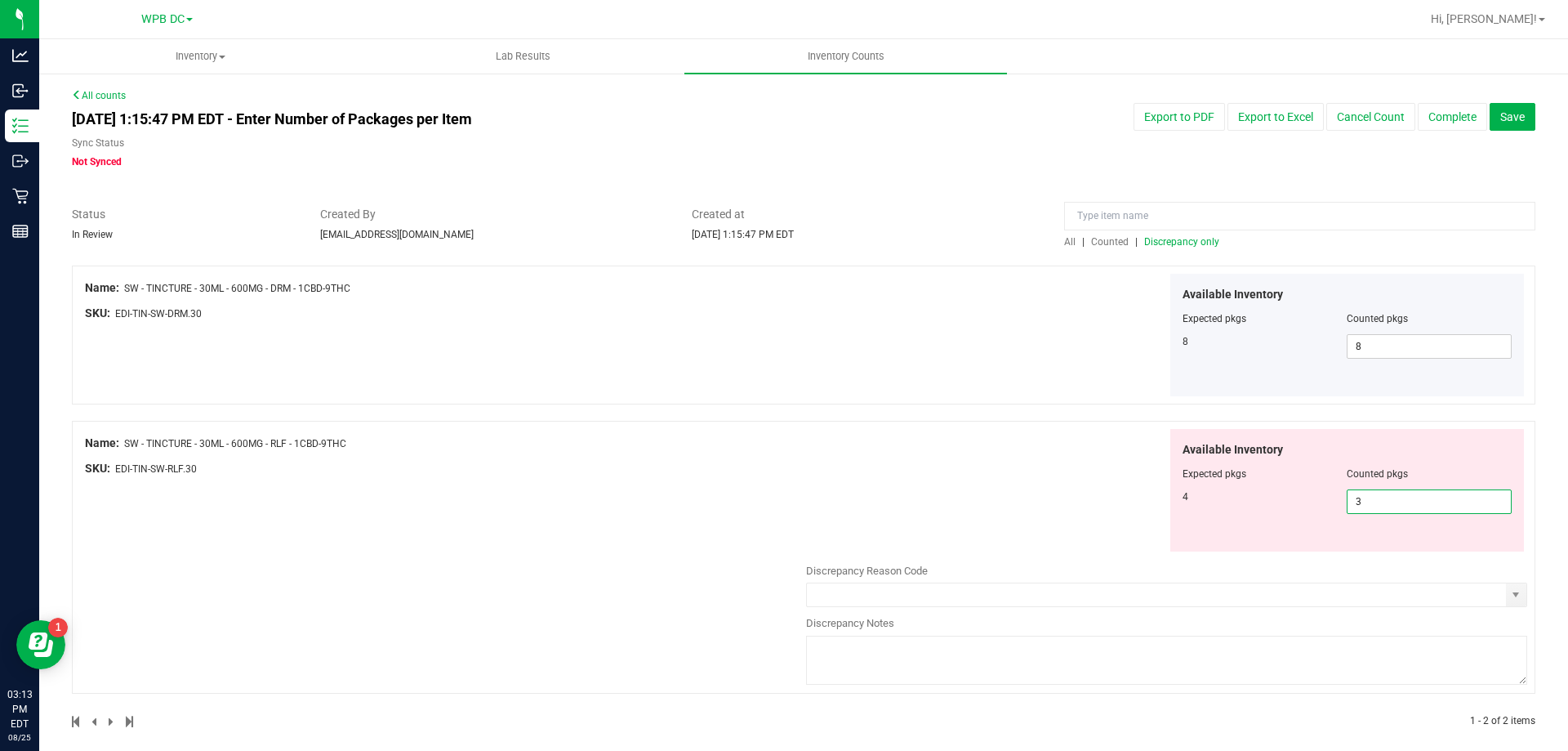
click at [1306, 499] on span "3 3" at bounding box center [1429, 502] width 165 height 25
type input "4"
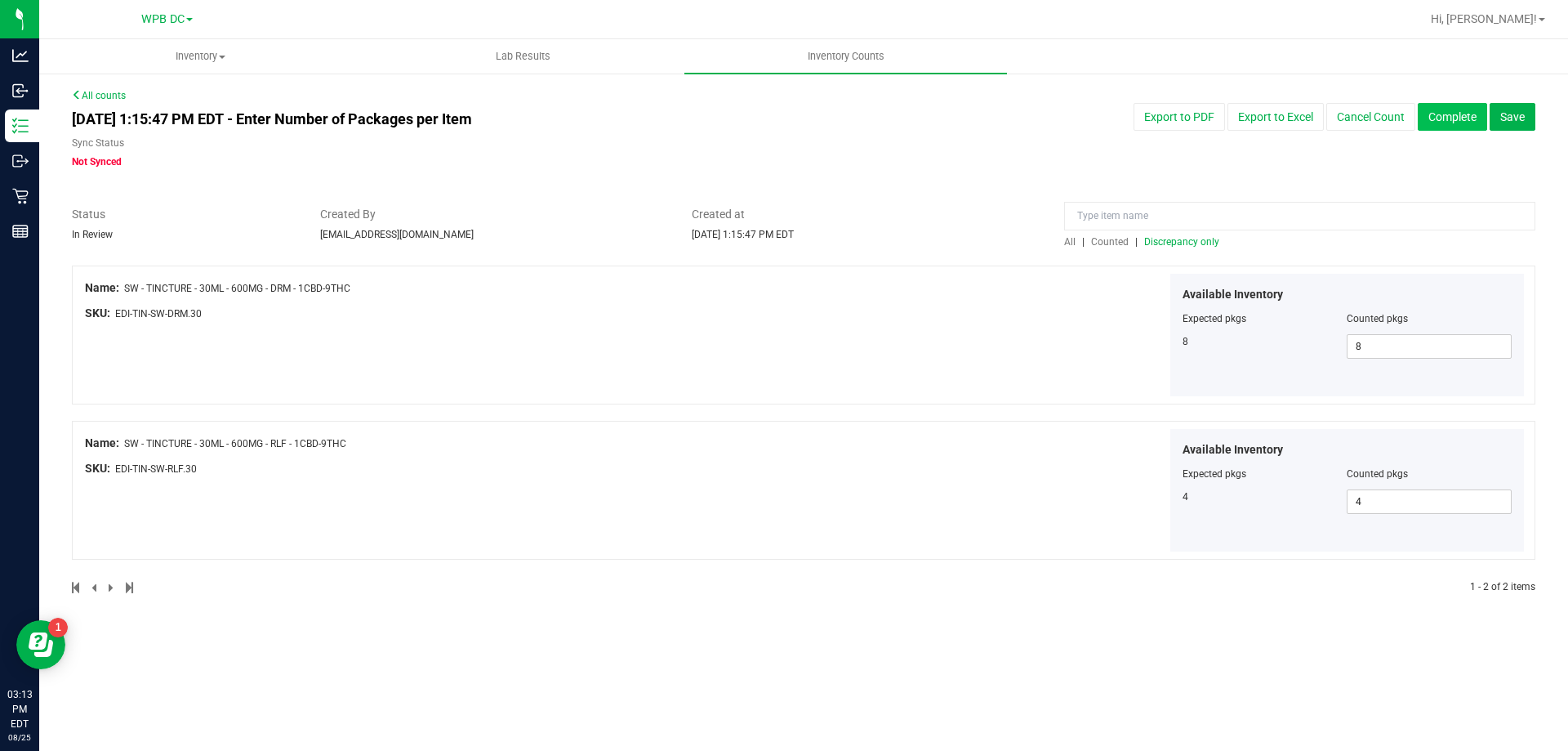
click at [1306, 118] on button "Complete" at bounding box center [1452, 116] width 70 height 27
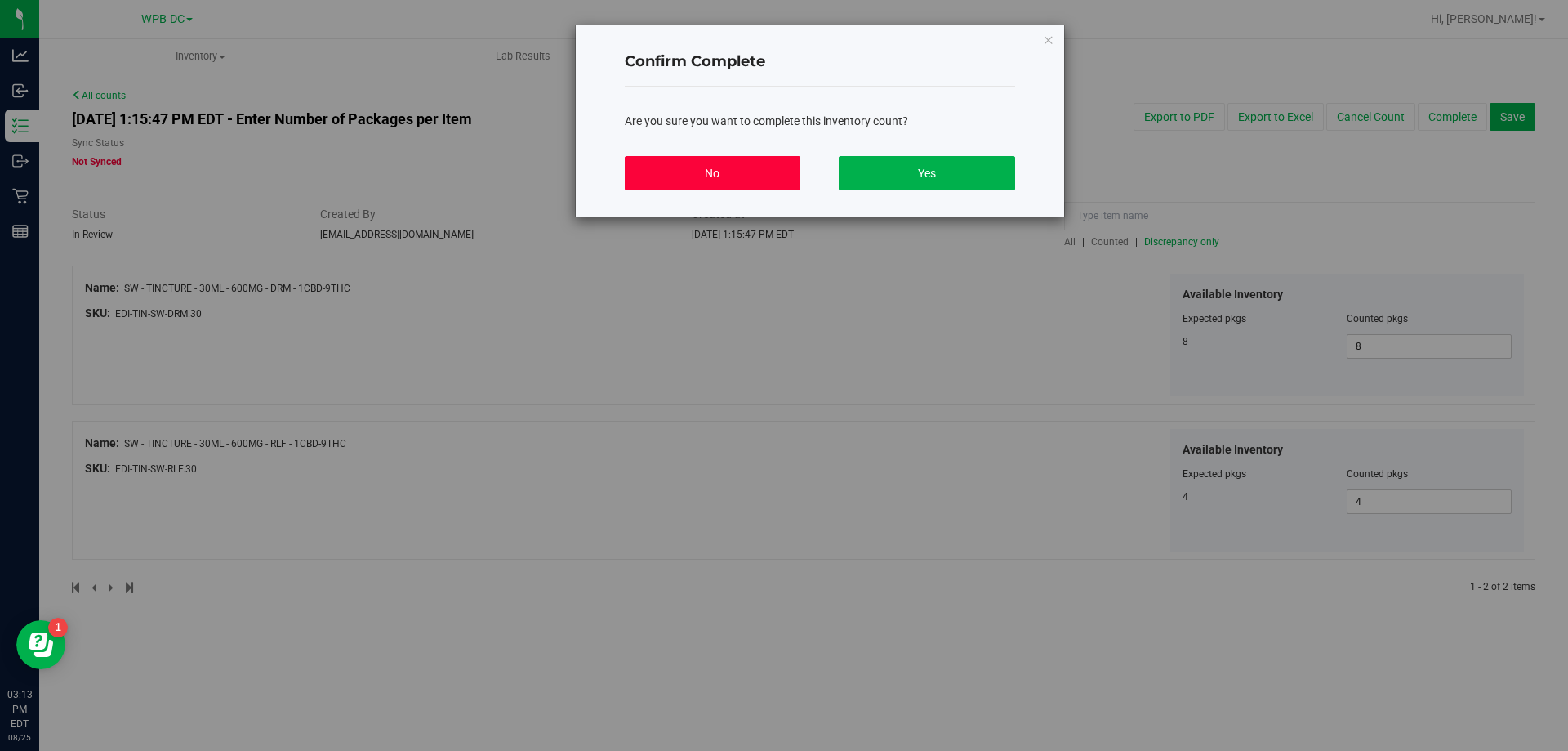
click at [765, 168] on button "No" at bounding box center [713, 172] width 176 height 34
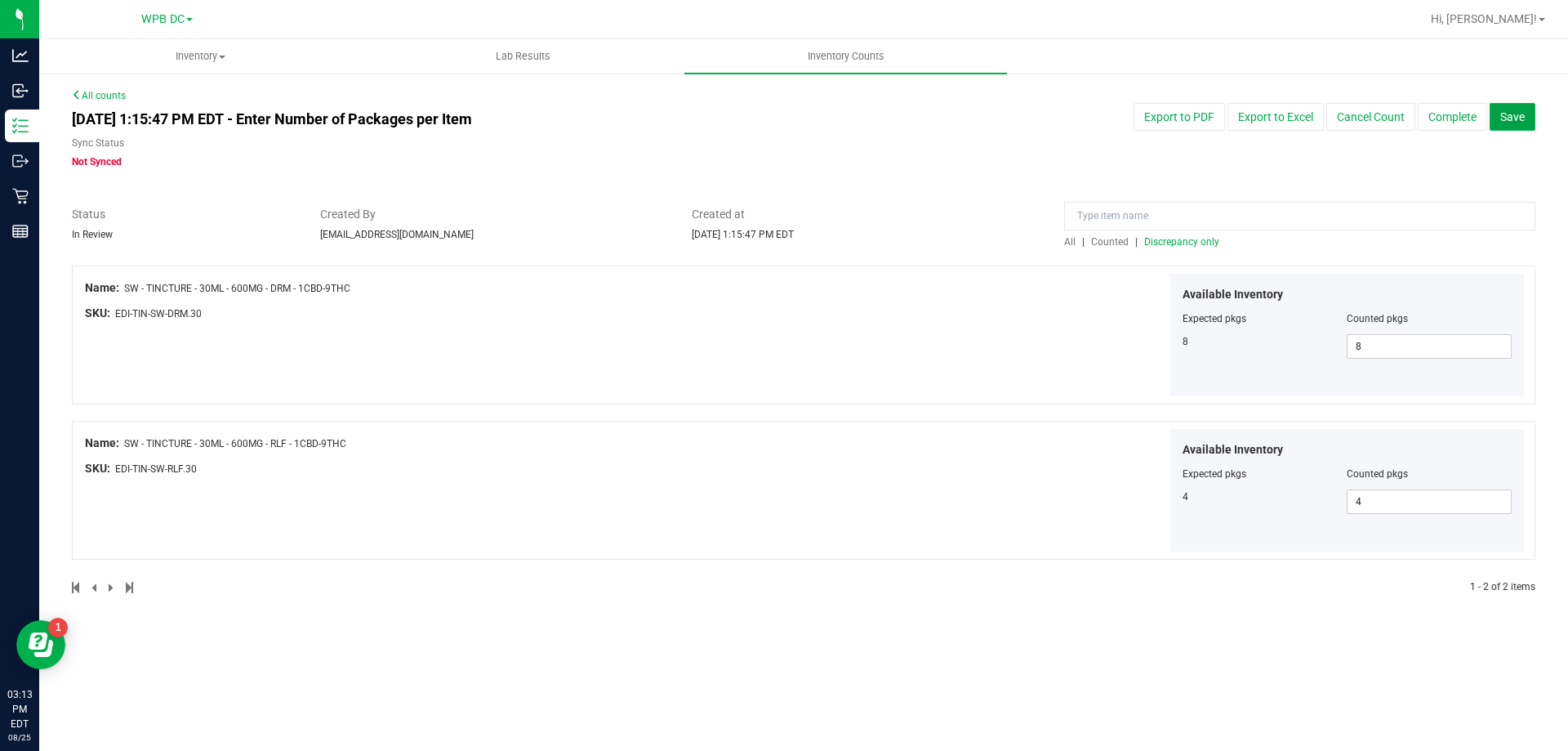
click at [1306, 122] on span "Save" at bounding box center [1513, 117] width 25 height 13
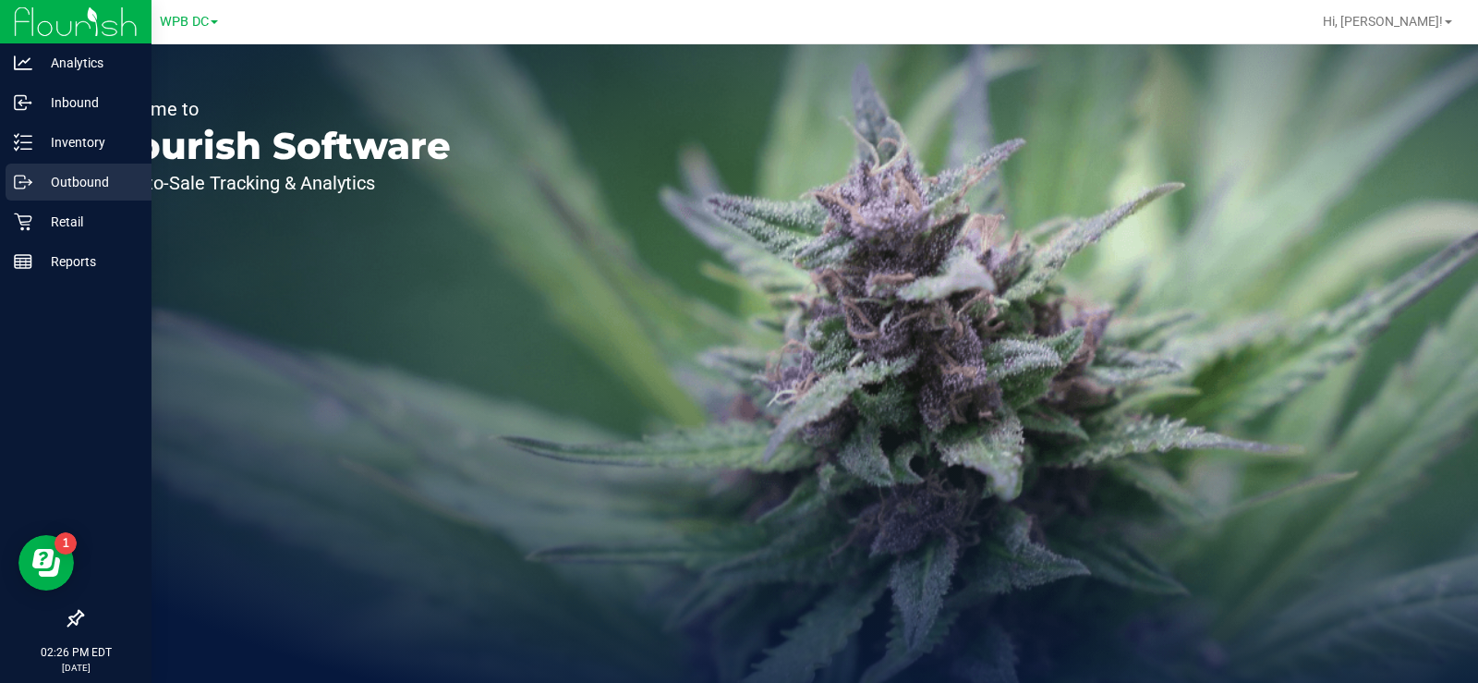
click at [68, 183] on p "Outbound" at bounding box center [87, 182] width 111 height 22
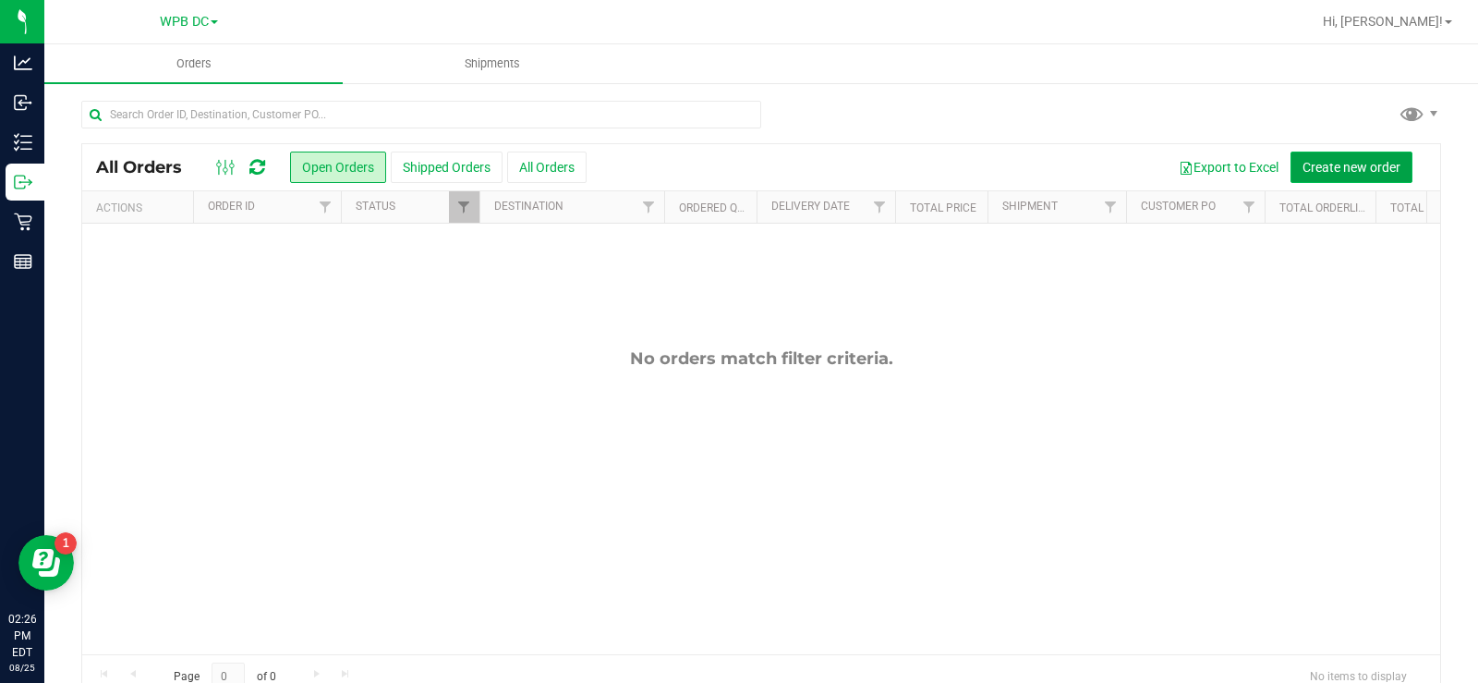
click at [884, 169] on span "Create new order" at bounding box center [1351, 167] width 98 height 15
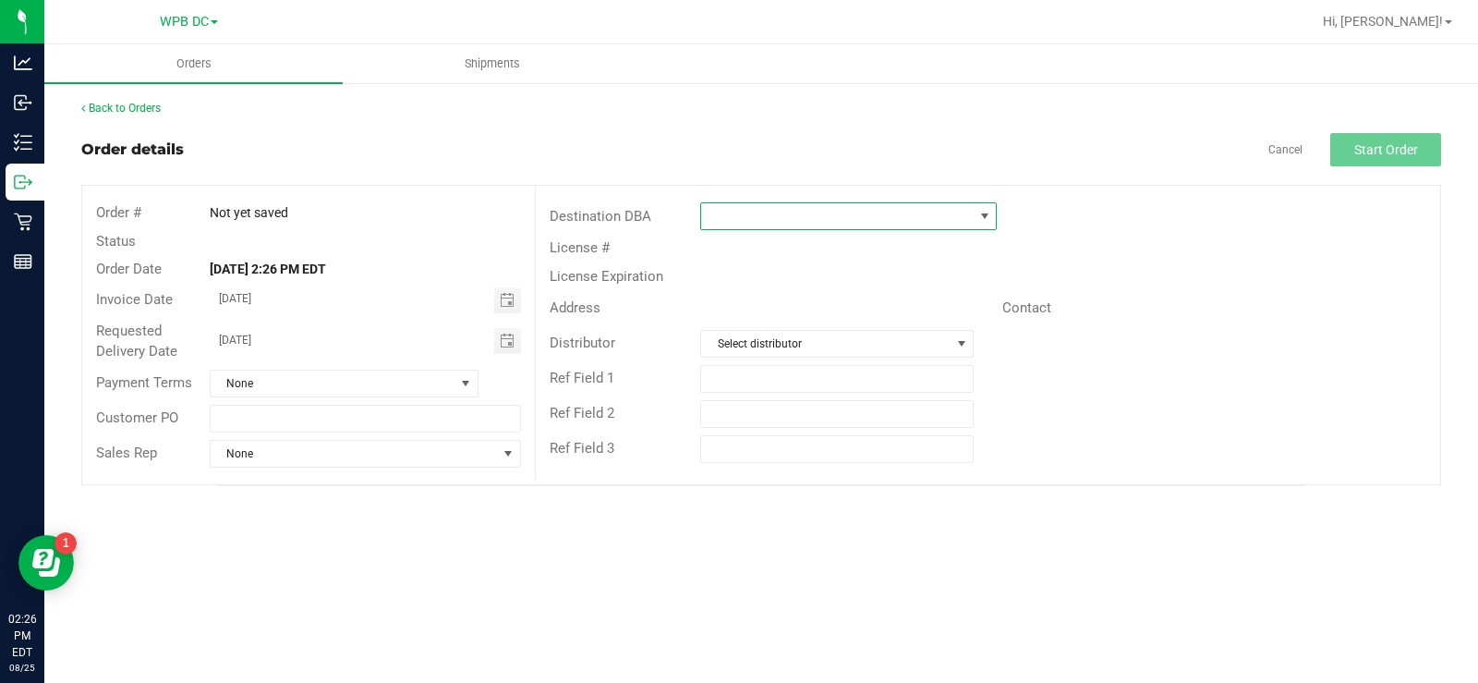
click at [724, 212] on span at bounding box center [837, 216] width 272 height 26
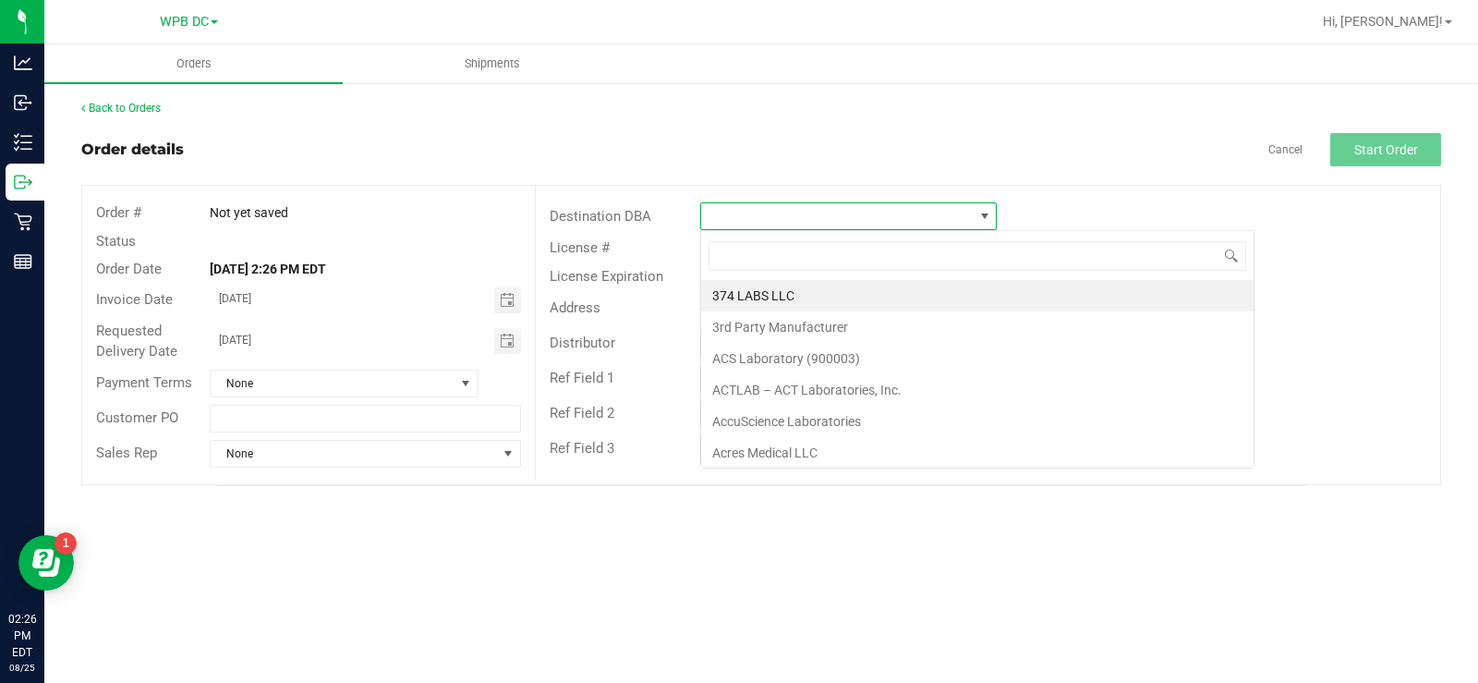
scroll to position [28, 296]
click at [717, 212] on span at bounding box center [837, 216] width 272 height 26
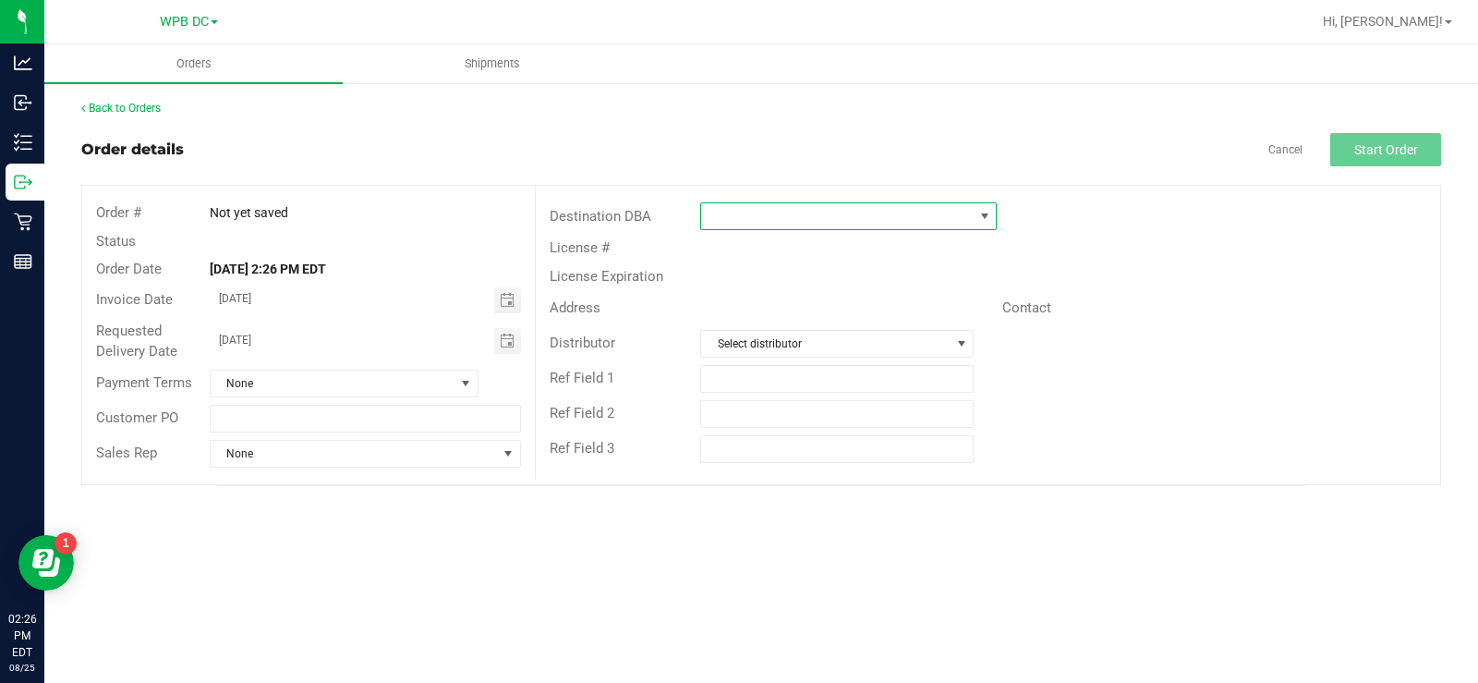
click at [717, 212] on span at bounding box center [837, 216] width 272 height 26
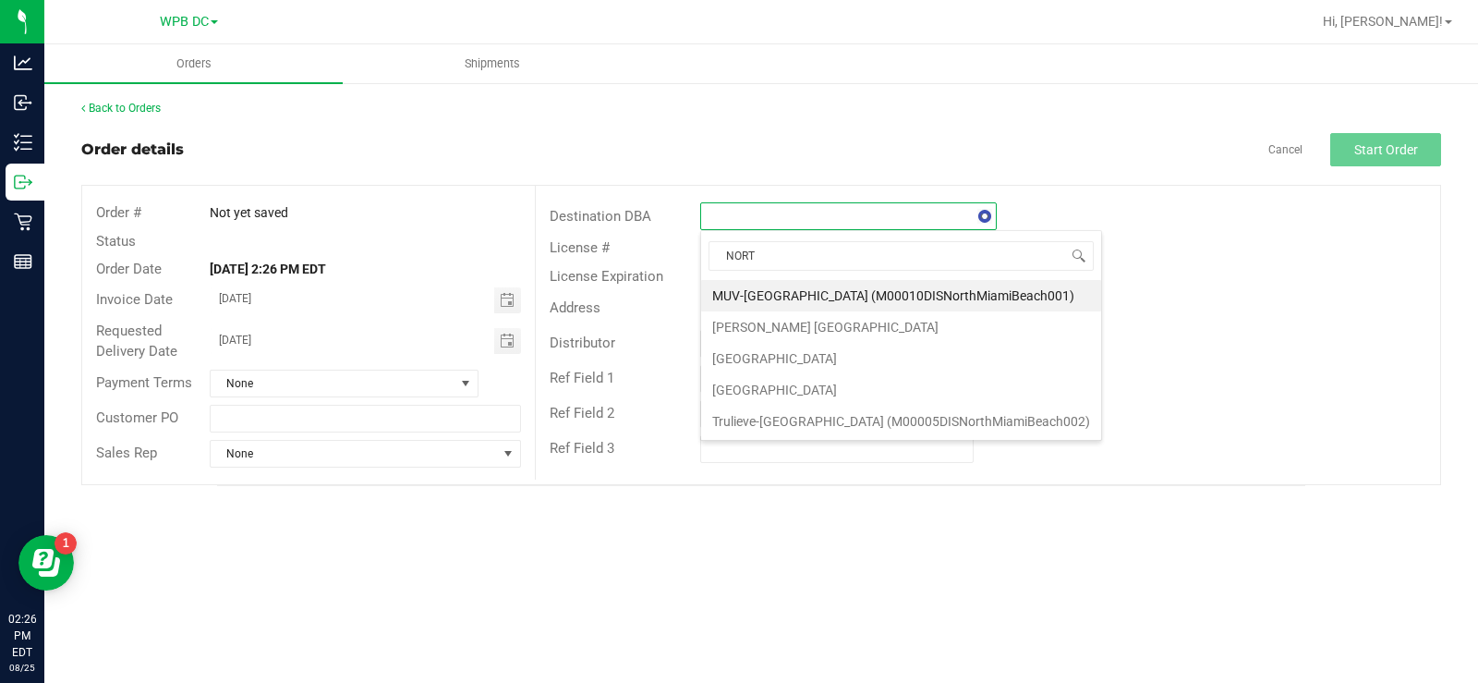
type input "NORTH"
click at [731, 355] on li "[GEOGRAPHIC_DATA]" at bounding box center [901, 358] width 400 height 31
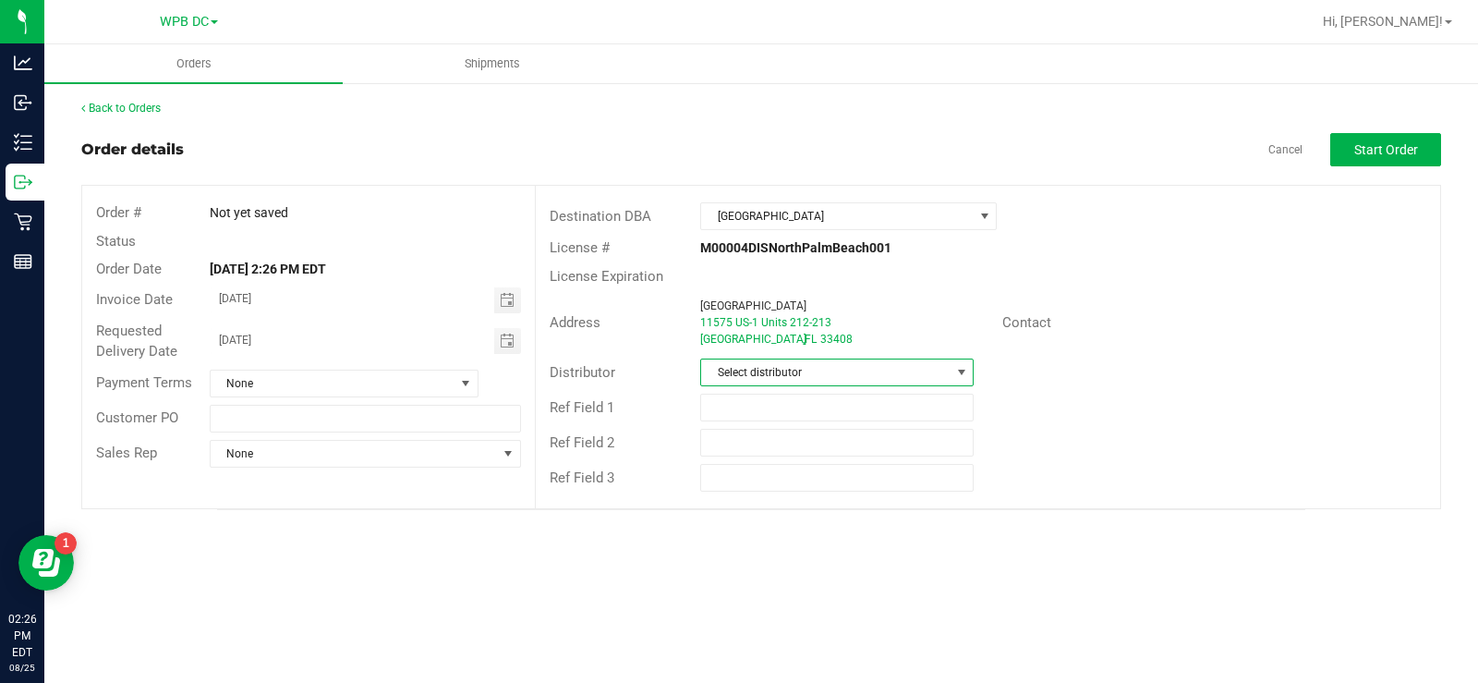
click at [884, 371] on span at bounding box center [961, 372] width 15 height 15
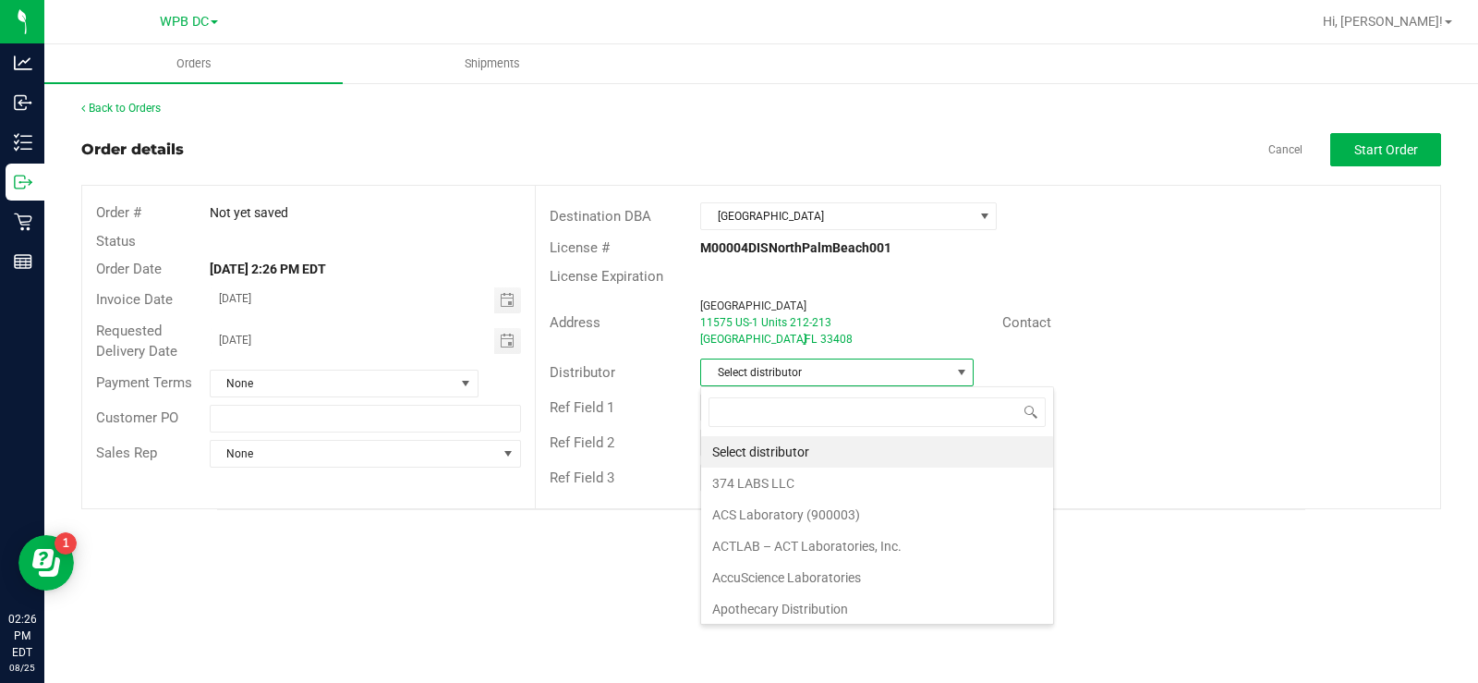
scroll to position [28, 274]
type input "WPB"
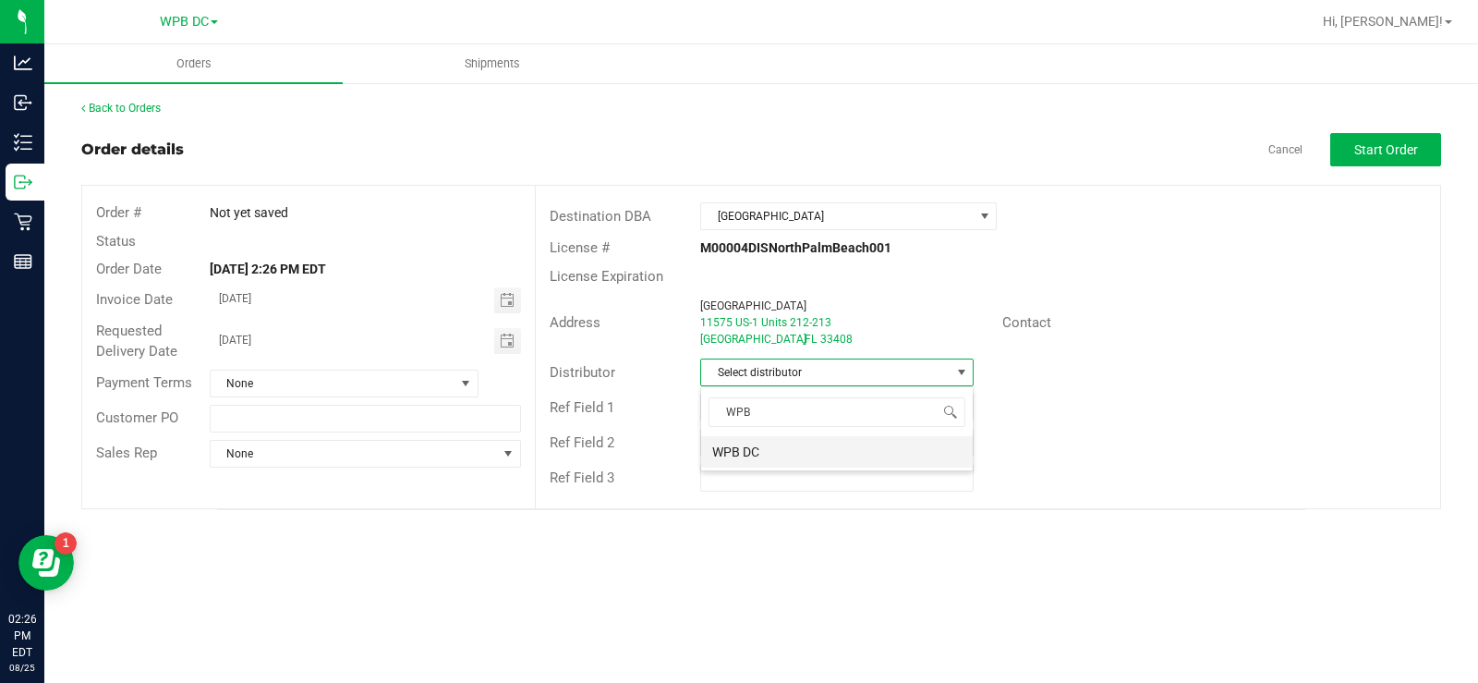
click at [733, 445] on li "WPB DC" at bounding box center [837, 451] width 272 height 31
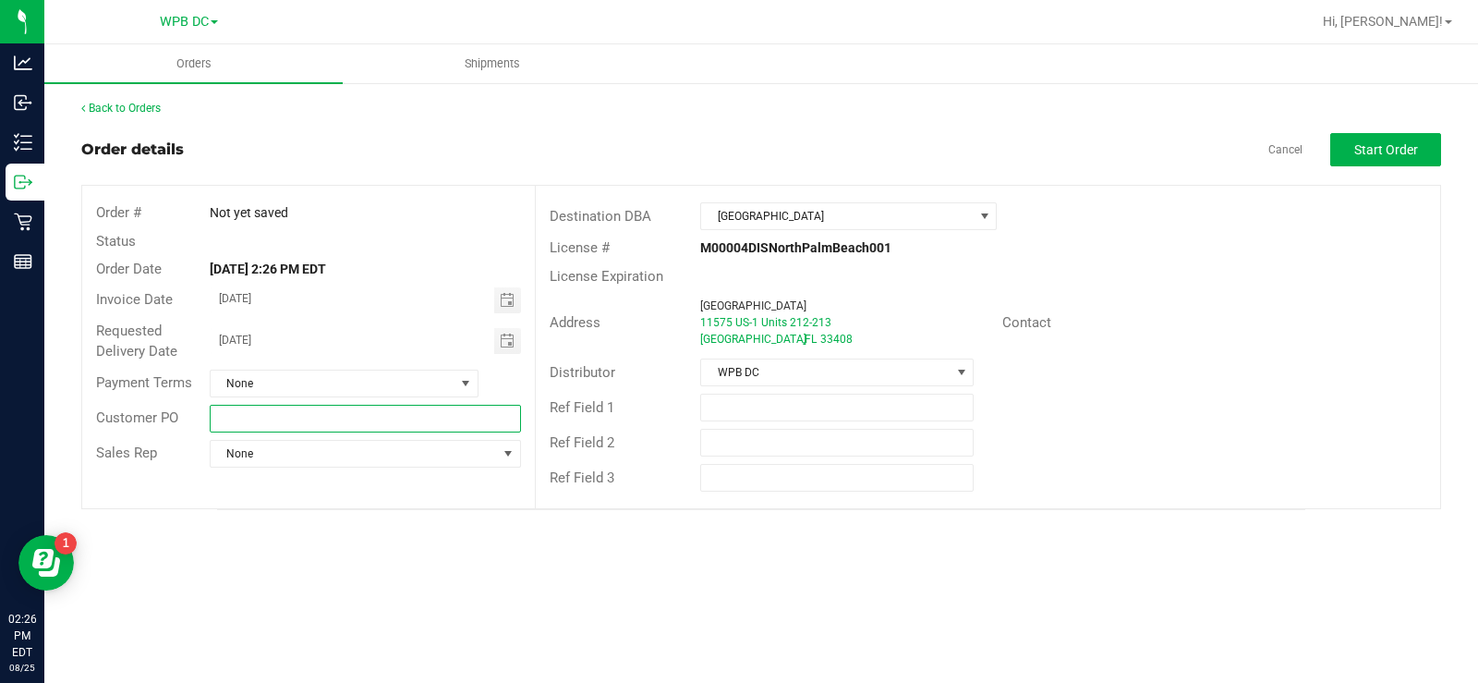
click at [229, 418] on input "text" at bounding box center [366, 419] width 312 height 28
type input "NPBWC8262025"
click at [884, 153] on span "Start Order" at bounding box center [1386, 149] width 64 height 15
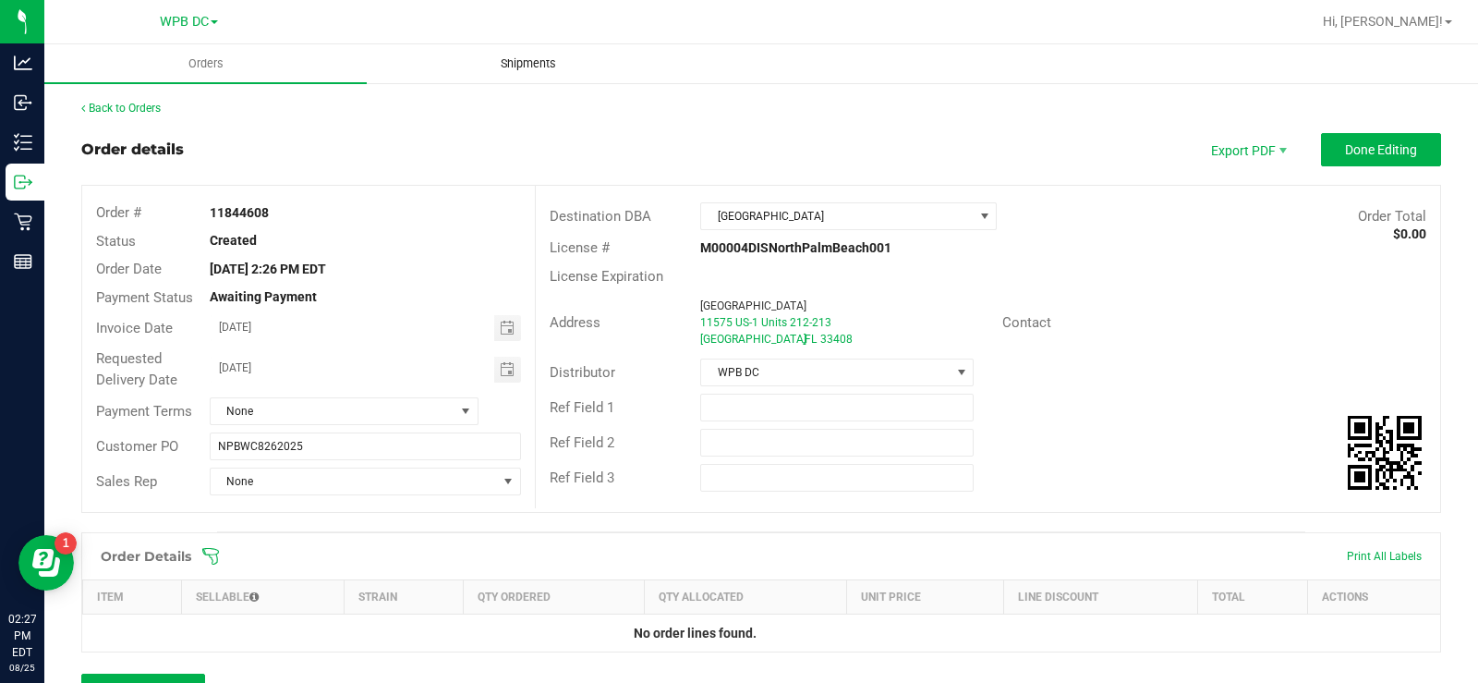
click at [529, 63] on span "Shipments" at bounding box center [528, 63] width 105 height 17
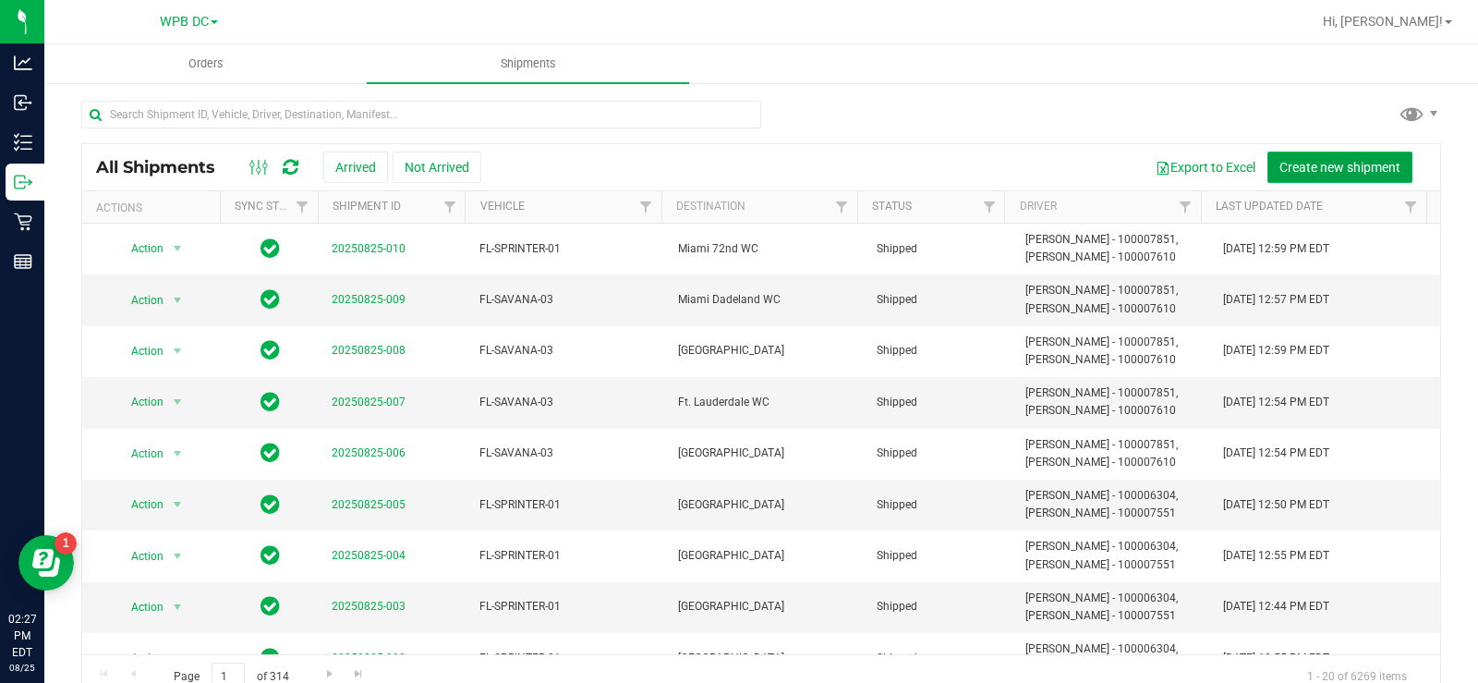
click at [884, 166] on span "Create new shipment" at bounding box center [1339, 167] width 121 height 15
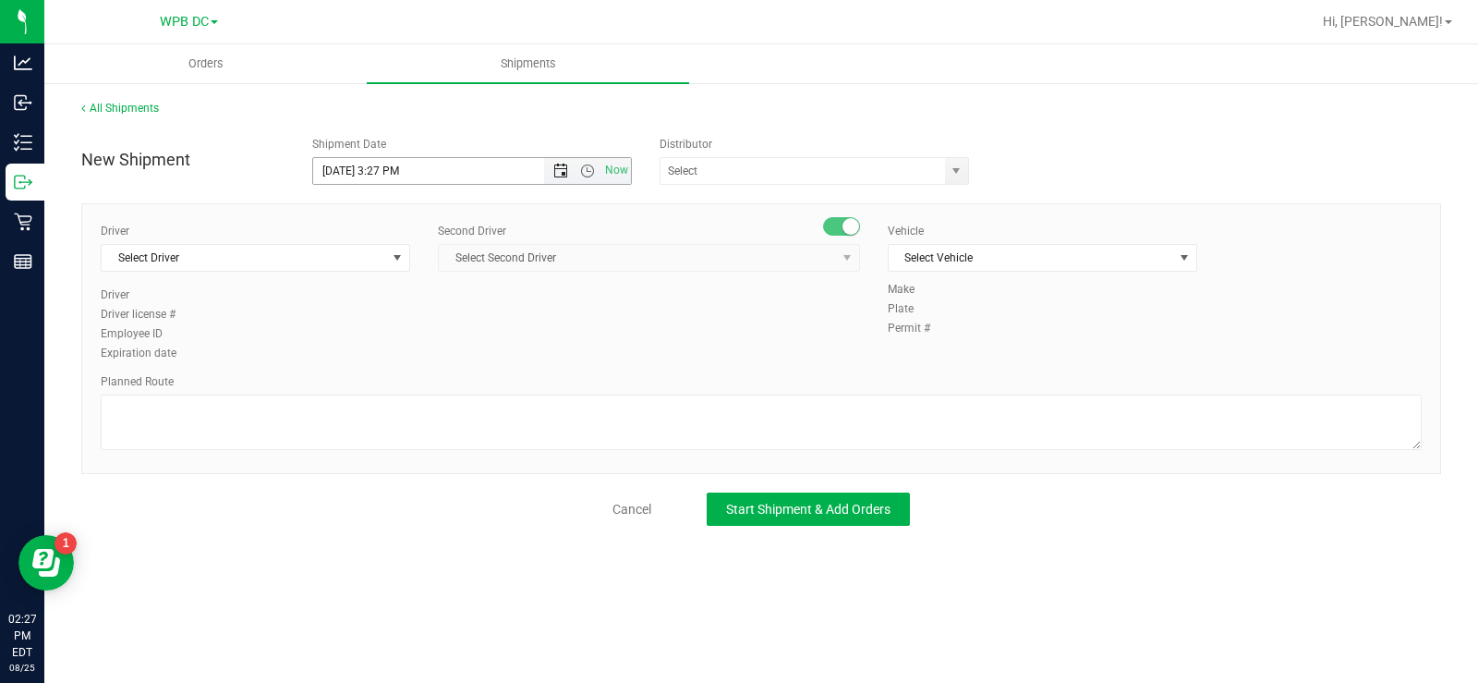
click at [561, 172] on span "Open the date view" at bounding box center [560, 170] width 15 height 15
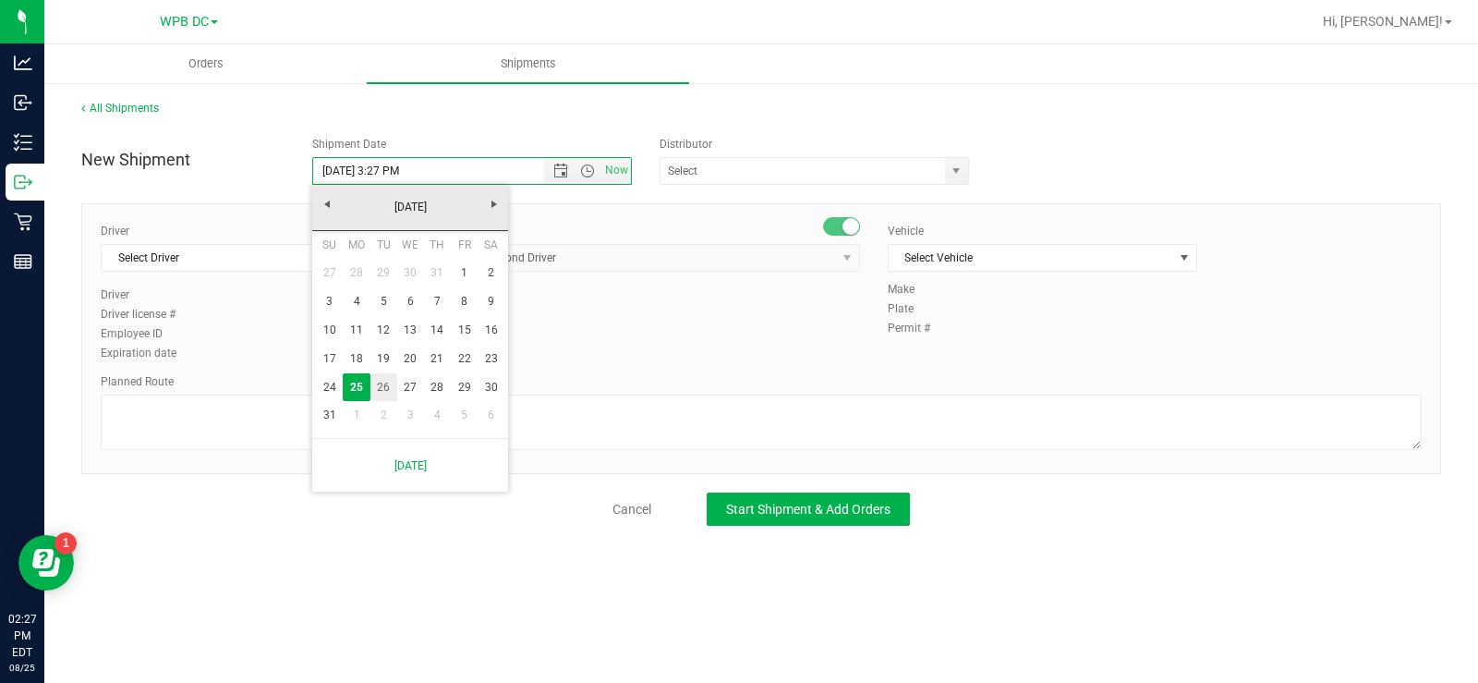
click at [384, 384] on link "26" at bounding box center [383, 387] width 27 height 29
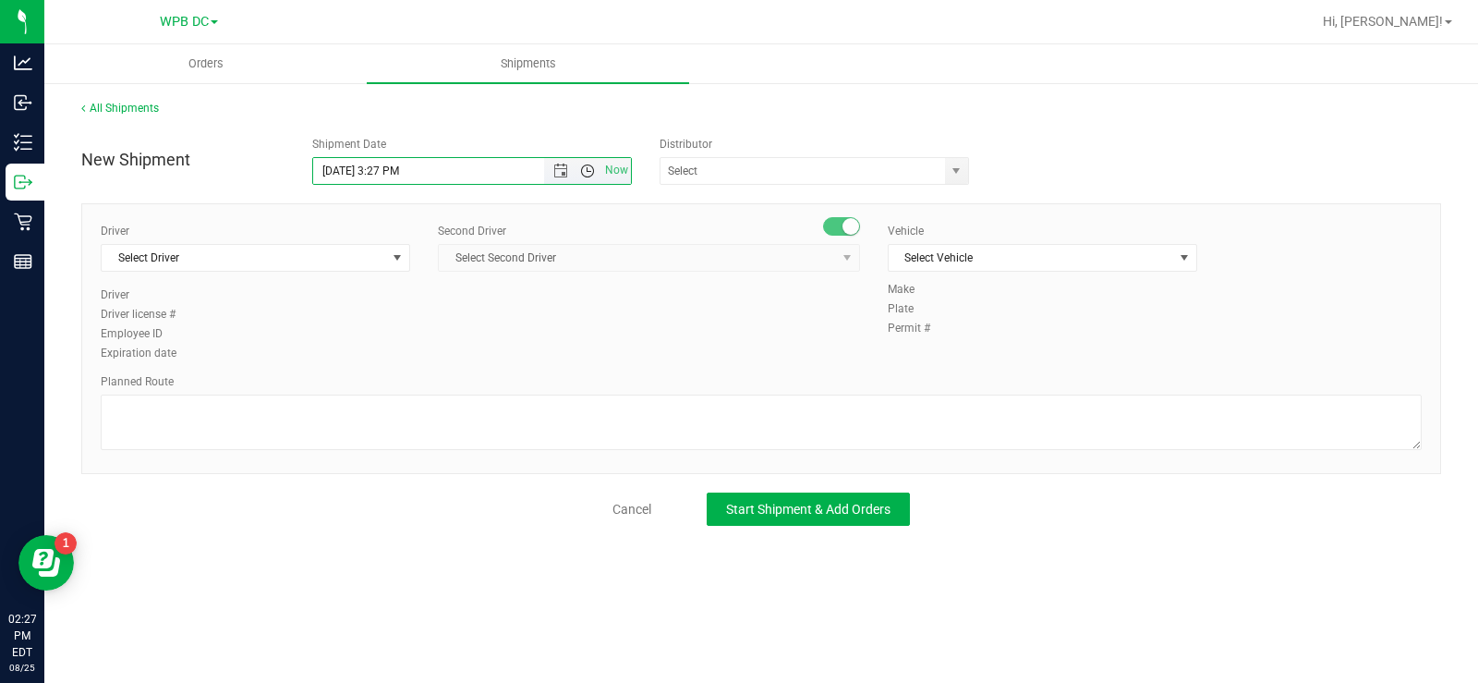
click at [589, 169] on span "Open the time view" at bounding box center [587, 170] width 15 height 15
click at [349, 321] on li "8:30 AM" at bounding box center [471, 327] width 316 height 24
type input "[DATE] 8:30 AM"
click at [884, 172] on span "select" at bounding box center [956, 170] width 15 height 15
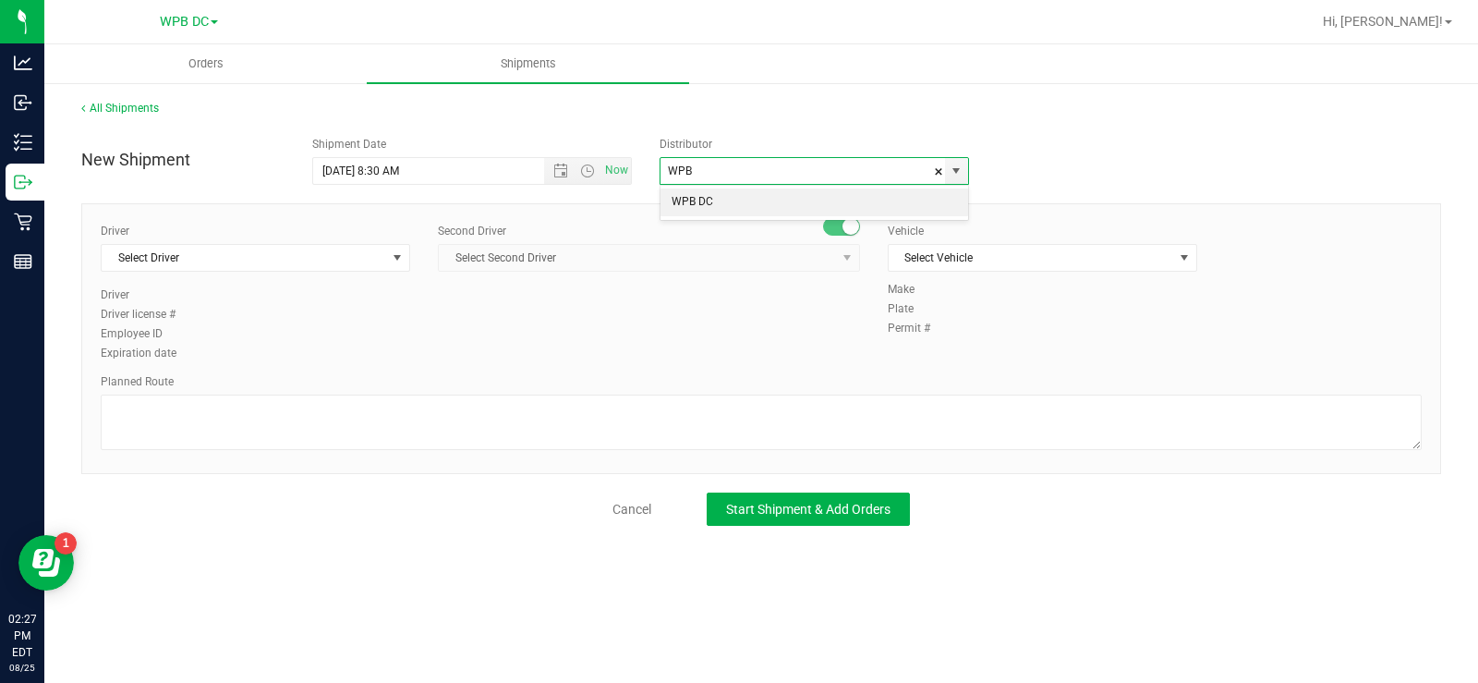
click at [709, 198] on li "WPB DC" at bounding box center [814, 202] width 308 height 28
type input "WPB DC"
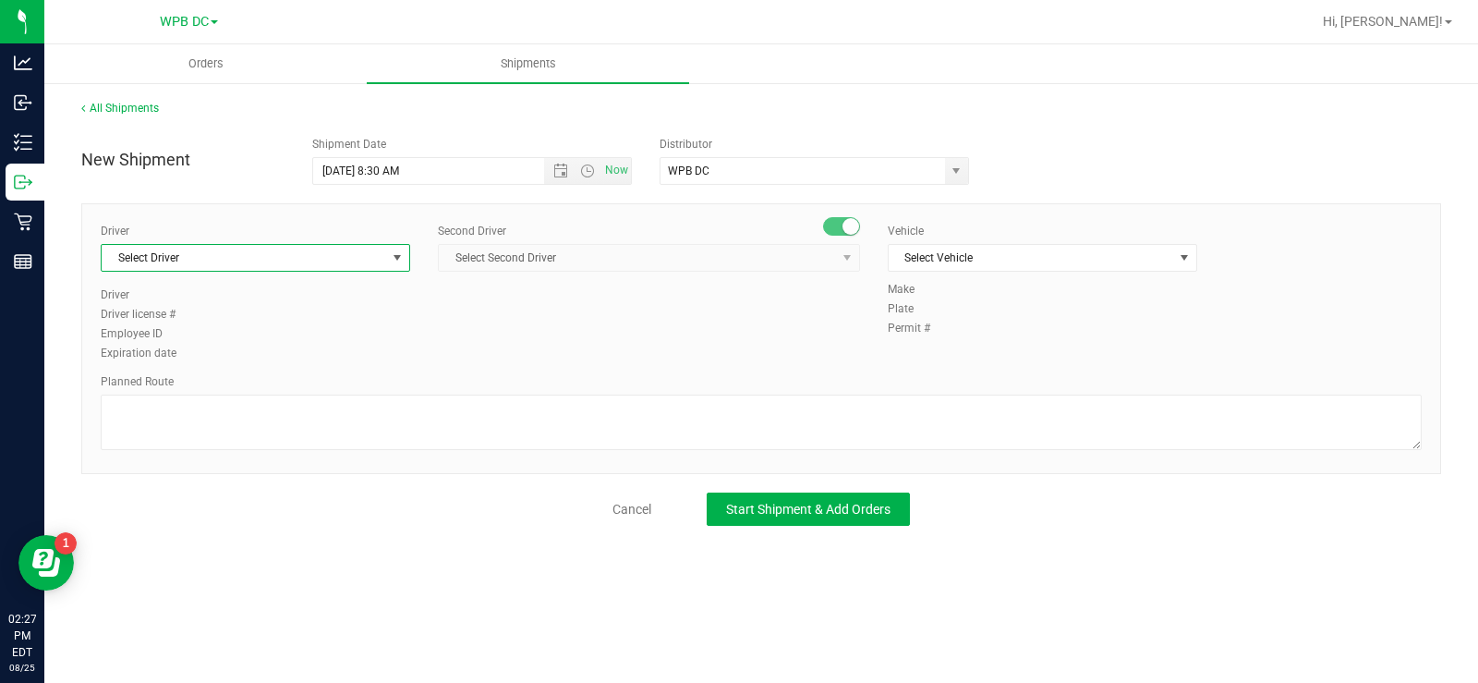
click at [398, 259] on span "select" at bounding box center [397, 257] width 15 height 15
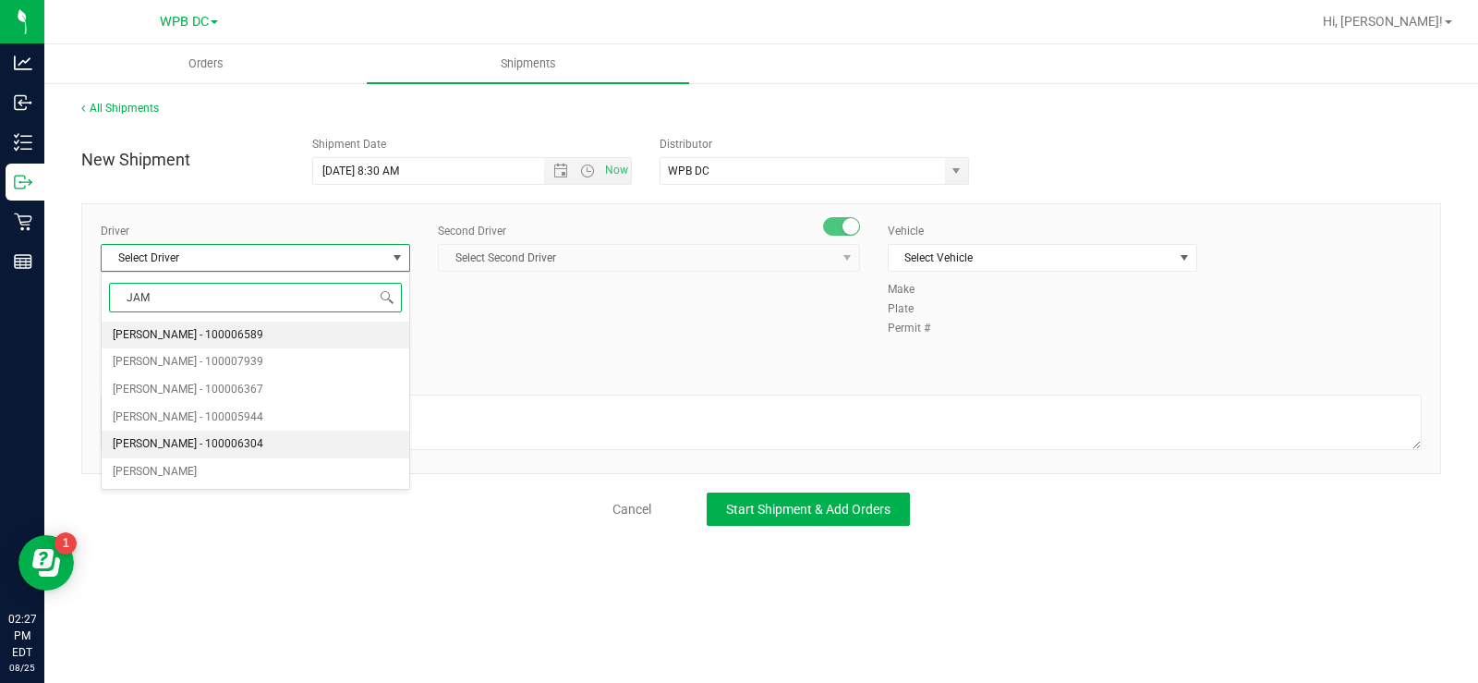
click at [174, 442] on span "[PERSON_NAME] - 100006304" at bounding box center [188, 444] width 151 height 24
type input "JAM"
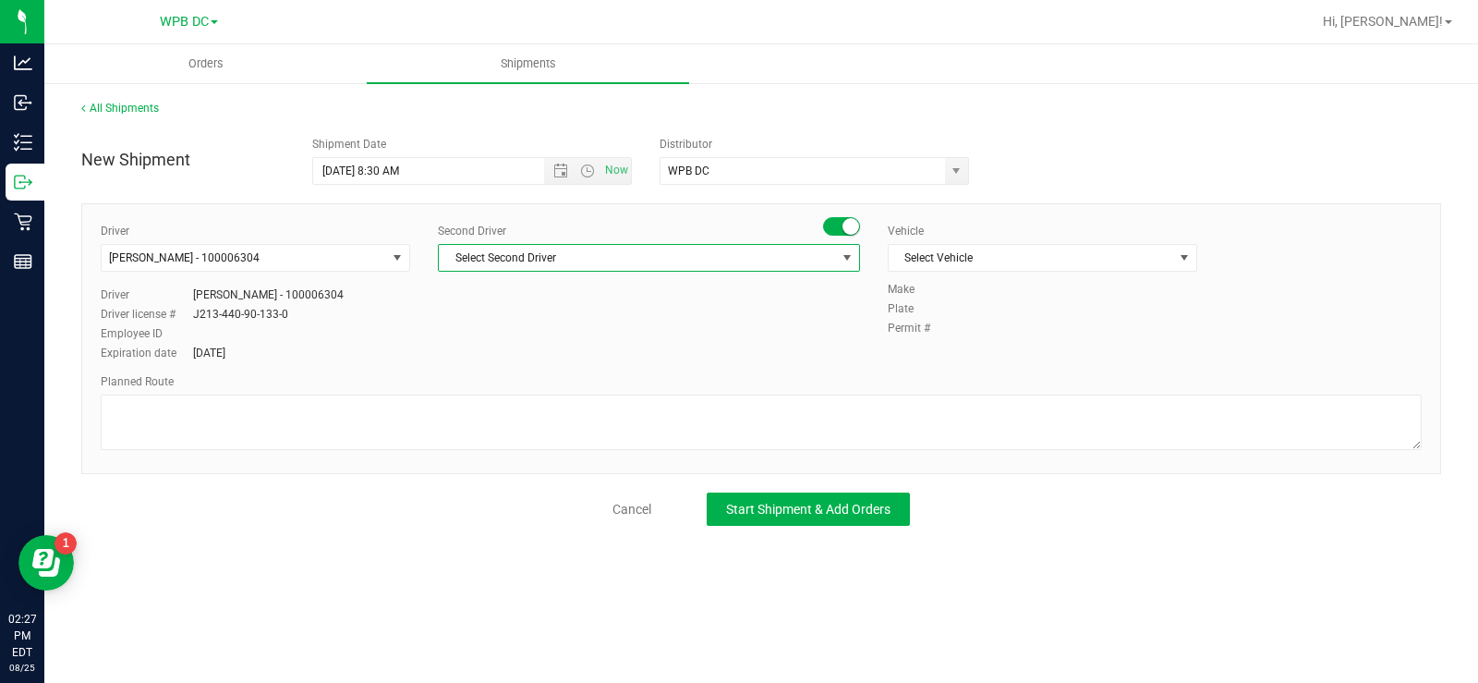
click at [846, 260] on span "select" at bounding box center [847, 257] width 15 height 15
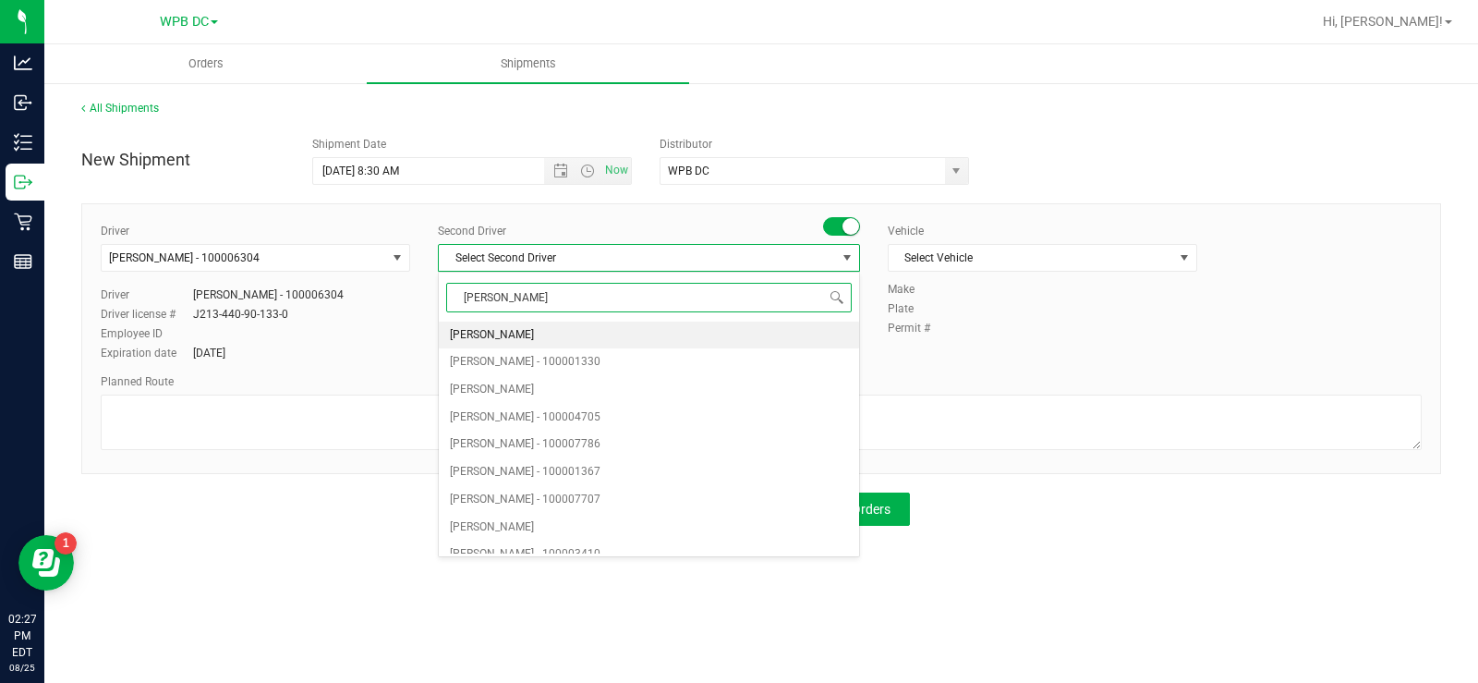
type input "WILL"
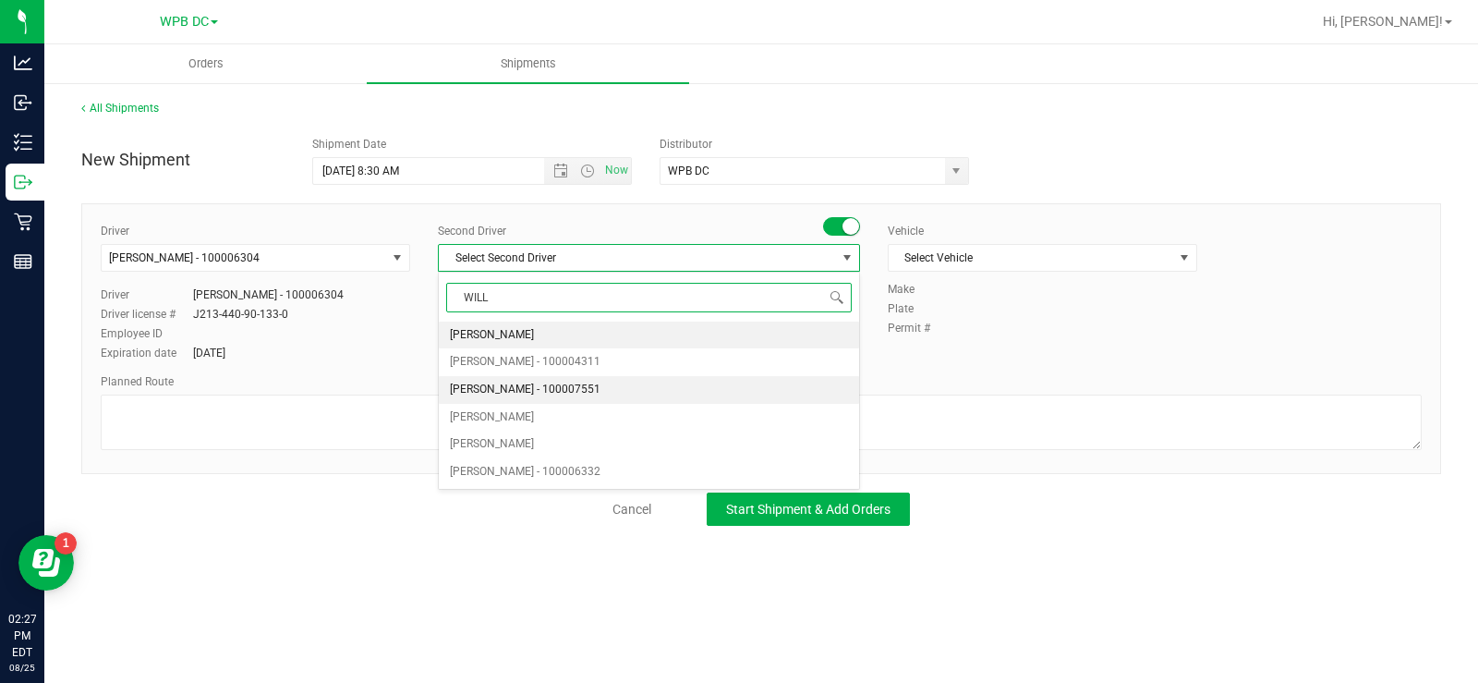
click at [528, 384] on span "[PERSON_NAME] - 100007551" at bounding box center [525, 390] width 151 height 24
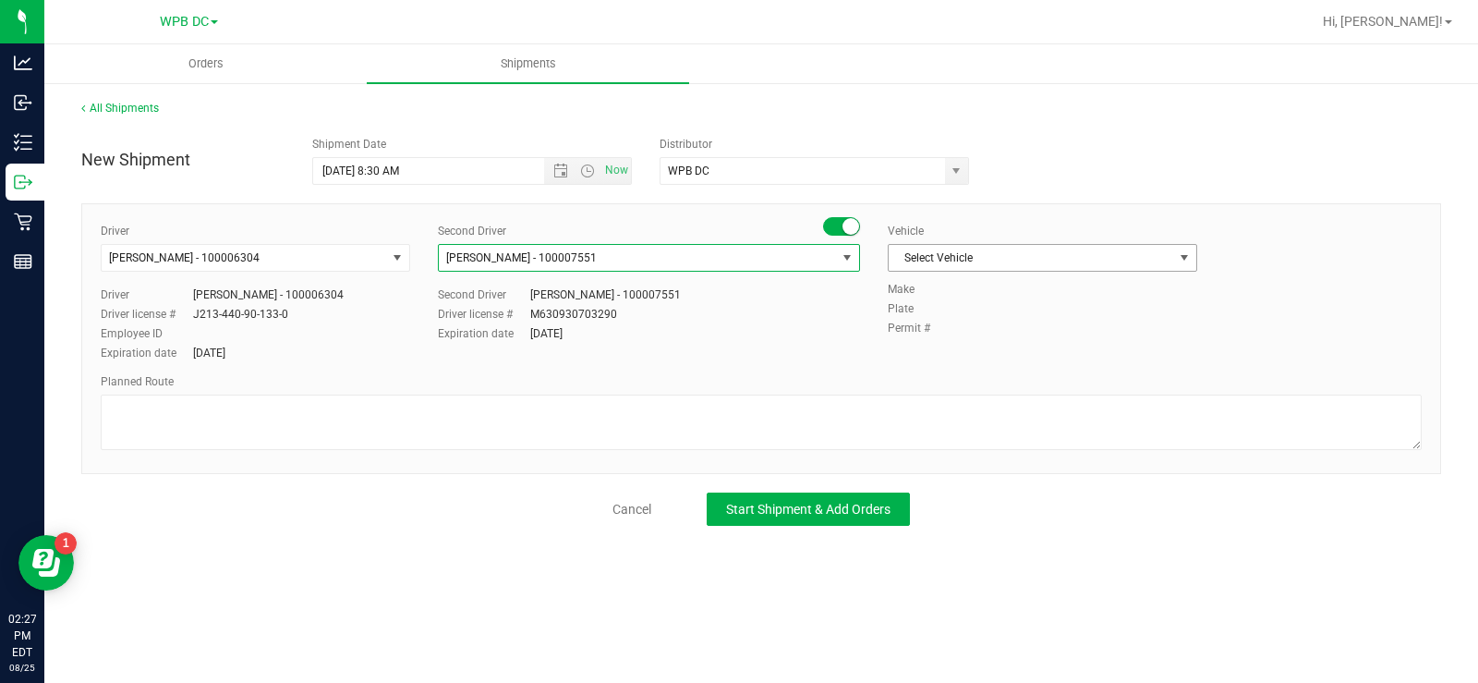
click at [884, 257] on span "select" at bounding box center [1184, 257] width 15 height 15
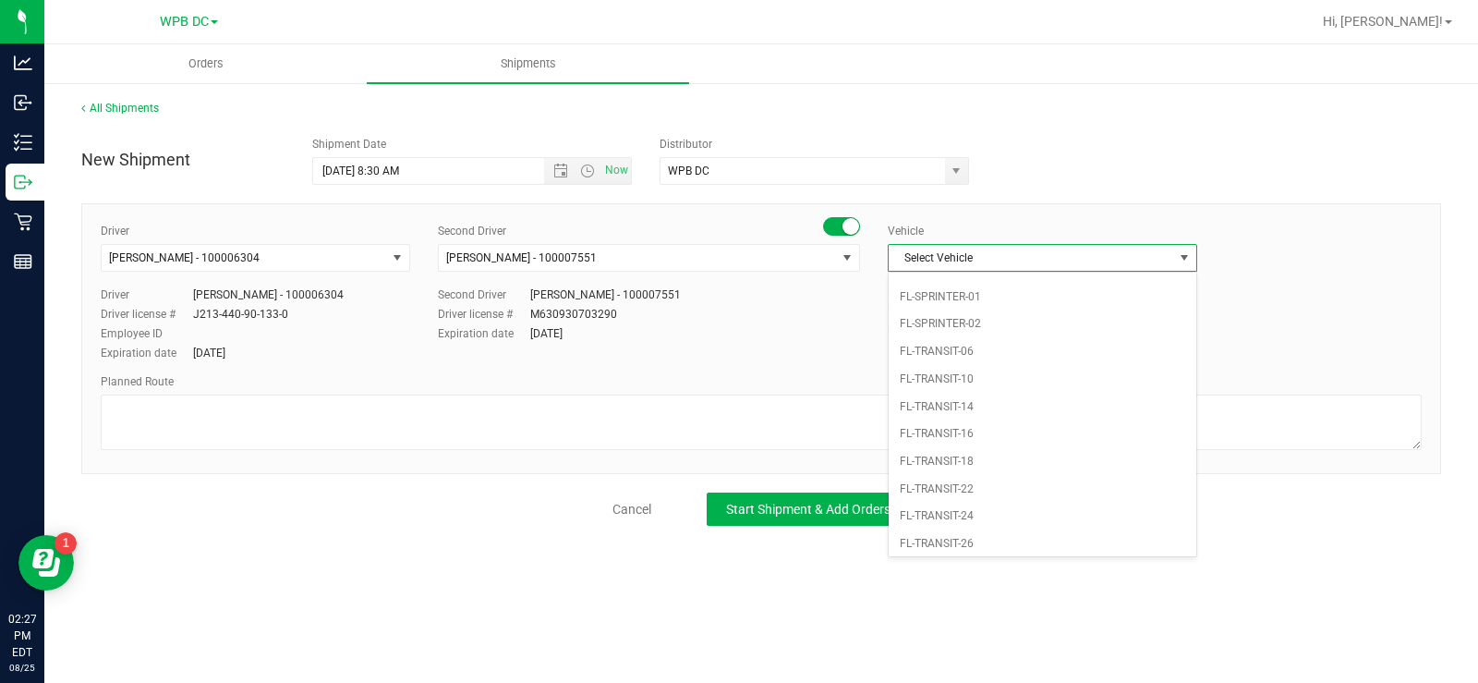
scroll to position [1036, 0]
click at [884, 293] on li "FL-SPRINTER-01" at bounding box center [1042, 297] width 308 height 28
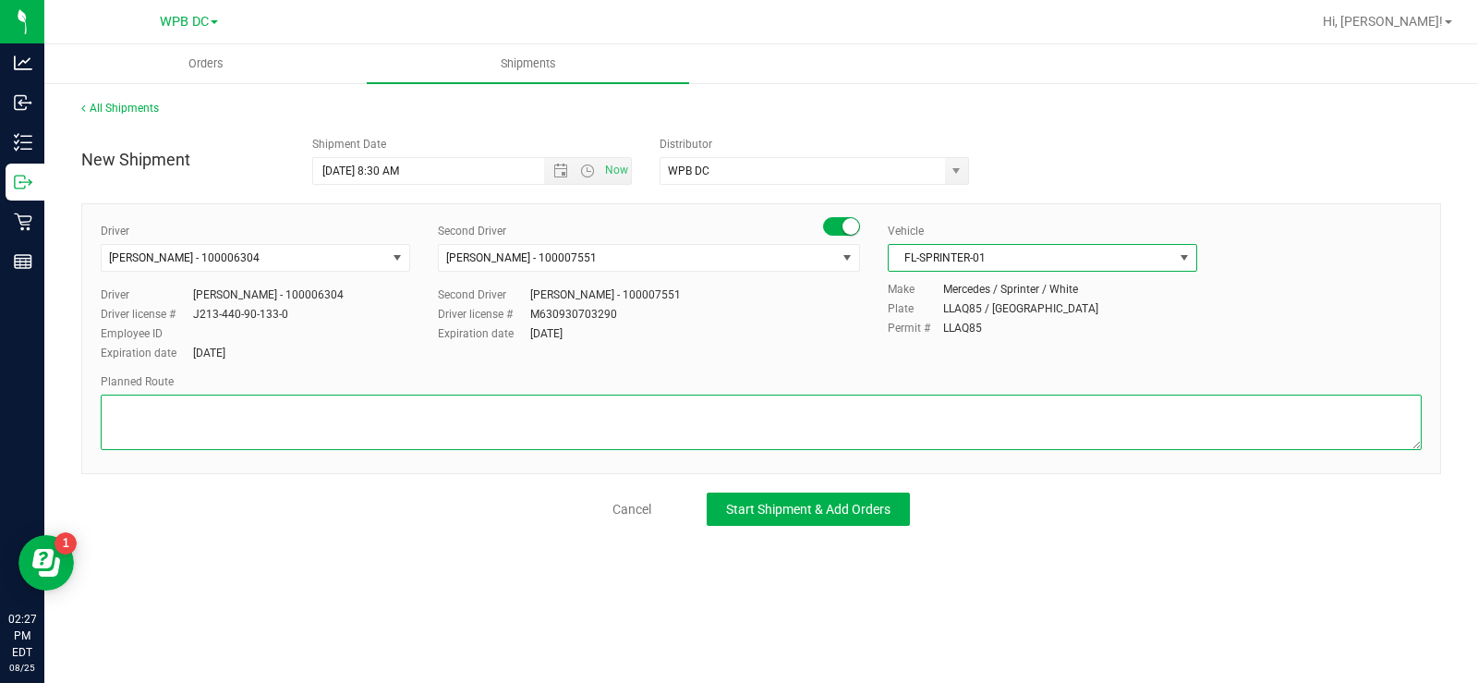
click at [122, 400] on textarea at bounding box center [761, 421] width 1321 height 55
click at [163, 419] on textarea at bounding box center [761, 421] width 1321 height 55
click at [157, 434] on textarea at bounding box center [761, 421] width 1321 height 55
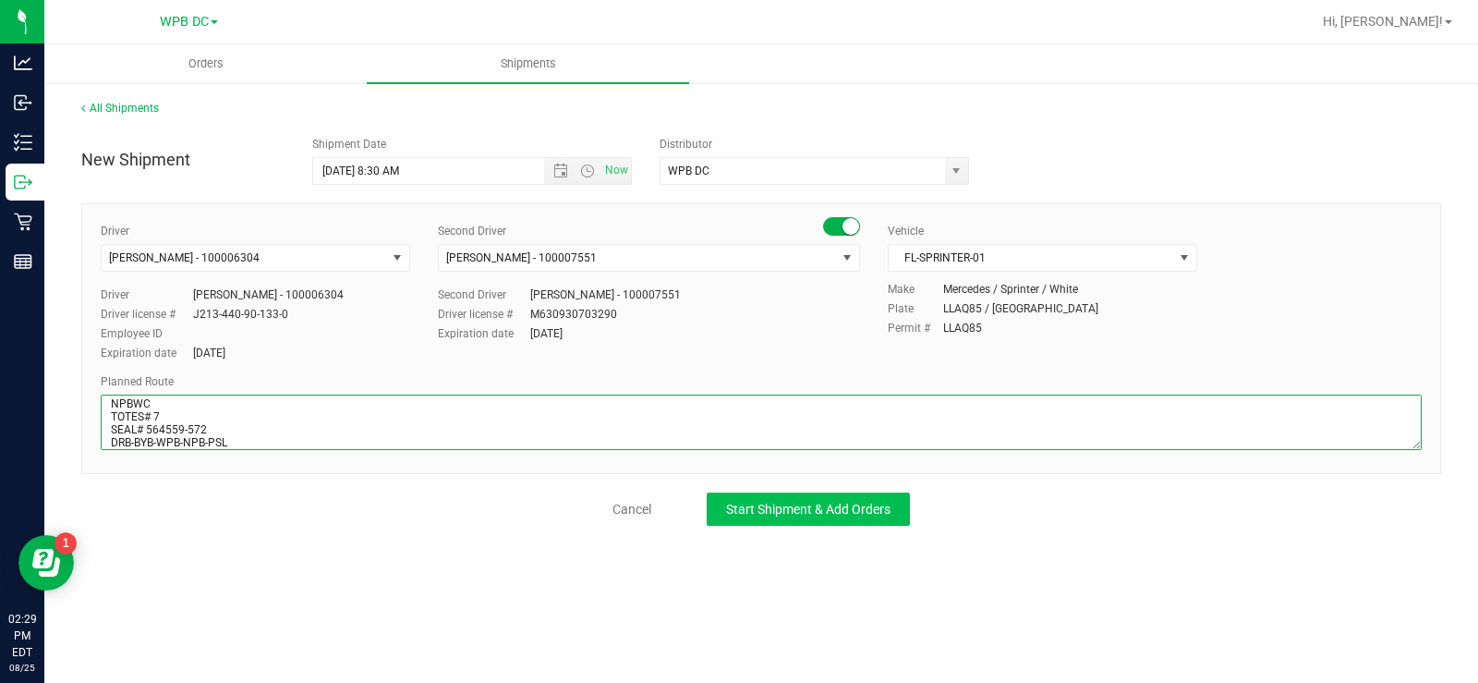
type textarea "NPBWC TOTES# 7 SEAL# 564559-572 DRB-BYB-WPB-NPB-PSL"
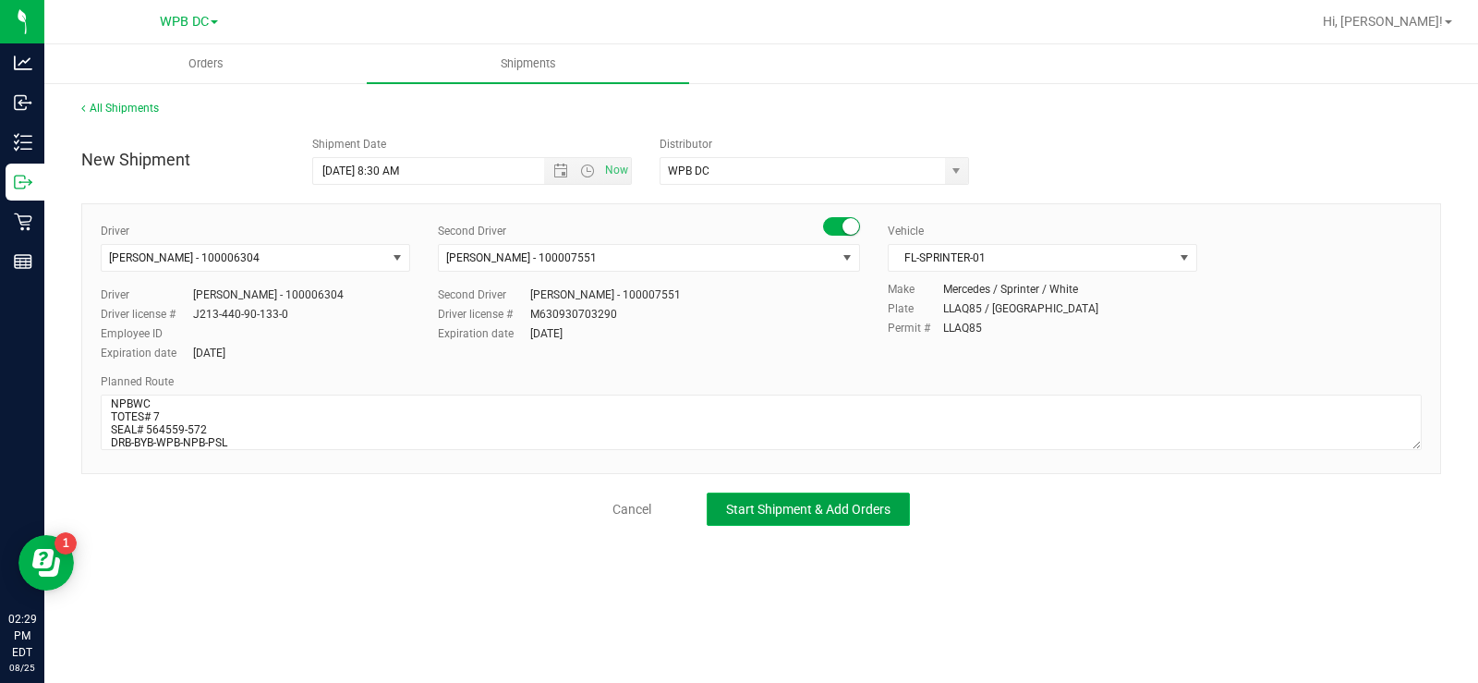
click at [731, 507] on span "Start Shipment & Add Orders" at bounding box center [808, 509] width 164 height 15
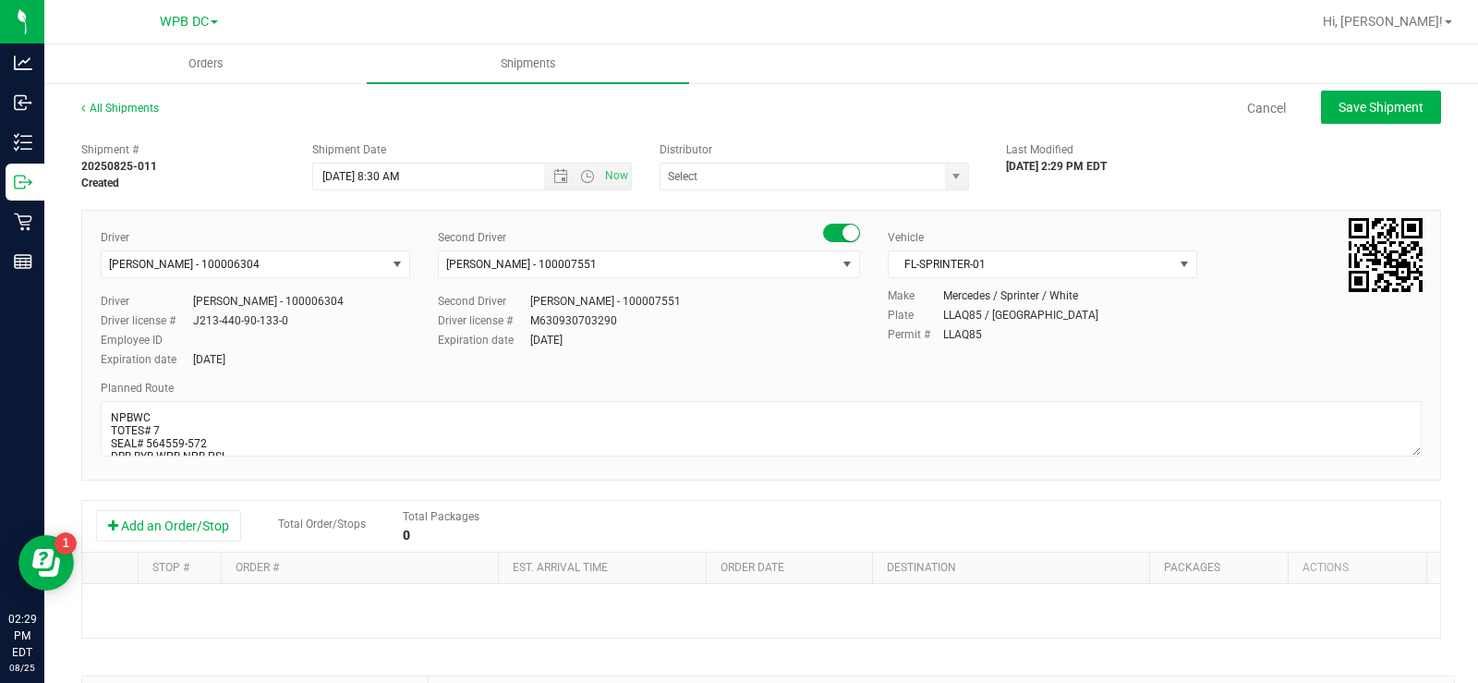
type input "WPB DC"
click at [177, 526] on button "Add an Order/Stop" at bounding box center [168, 525] width 145 height 31
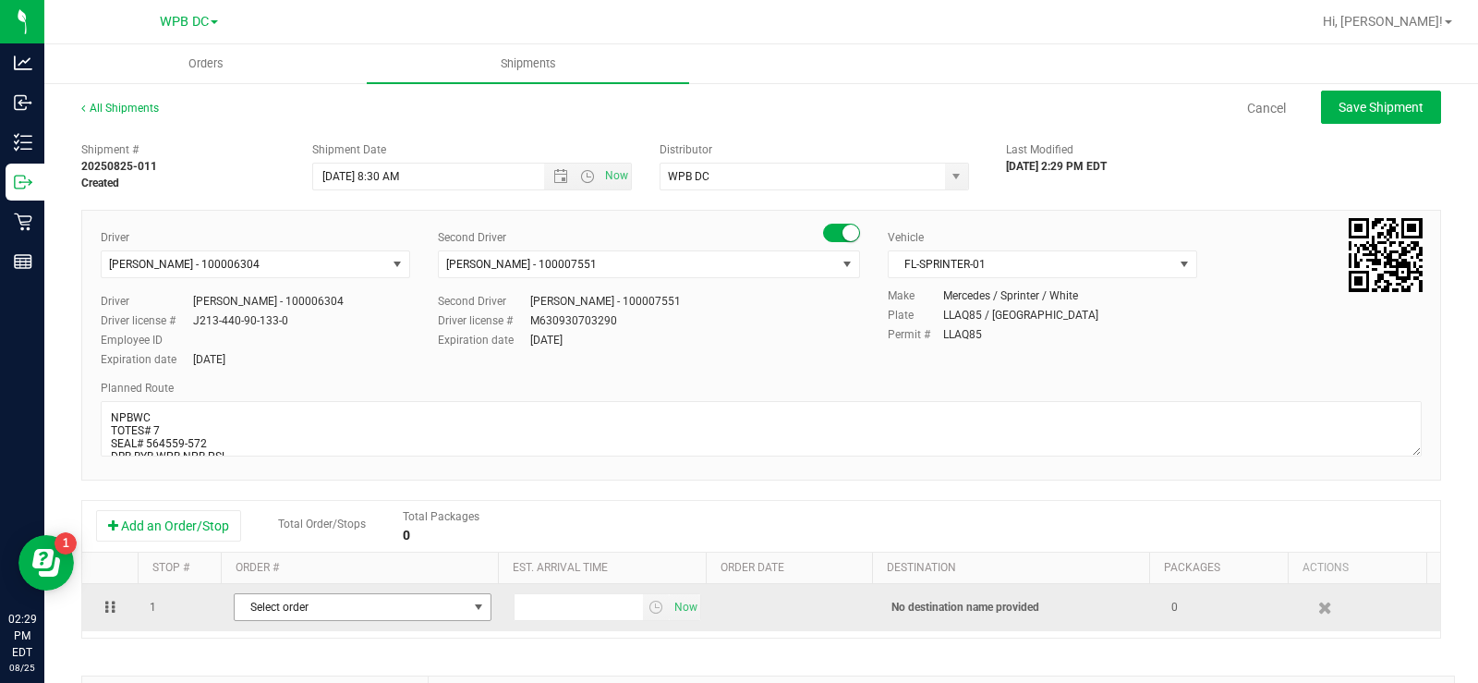
click at [471, 607] on span "select" at bounding box center [478, 606] width 15 height 15
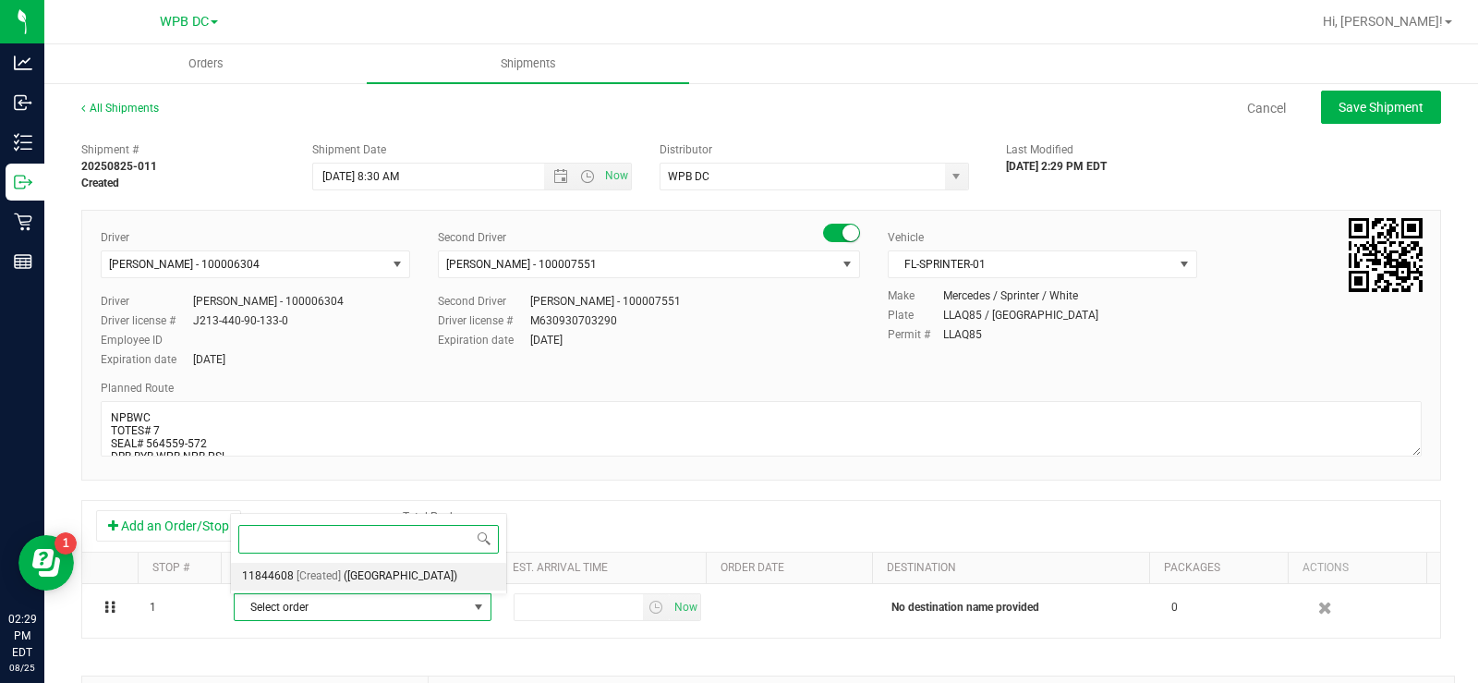
click at [441, 578] on span "([GEOGRAPHIC_DATA])" at bounding box center [401, 576] width 114 height 24
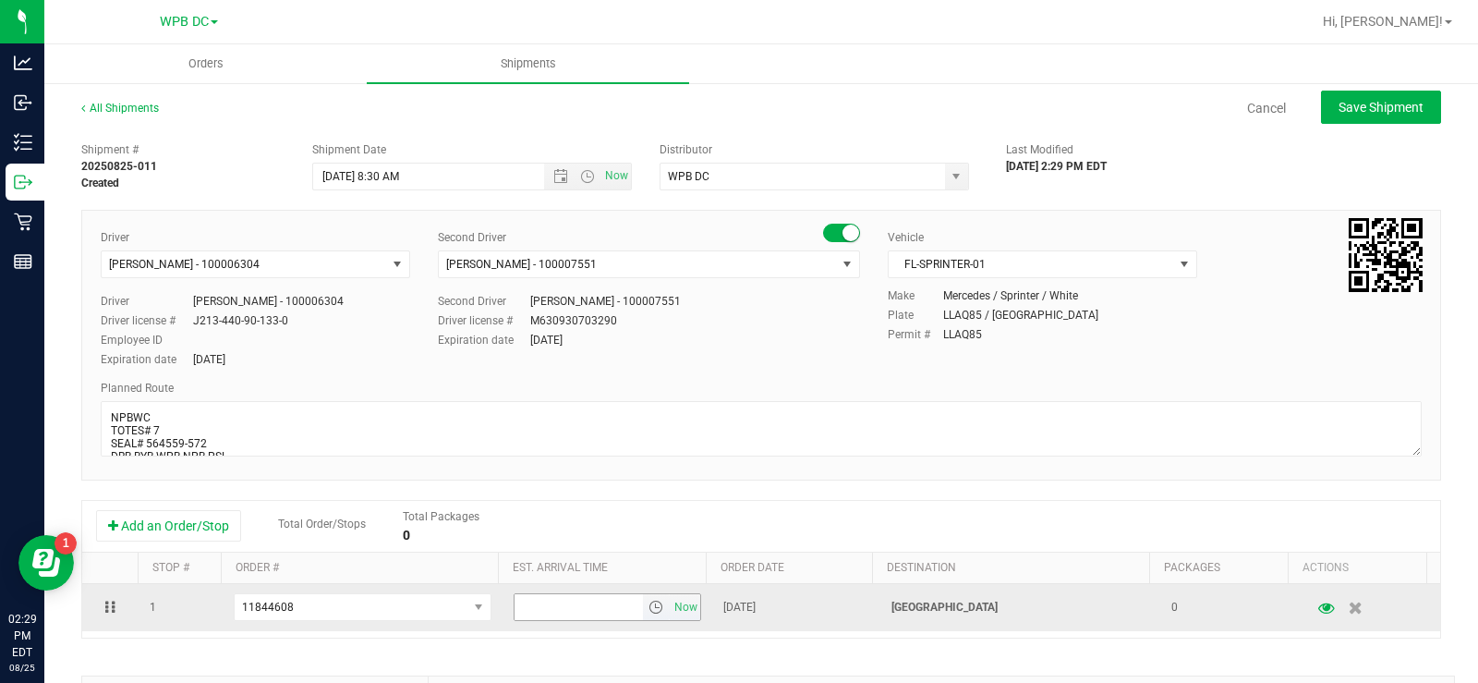
click at [648, 608] on span "select" at bounding box center [655, 606] width 15 height 15
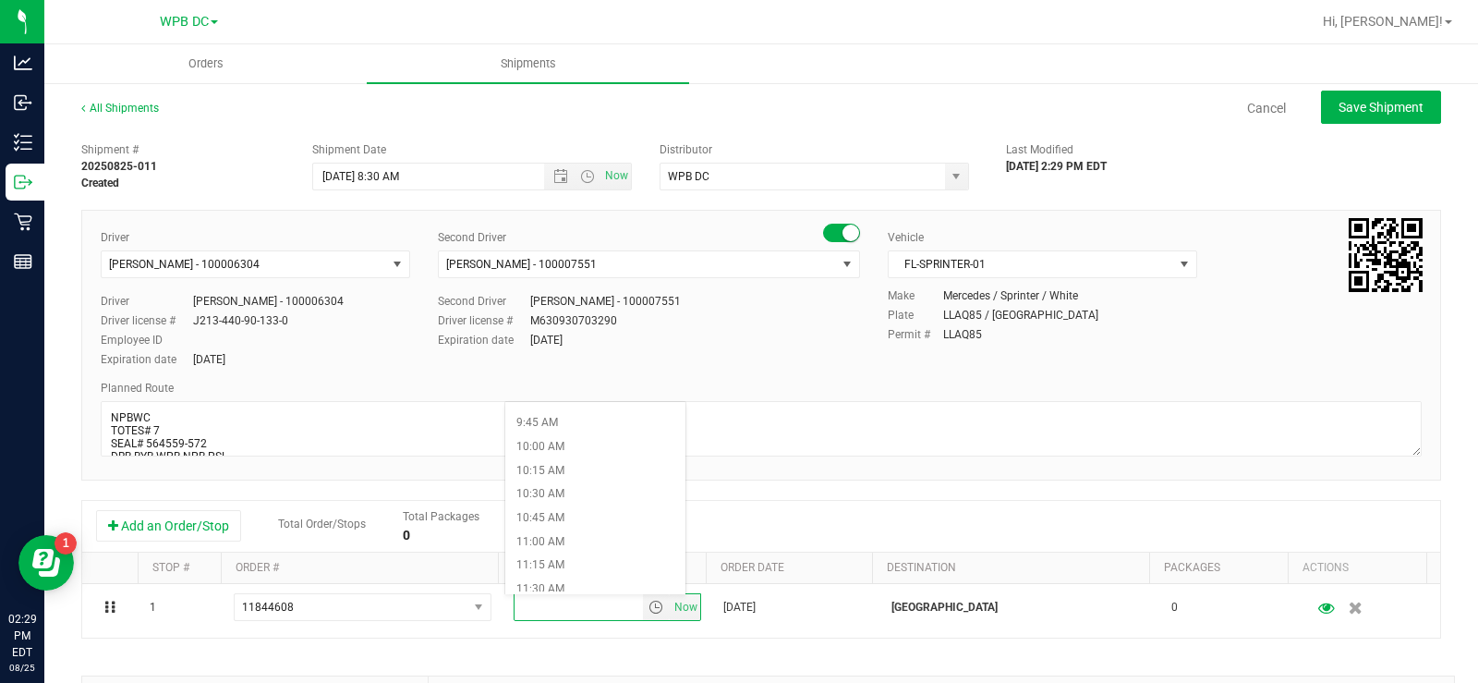
scroll to position [924, 0]
click at [530, 490] on li "10:30 AM" at bounding box center [595, 490] width 180 height 24
click at [1342, 102] on span "Save Shipment" at bounding box center [1380, 107] width 85 height 15
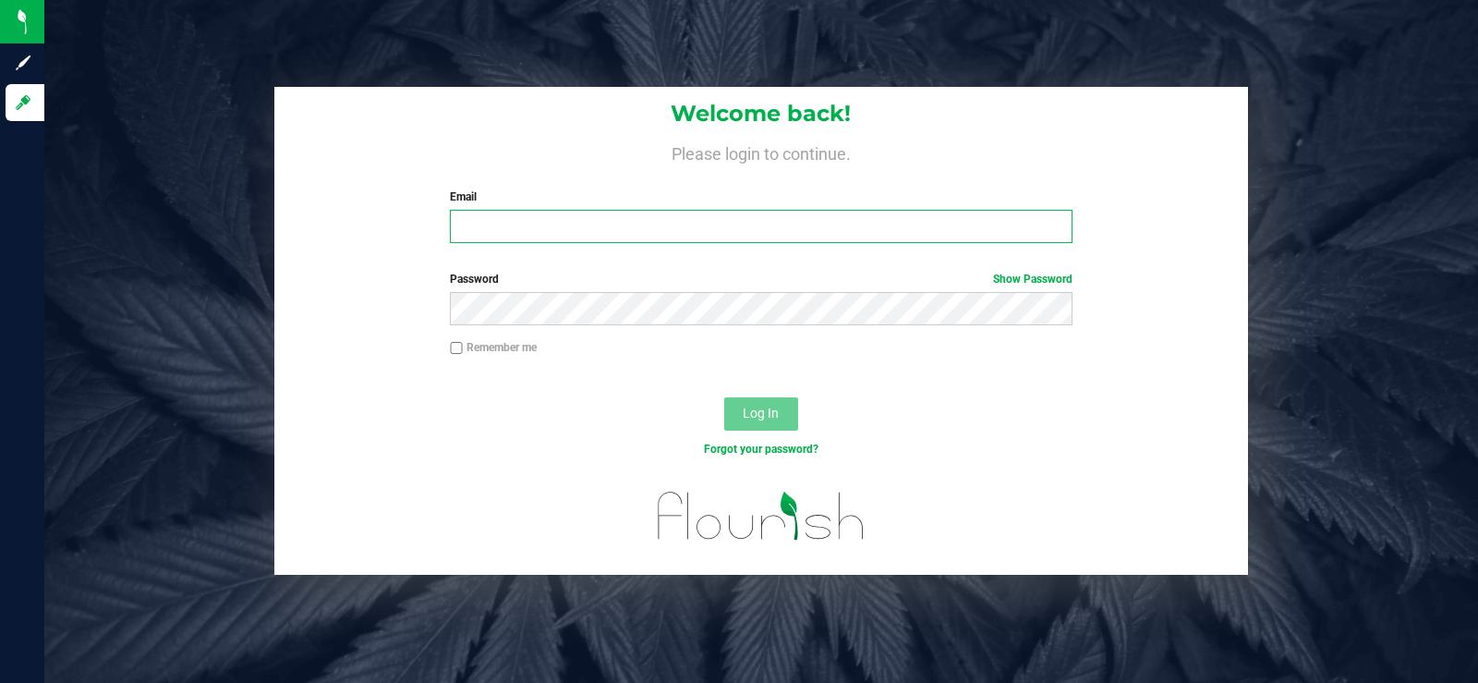
click at [472, 228] on input "Email" at bounding box center [761, 226] width 622 height 33
type input "Anaster@liveparallel.com"
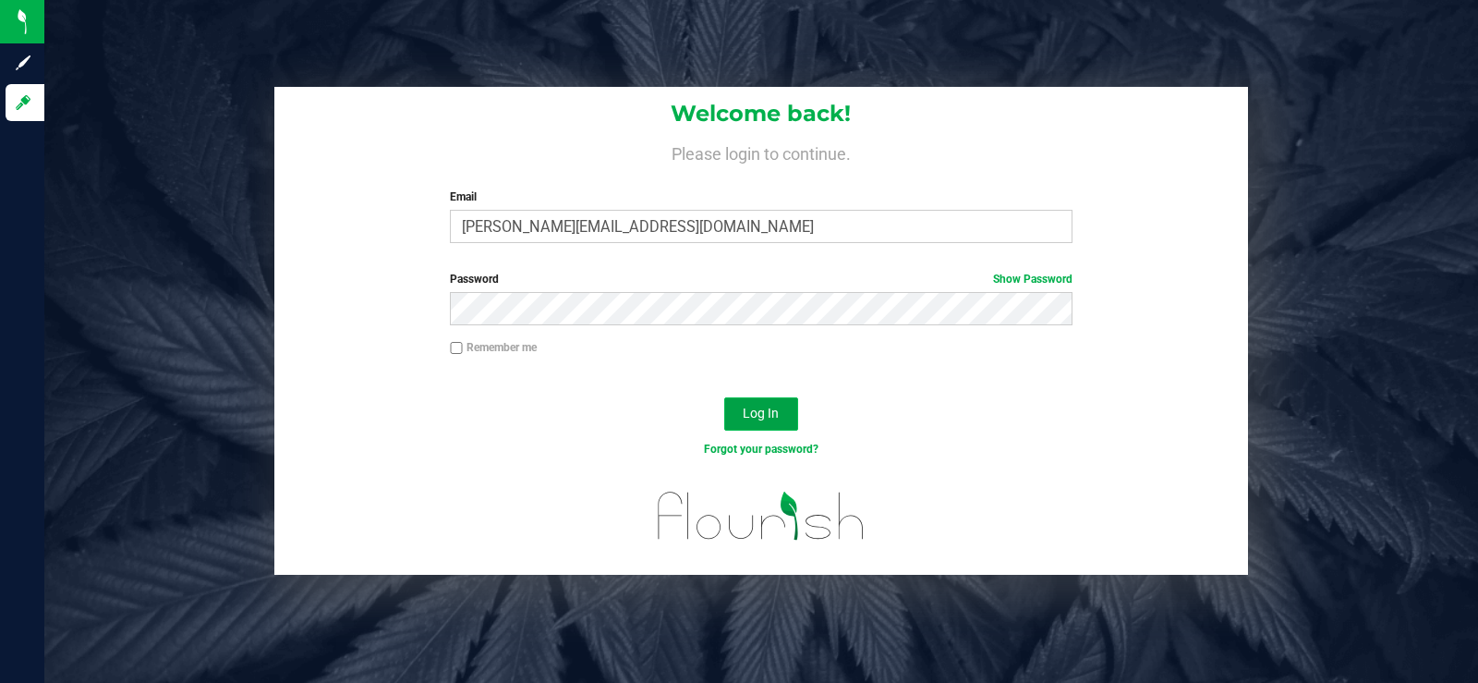
click at [743, 409] on span "Log In" at bounding box center [761, 412] width 36 height 15
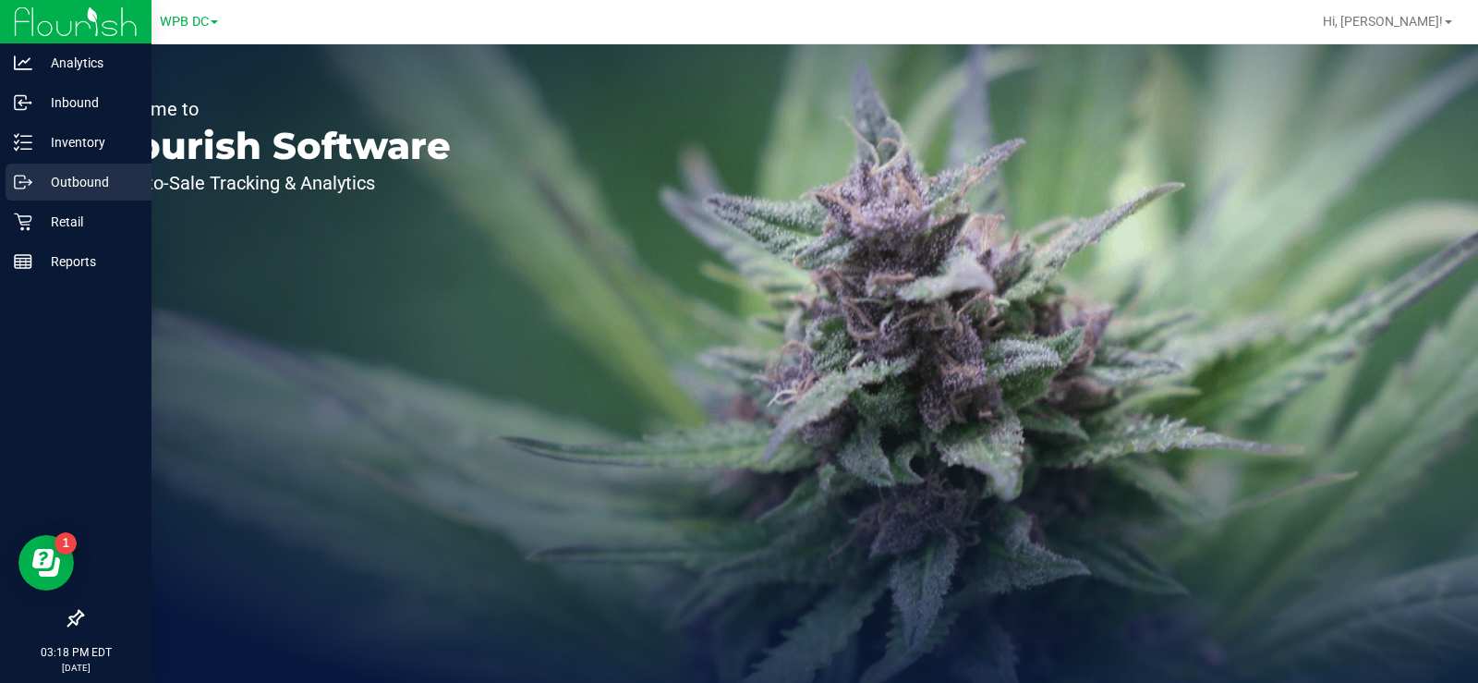
click at [69, 179] on p "Outbound" at bounding box center [87, 182] width 111 height 22
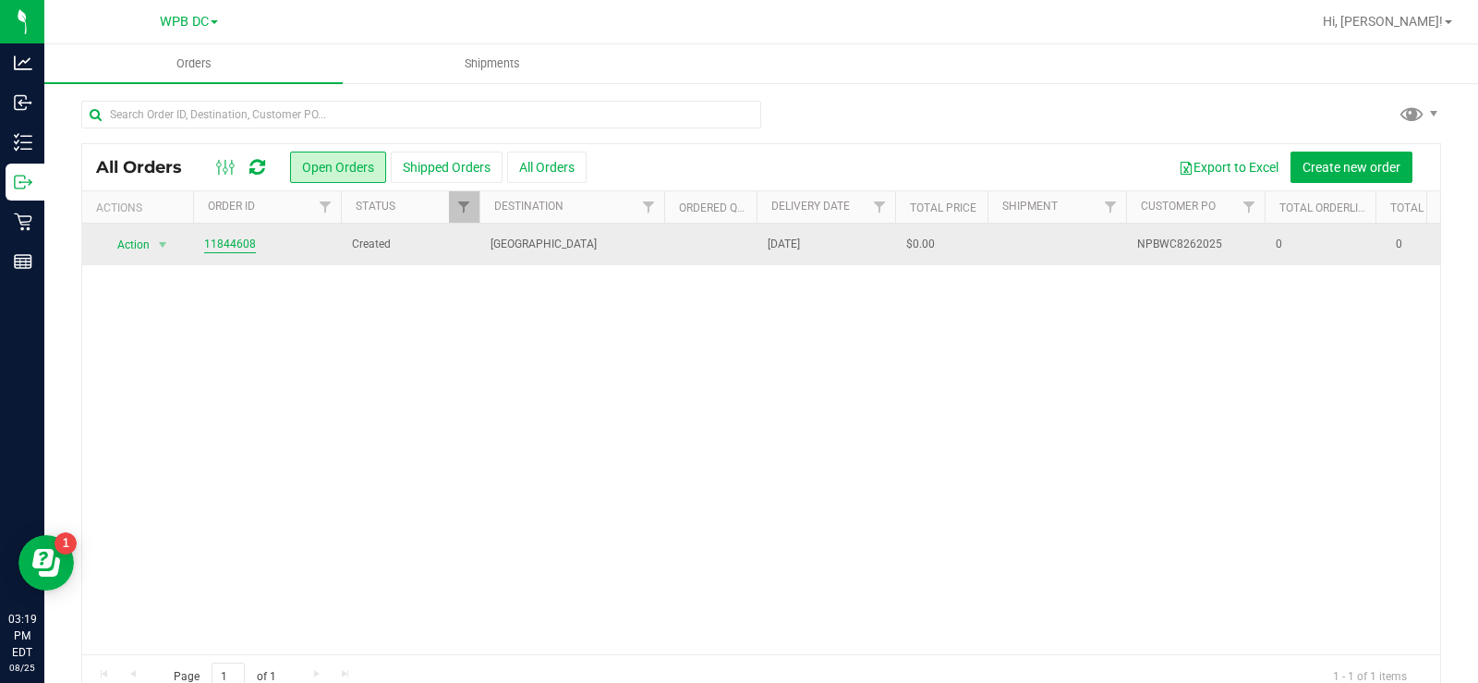
click at [221, 245] on link "11844608" at bounding box center [230, 245] width 52 height 18
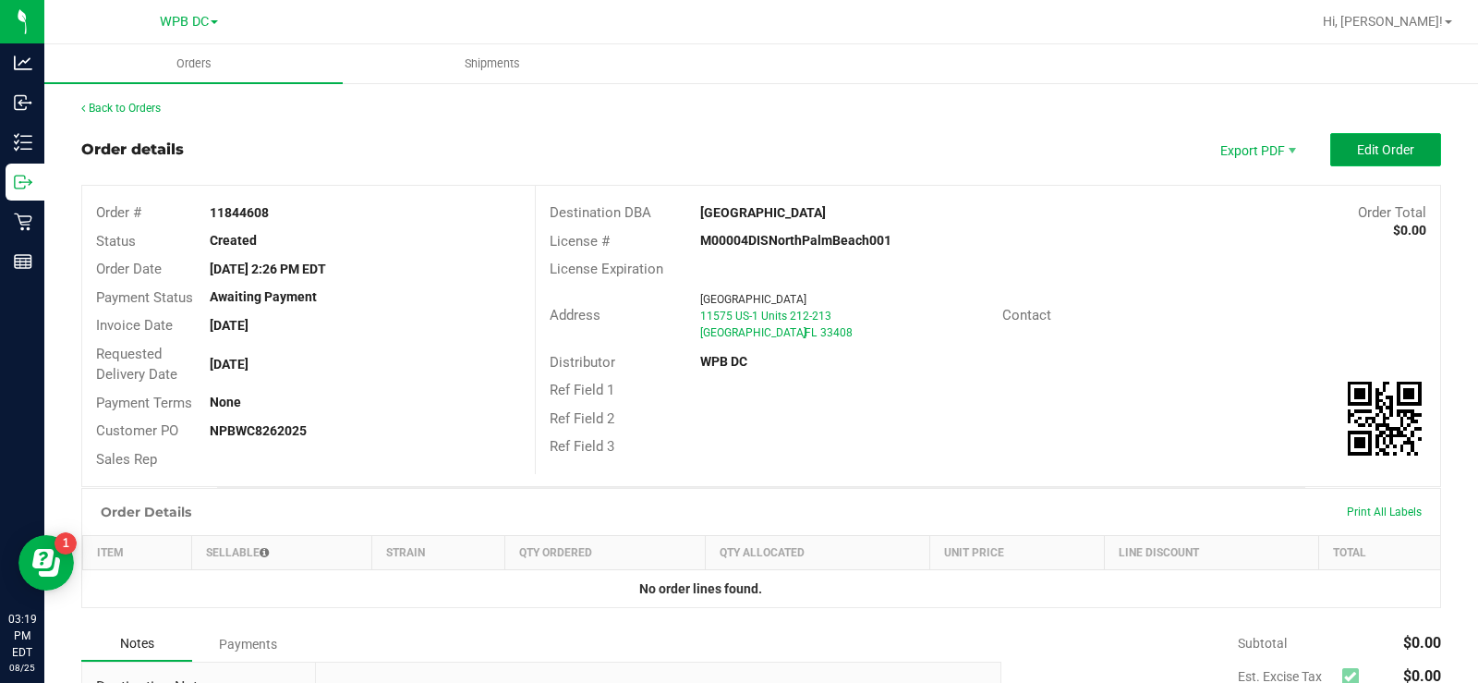
click at [1363, 156] on span "Edit Order" at bounding box center [1385, 149] width 57 height 15
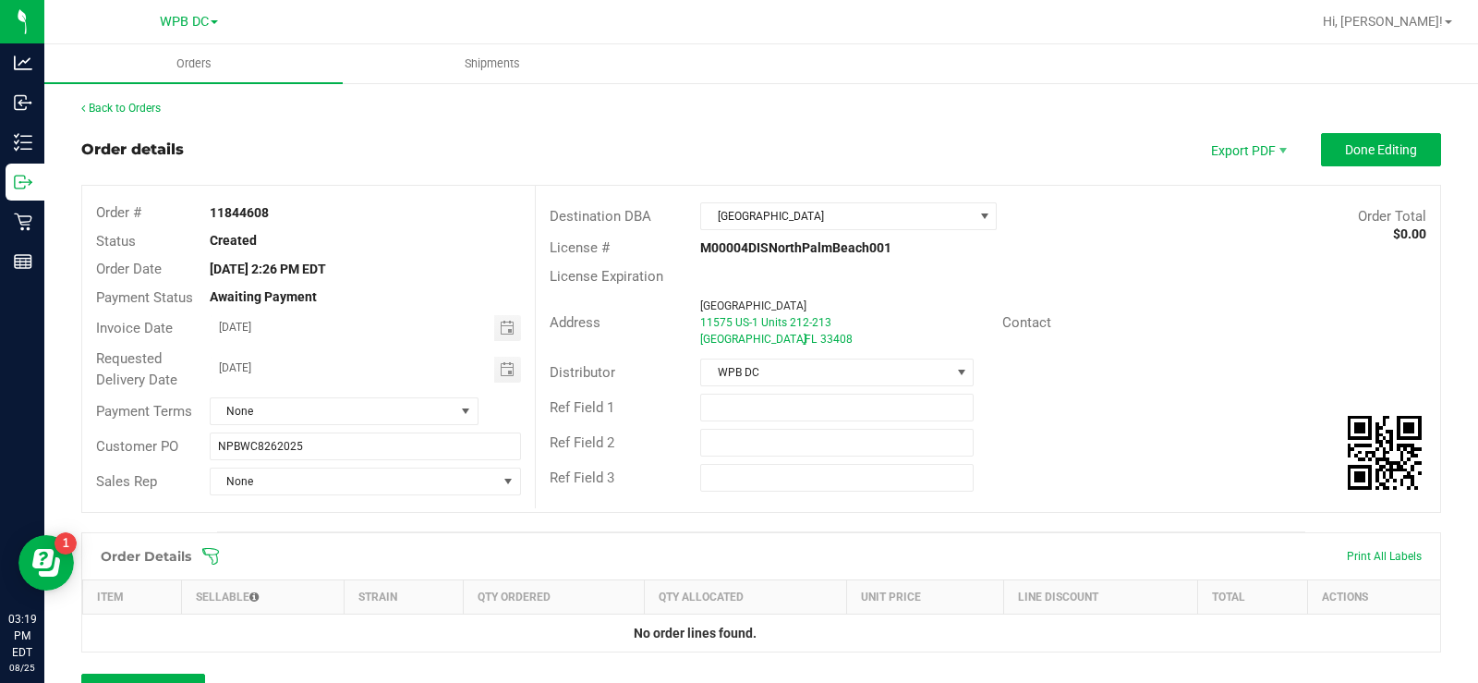
click at [212, 551] on icon at bounding box center [210, 556] width 18 height 18
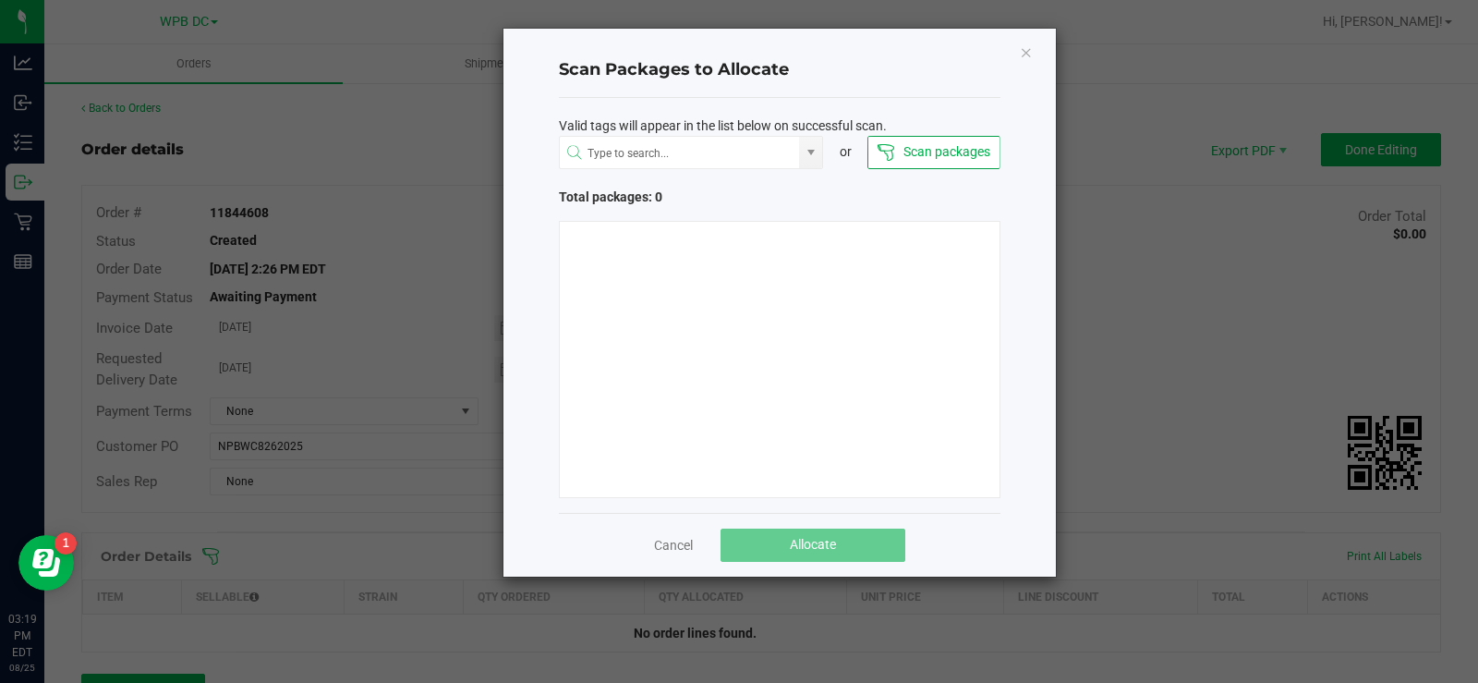
click at [1024, 50] on icon "Close" at bounding box center [1026, 52] width 13 height 22
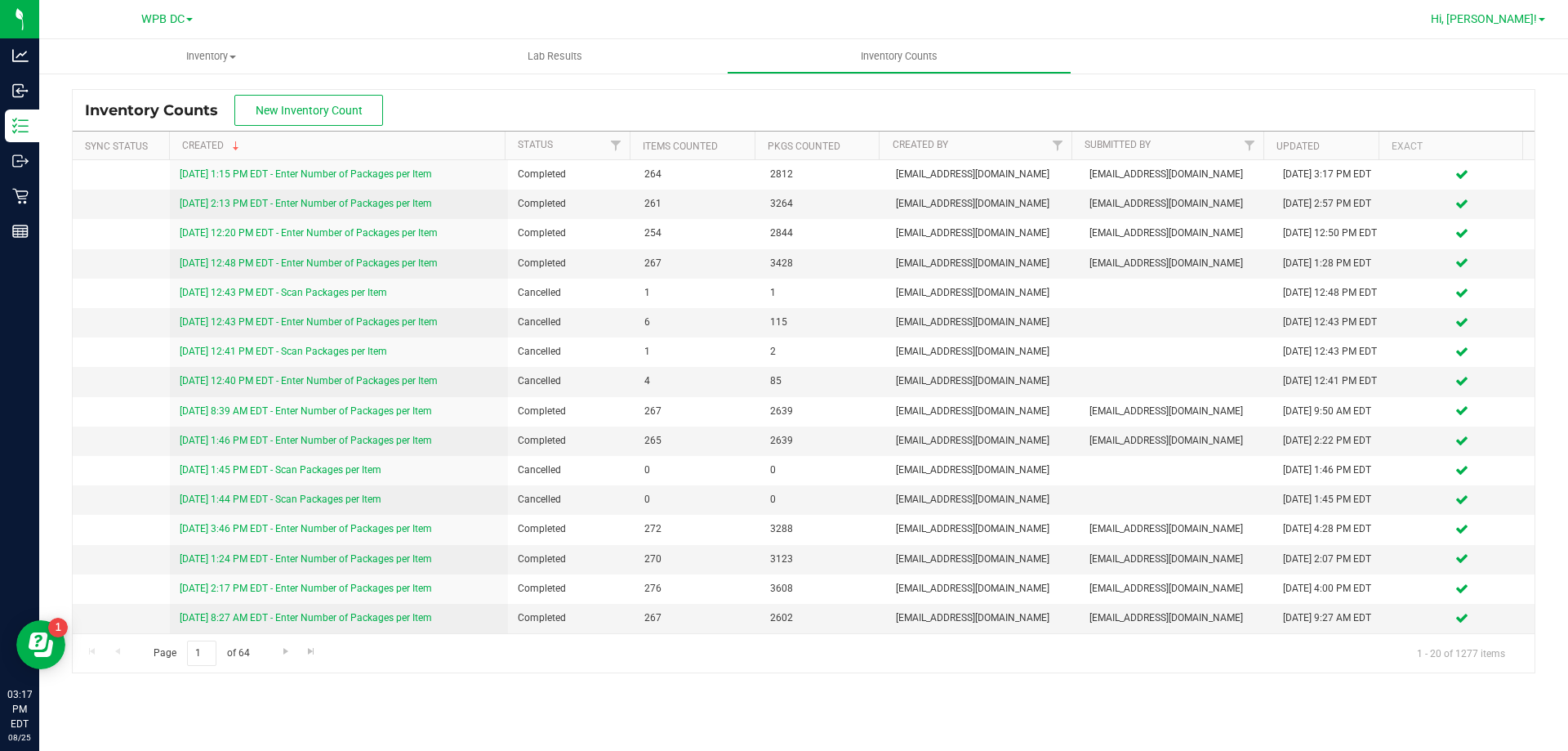
click at [1542, 18] on span at bounding box center [1541, 19] width 6 height 4
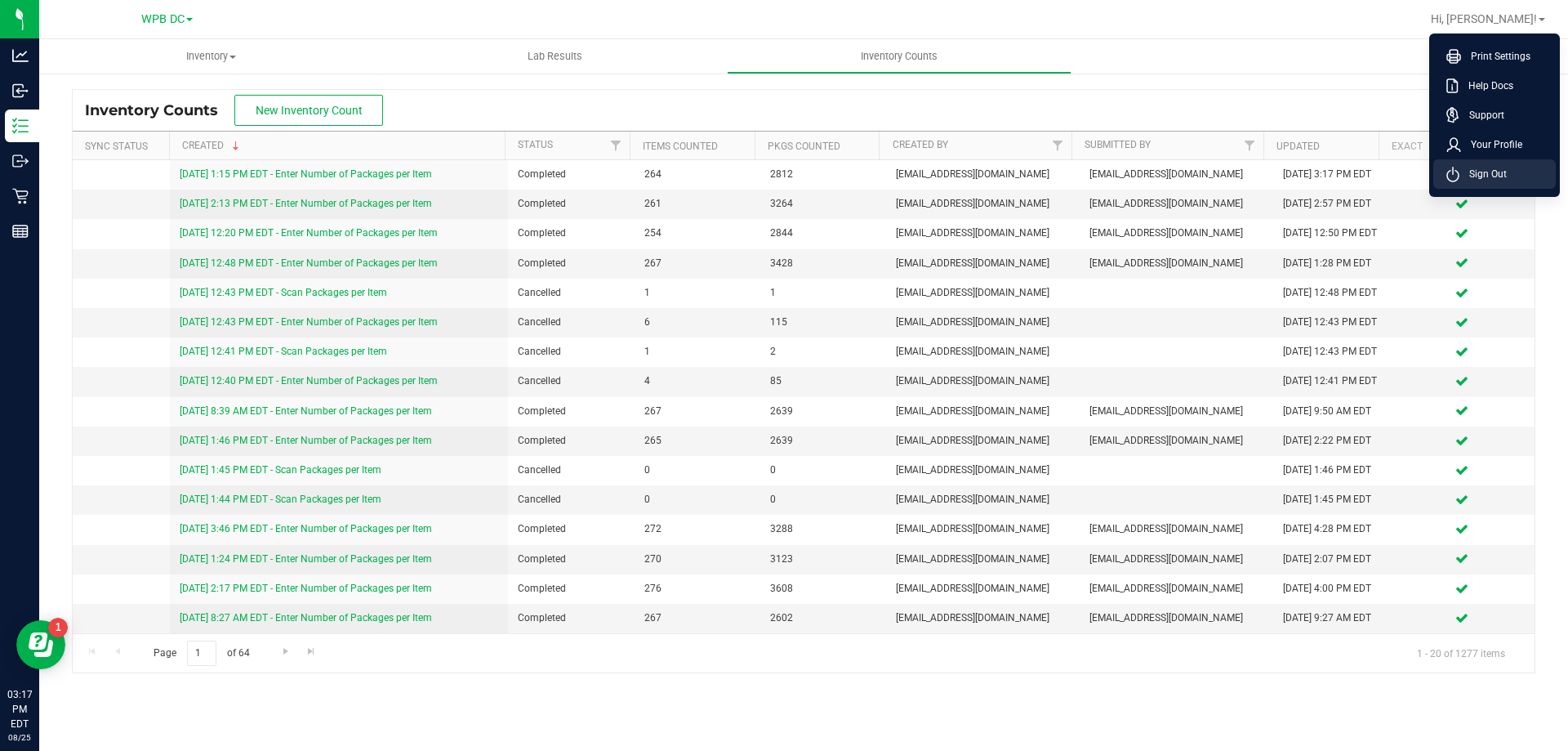
click at [1477, 169] on span "Sign Out" at bounding box center [1483, 173] width 48 height 16
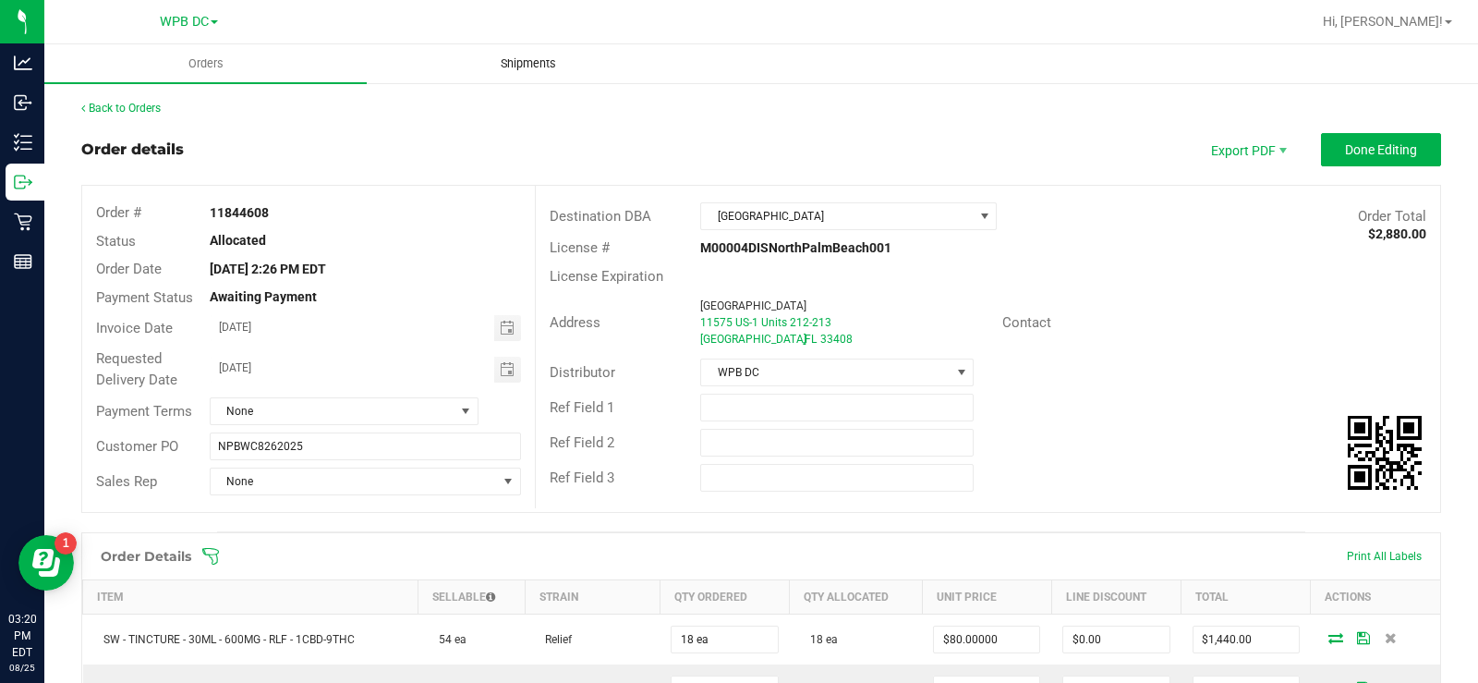
click at [530, 61] on span "Shipments" at bounding box center [528, 63] width 105 height 17
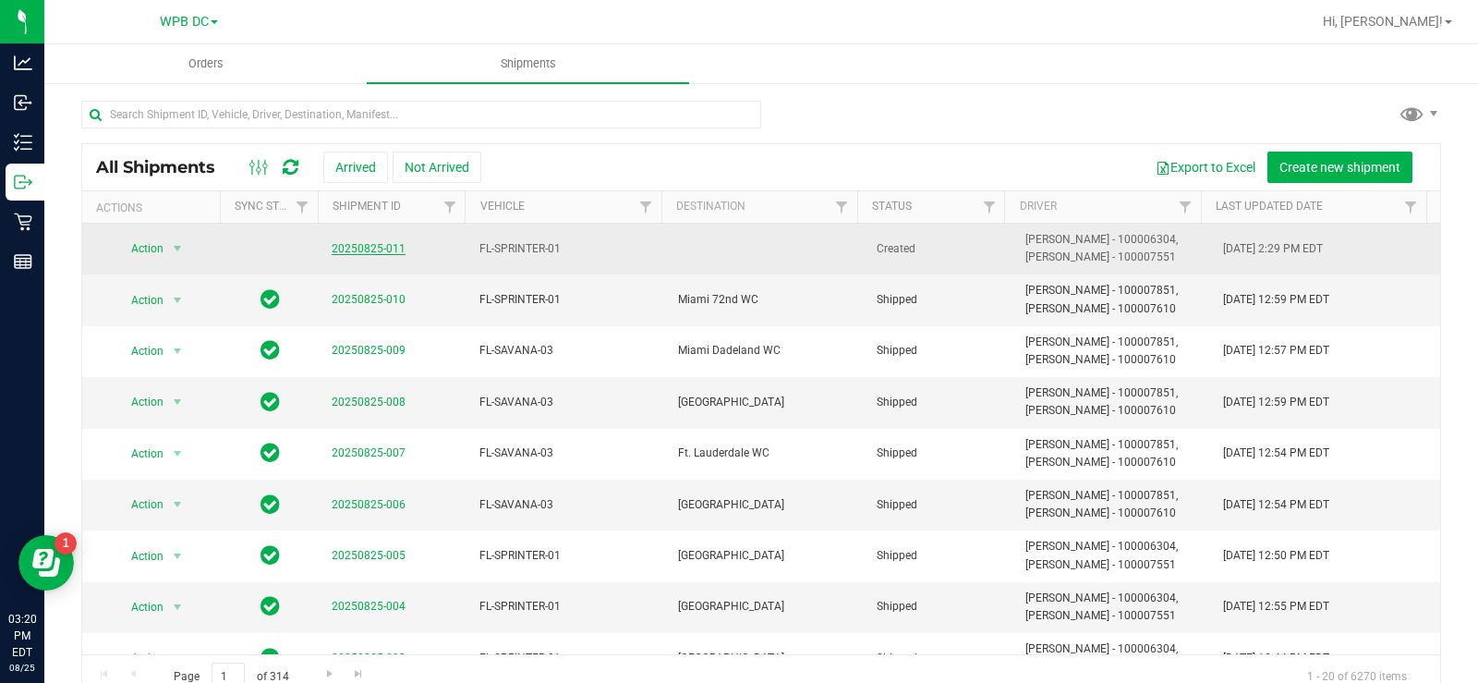
click at [376, 247] on link "20250825-011" at bounding box center [369, 248] width 74 height 13
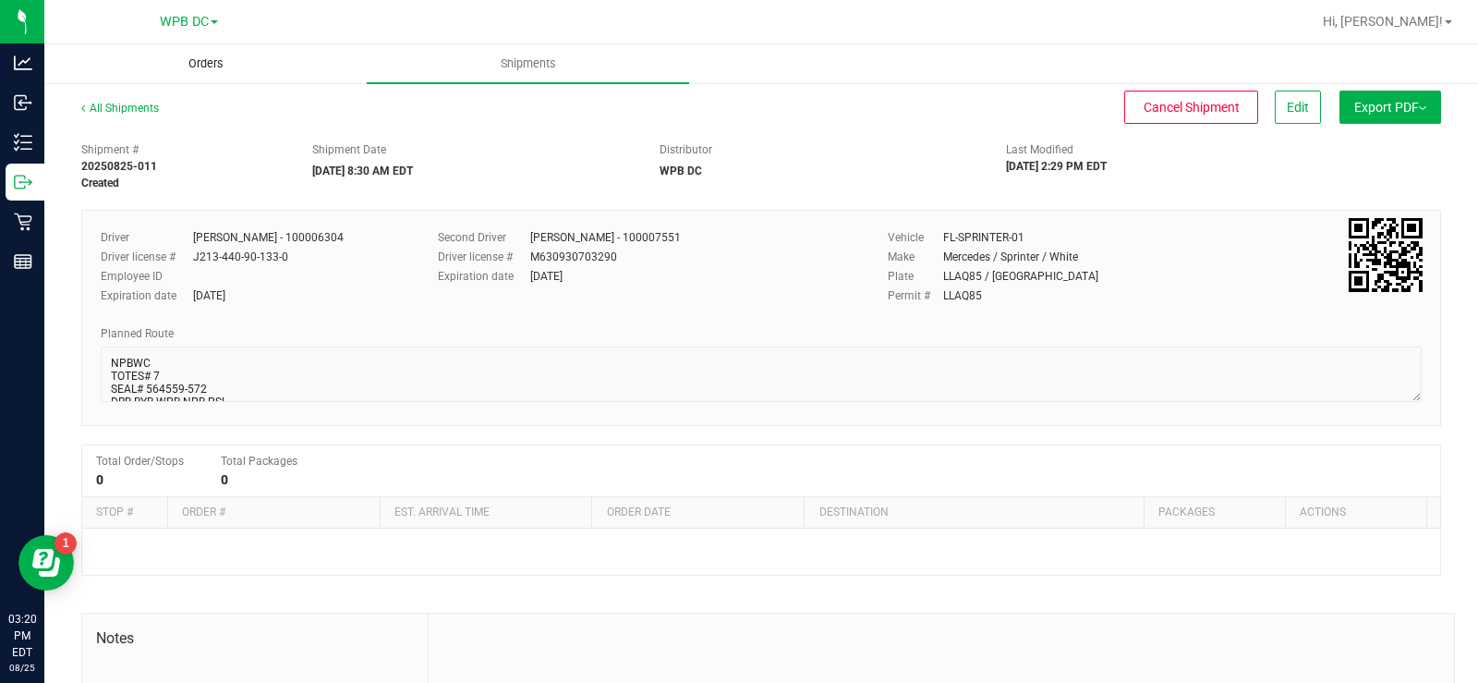
click at [212, 64] on span "Orders" at bounding box center [205, 63] width 85 height 17
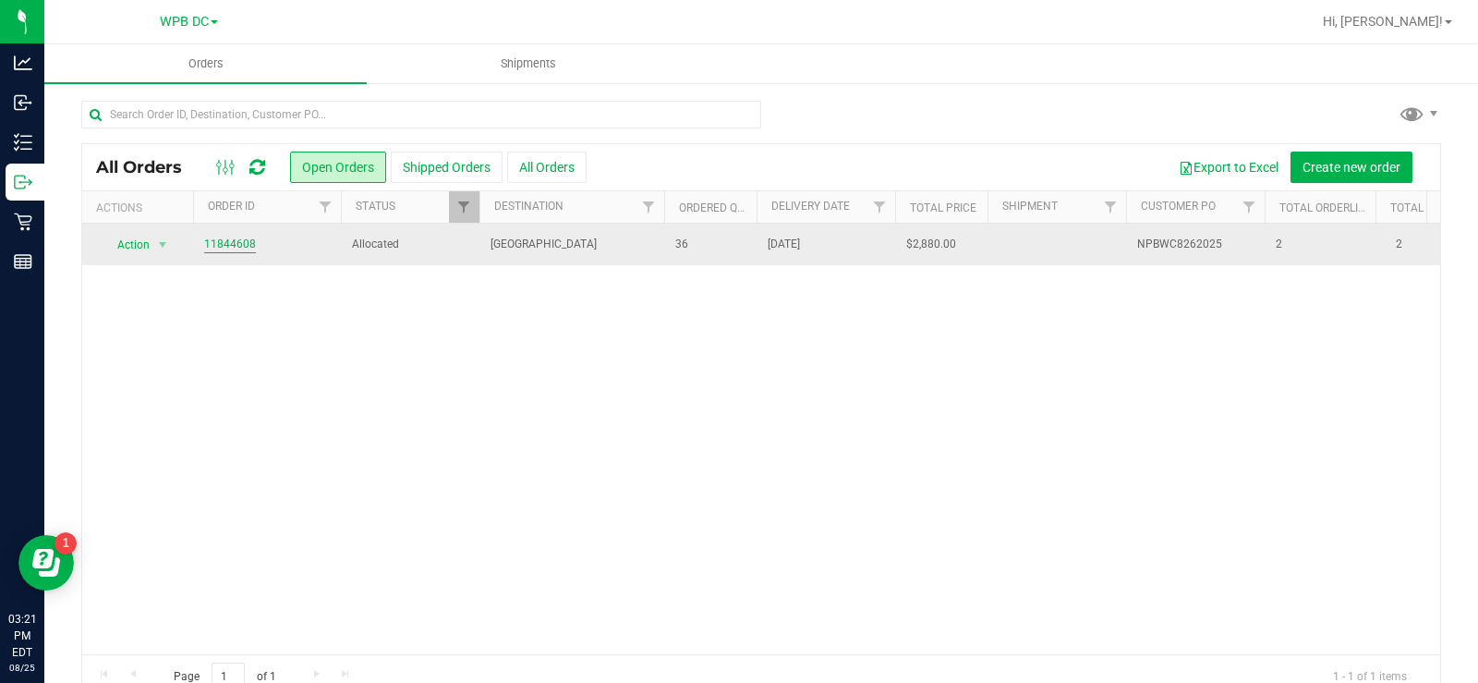
click at [239, 238] on link "11844608" at bounding box center [230, 245] width 52 height 18
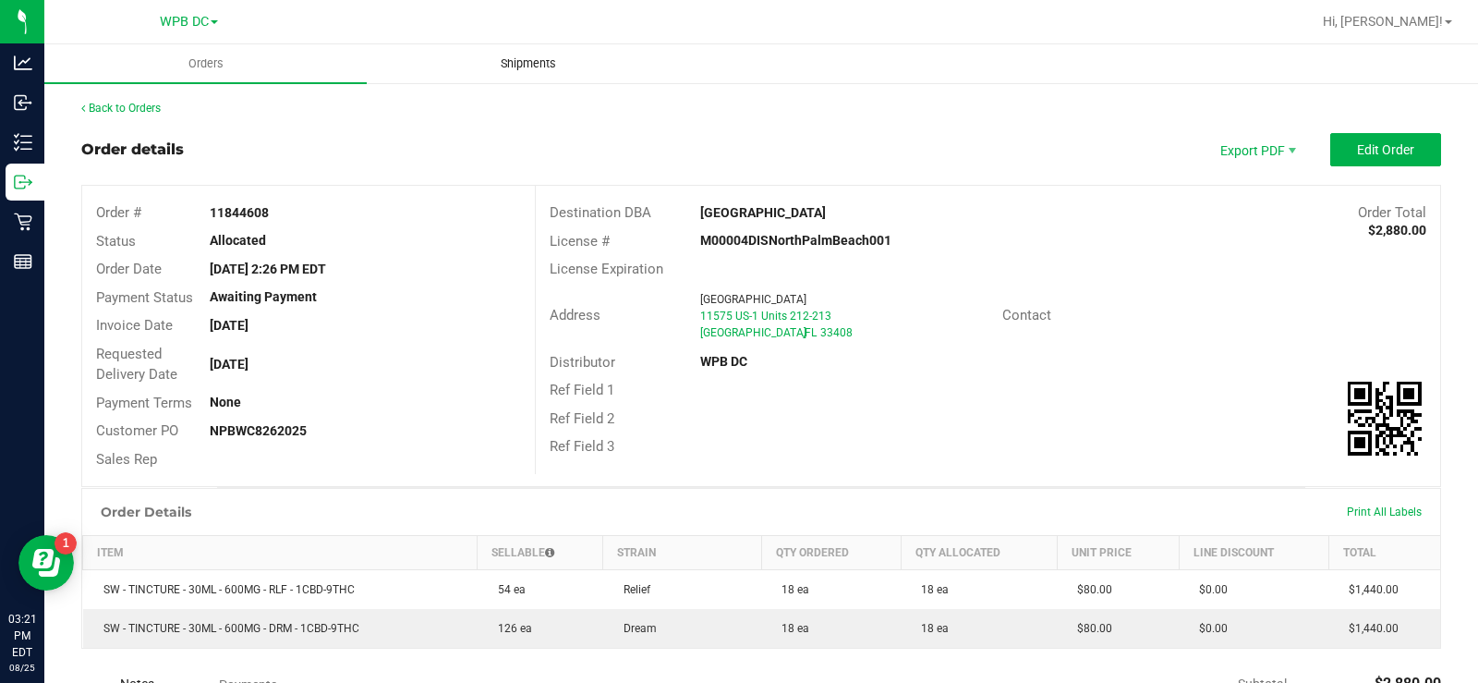
click at [539, 65] on span "Shipments" at bounding box center [528, 63] width 105 height 17
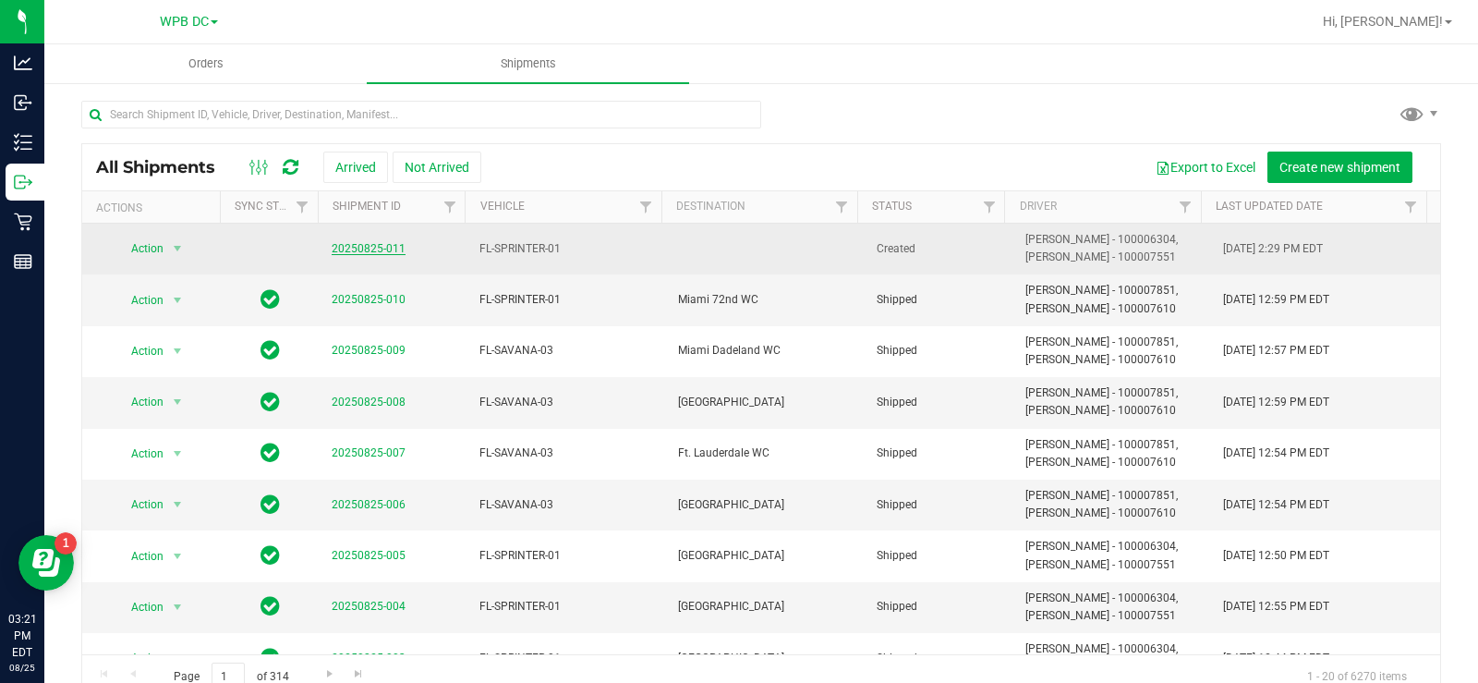
click at [354, 245] on link "20250825-011" at bounding box center [369, 248] width 74 height 13
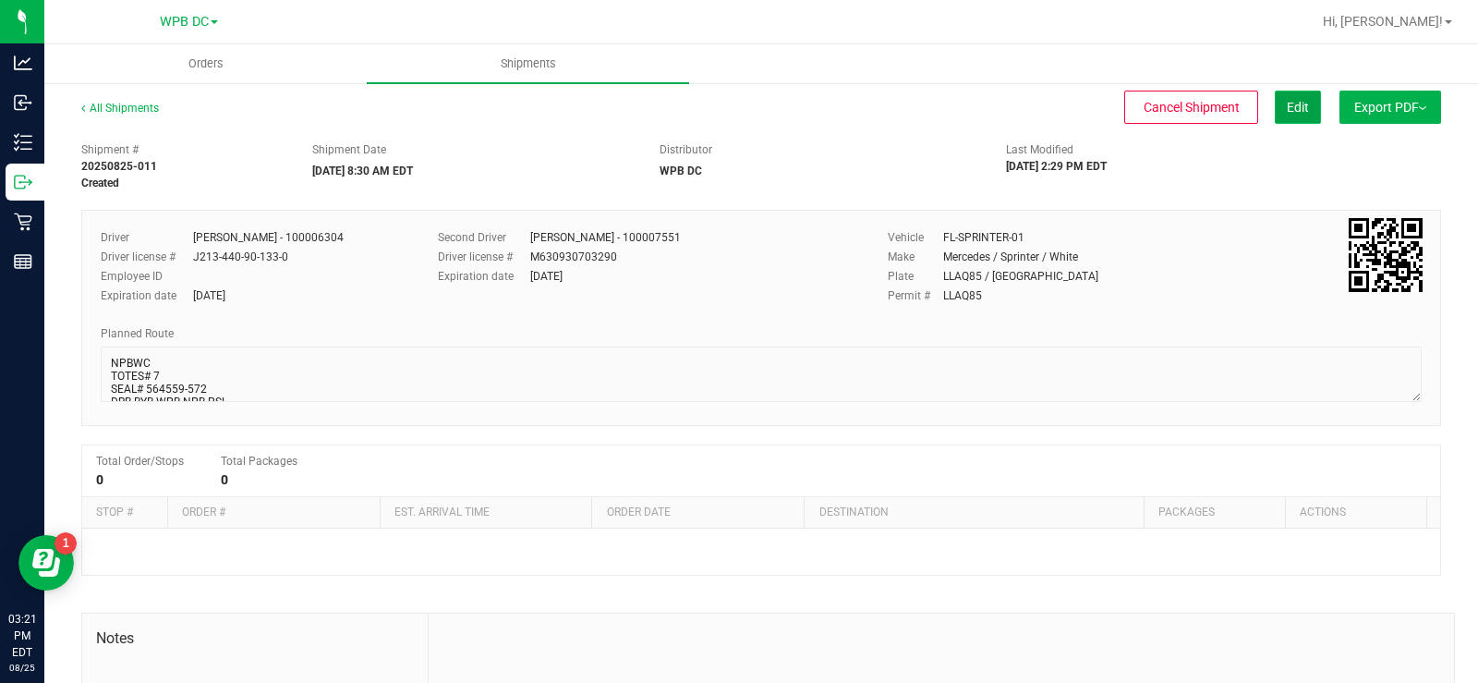
click at [1287, 104] on span "Edit" at bounding box center [1298, 107] width 22 height 15
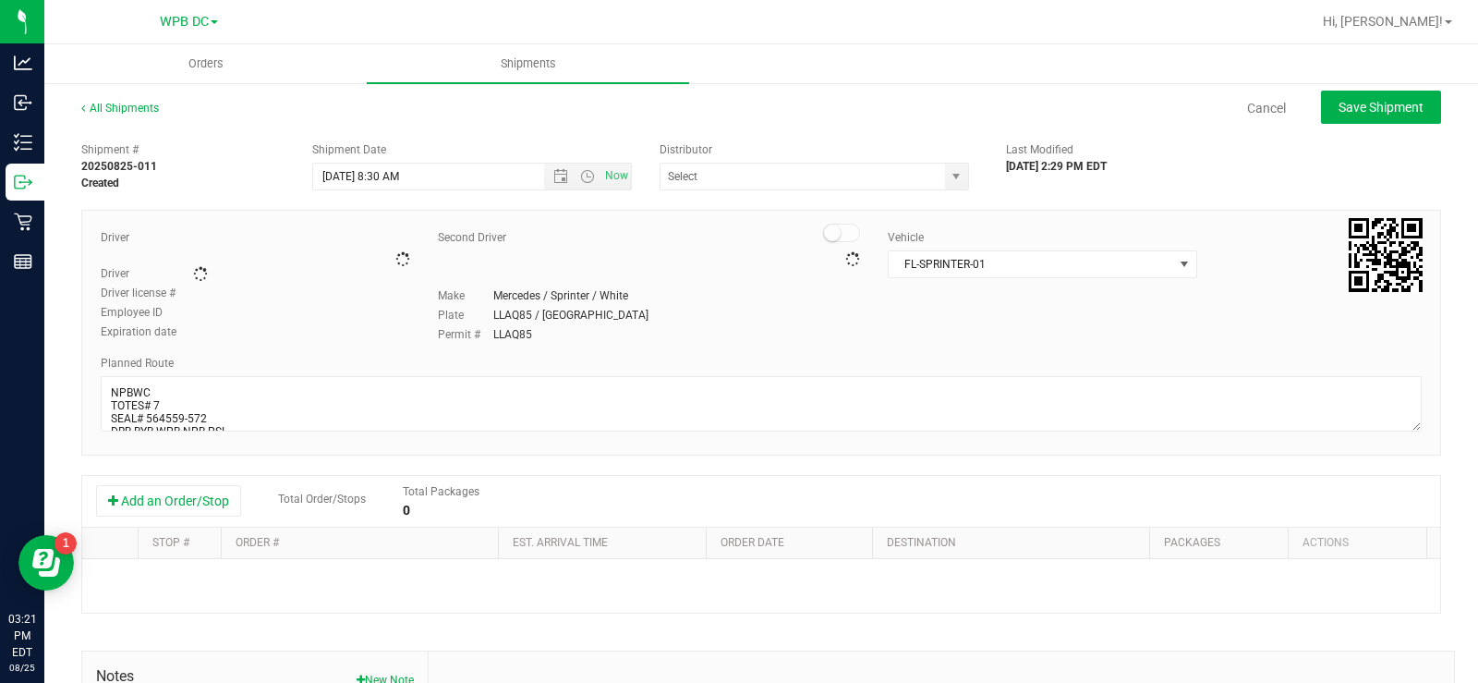
type input "WPB DC"
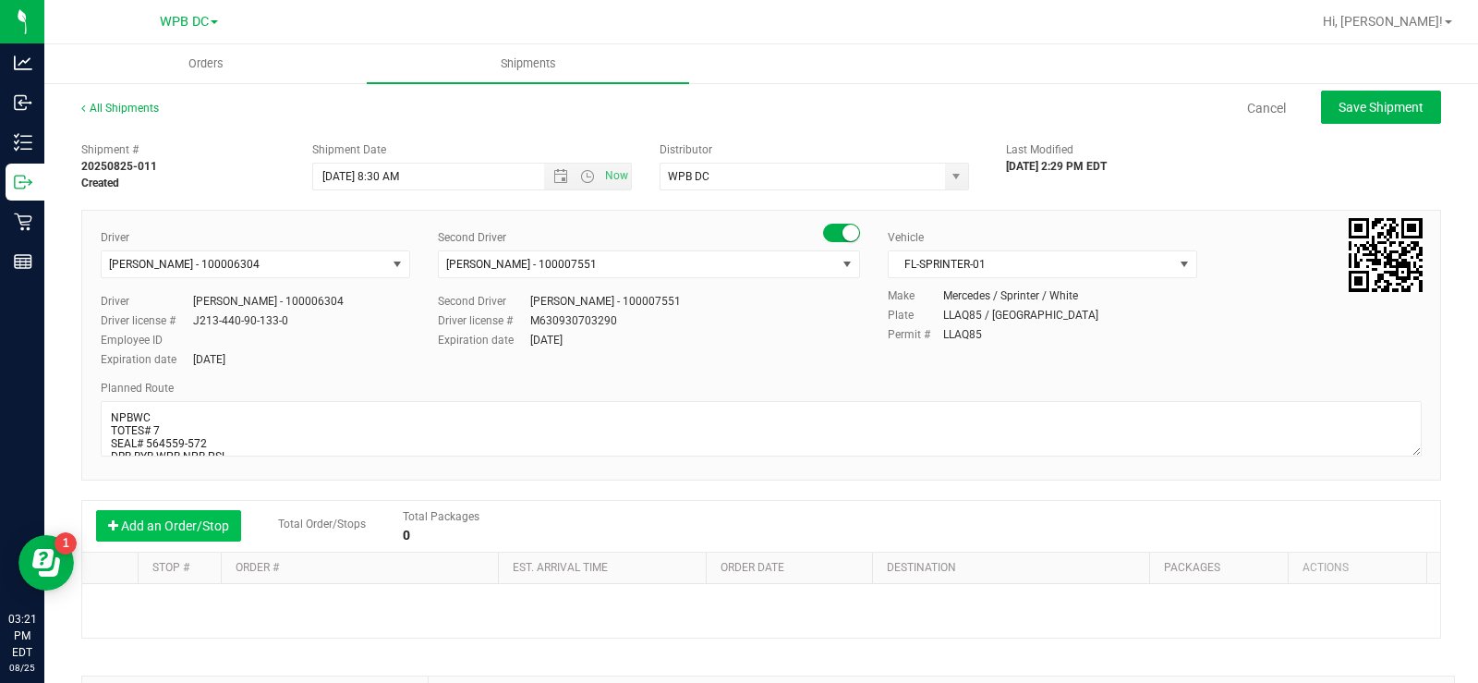
click at [146, 521] on button "Add an Order/Stop" at bounding box center [168, 525] width 145 height 31
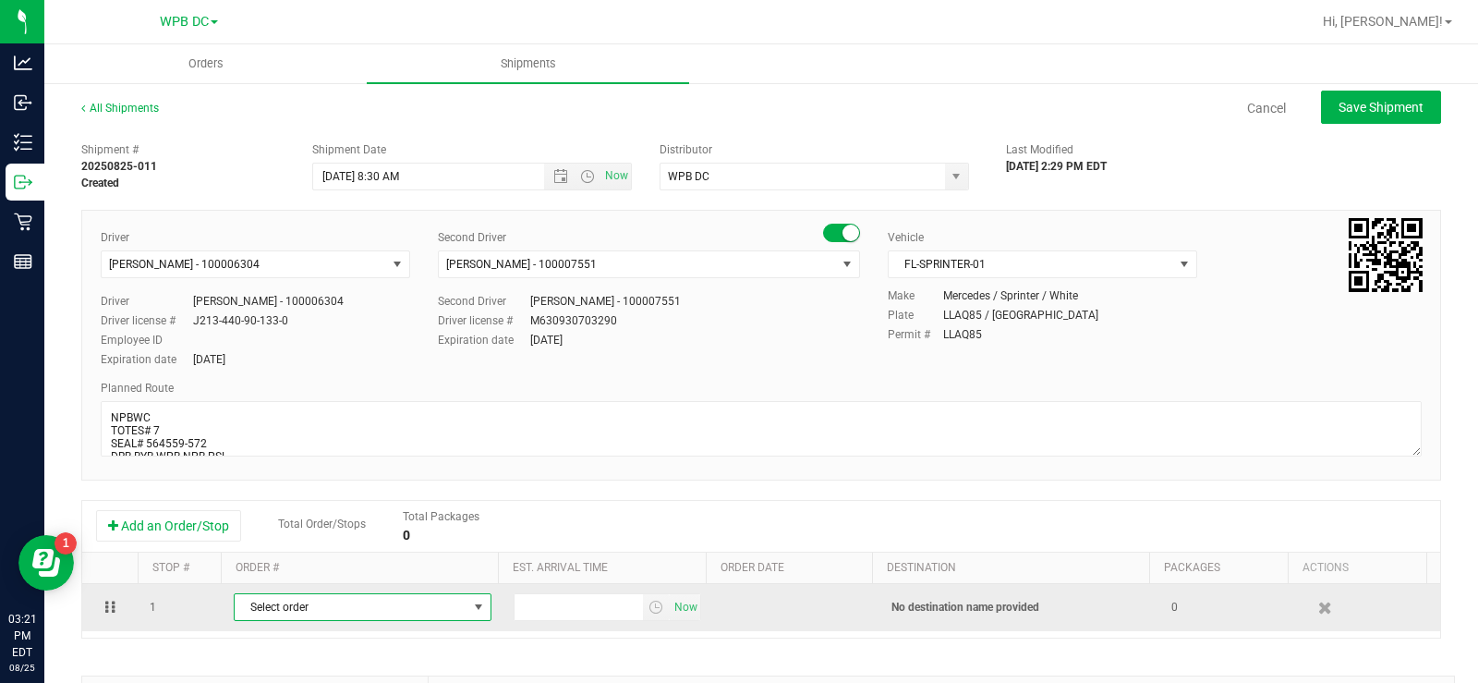
click at [474, 607] on span "select" at bounding box center [478, 606] width 15 height 15
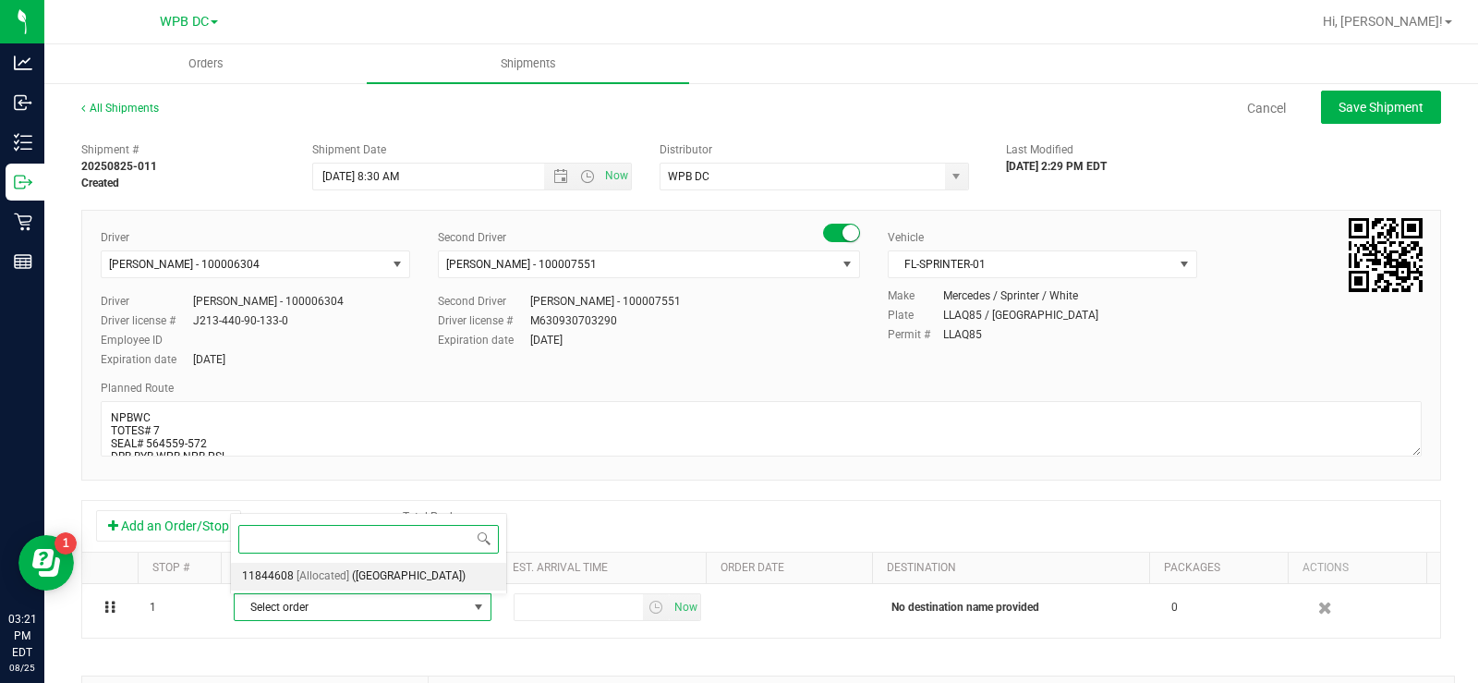
click at [389, 571] on span "([GEOGRAPHIC_DATA])" at bounding box center [409, 576] width 114 height 24
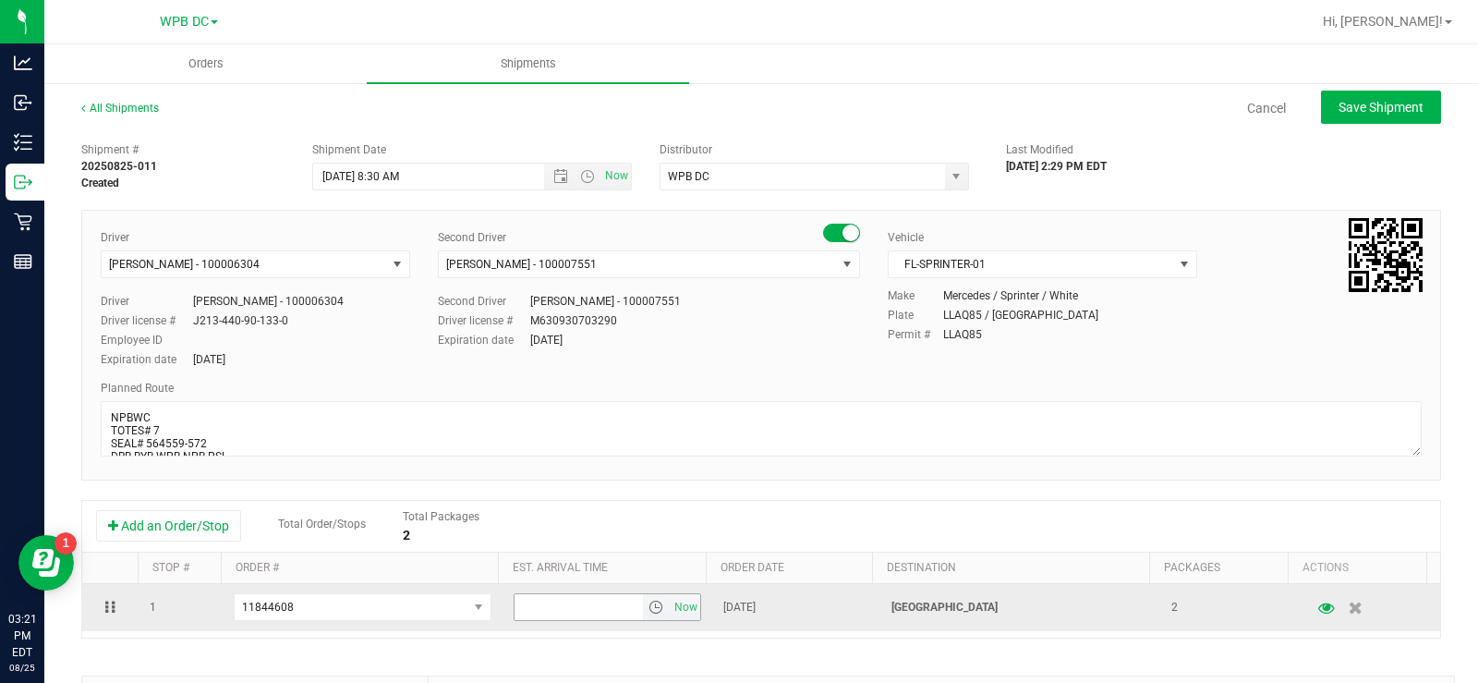
click at [648, 611] on span "select" at bounding box center [655, 606] width 15 height 15
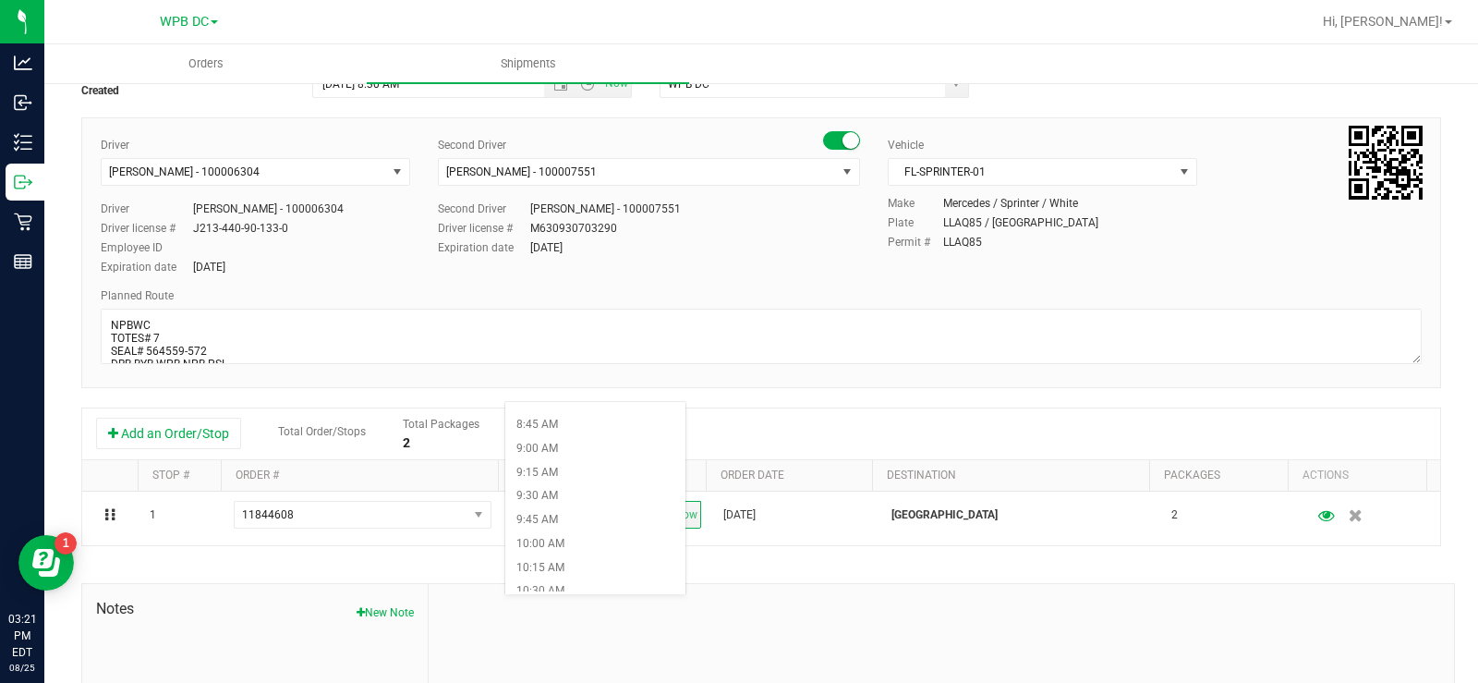
scroll to position [831, 0]
click at [543, 579] on li "10:30 AM" at bounding box center [595, 583] width 180 height 24
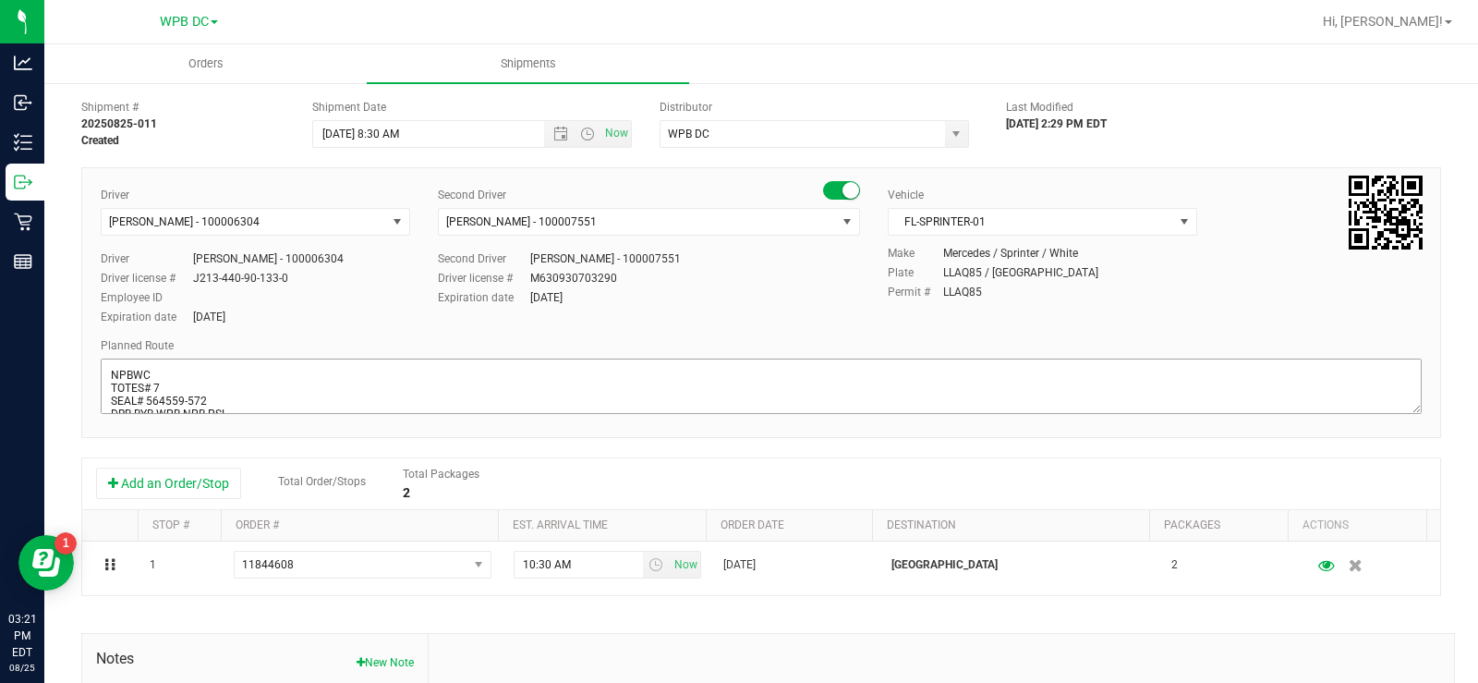
scroll to position [0, 0]
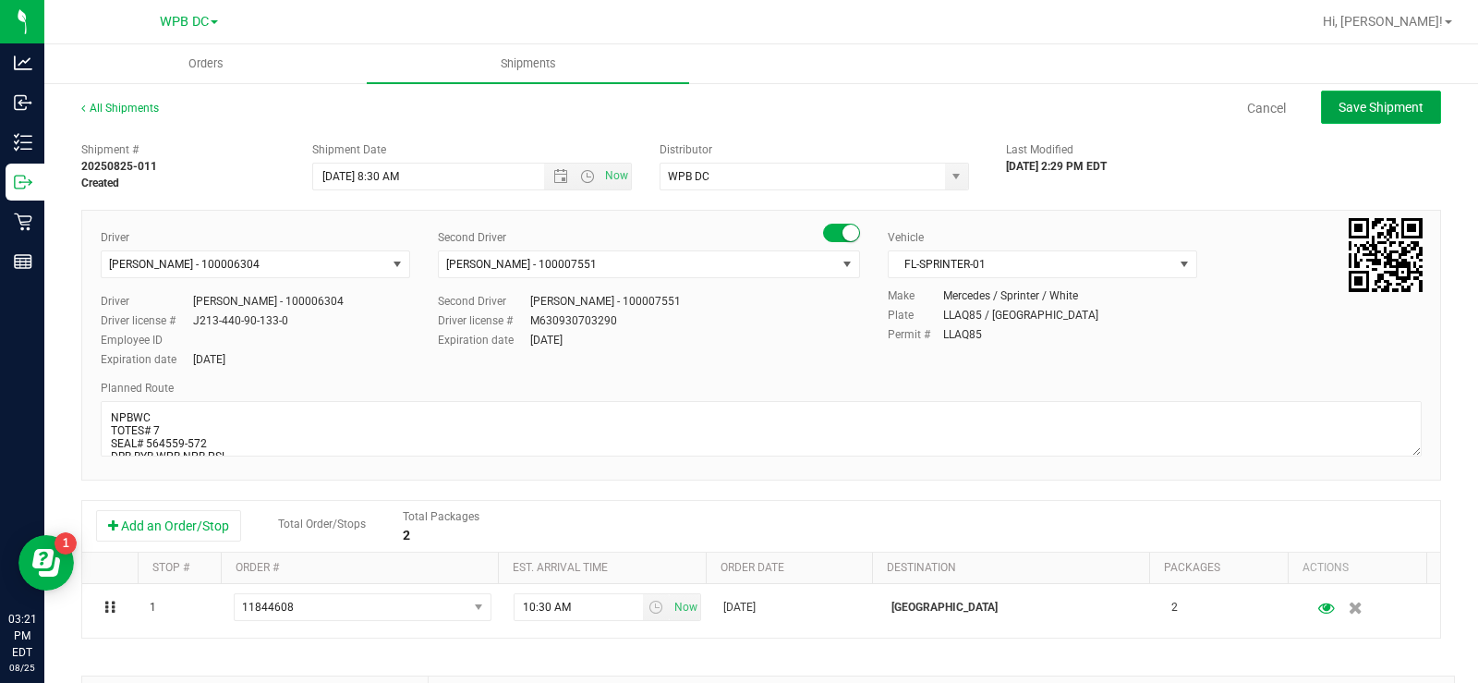
click at [1355, 107] on span "Save Shipment" at bounding box center [1380, 107] width 85 height 15
type input "[DATE] 12:30 PM"
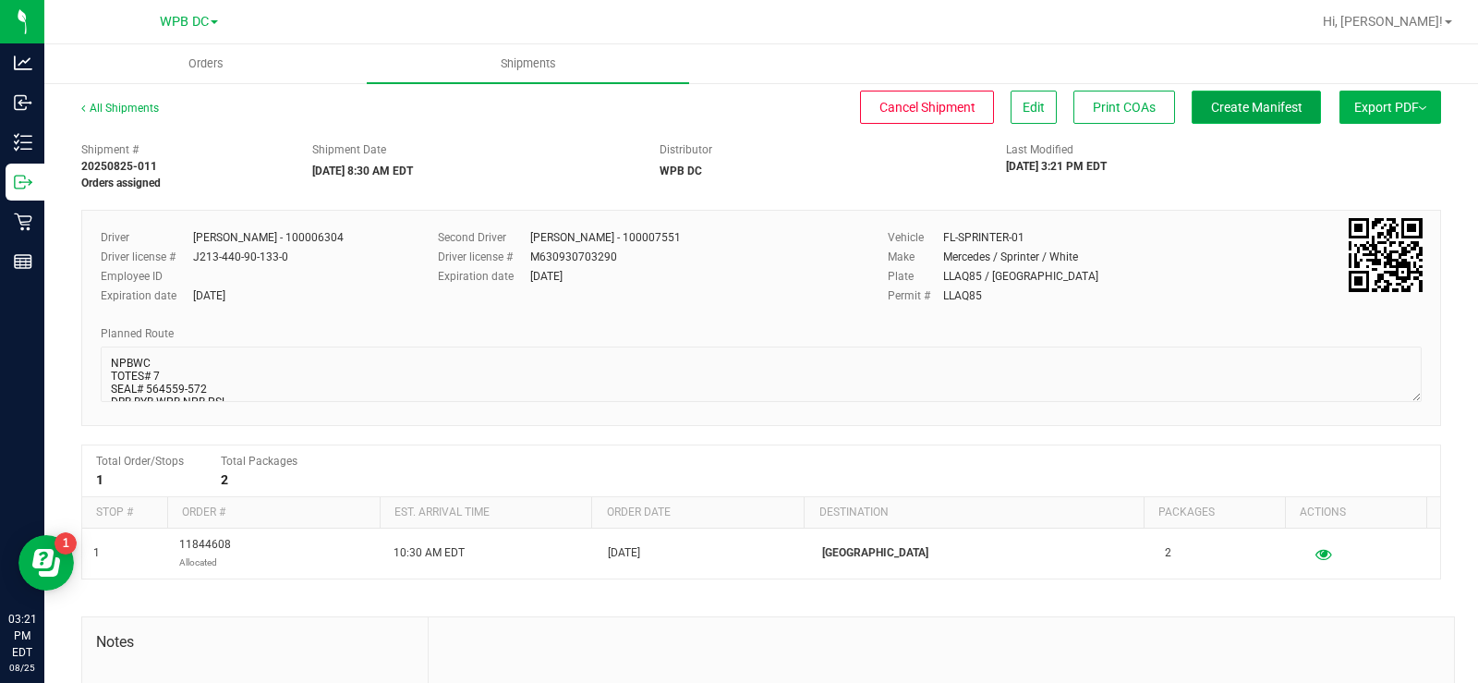
click at [1239, 108] on span "Create Manifest" at bounding box center [1256, 107] width 91 height 15
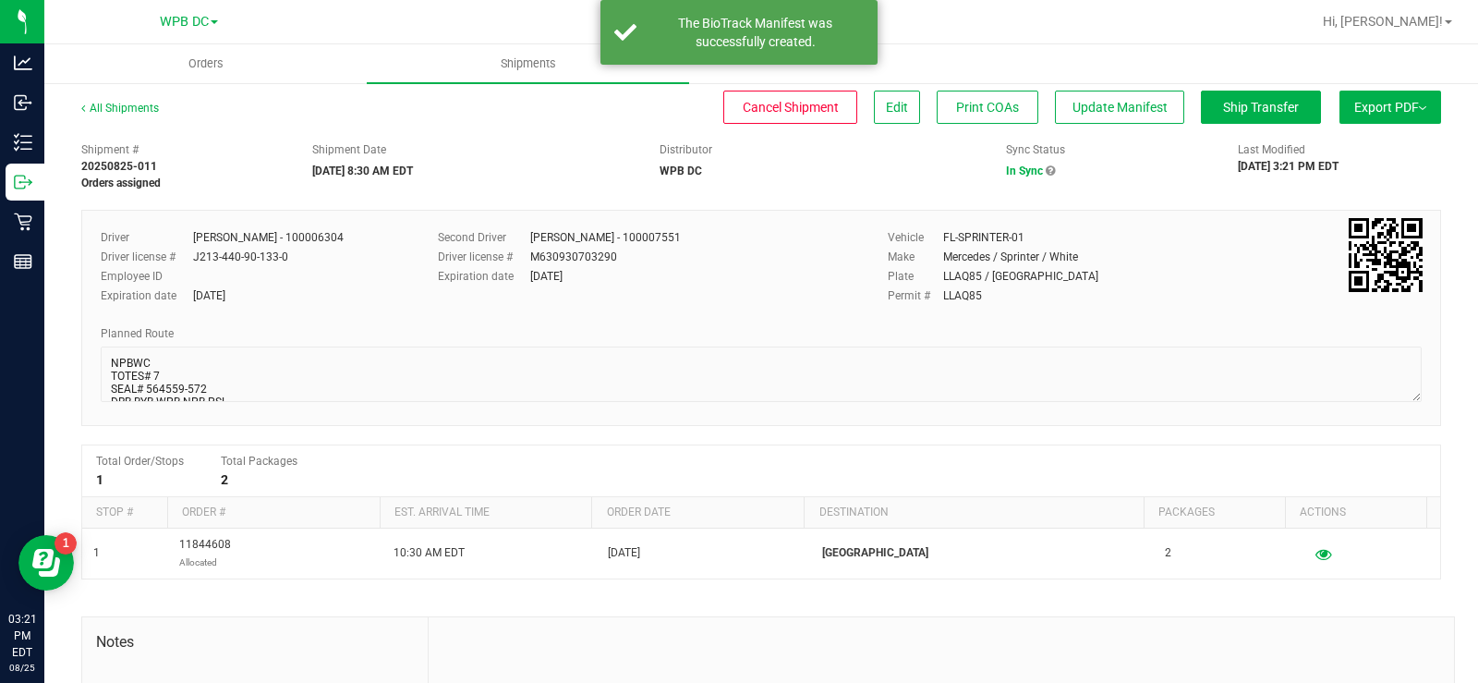
click at [1363, 108] on button "Export PDF" at bounding box center [1390, 107] width 102 height 33
click at [1327, 146] on span "Manifest by Package ID" at bounding box center [1362, 147] width 117 height 13
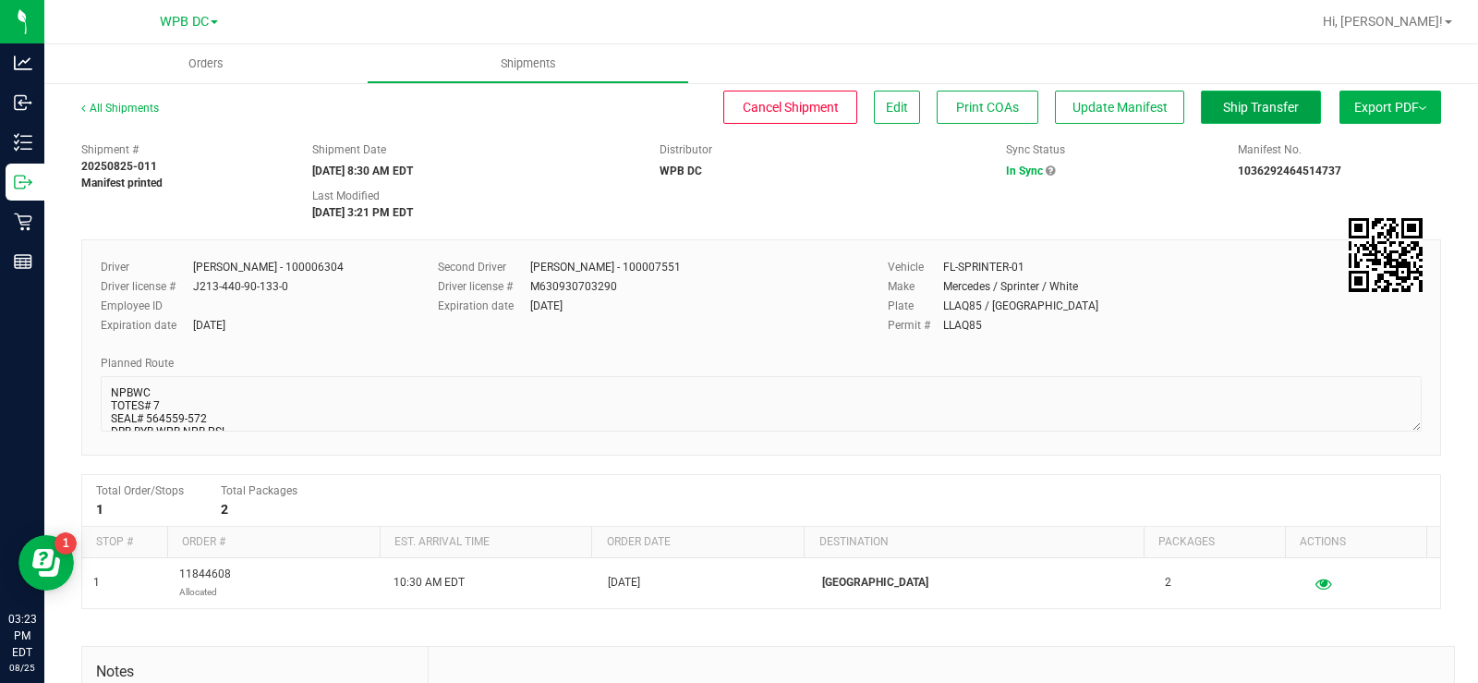
click at [1234, 103] on span "Ship Transfer" at bounding box center [1261, 107] width 76 height 15
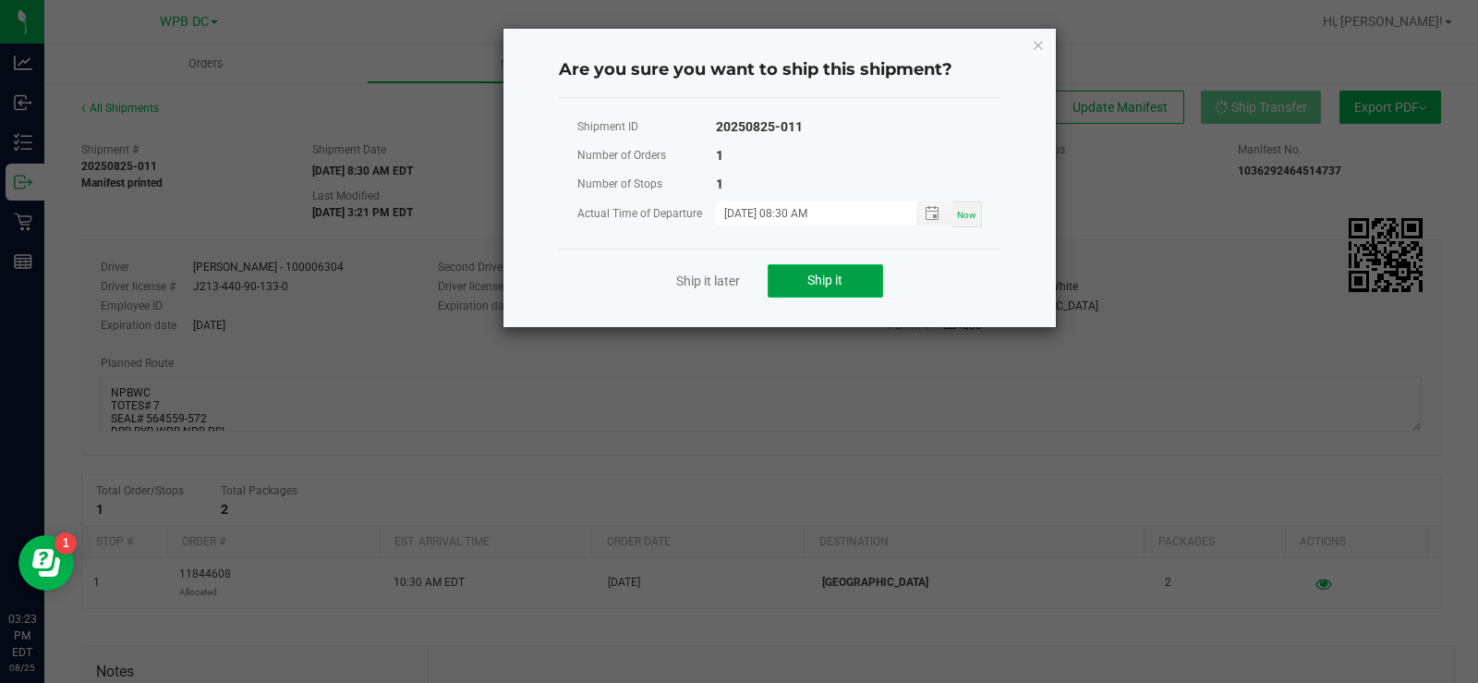
click at [819, 272] on button "Ship it" at bounding box center [825, 280] width 115 height 33
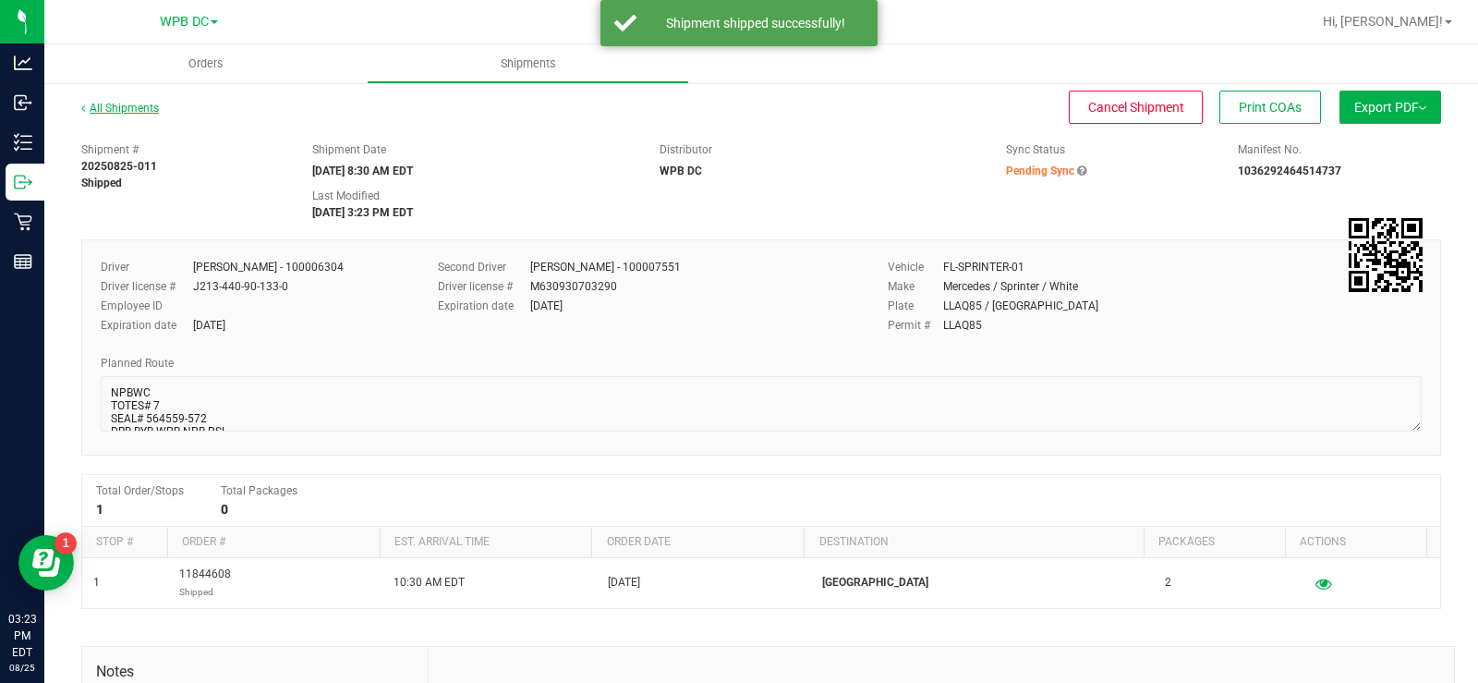
click at [128, 104] on link "All Shipments" at bounding box center [120, 108] width 78 height 13
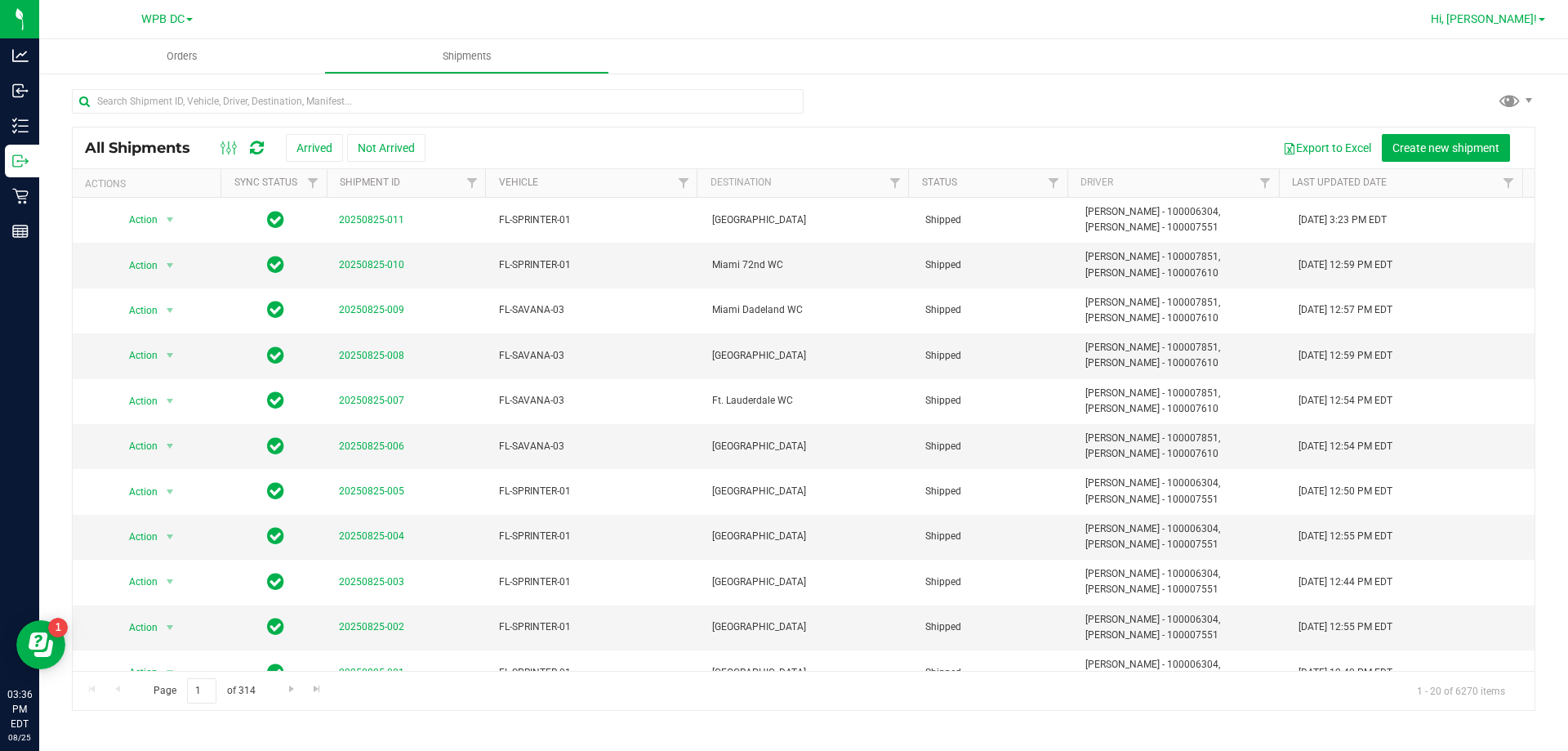
click at [1306, 19] on span at bounding box center [1541, 19] width 6 height 4
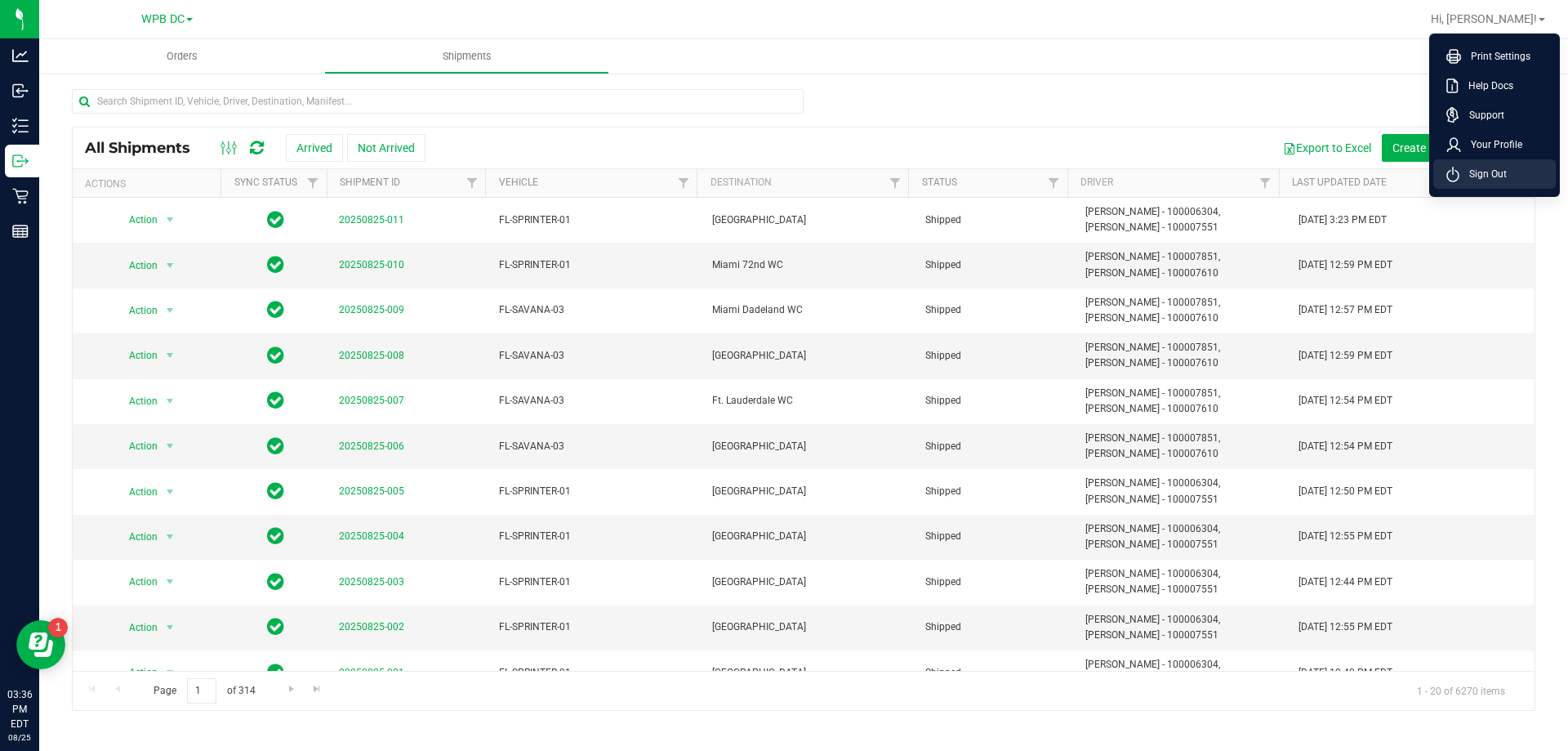
click at [1306, 171] on span "Sign Out" at bounding box center [1483, 173] width 48 height 16
